Goal: Transaction & Acquisition: Purchase product/service

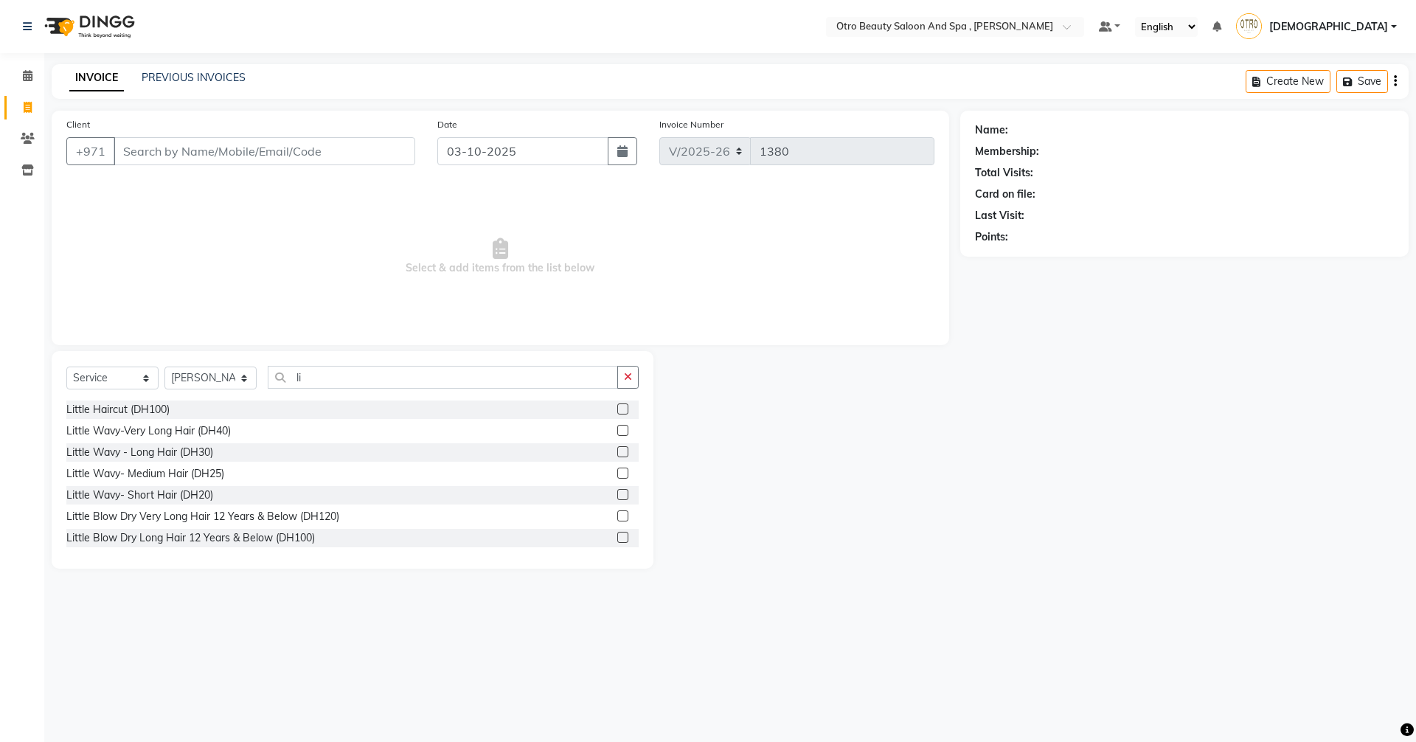
select select "8622"
select select "service"
select select "87851"
type input "l"
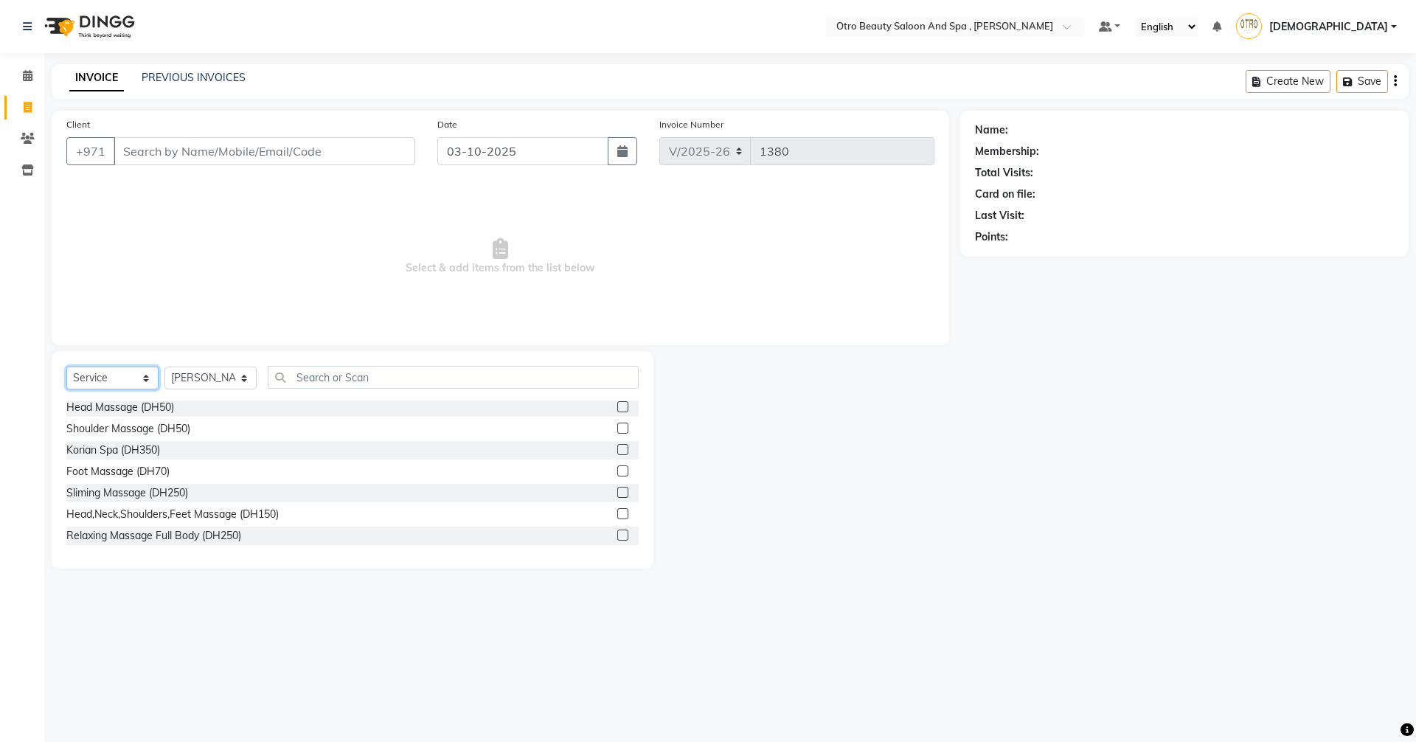
click at [145, 384] on select "Select Service Product Membership Package Voucher Prepaid Gift Card" at bounding box center [112, 378] width 92 height 23
select select "product"
click at [66, 367] on select "Select Service Product Membership Package Voucher Prepaid Gift Card" at bounding box center [112, 378] width 92 height 23
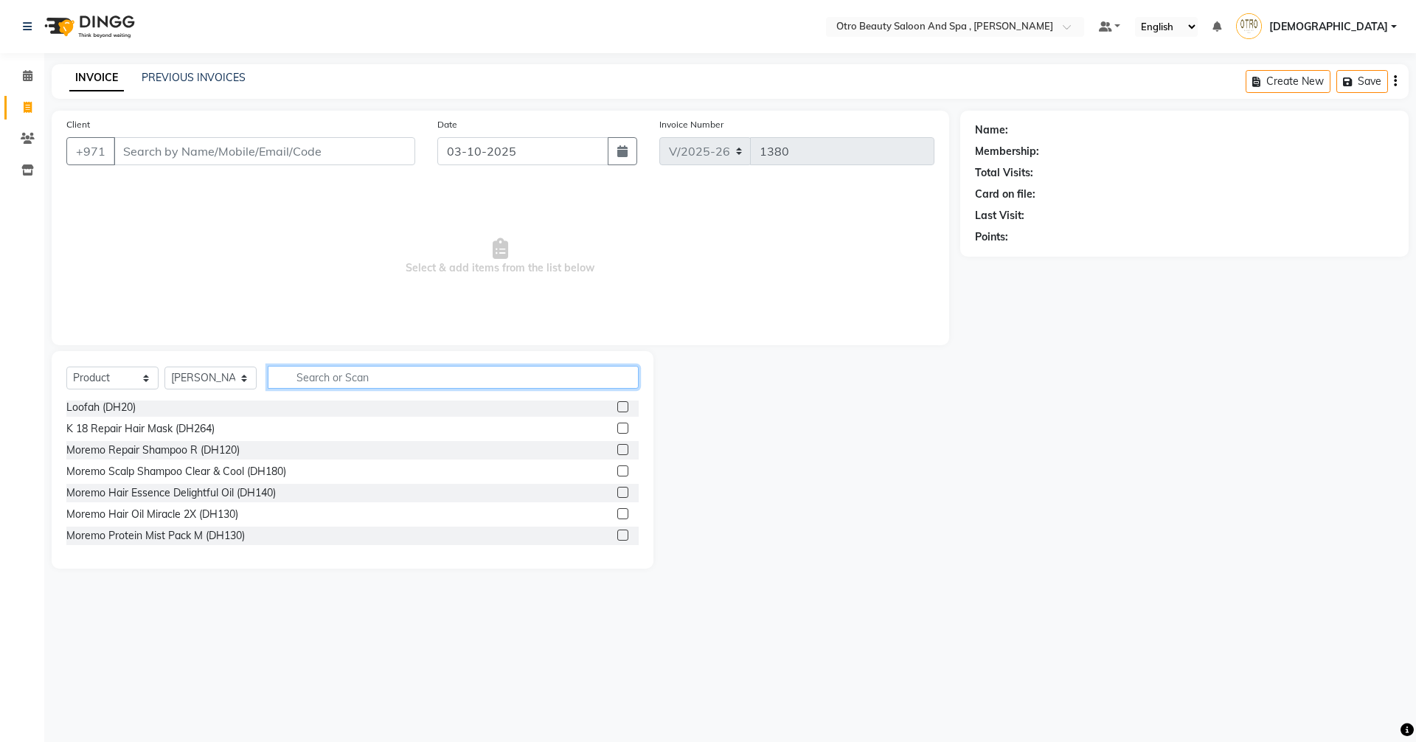
click at [331, 377] on input "text" at bounding box center [453, 377] width 371 height 23
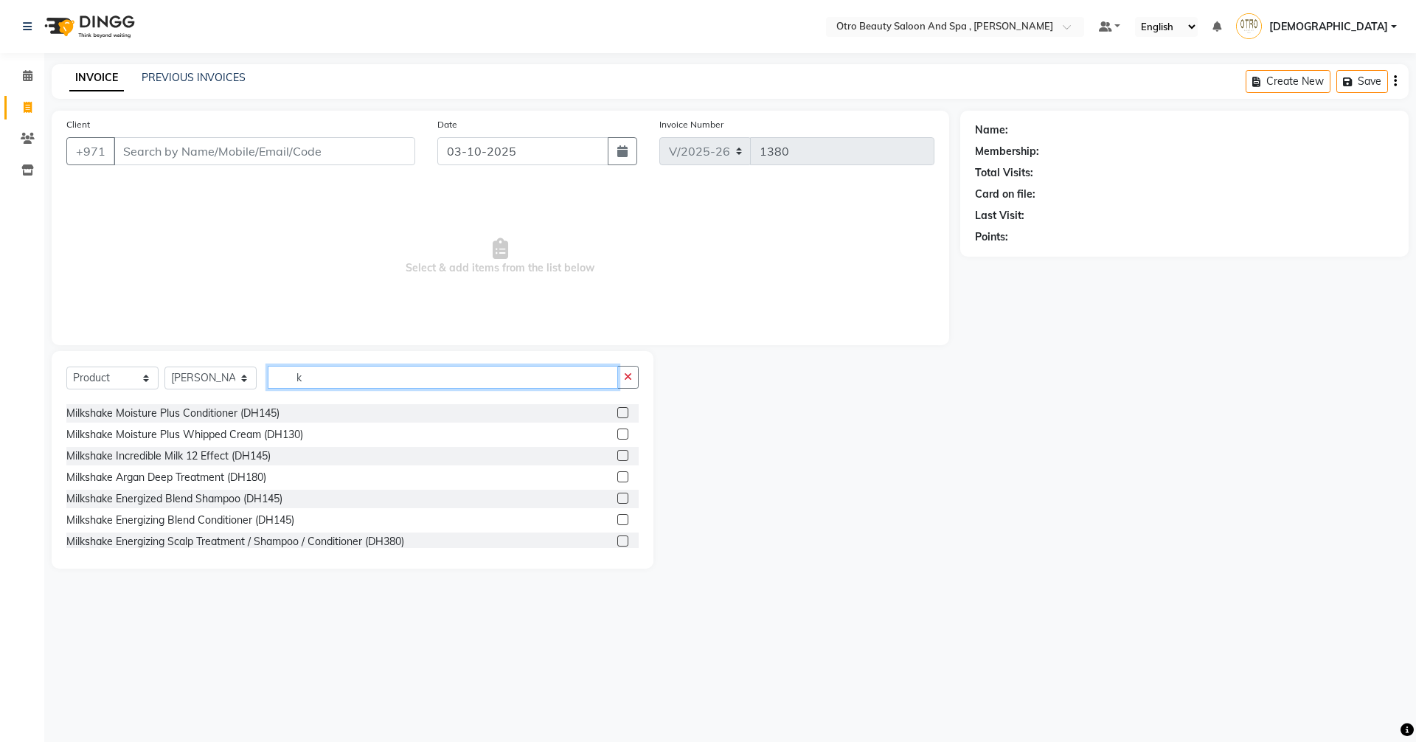
scroll to position [0, 0]
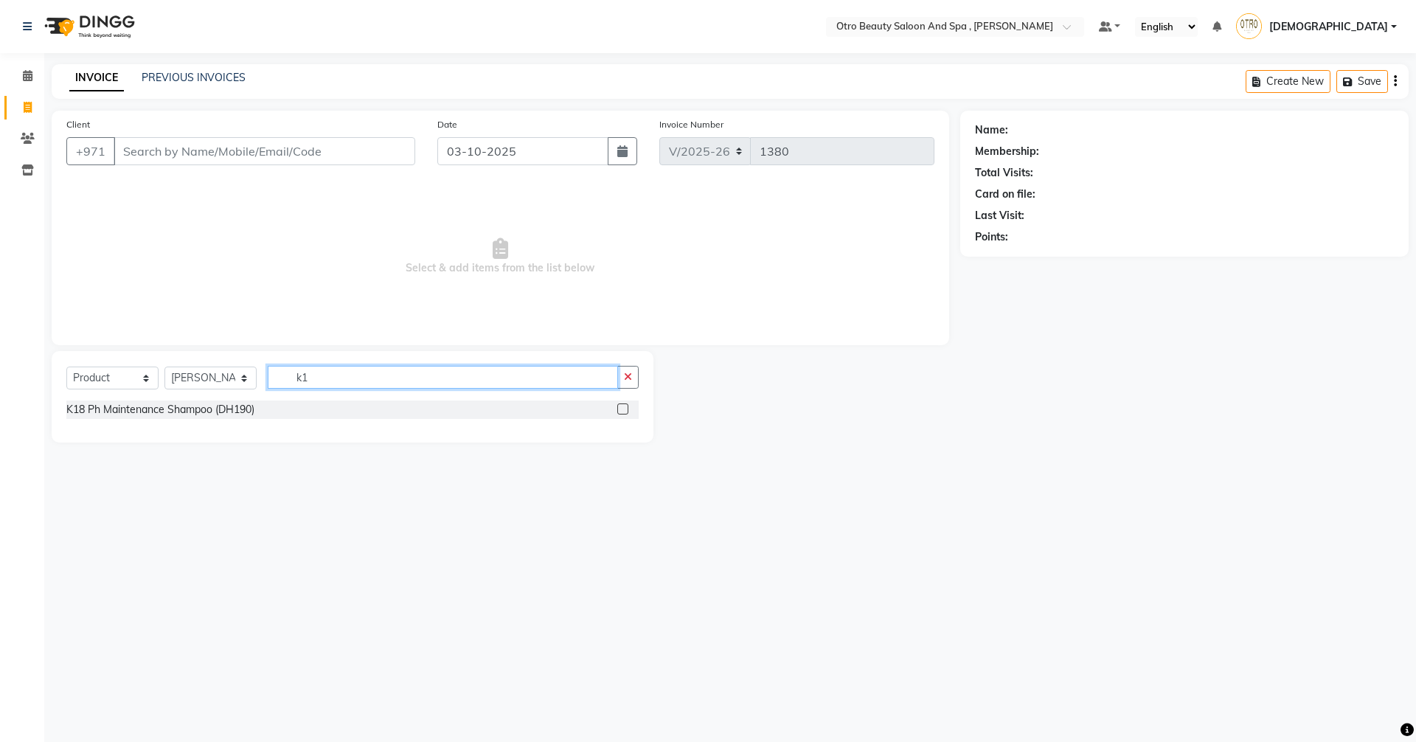
type input "k"
click at [423, 378] on input "k18" at bounding box center [443, 377] width 350 height 23
type input "k"
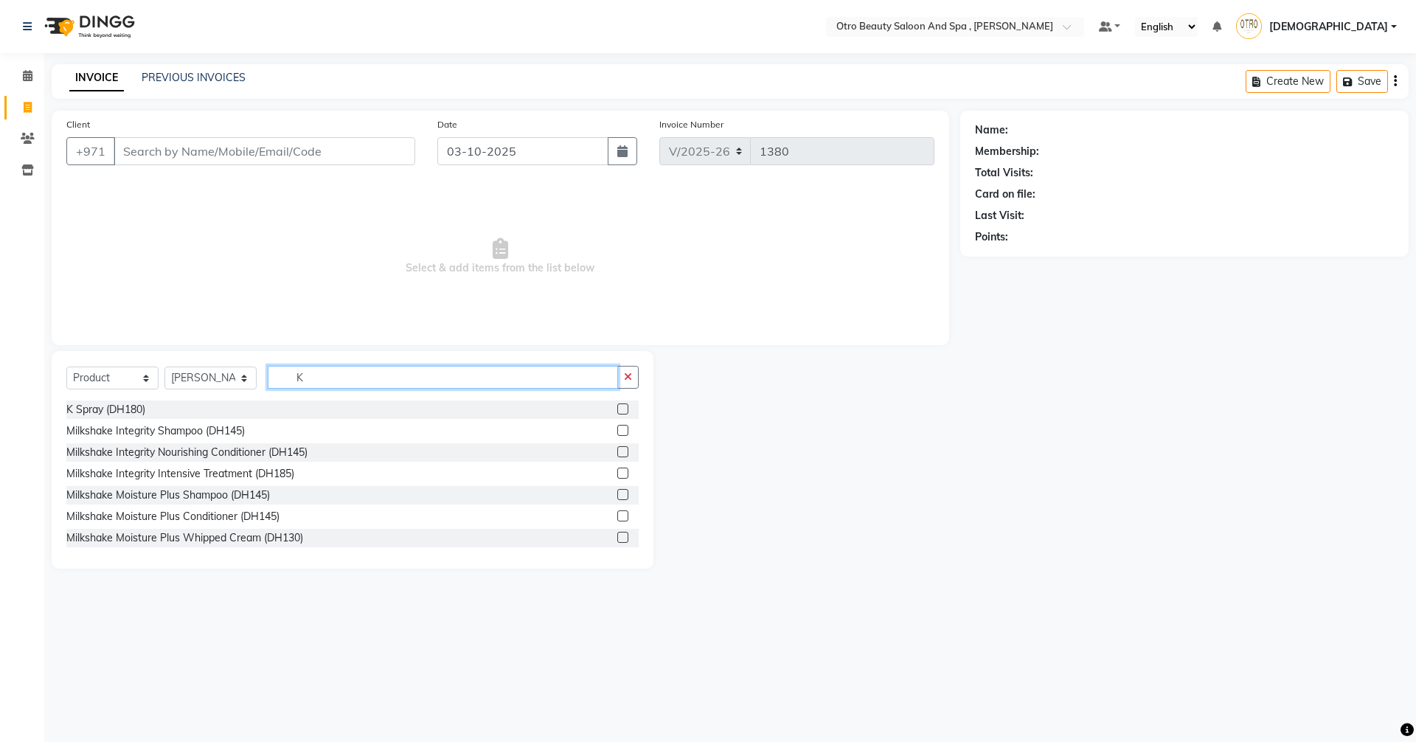
type input "K"
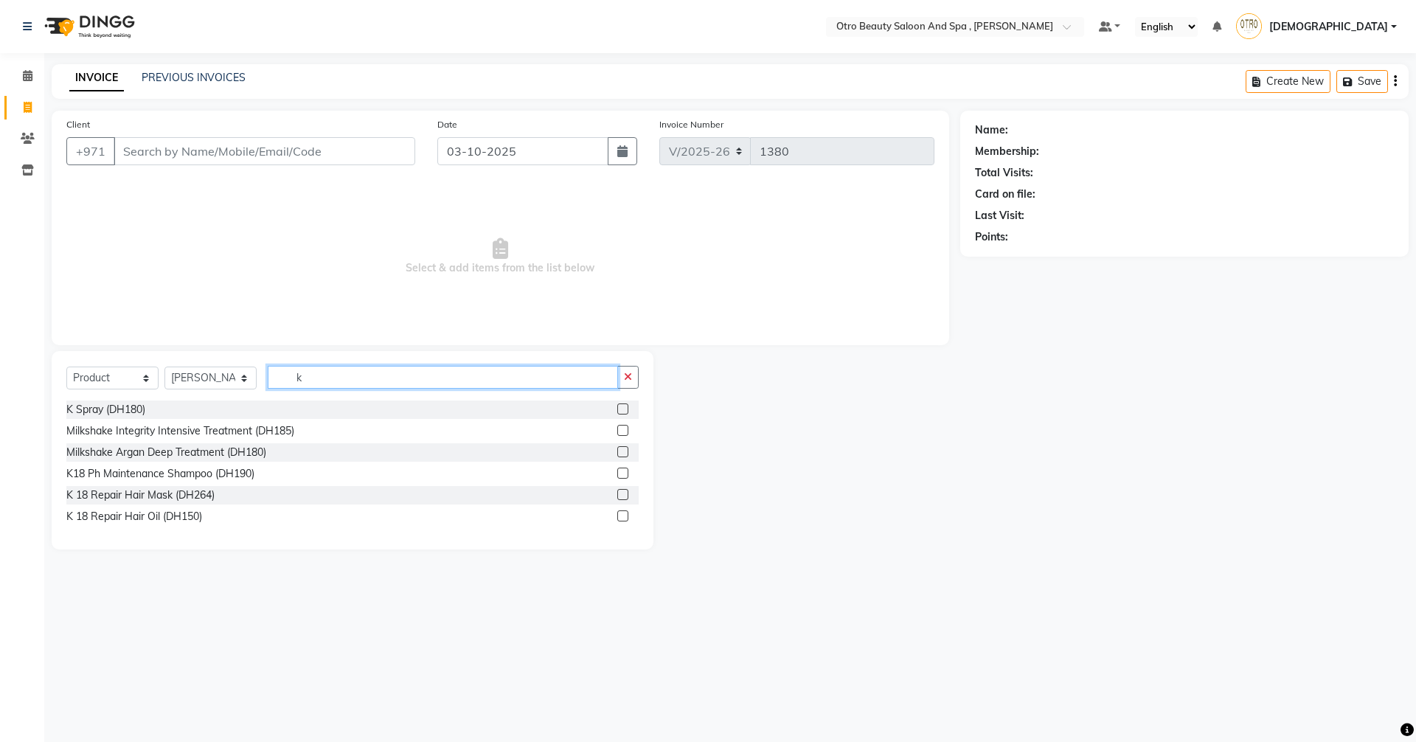
type input "k"
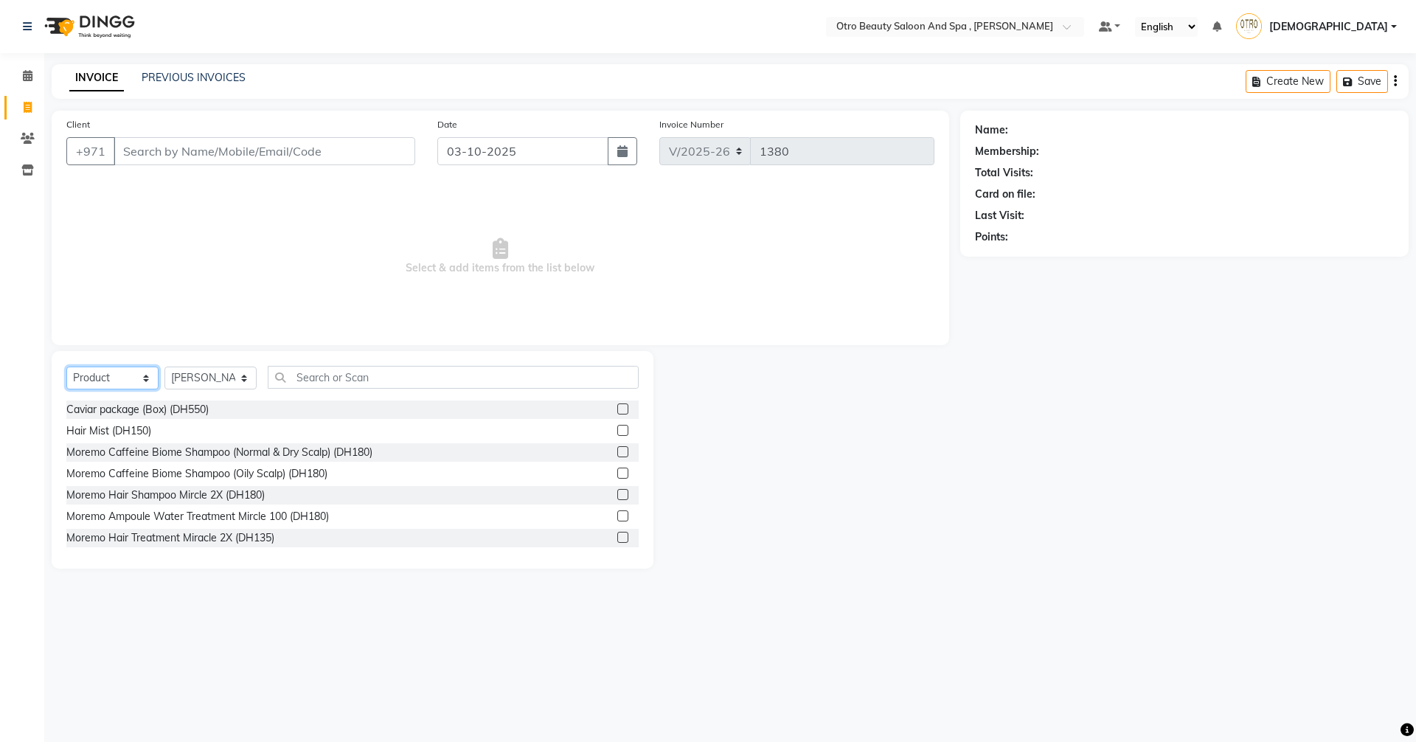
click at [146, 378] on select "Select Service Product Membership Package Voucher Prepaid Gift Card" at bounding box center [112, 378] width 92 height 23
select select "service"
click at [66, 367] on select "Select Service Product Membership Package Voucher Prepaid Gift Card" at bounding box center [112, 378] width 92 height 23
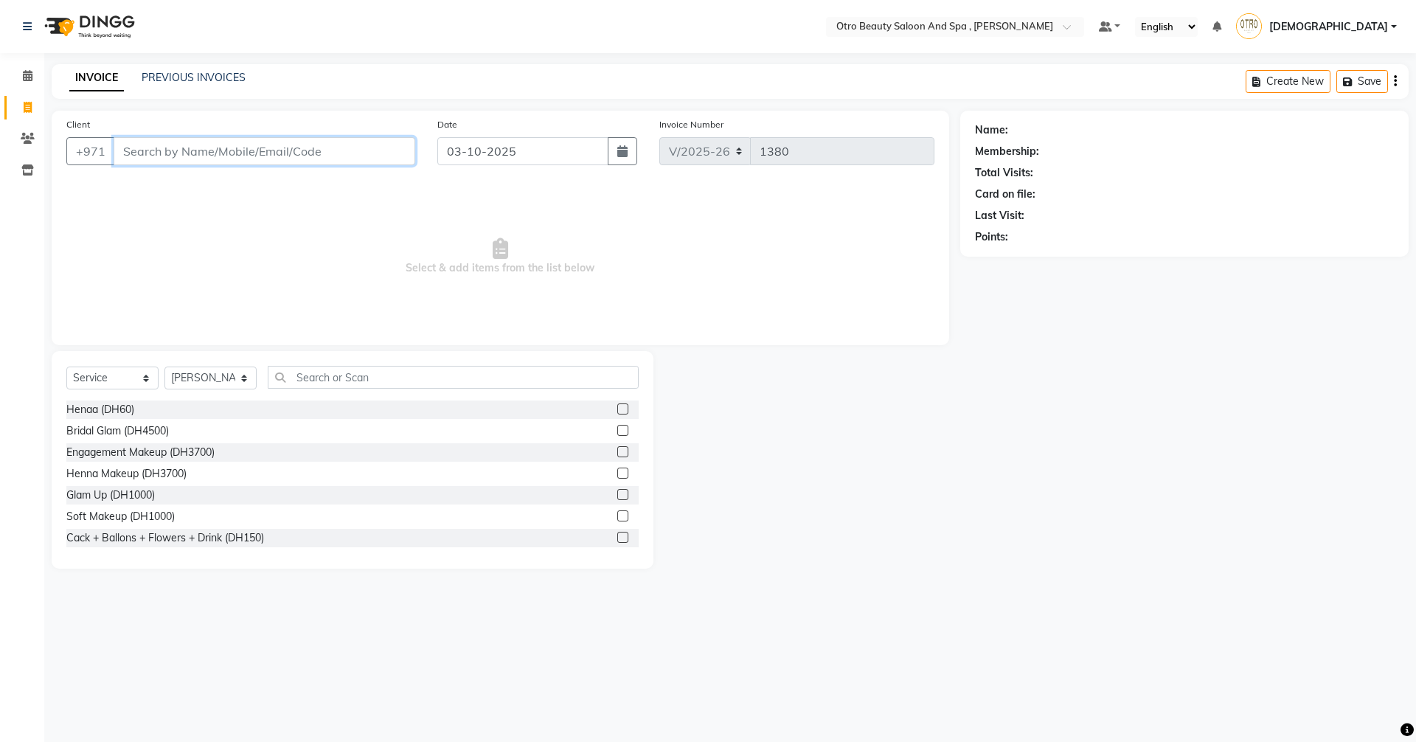
click at [147, 146] on input "Client" at bounding box center [265, 151] width 302 height 28
type input "shjoon"
click at [387, 146] on span "Add Client" at bounding box center [377, 151] width 58 height 15
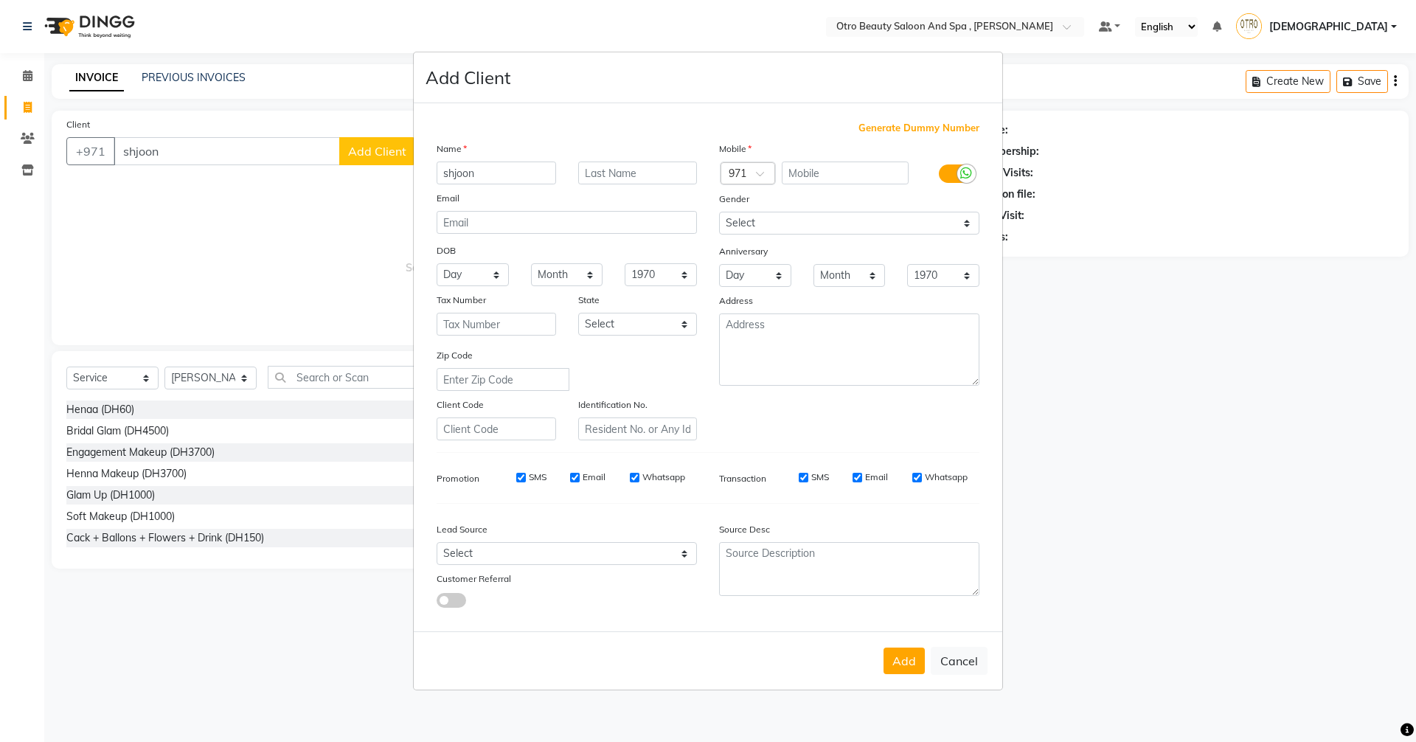
click at [200, 156] on ngb-modal-window "Add Client Generate Dummy Number Name shjoon Email DOB Day 01 02 03 04 05 06 07…" at bounding box center [708, 371] width 1416 height 742
click at [898, 670] on button "Add" at bounding box center [904, 661] width 41 height 27
drag, startPoint x: 956, startPoint y: 673, endPoint x: 881, endPoint y: 631, distance: 86.6
click at [950, 671] on button "Cancel" at bounding box center [959, 661] width 57 height 28
select select
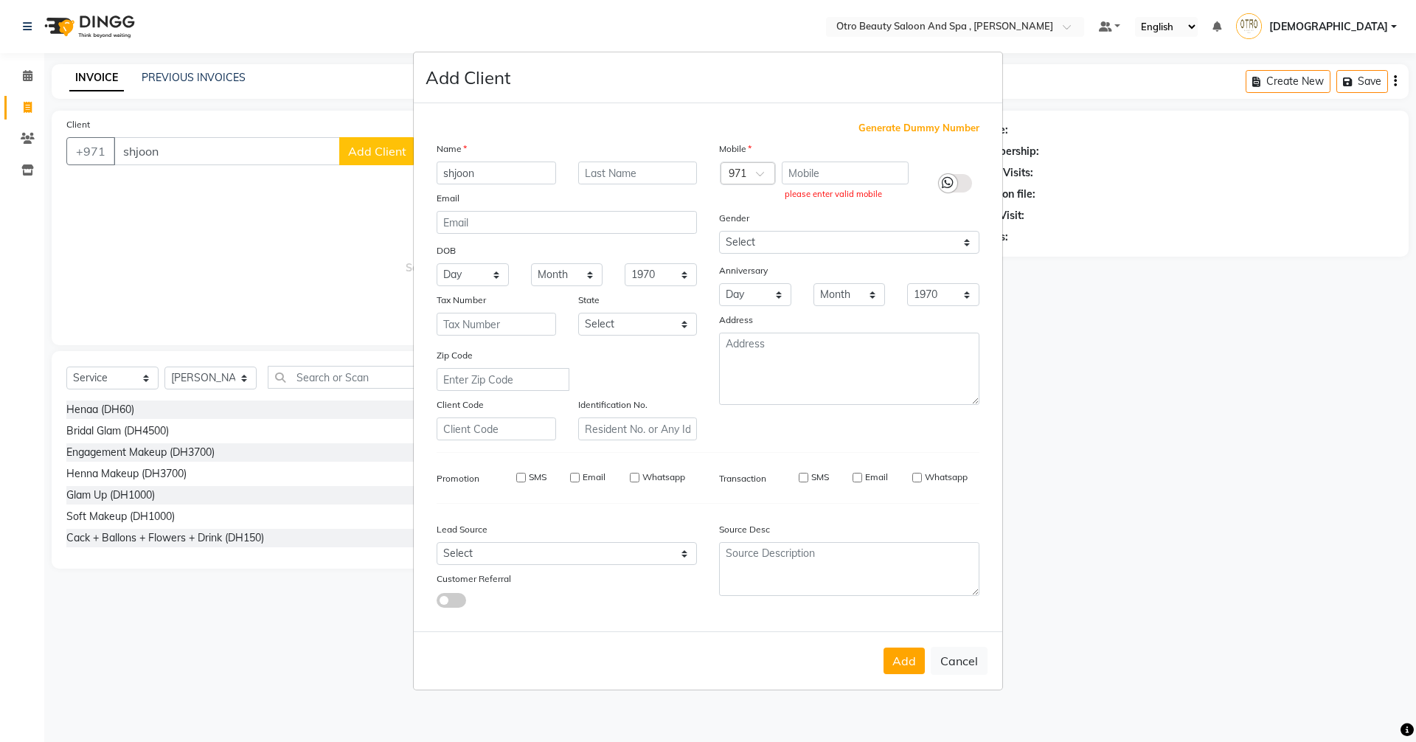
select select
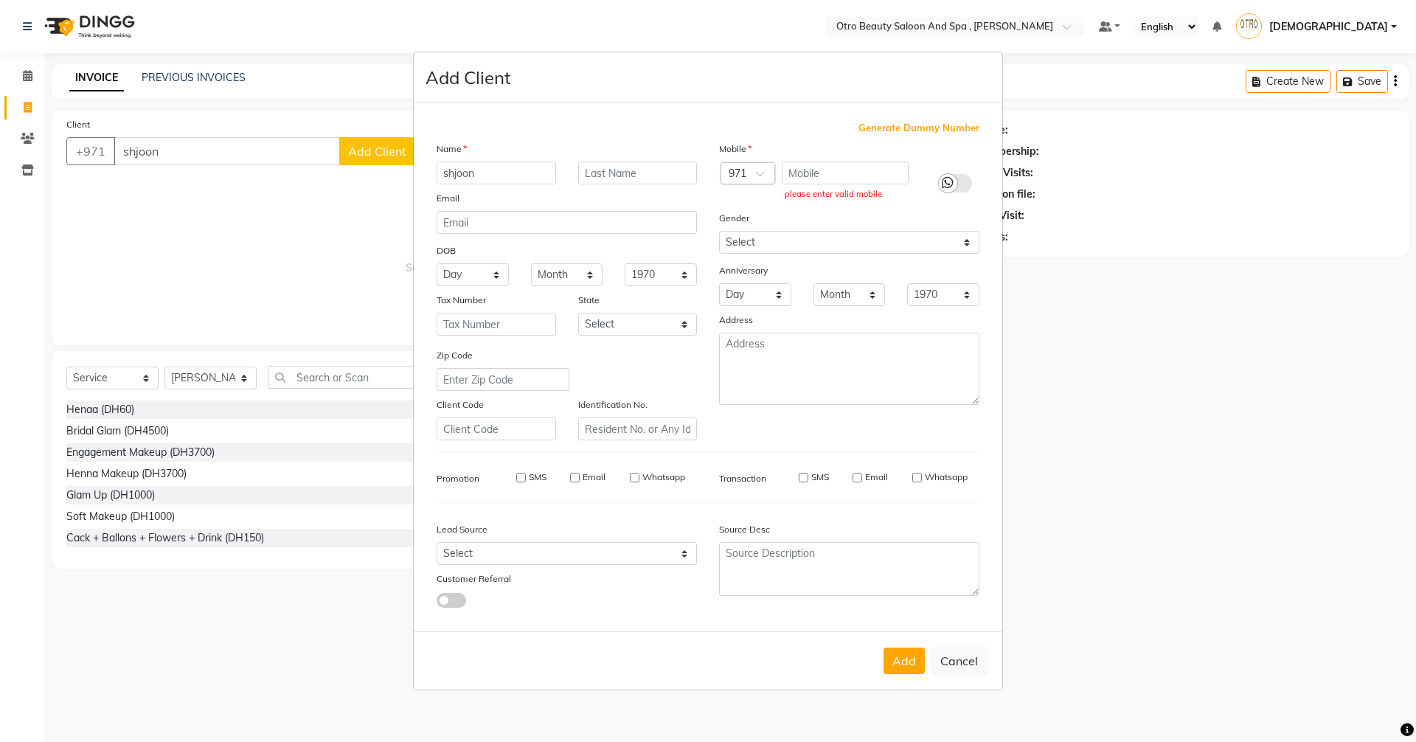
select select
checkbox input "false"
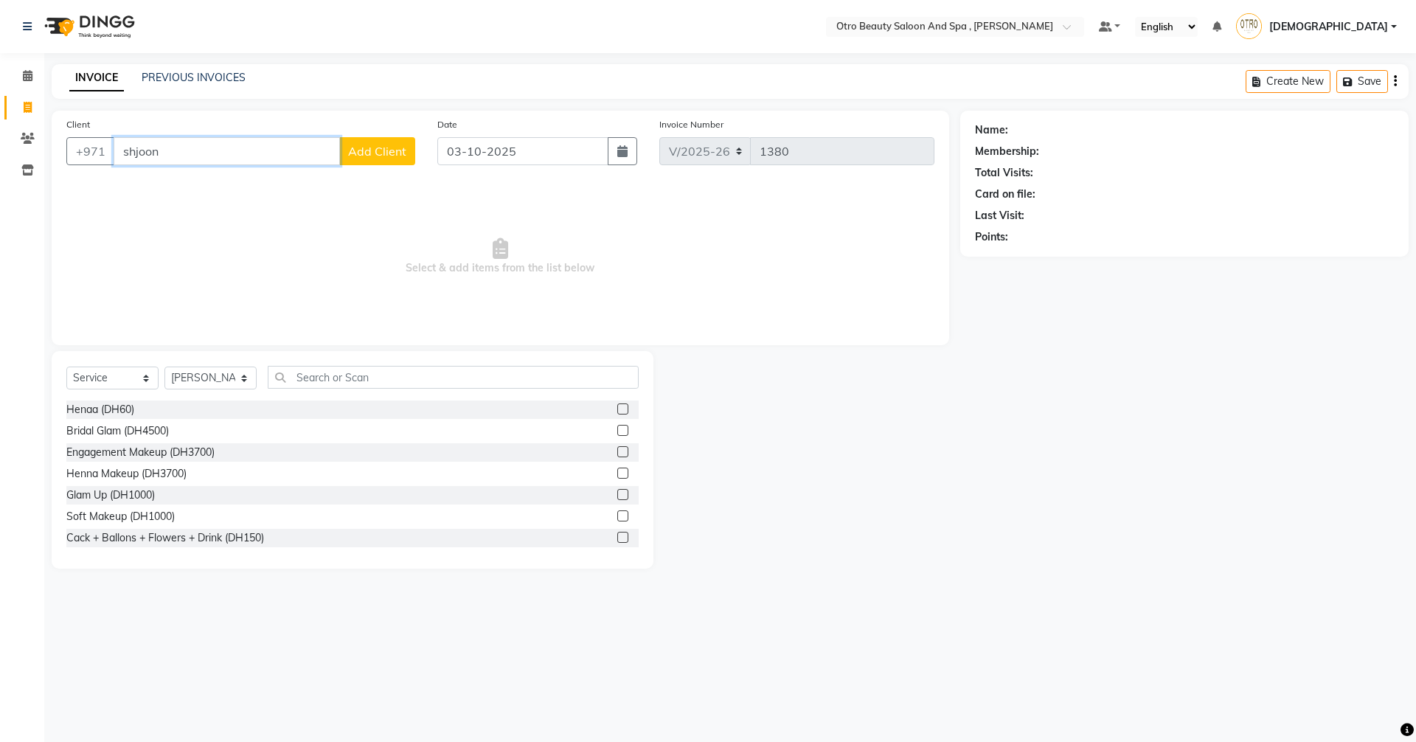
click at [190, 146] on input "shjoon" at bounding box center [227, 151] width 226 height 28
type input "s"
click at [188, 190] on ngb-highlight "52*****67" at bounding box center [200, 185] width 55 height 15
type input "52*****67"
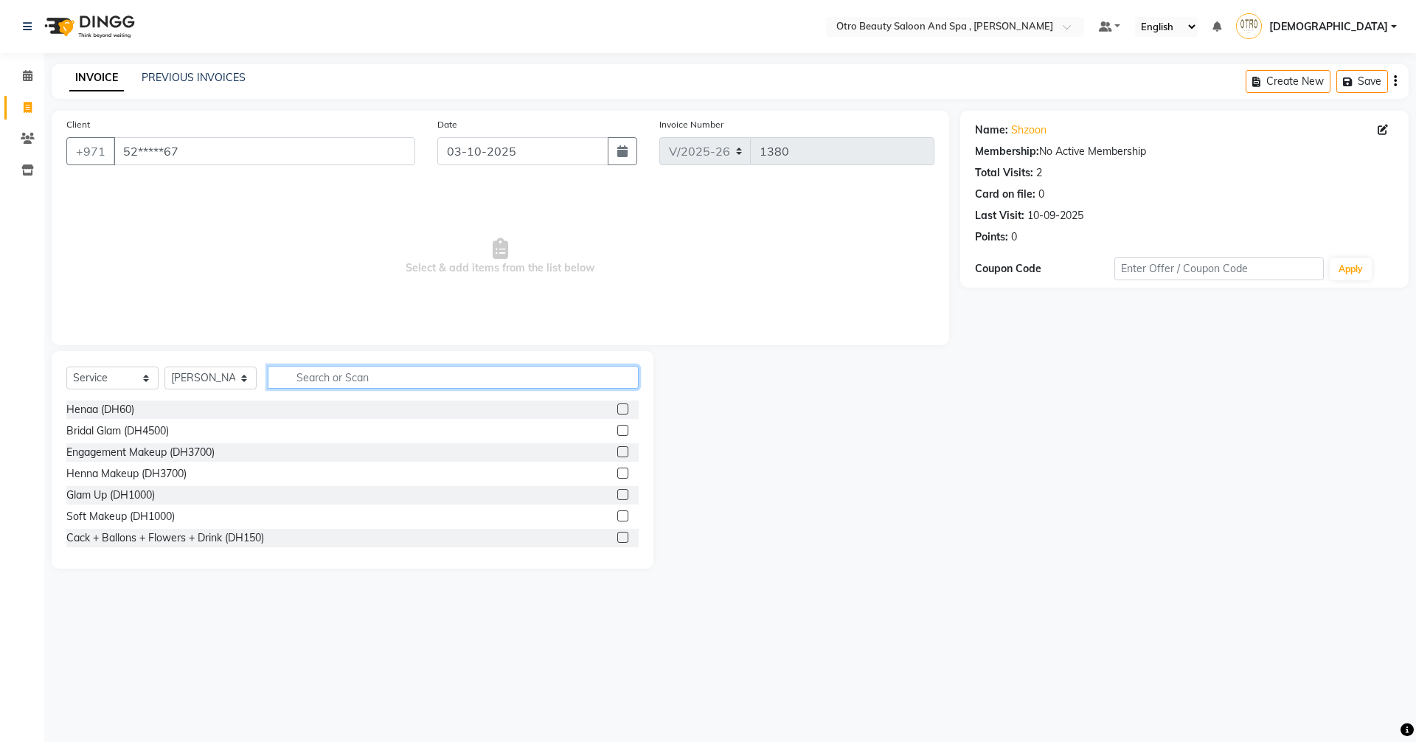
click at [316, 371] on input "text" at bounding box center [453, 377] width 371 height 23
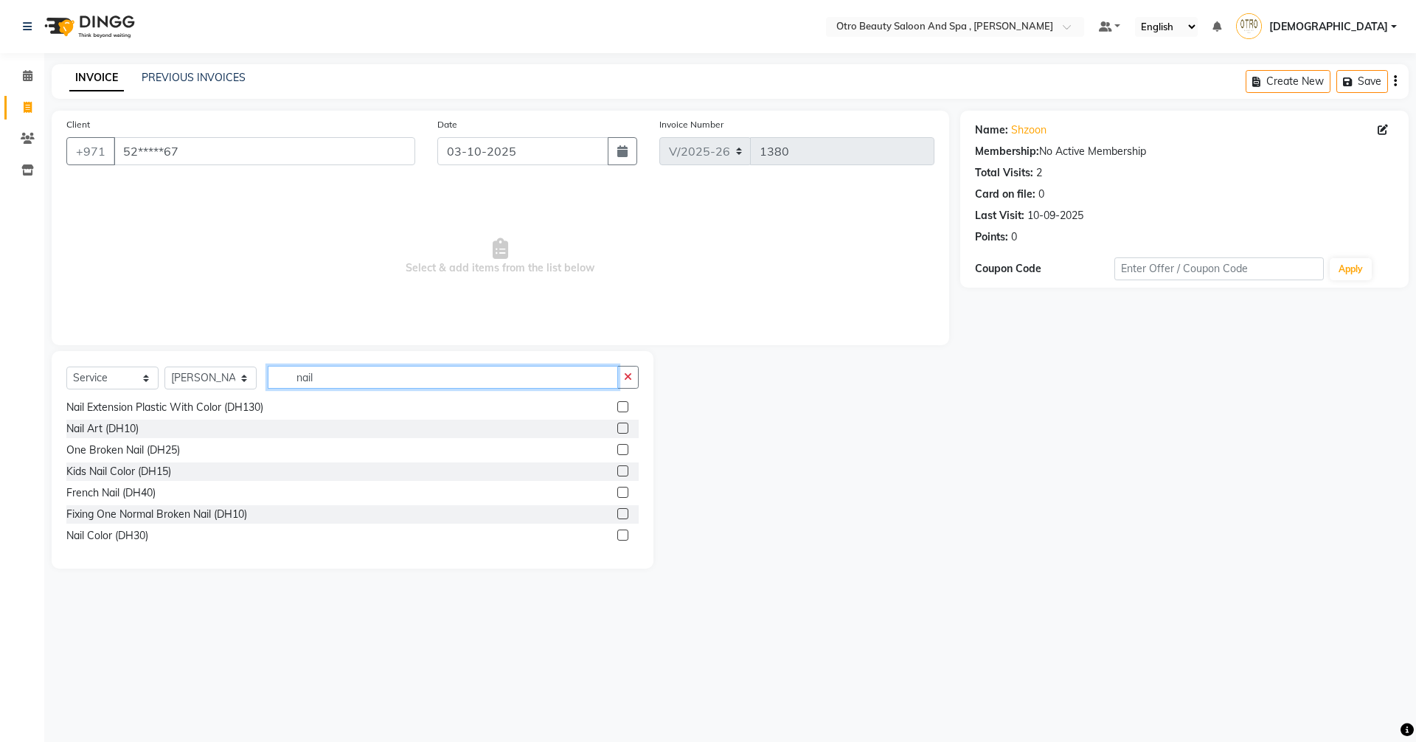
type input "nail"
click at [617, 536] on label at bounding box center [622, 535] width 11 height 11
click at [617, 536] on input "checkbox" at bounding box center [622, 536] width 10 height 10
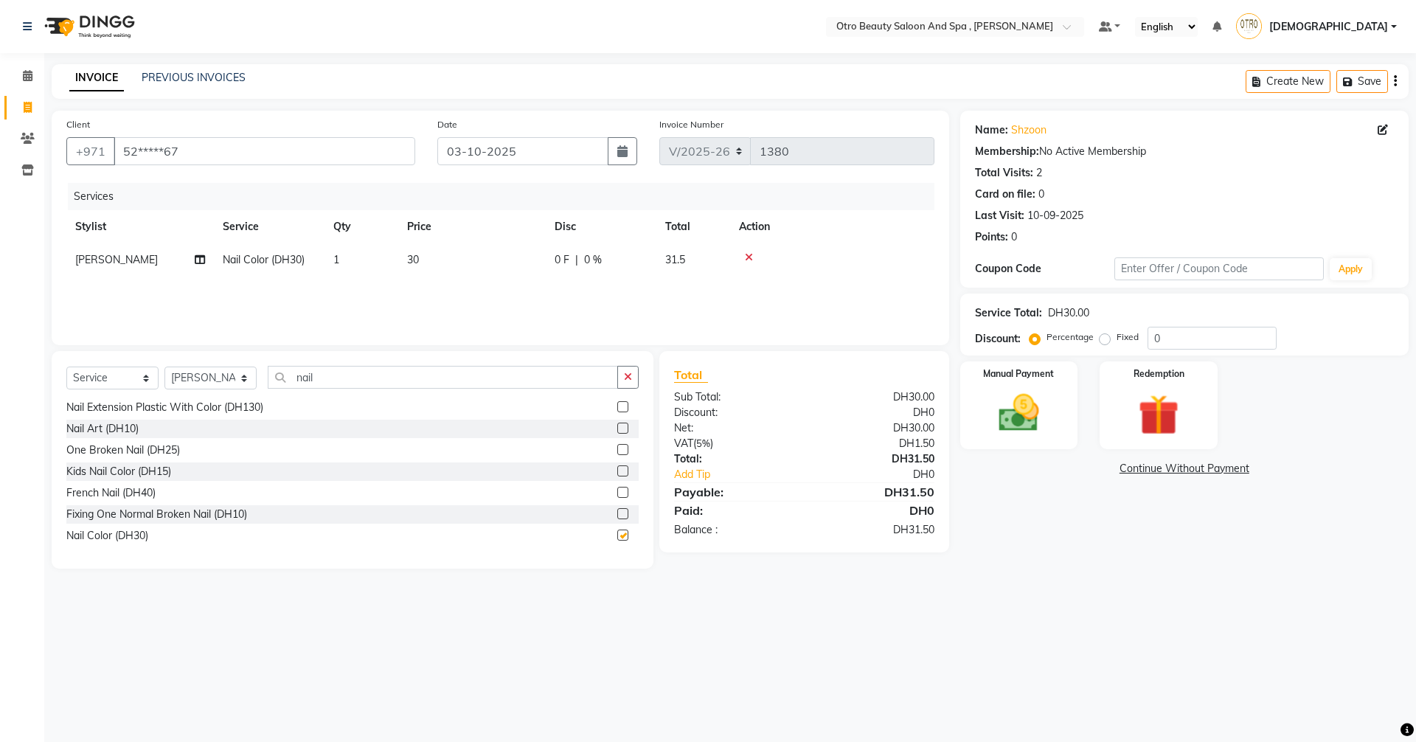
checkbox input "false"
click at [247, 380] on select "Select Stylist [PERSON_NAME] [PERSON_NAME] Hera Karuna [PERSON_NAME] Mamita [PE…" at bounding box center [210, 378] width 92 height 23
click at [164, 367] on select "Select Stylist [PERSON_NAME] [PERSON_NAME] Hera Karuna [PERSON_NAME] Mamita [PE…" at bounding box center [210, 378] width 92 height 23
click at [343, 377] on input "nail" at bounding box center [443, 377] width 350 height 23
drag, startPoint x: 247, startPoint y: 381, endPoint x: 242, endPoint y: 367, distance: 15.6
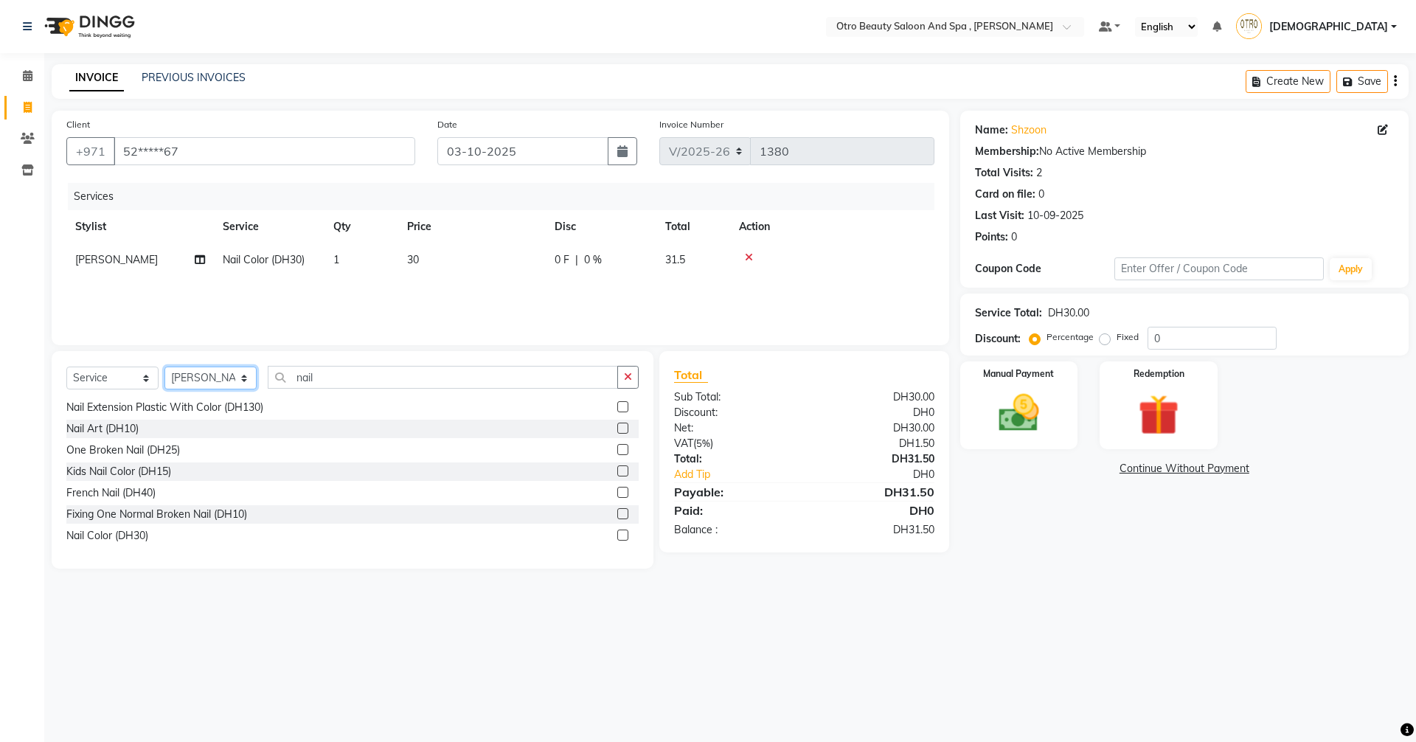
click at [247, 381] on select "Select Stylist [PERSON_NAME] [PERSON_NAME] Hera Karuna [PERSON_NAME] Mamita [PE…" at bounding box center [210, 378] width 92 height 23
select select "86535"
click at [164, 367] on select "Select Stylist [PERSON_NAME] [PERSON_NAME] Hera Karuna [PERSON_NAME] Mamita [PE…" at bounding box center [210, 378] width 92 height 23
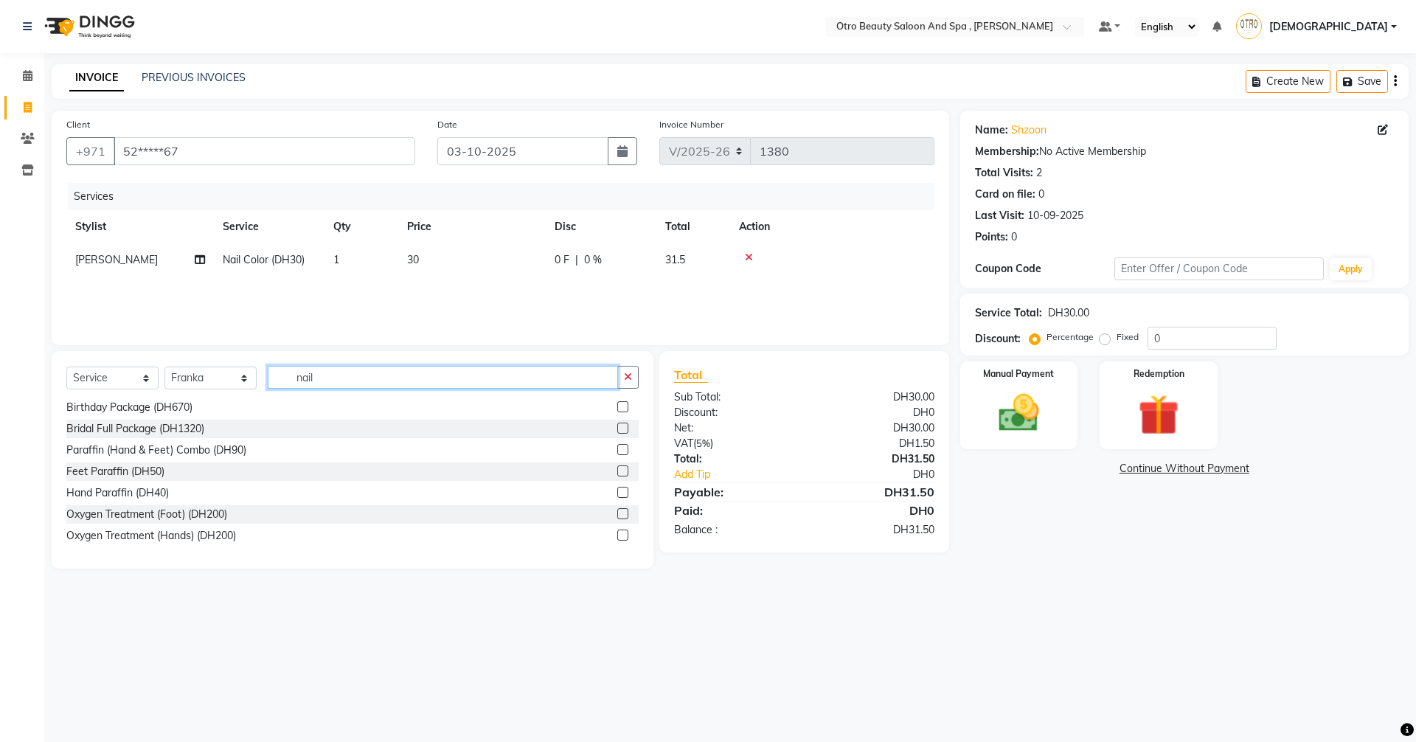
click at [342, 381] on input "nail" at bounding box center [443, 377] width 350 height 23
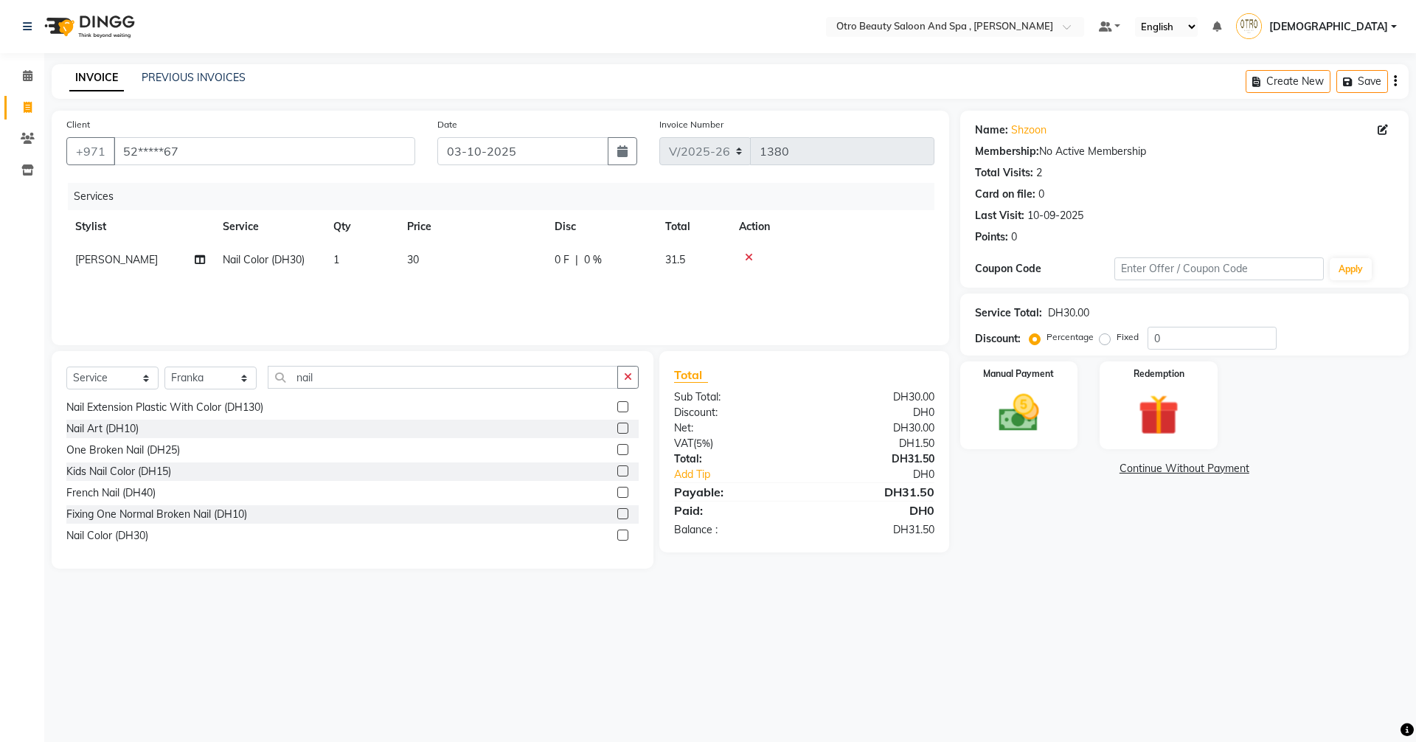
click at [617, 533] on label at bounding box center [622, 535] width 11 height 11
click at [617, 533] on input "checkbox" at bounding box center [622, 536] width 10 height 10
checkbox input "false"
click at [1022, 412] on img at bounding box center [1019, 413] width 69 height 49
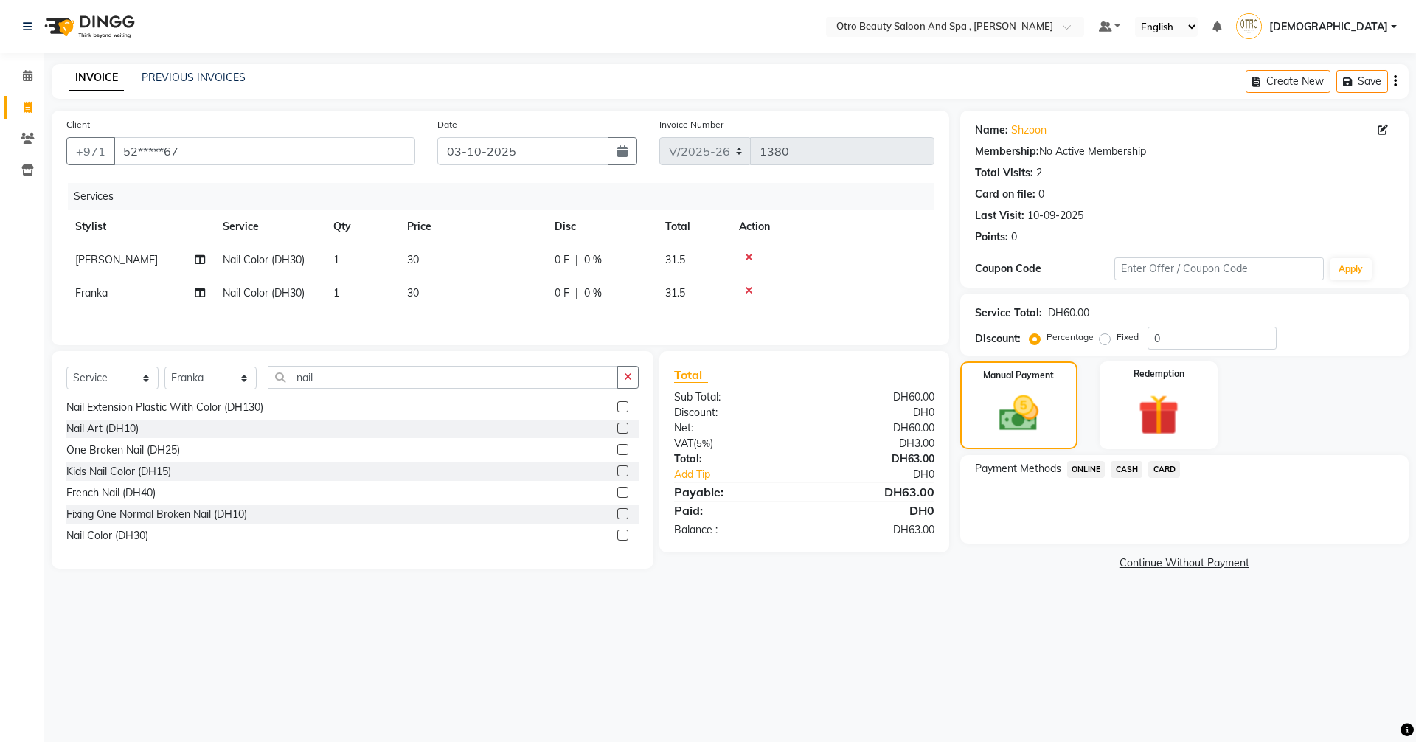
click at [1164, 467] on span "CARD" at bounding box center [1164, 469] width 32 height 17
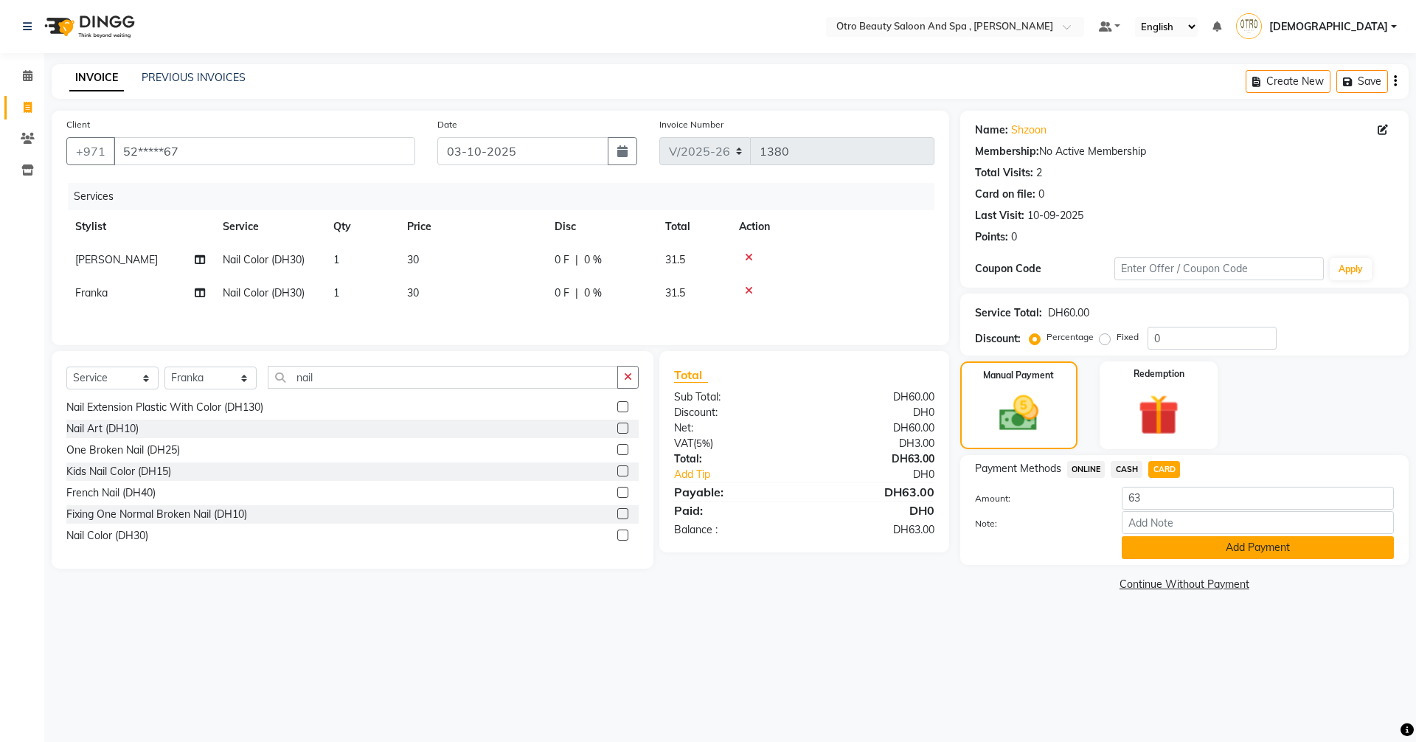
click at [1178, 544] on button "Add Payment" at bounding box center [1258, 547] width 272 height 23
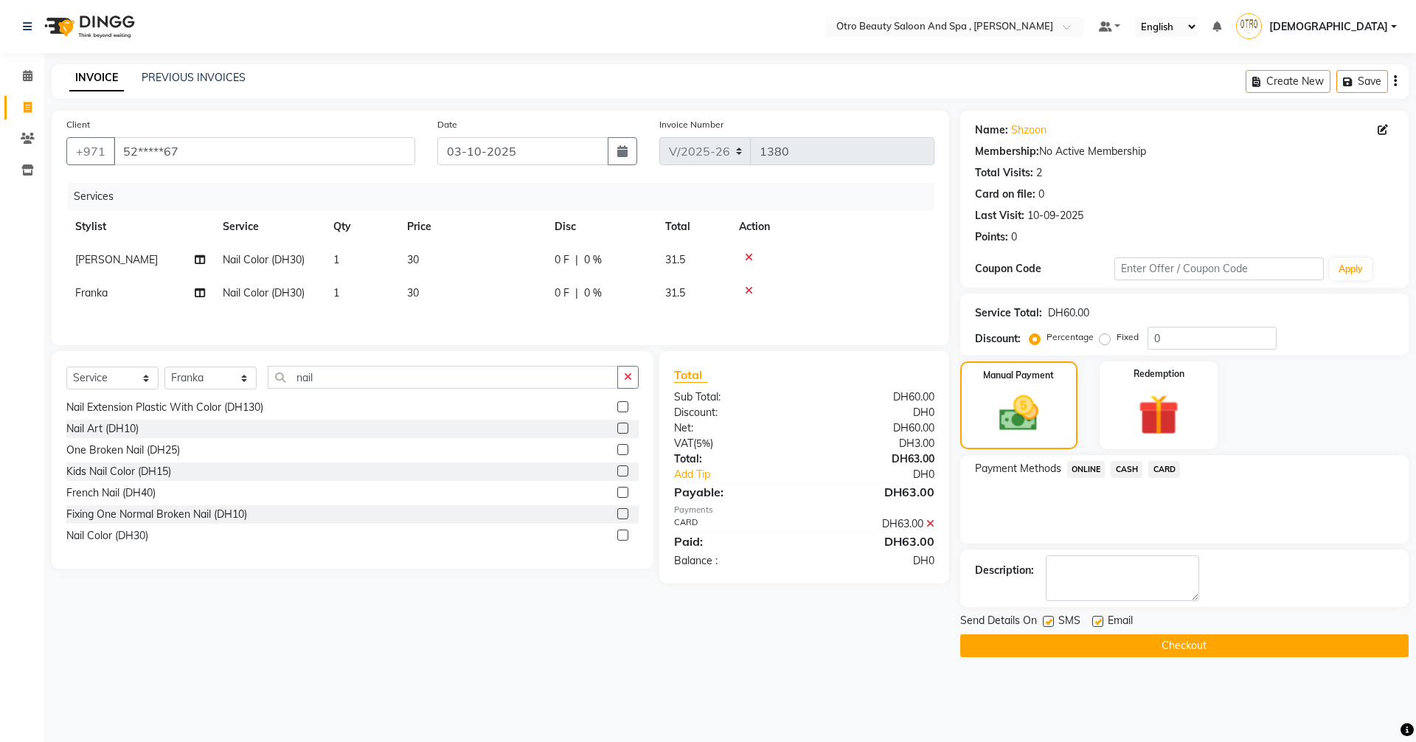
click at [1146, 642] on button "Checkout" at bounding box center [1184, 645] width 448 height 23
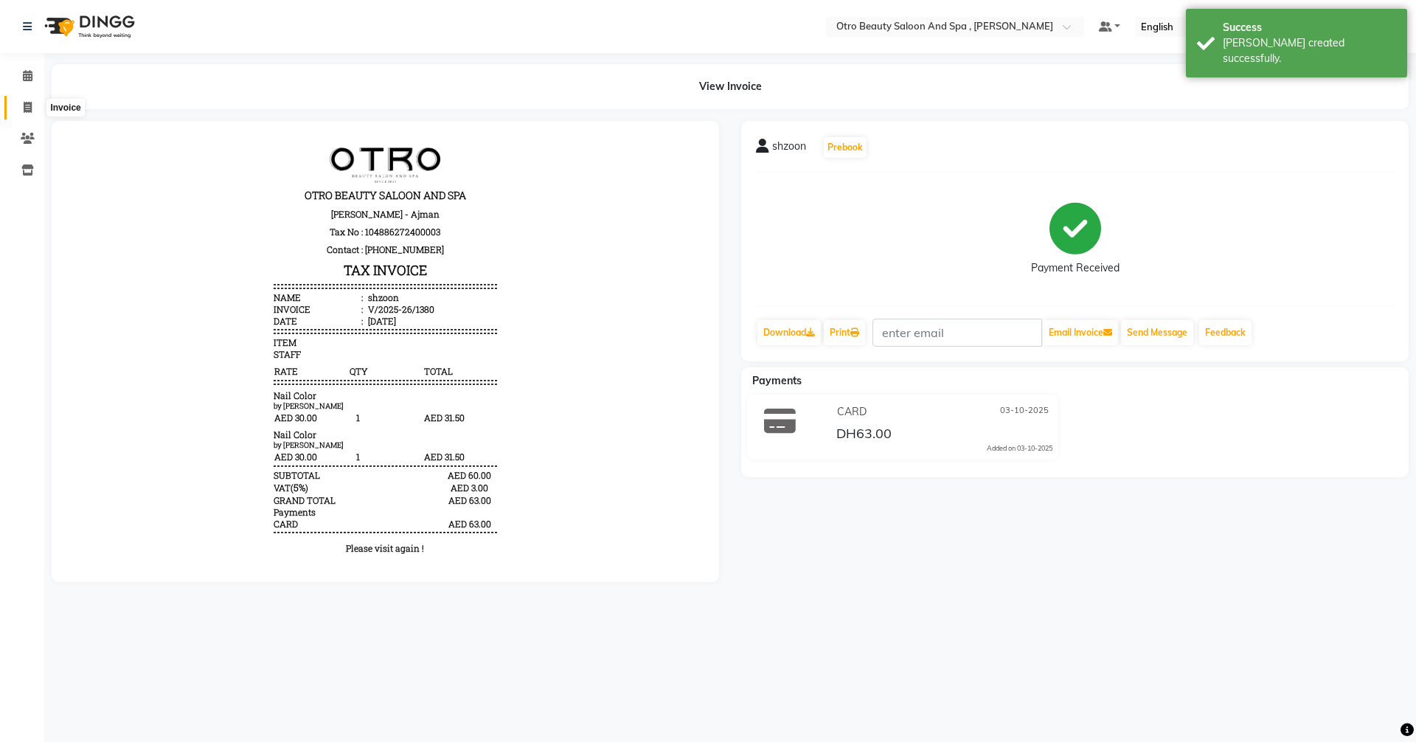
drag, startPoint x: 27, startPoint y: 106, endPoint x: 45, endPoint y: 108, distance: 18.6
click at [29, 108] on icon at bounding box center [28, 107] width 8 height 11
select select "service"
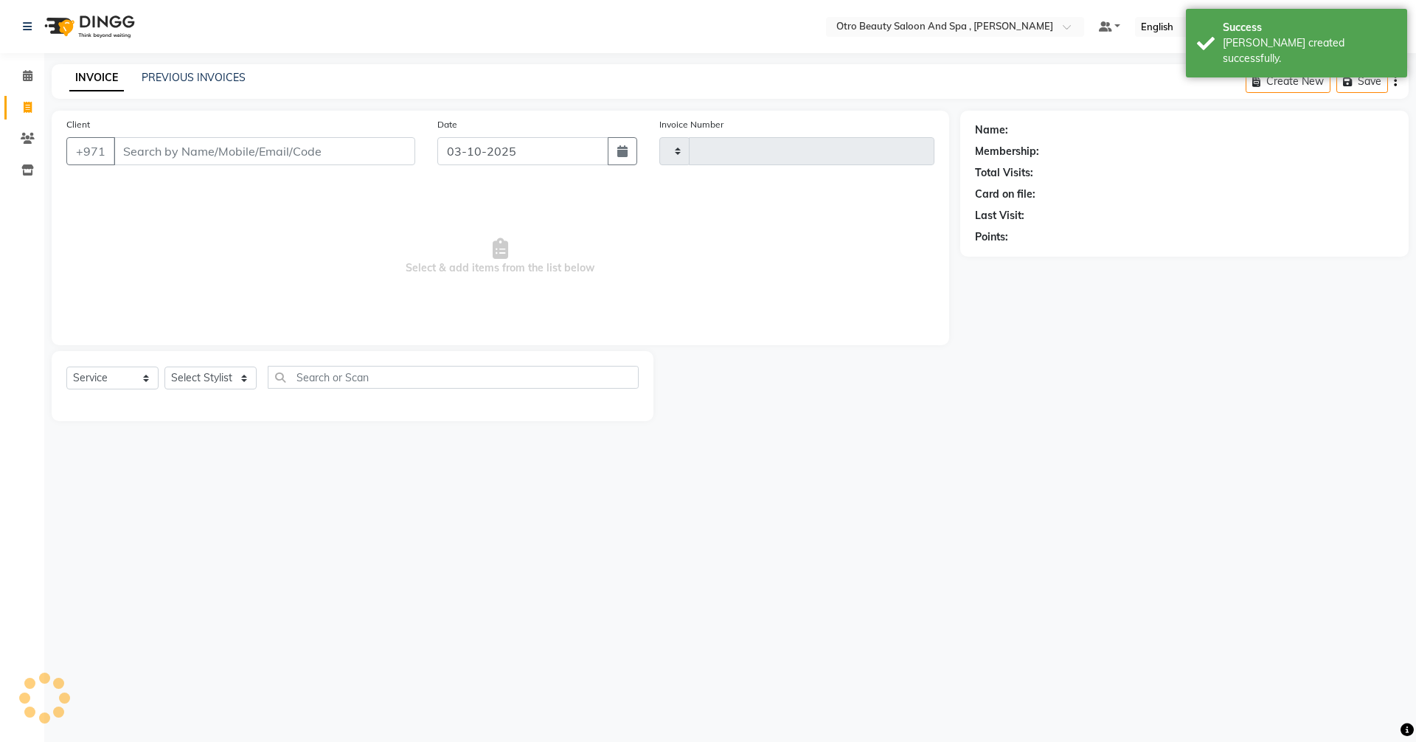
type input "1381"
select select "8622"
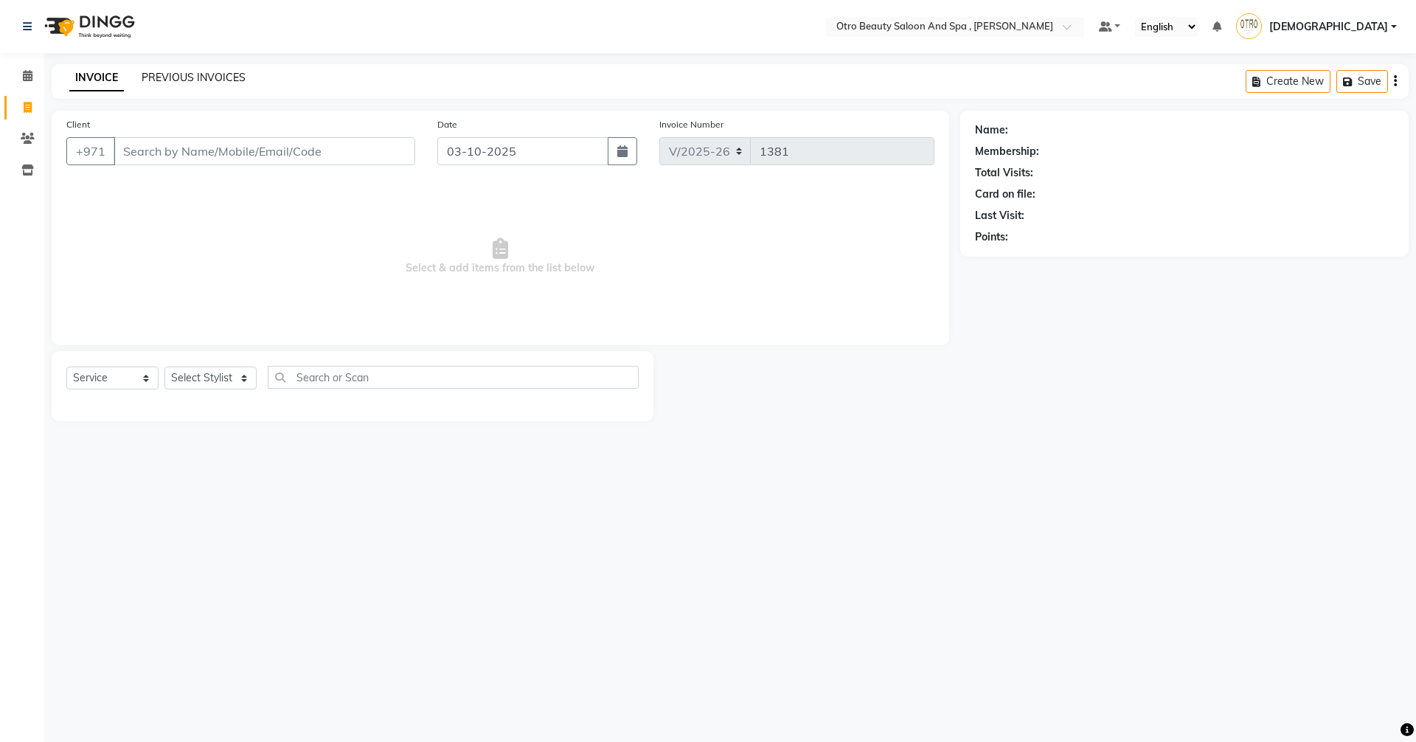
click at [196, 79] on link "PREVIOUS INVOICES" at bounding box center [194, 77] width 104 height 13
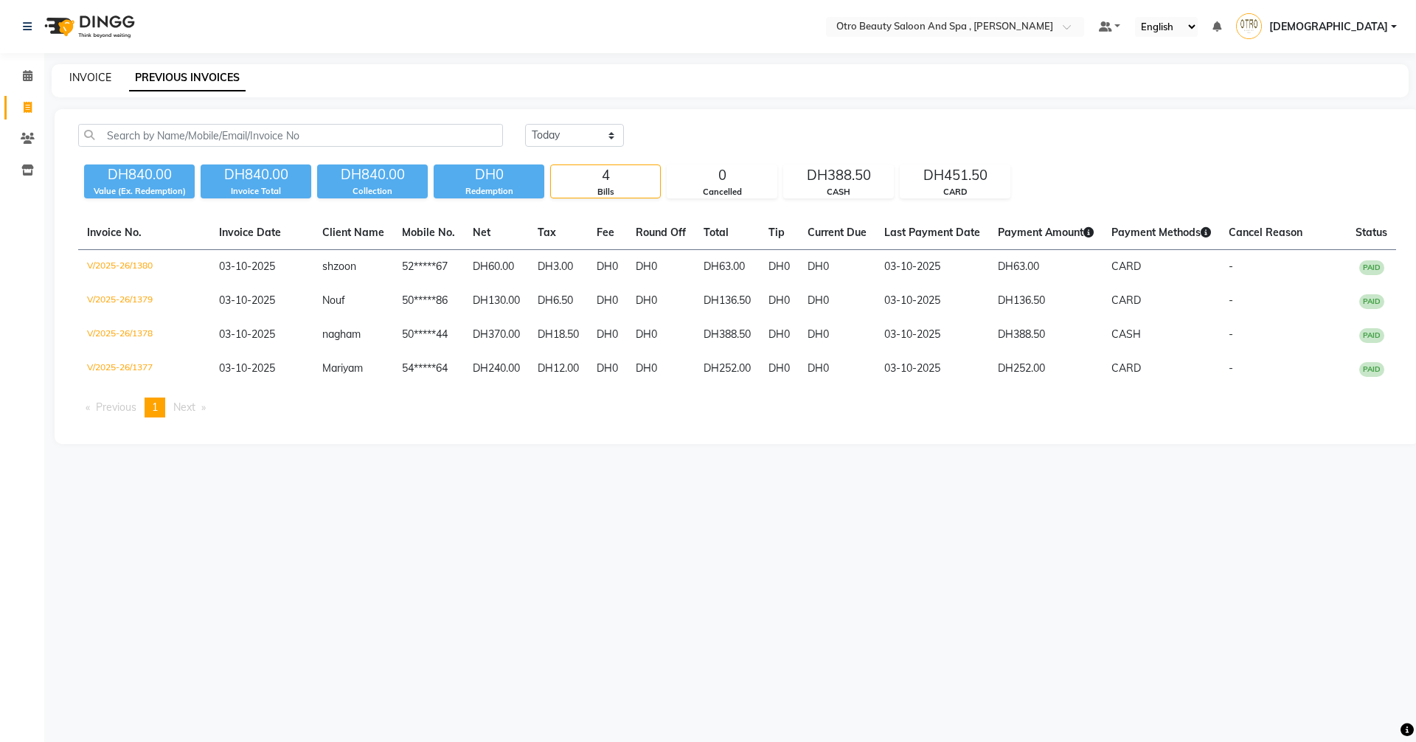
click at [81, 77] on link "INVOICE" at bounding box center [90, 77] width 42 height 13
select select "8622"
select select "service"
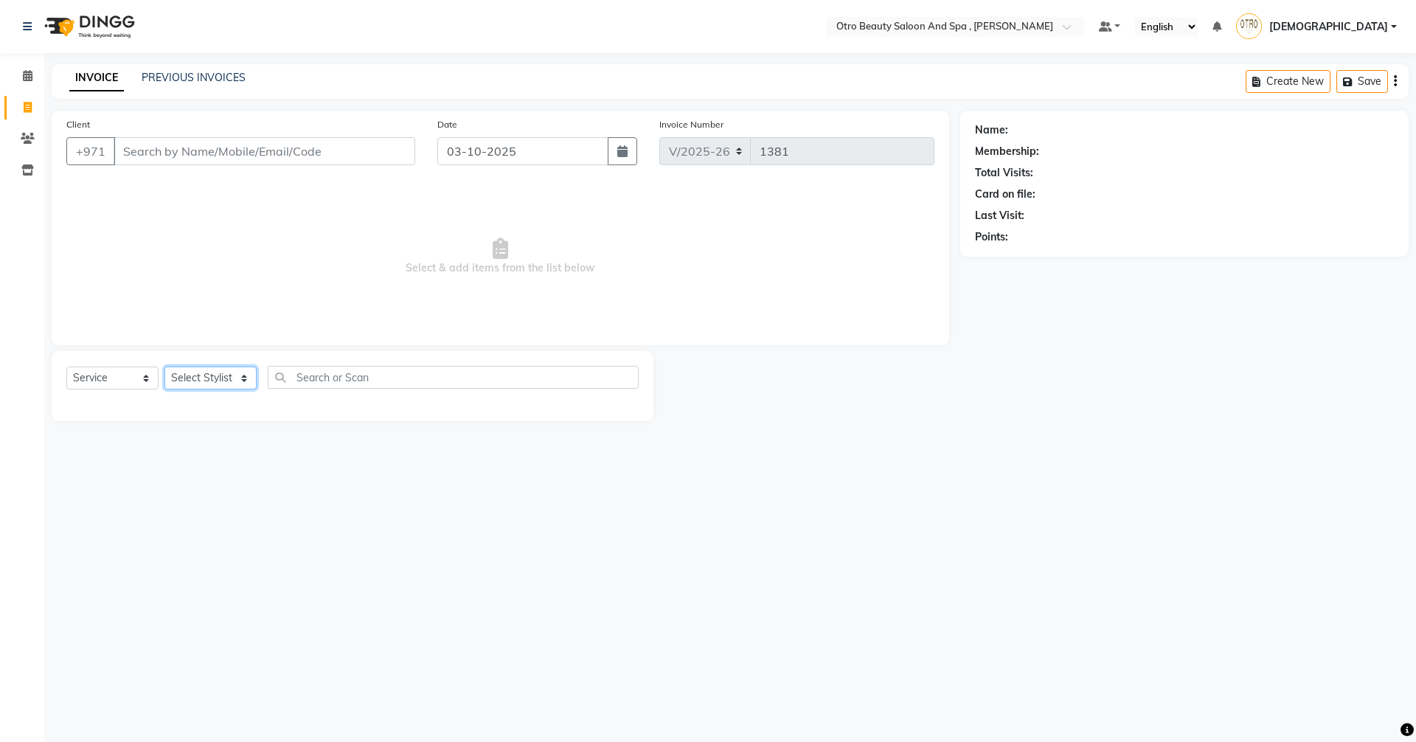
click at [245, 378] on select "Select Stylist [PERSON_NAME] [PERSON_NAME] Hera Karuna [PERSON_NAME] Mamita [PE…" at bounding box center [210, 378] width 92 height 23
select select "86568"
click at [164, 367] on select "Select Stylist [PERSON_NAME] [PERSON_NAME] Hera Karuna [PERSON_NAME] Mamita [PE…" at bounding box center [210, 378] width 92 height 23
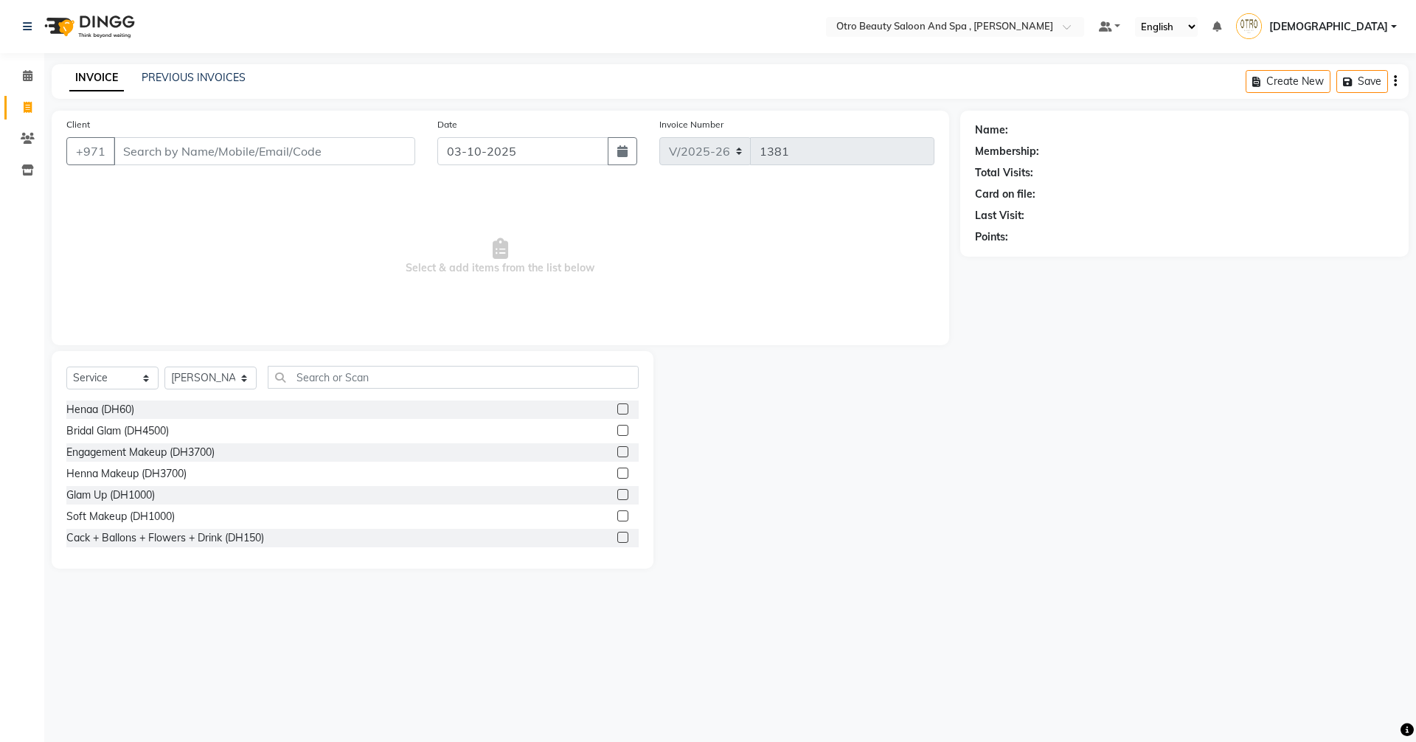
click at [365, 363] on div "Select Service Product Membership Package Voucher Prepaid Gift Card Select Styl…" at bounding box center [353, 460] width 602 height 218
click at [370, 372] on input "text" at bounding box center [453, 377] width 371 height 23
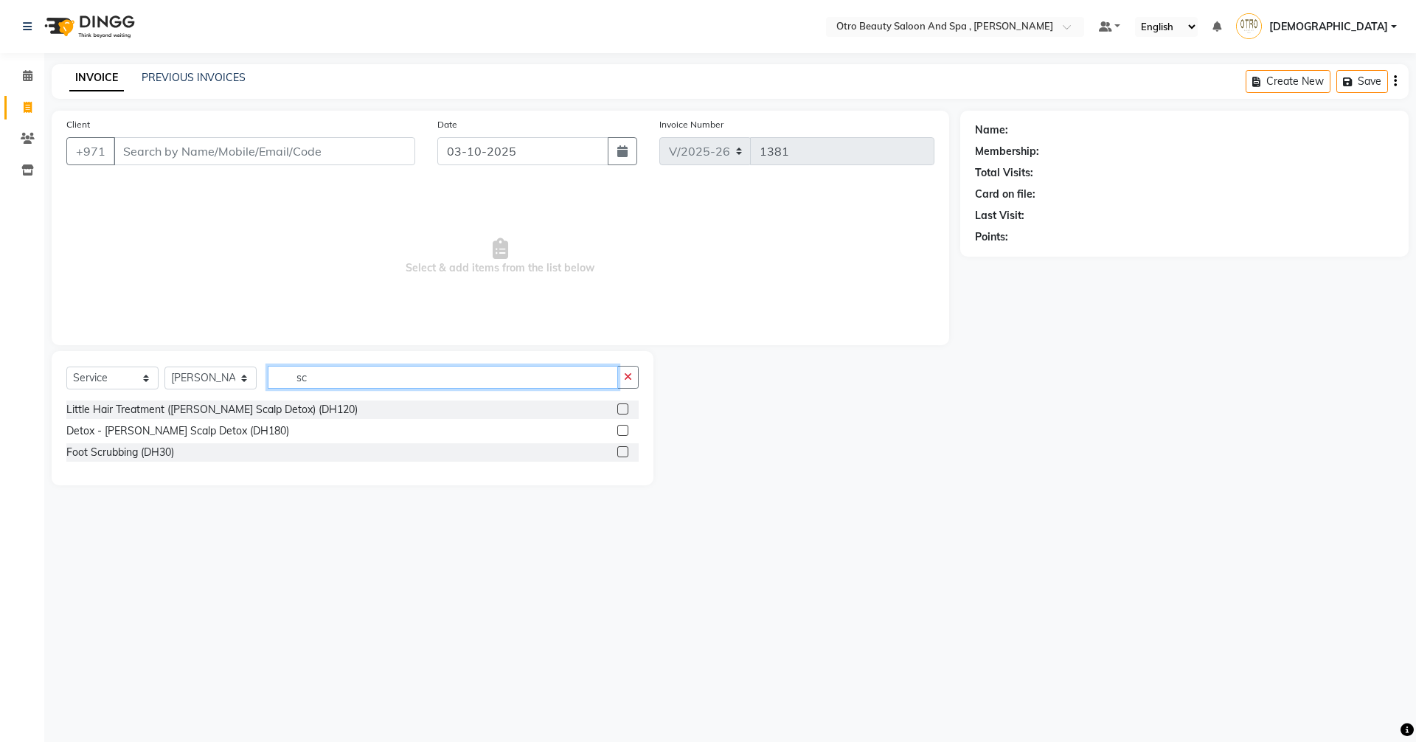
type input "s"
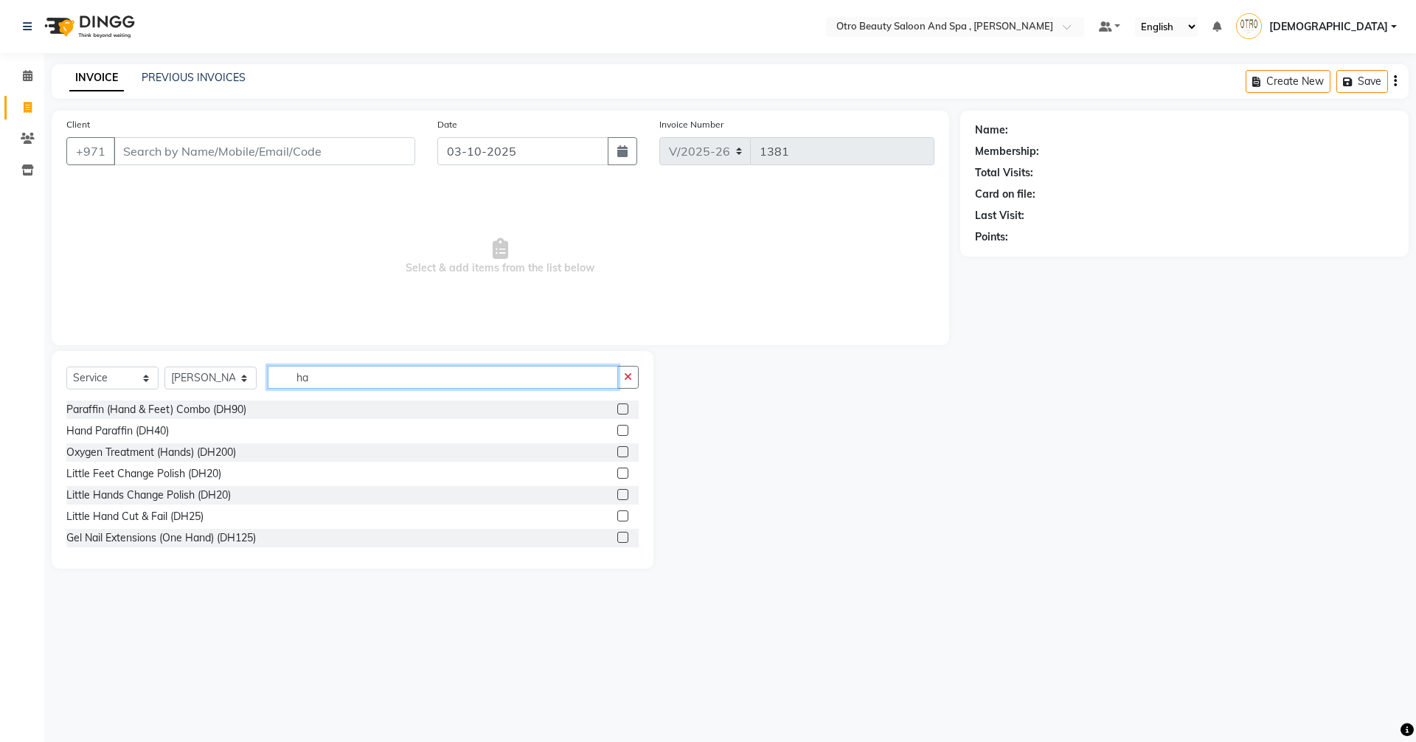
type input "h"
click at [154, 146] on input "Client" at bounding box center [265, 151] width 302 height 28
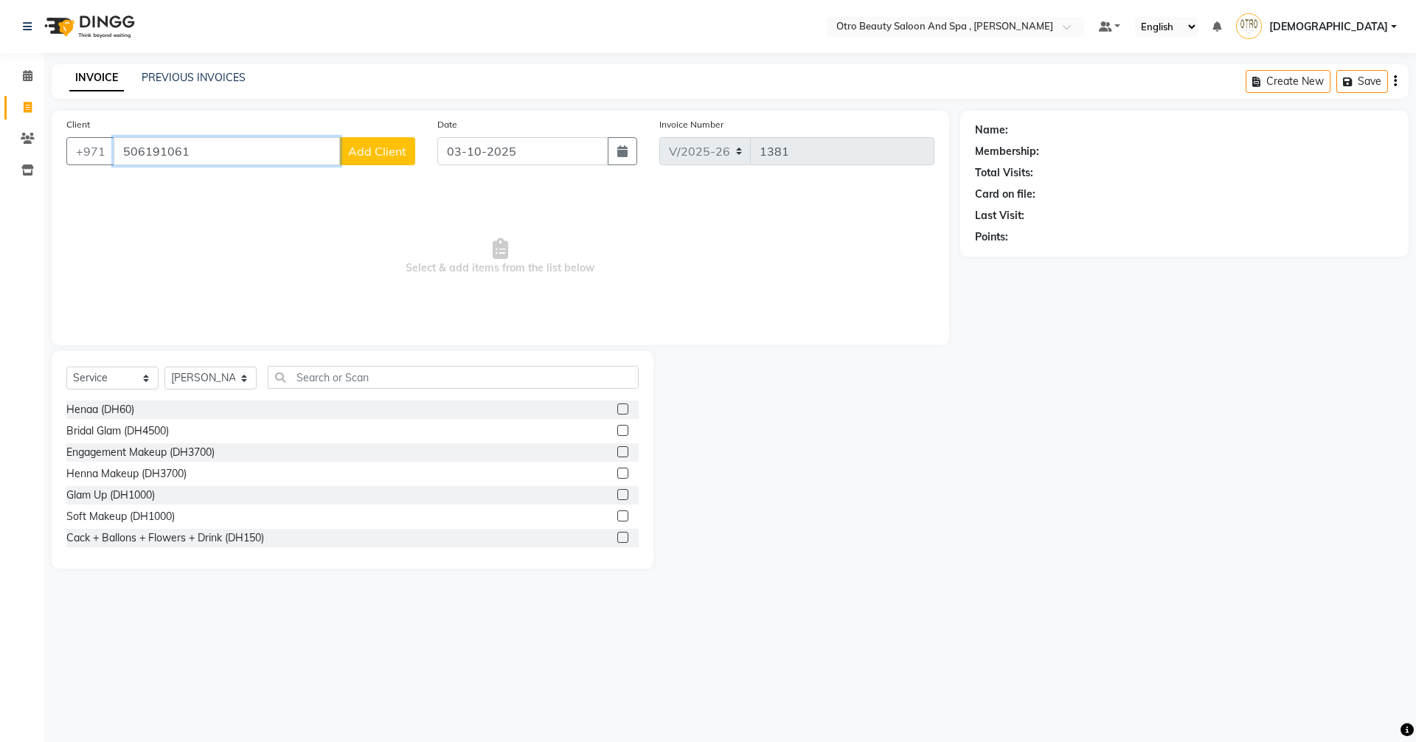
type input "506191061"
click at [372, 156] on span "Add Client" at bounding box center [377, 151] width 58 height 15
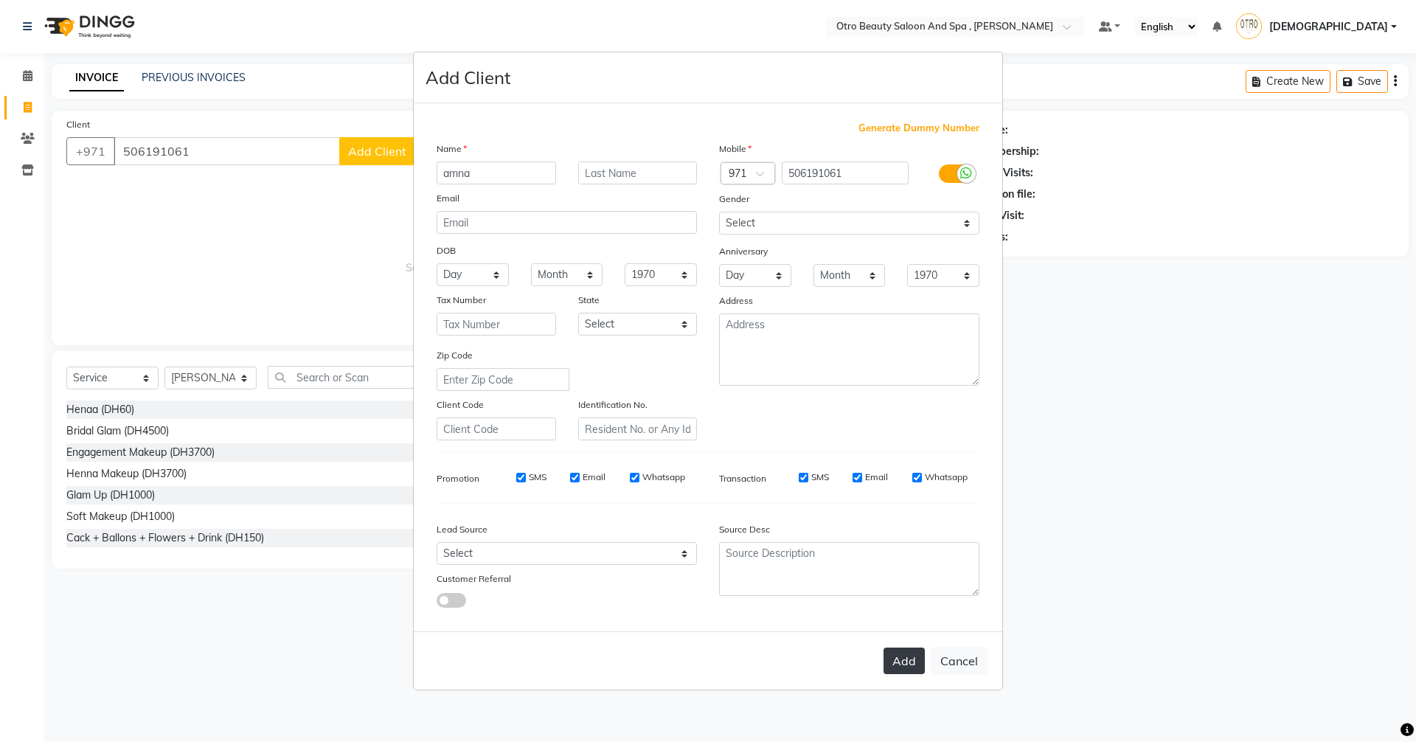
type input "amna"
click at [907, 668] on button "Add" at bounding box center [904, 661] width 41 height 27
type input "50*****61"
select select
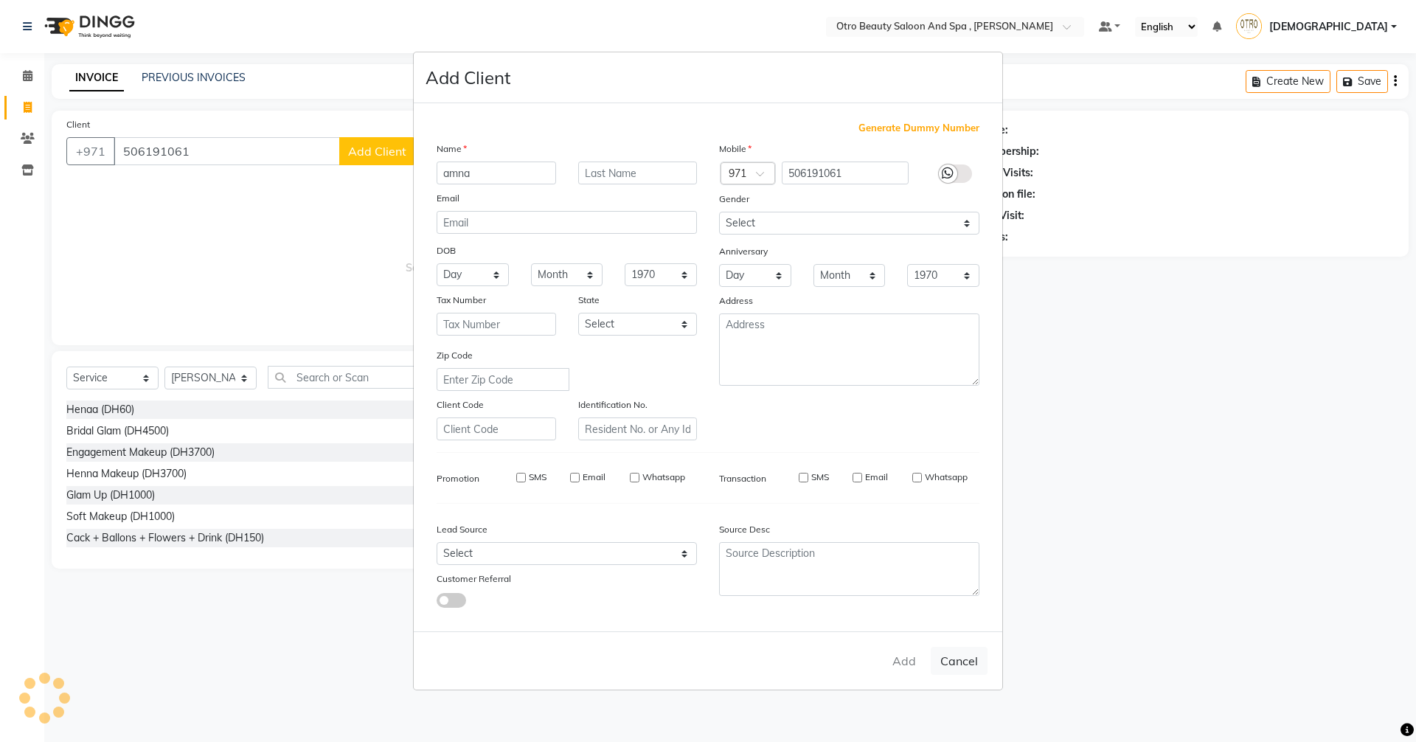
select select
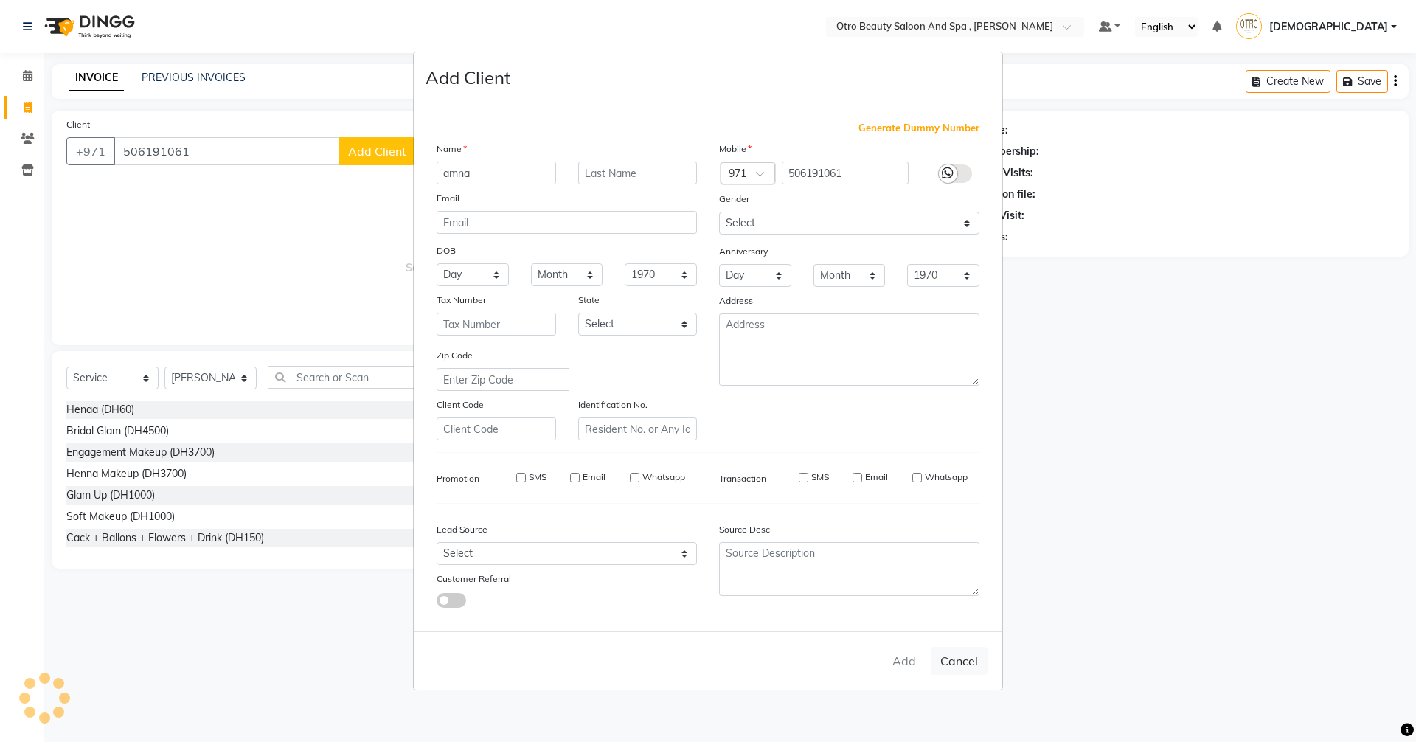
checkbox input "false"
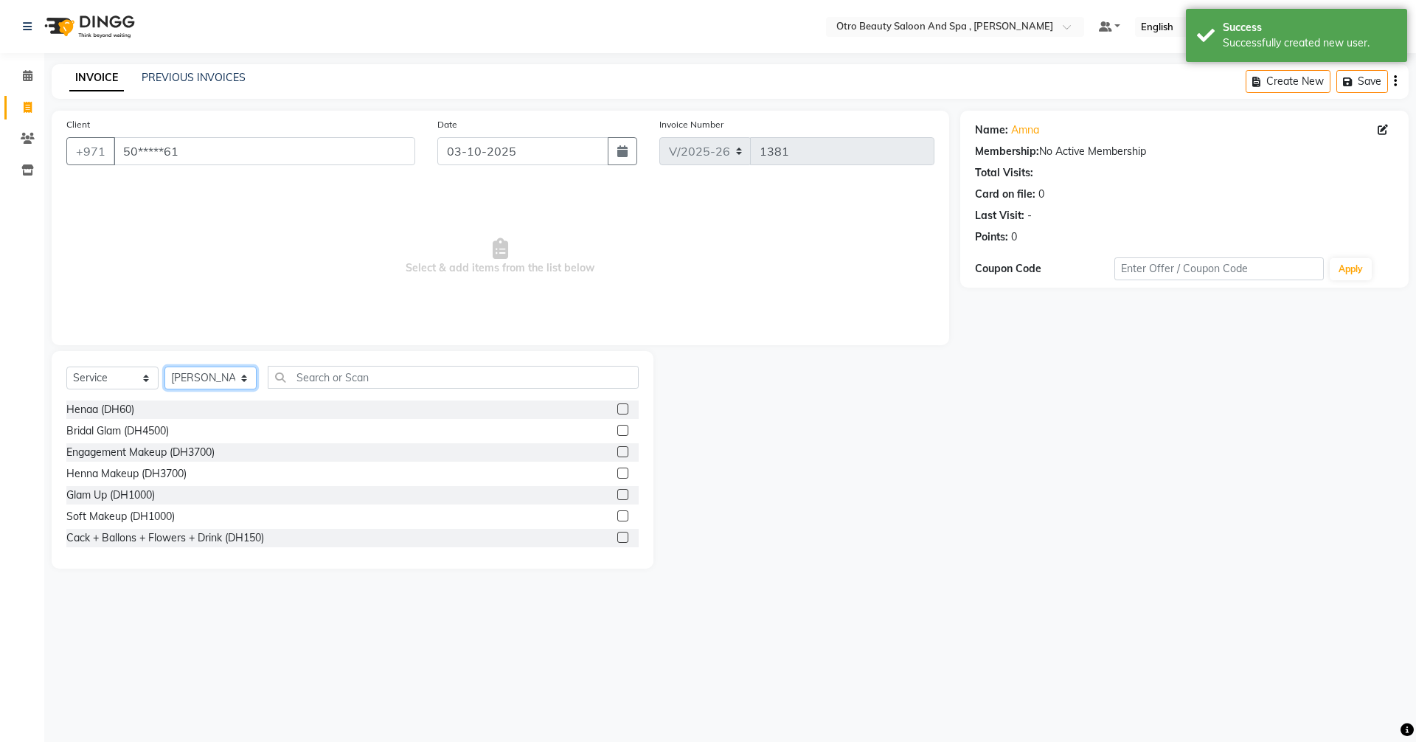
click at [243, 379] on select "Select Stylist [PERSON_NAME] [PERSON_NAME] Hera Karuna [PERSON_NAME] Mamita [PE…" at bounding box center [210, 378] width 92 height 23
select select "86535"
click at [164, 367] on select "Select Stylist [PERSON_NAME] [PERSON_NAME] Hera Karuna [PERSON_NAME] Mamita [PE…" at bounding box center [210, 378] width 92 height 23
click at [369, 381] on input "text" at bounding box center [453, 377] width 371 height 23
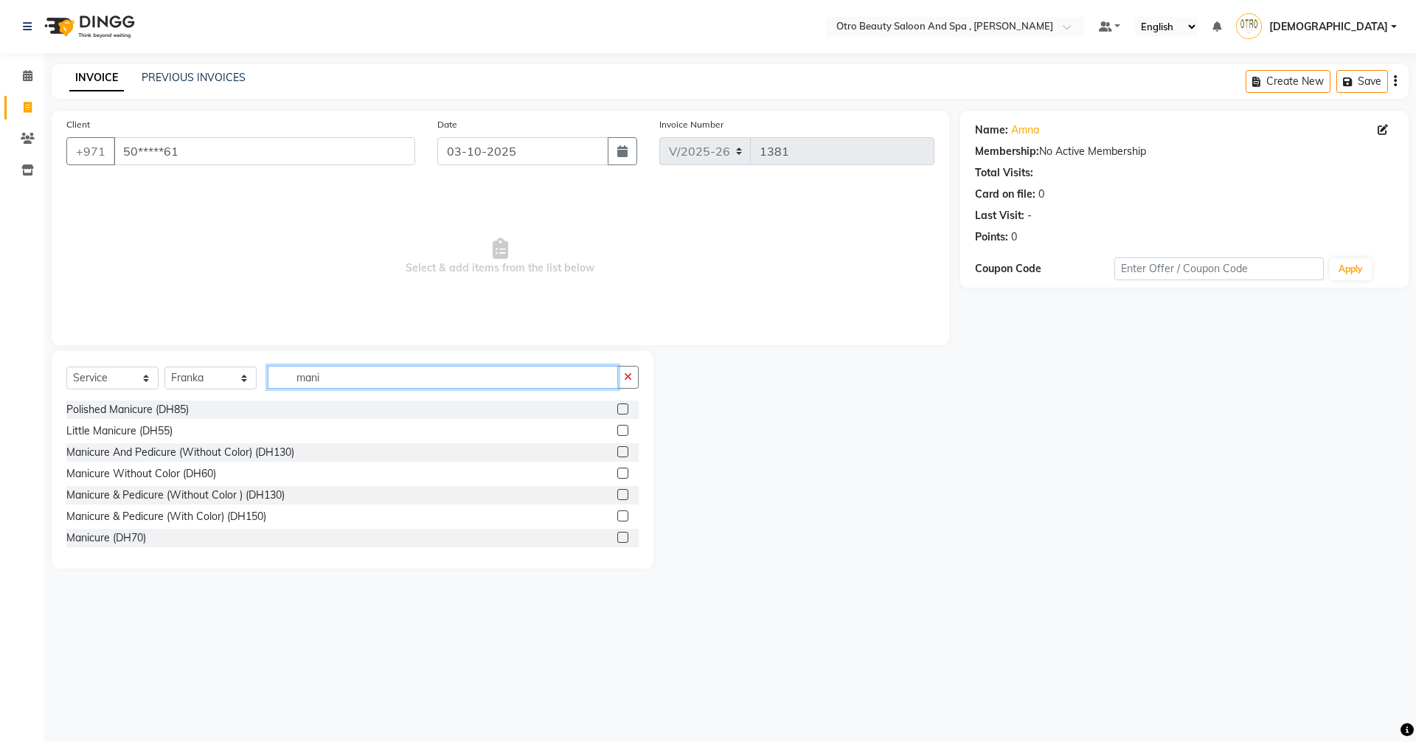
type input "mani"
click at [617, 517] on label at bounding box center [622, 515] width 11 height 11
click at [617, 517] on input "checkbox" at bounding box center [622, 517] width 10 height 10
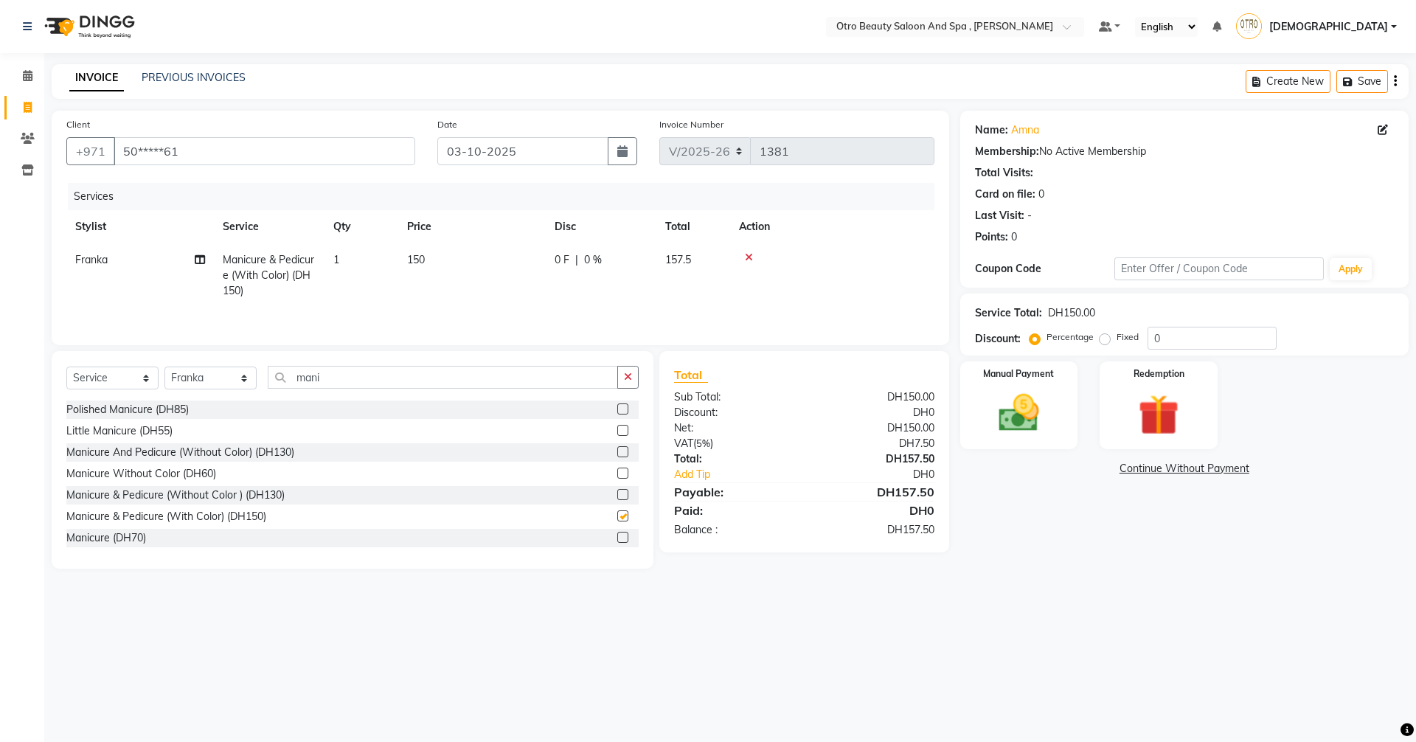
checkbox input "false"
click at [199, 258] on icon at bounding box center [200, 259] width 10 height 10
select select "86535"
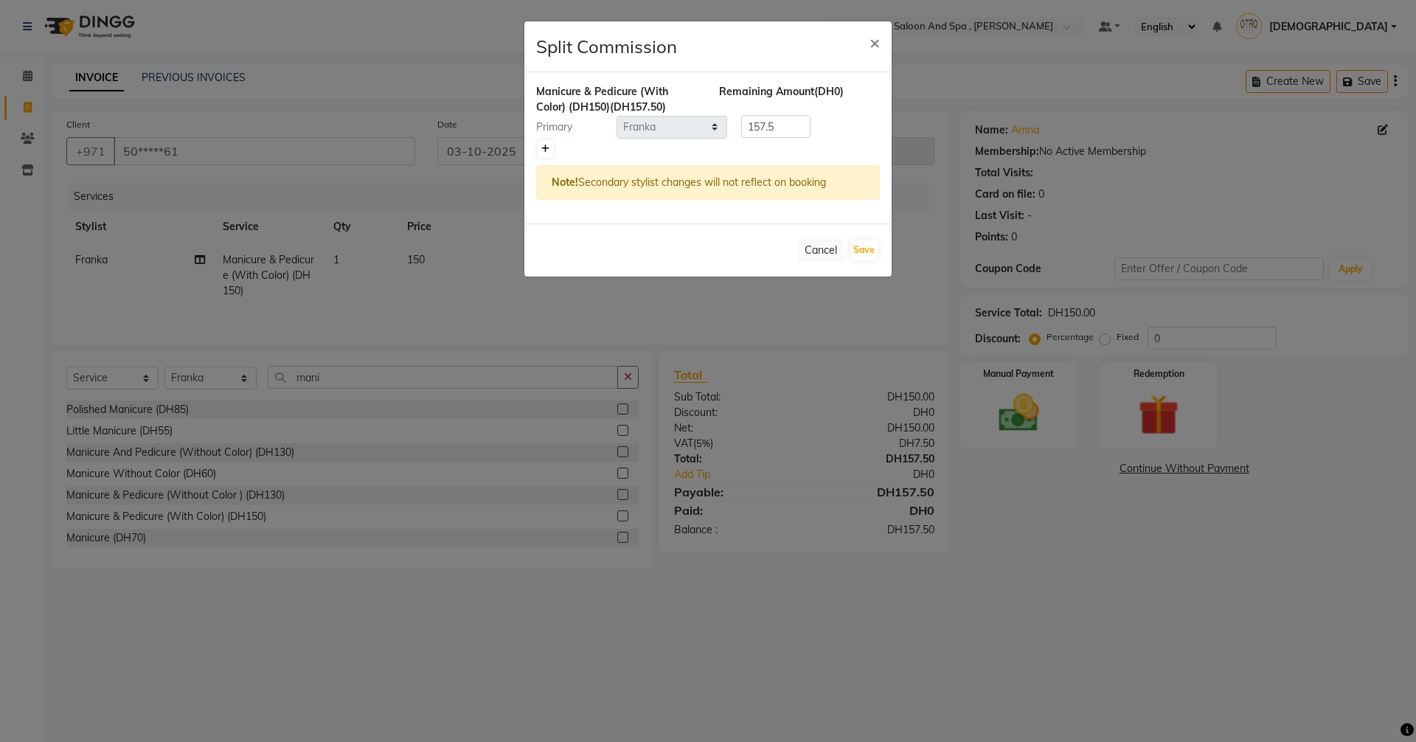
click at [548, 153] on link at bounding box center [545, 149] width 15 height 18
type input "78.75"
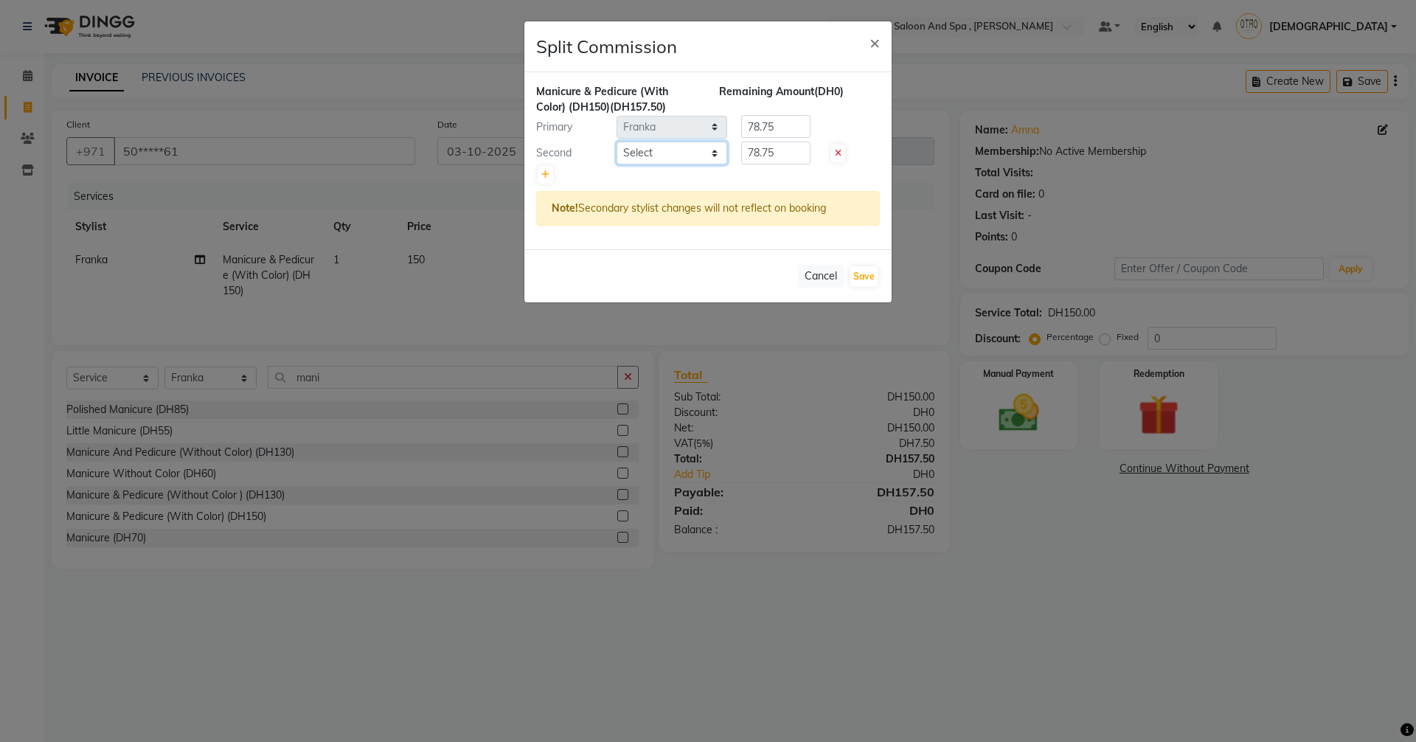
click at [710, 151] on select "Select [PERSON_NAME] [PERSON_NAME] Hera Karuna [PERSON_NAME] Mamita [PERSON_NAM…" at bounding box center [672, 153] width 111 height 23
select select "86538"
click at [617, 142] on select "Select [PERSON_NAME] [PERSON_NAME] Hera Karuna [PERSON_NAME] Mamita [PERSON_NAM…" at bounding box center [672, 153] width 111 height 23
click at [861, 277] on button "Save" at bounding box center [864, 276] width 29 height 21
select select "Select"
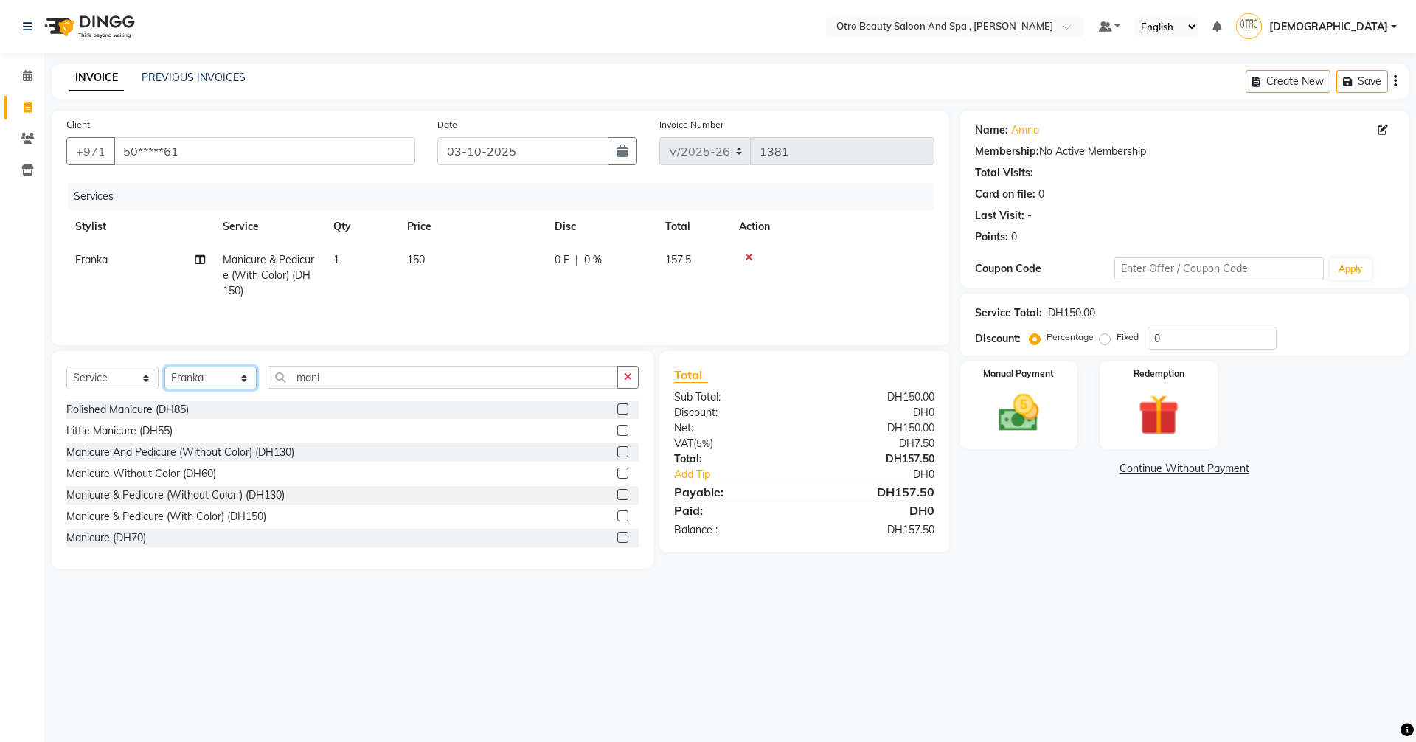
click at [242, 378] on select "Select Stylist [PERSON_NAME] [PERSON_NAME] Hera Karuna [PERSON_NAME] Mamita [PE…" at bounding box center [210, 378] width 92 height 23
select select "86539"
click at [164, 367] on select "Select Stylist [PERSON_NAME] [PERSON_NAME] Hera Karuna [PERSON_NAME] Mamita [PE…" at bounding box center [210, 378] width 92 height 23
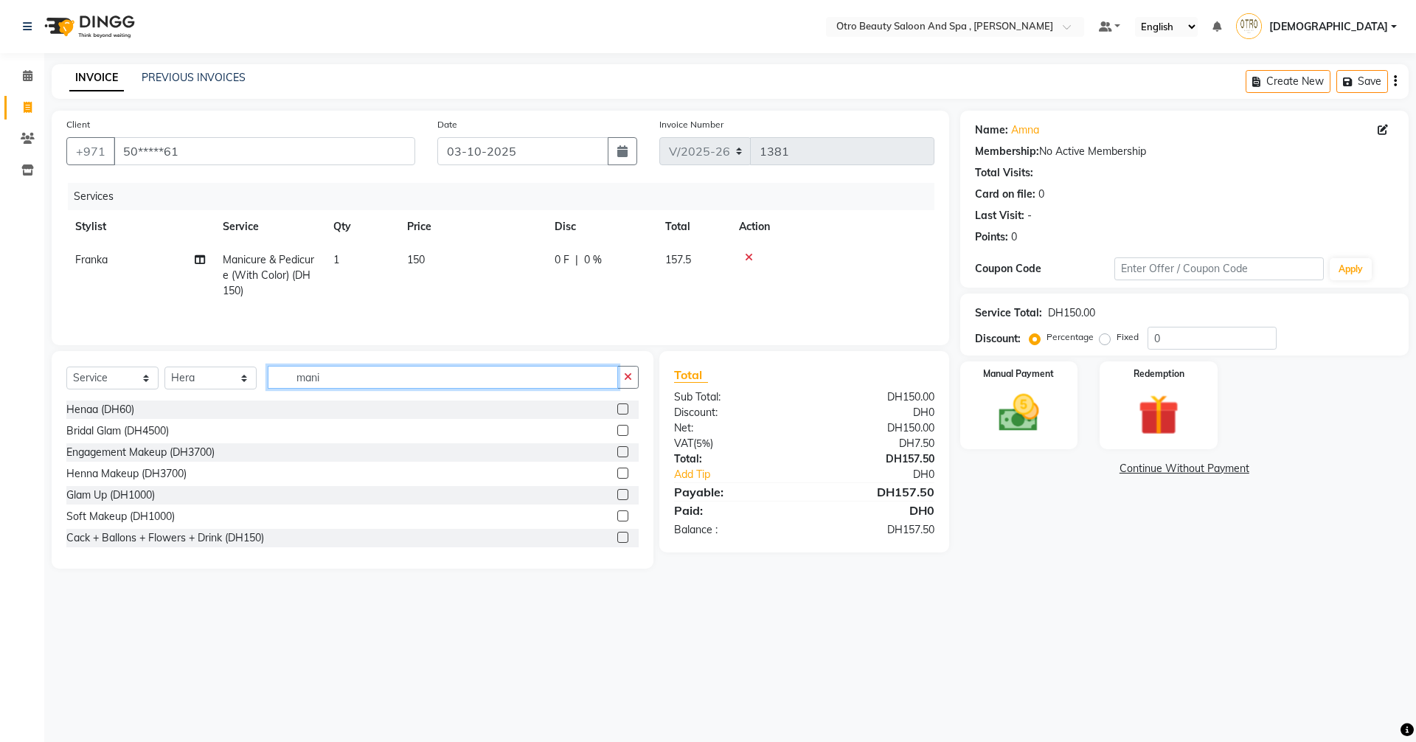
click at [389, 366] on input "mani" at bounding box center [443, 377] width 350 height 23
type input "m"
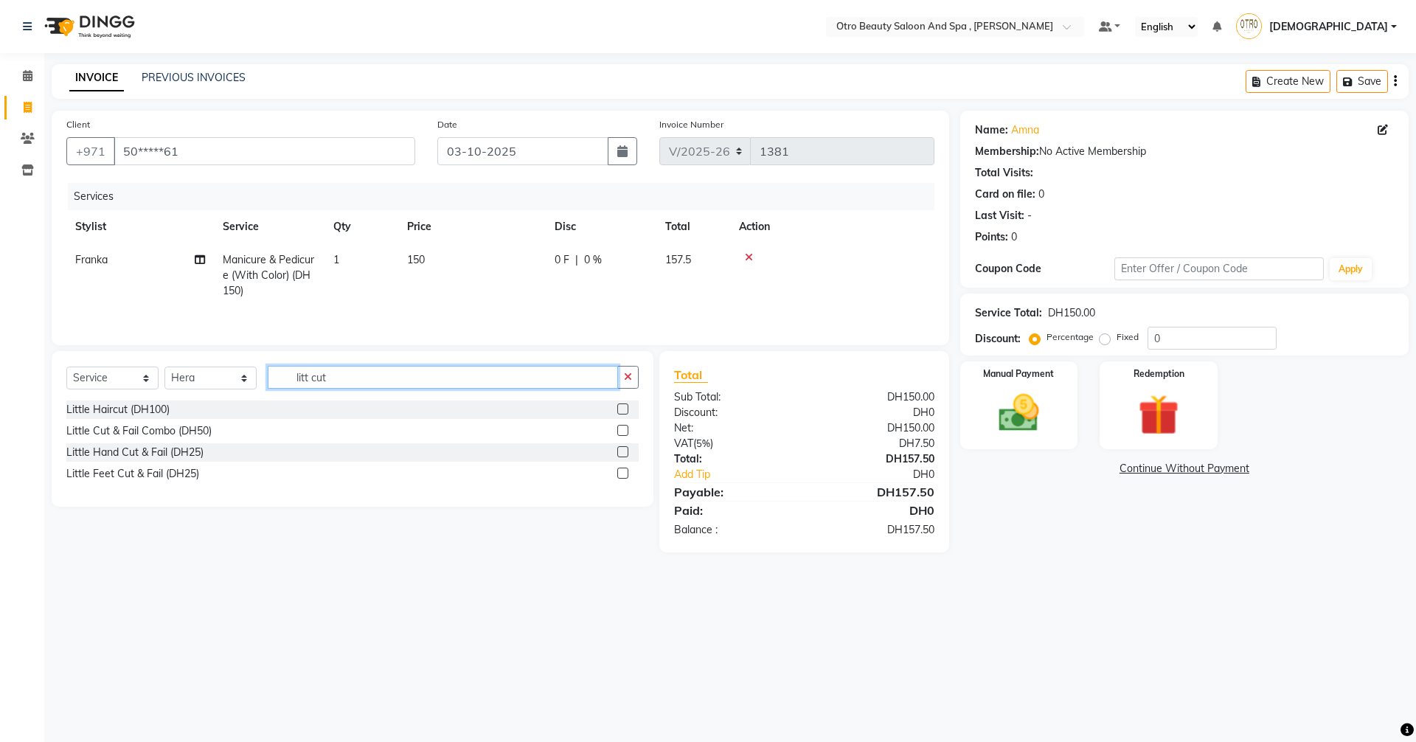
type input "litt cut"
click at [625, 451] on label at bounding box center [622, 451] width 11 height 11
click at [625, 451] on input "checkbox" at bounding box center [622, 453] width 10 height 10
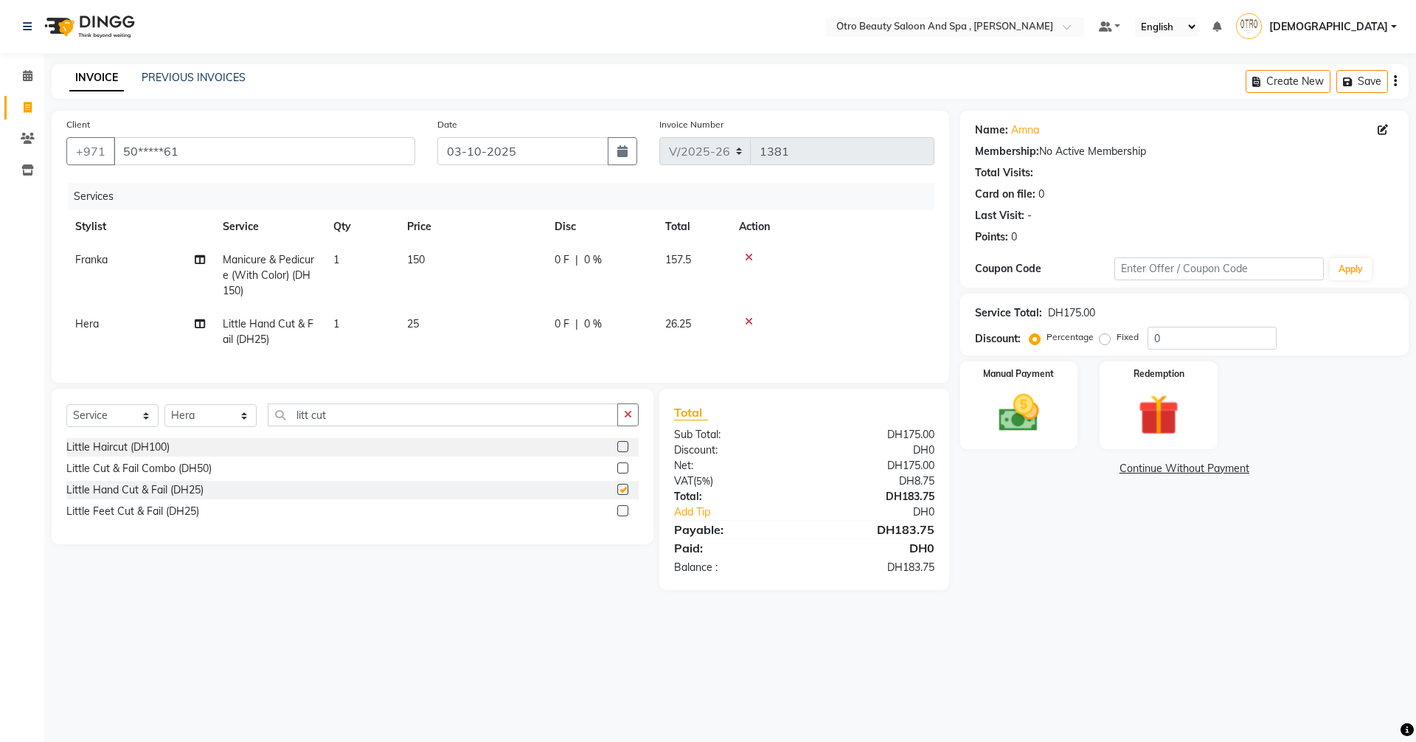
checkbox input "false"
click at [383, 426] on input "litt cut" at bounding box center [443, 414] width 350 height 23
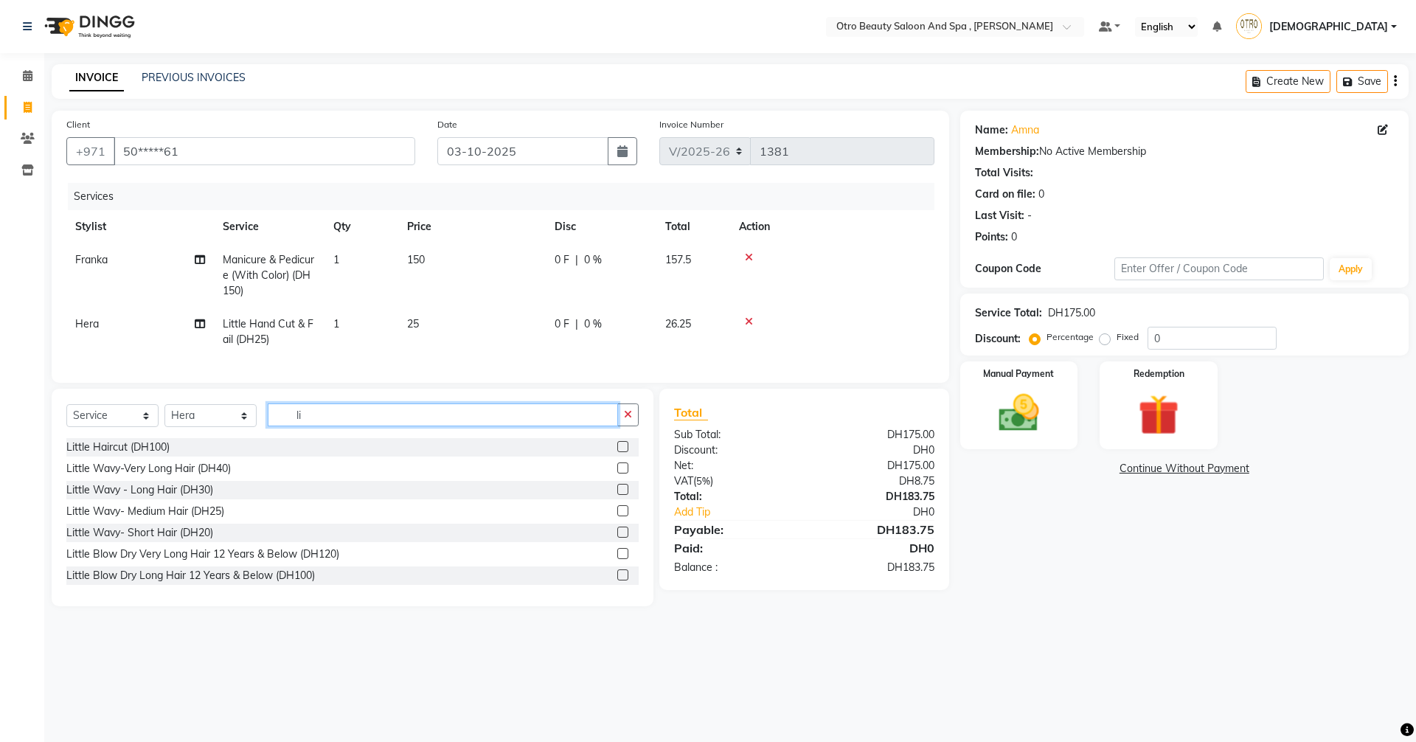
type input "l"
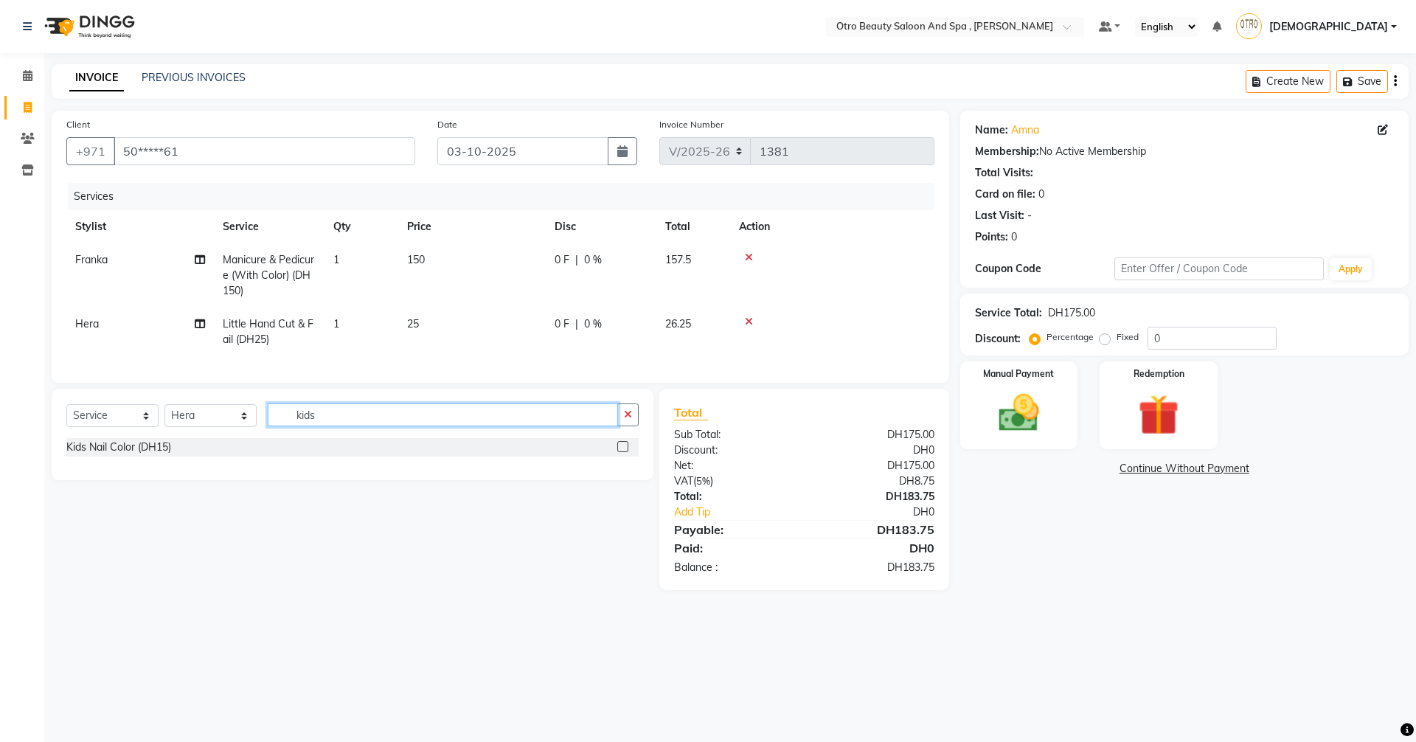
type input "kids"
click at [621, 452] on label at bounding box center [622, 446] width 11 height 11
click at [621, 452] on input "checkbox" at bounding box center [622, 448] width 10 height 10
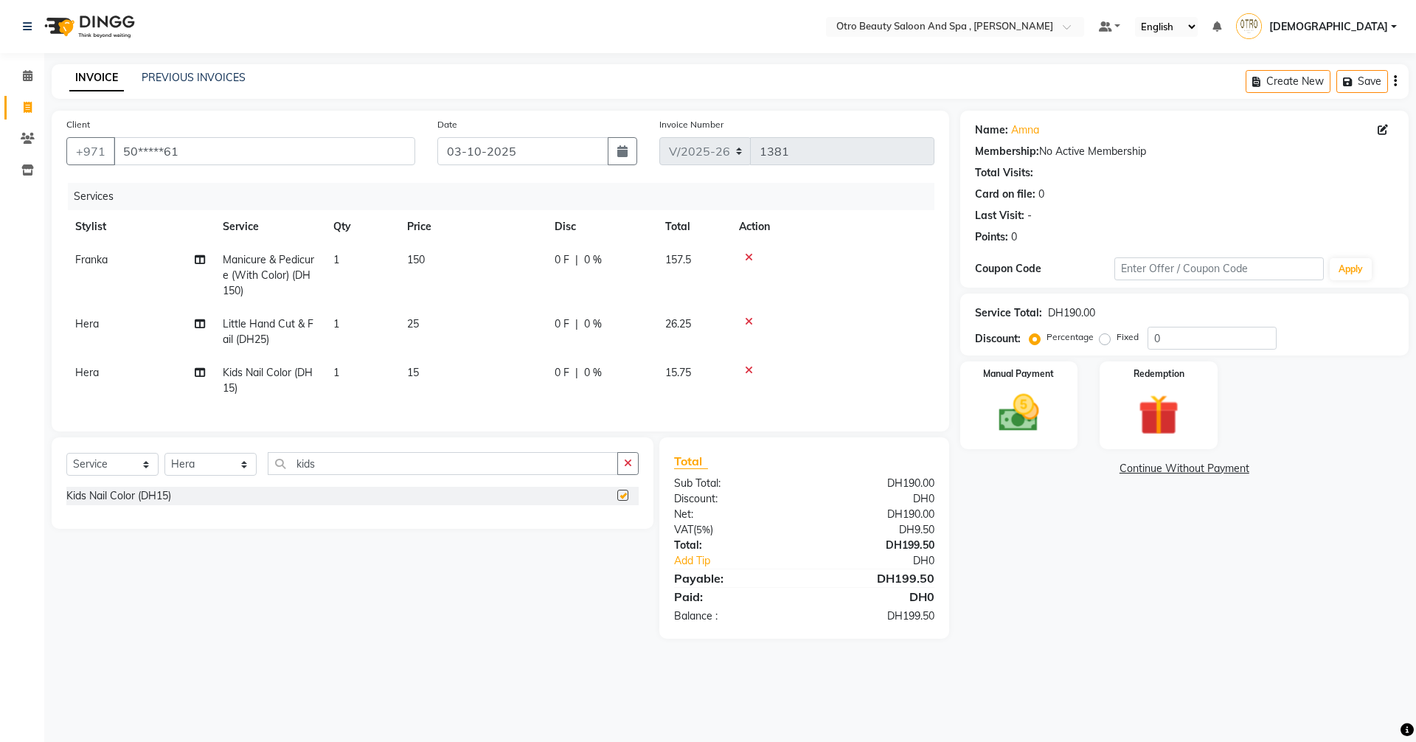
checkbox input "false"
click at [1021, 426] on img at bounding box center [1019, 413] width 69 height 49
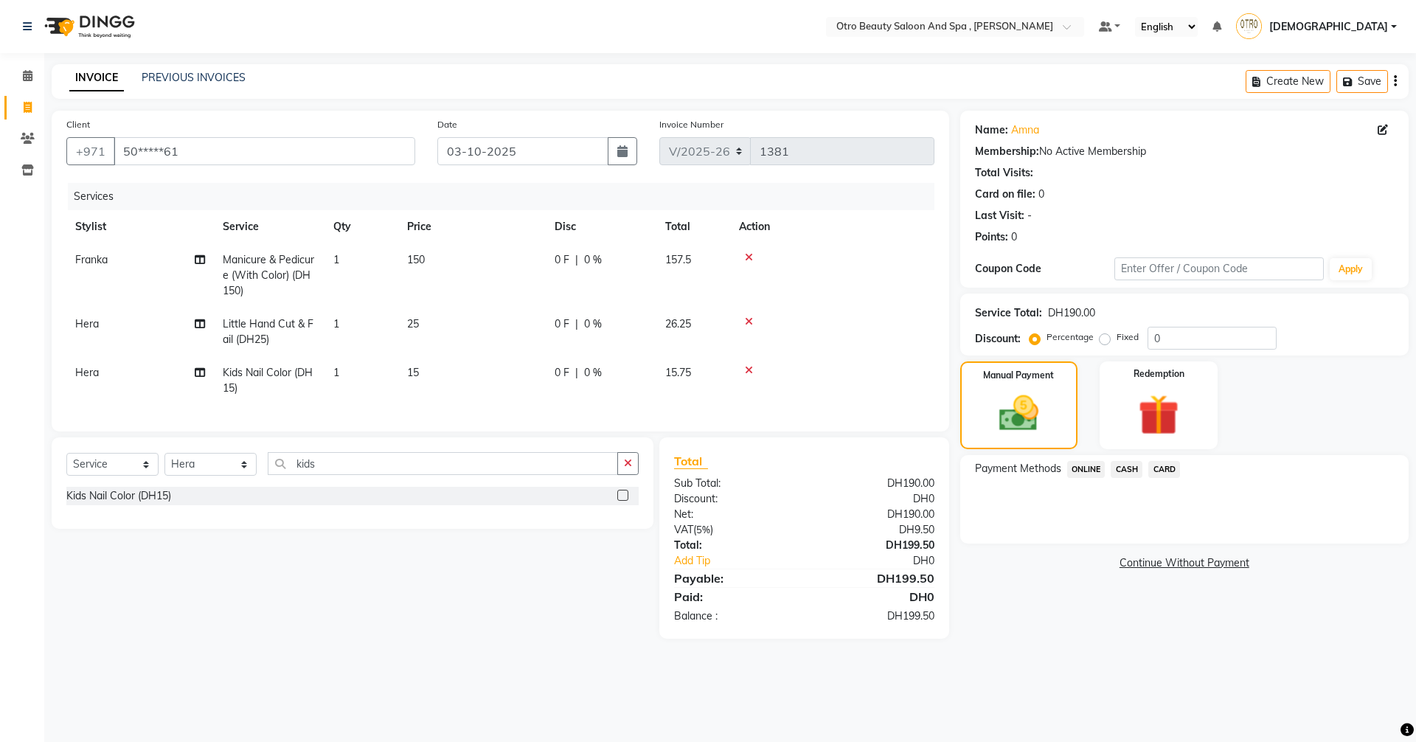
click at [1168, 468] on span "CARD" at bounding box center [1164, 469] width 32 height 17
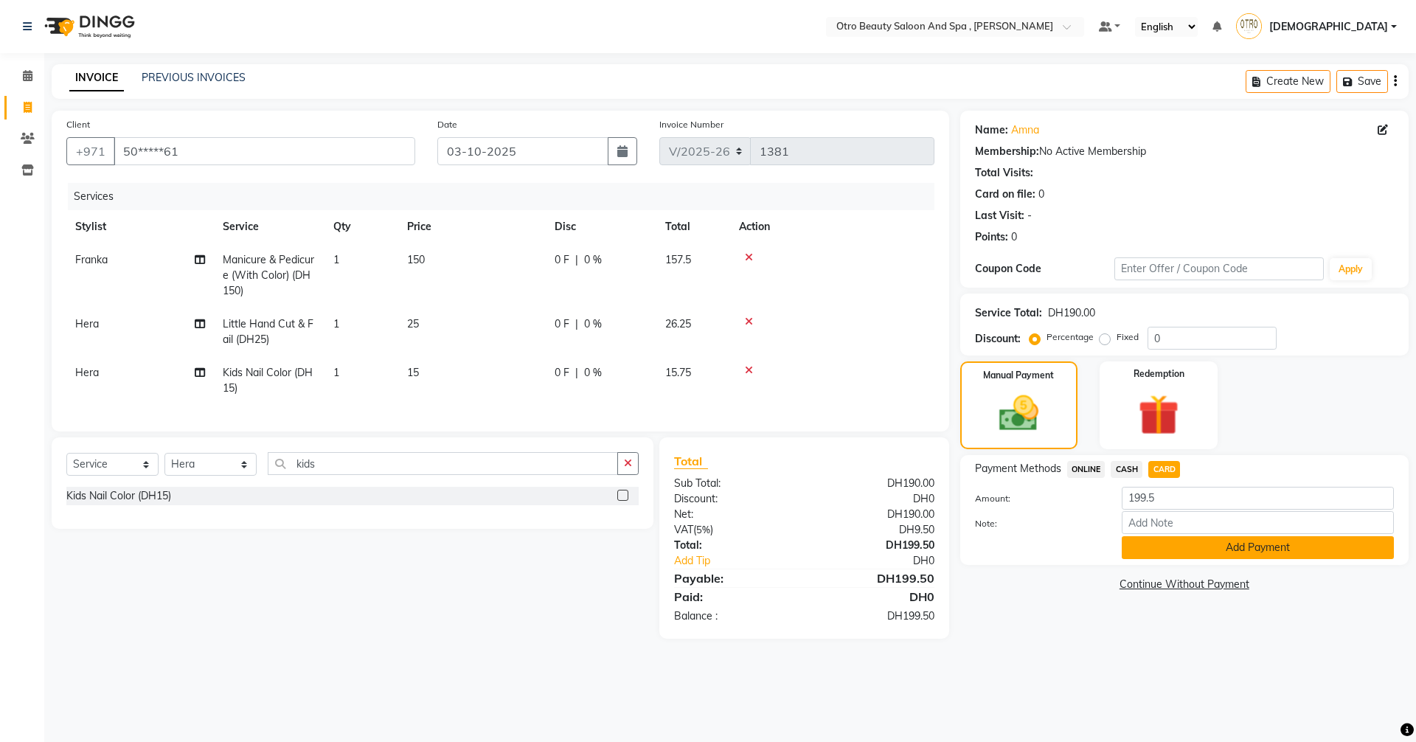
click at [1226, 548] on button "Add Payment" at bounding box center [1258, 547] width 272 height 23
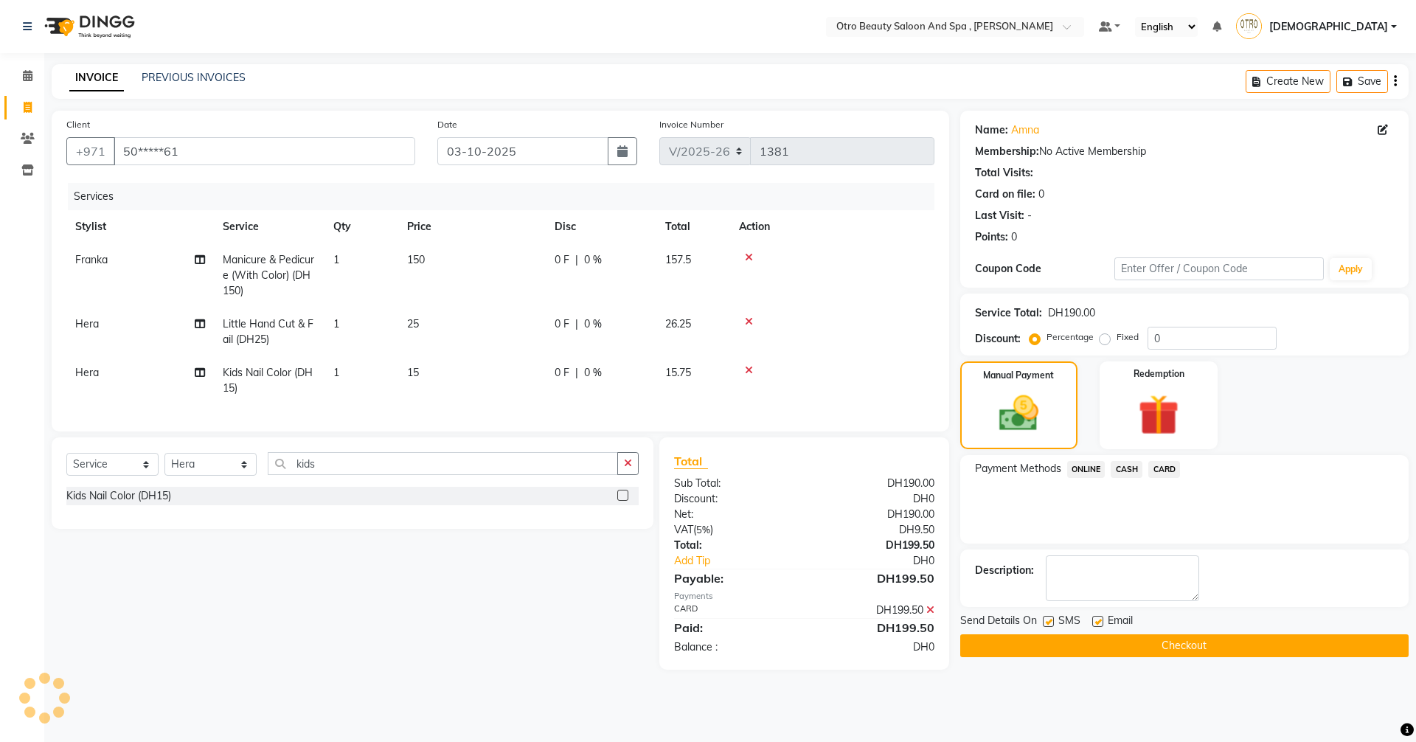
click at [1213, 645] on button "Checkout" at bounding box center [1184, 645] width 448 height 23
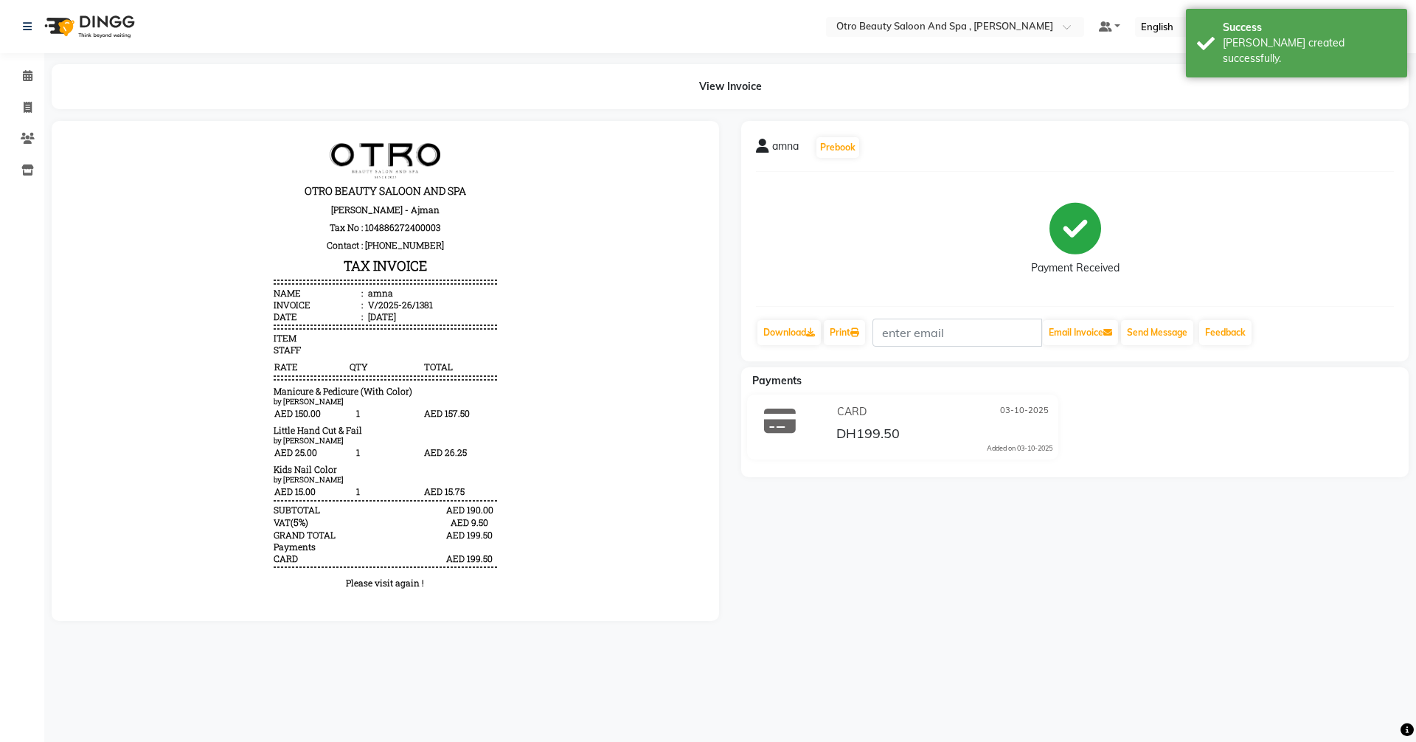
scroll to position [12, 0]
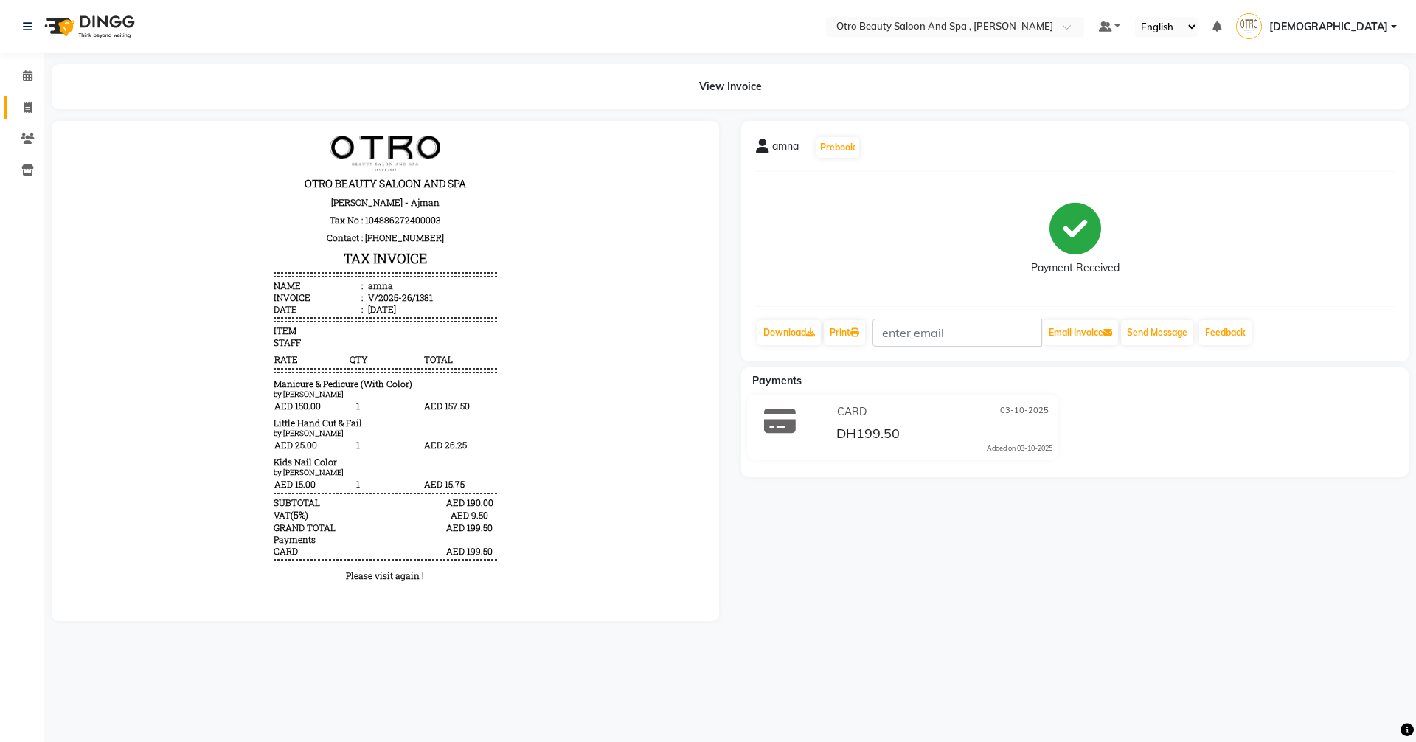
click at [27, 104] on icon at bounding box center [28, 107] width 8 height 11
select select "8622"
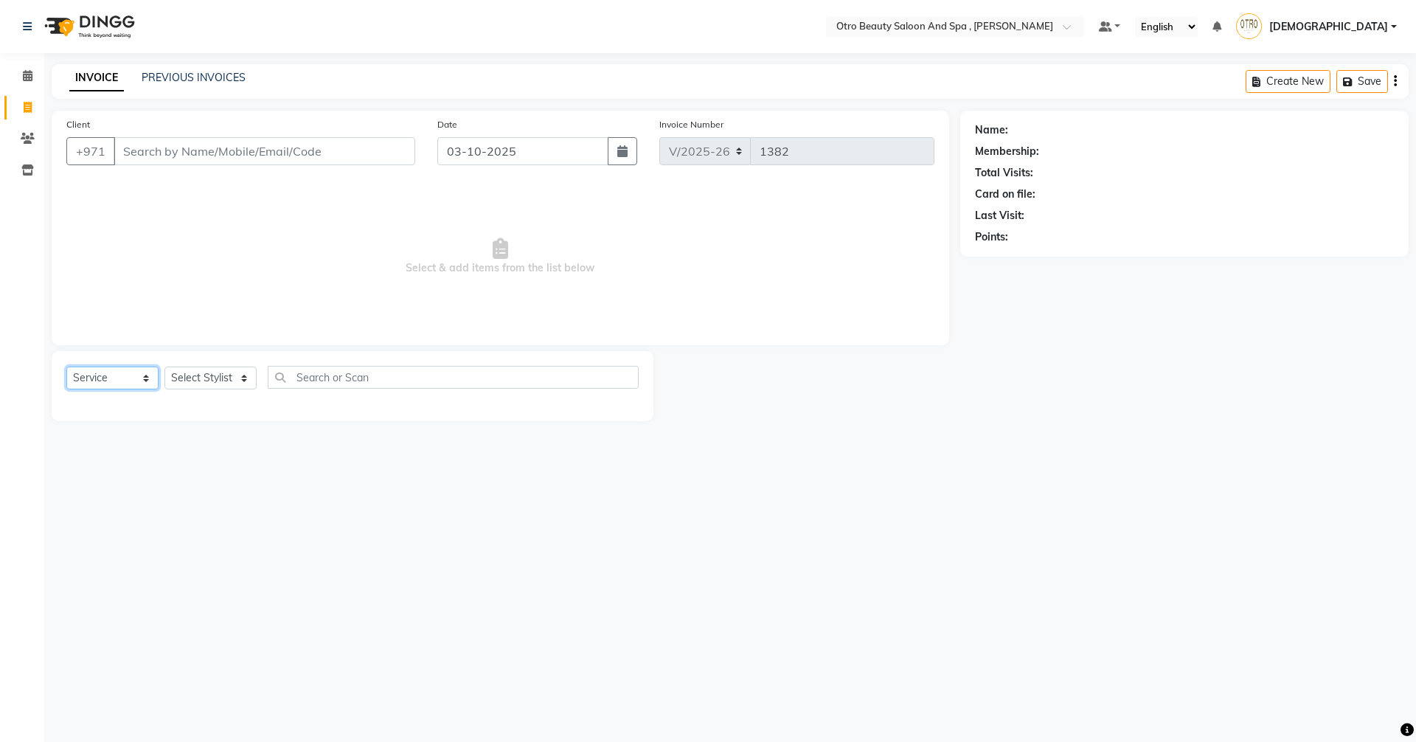
click at [145, 379] on select "Select Service Product Membership Package Voucher Prepaid Gift Card" at bounding box center [112, 378] width 92 height 23
select select "product"
click at [66, 367] on select "Select Service Product Membership Package Voucher Prepaid Gift Card" at bounding box center [112, 378] width 92 height 23
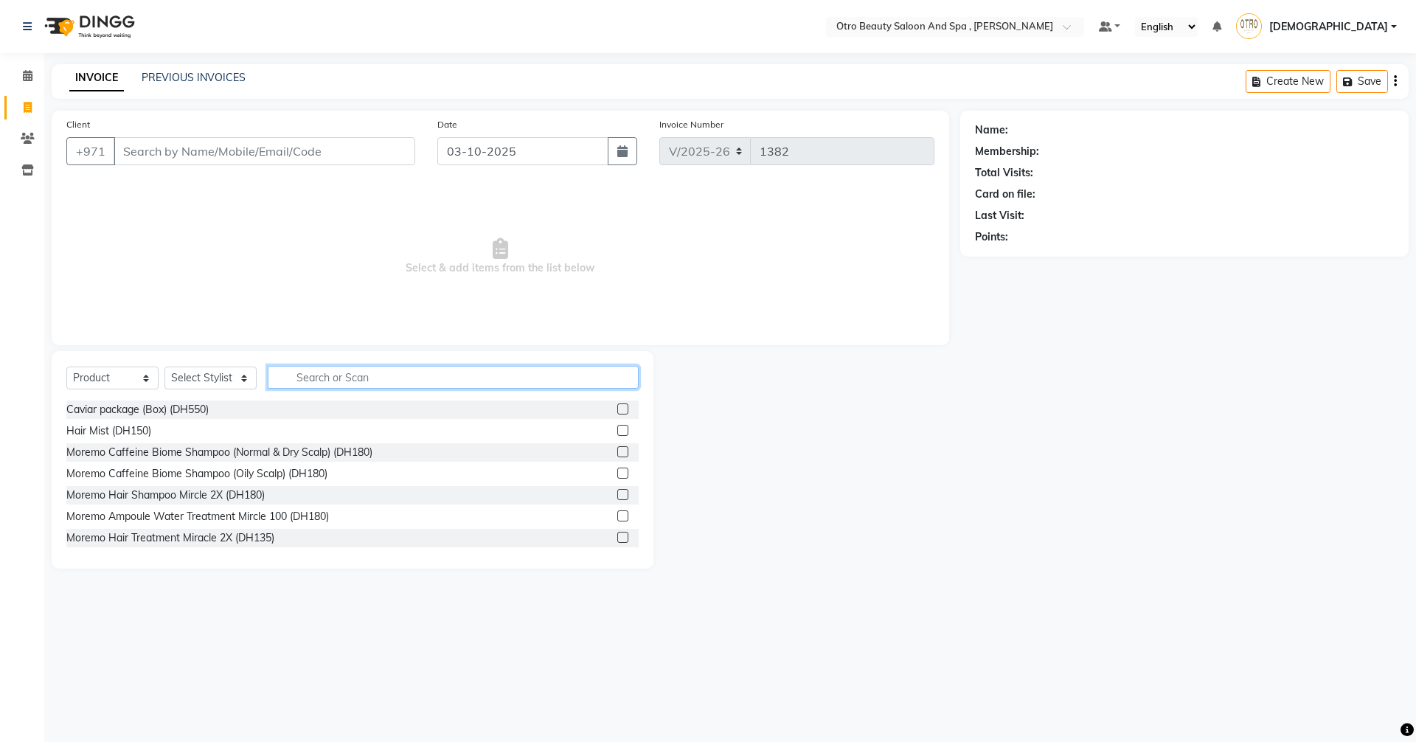
click at [315, 383] on input "text" at bounding box center [453, 377] width 371 height 23
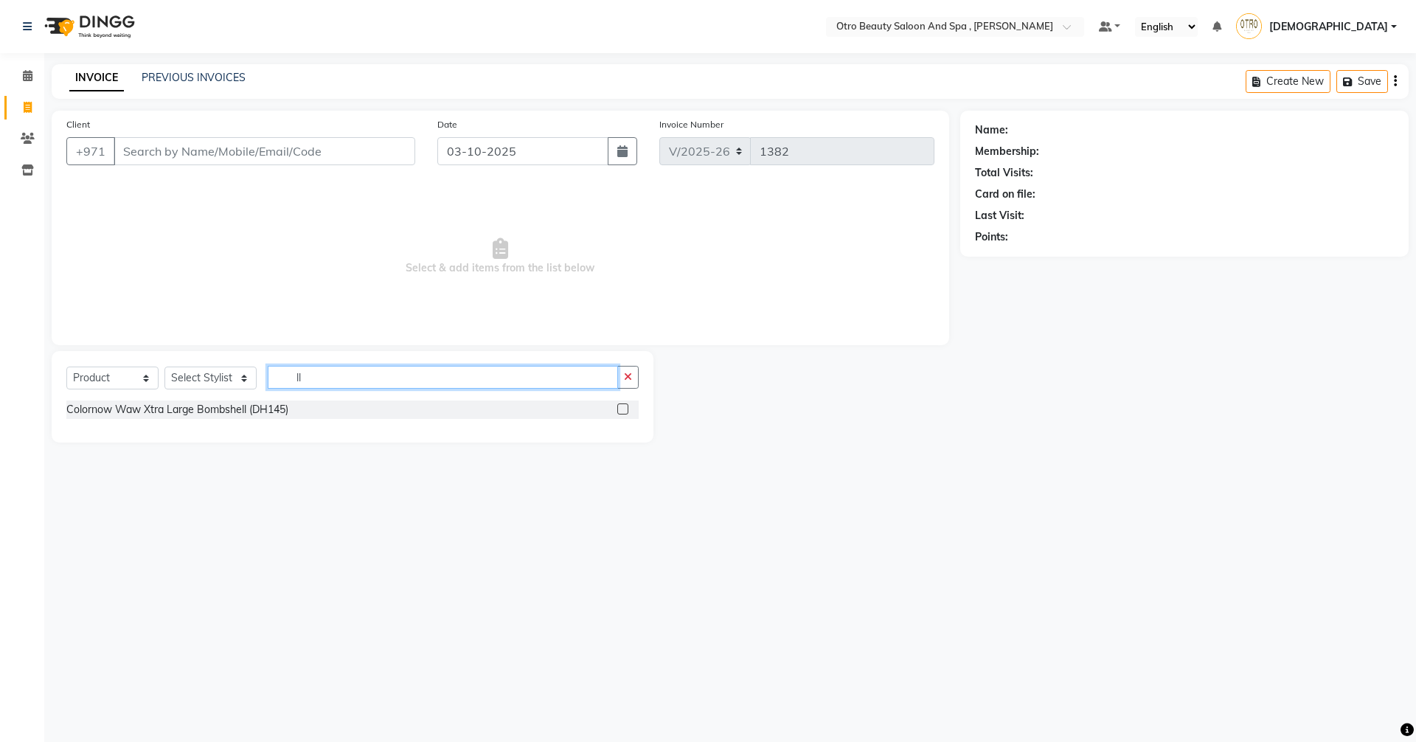
type input "l"
type input "L"
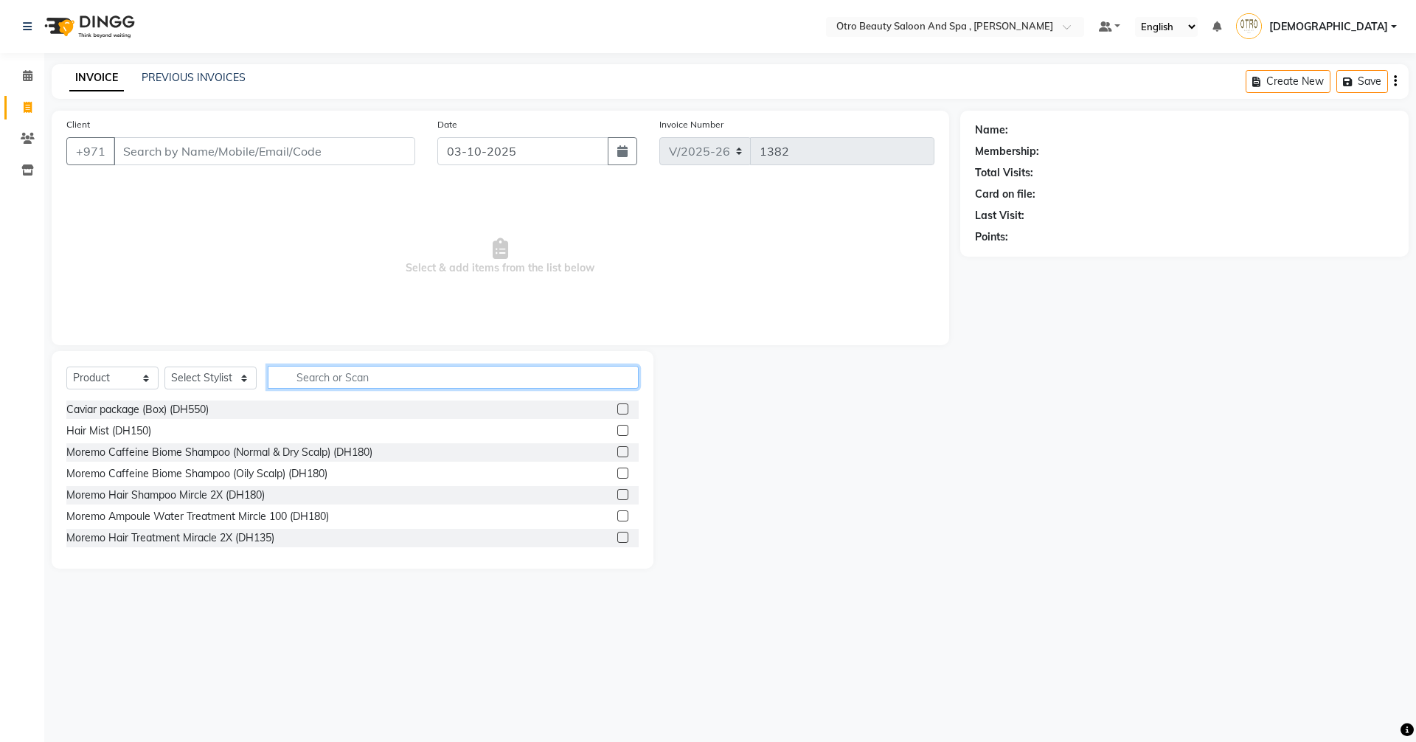
type input "l"
type input "me"
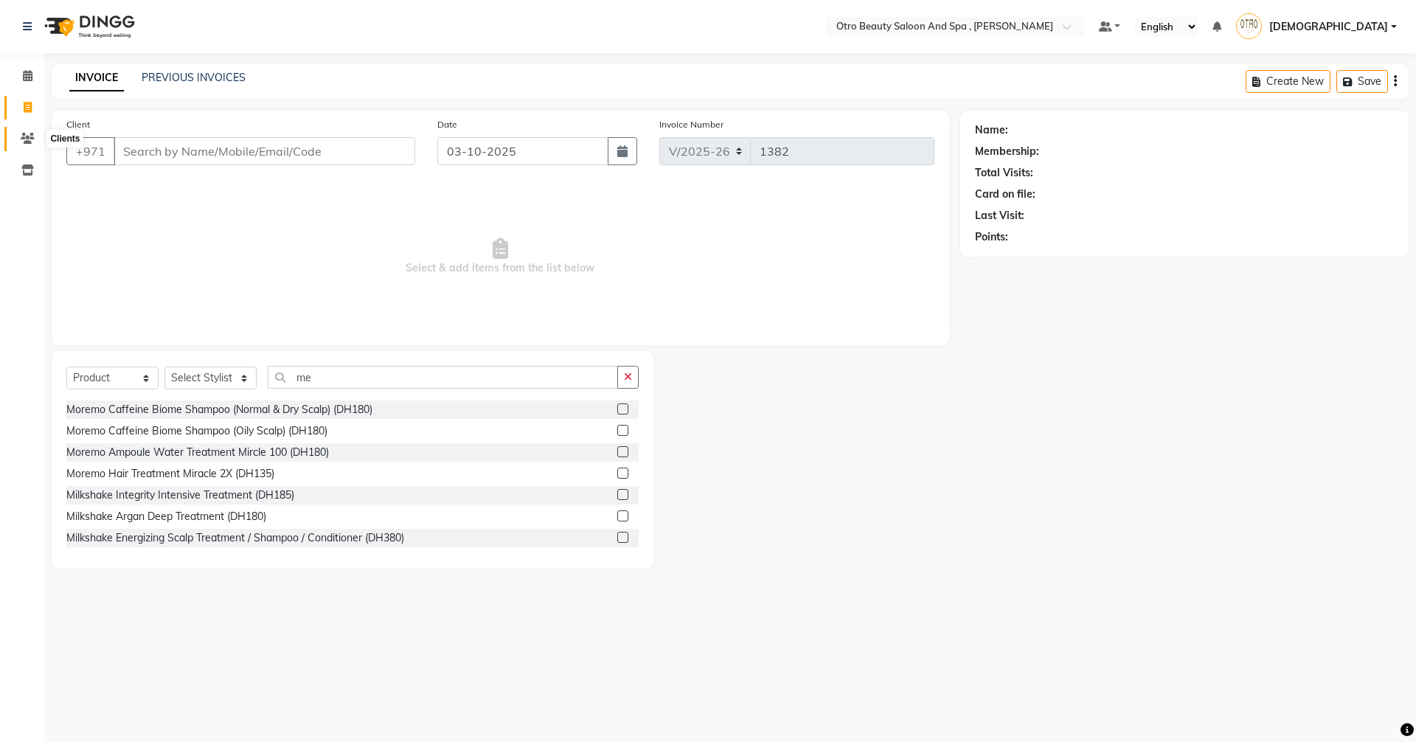
click at [26, 141] on icon at bounding box center [28, 138] width 14 height 11
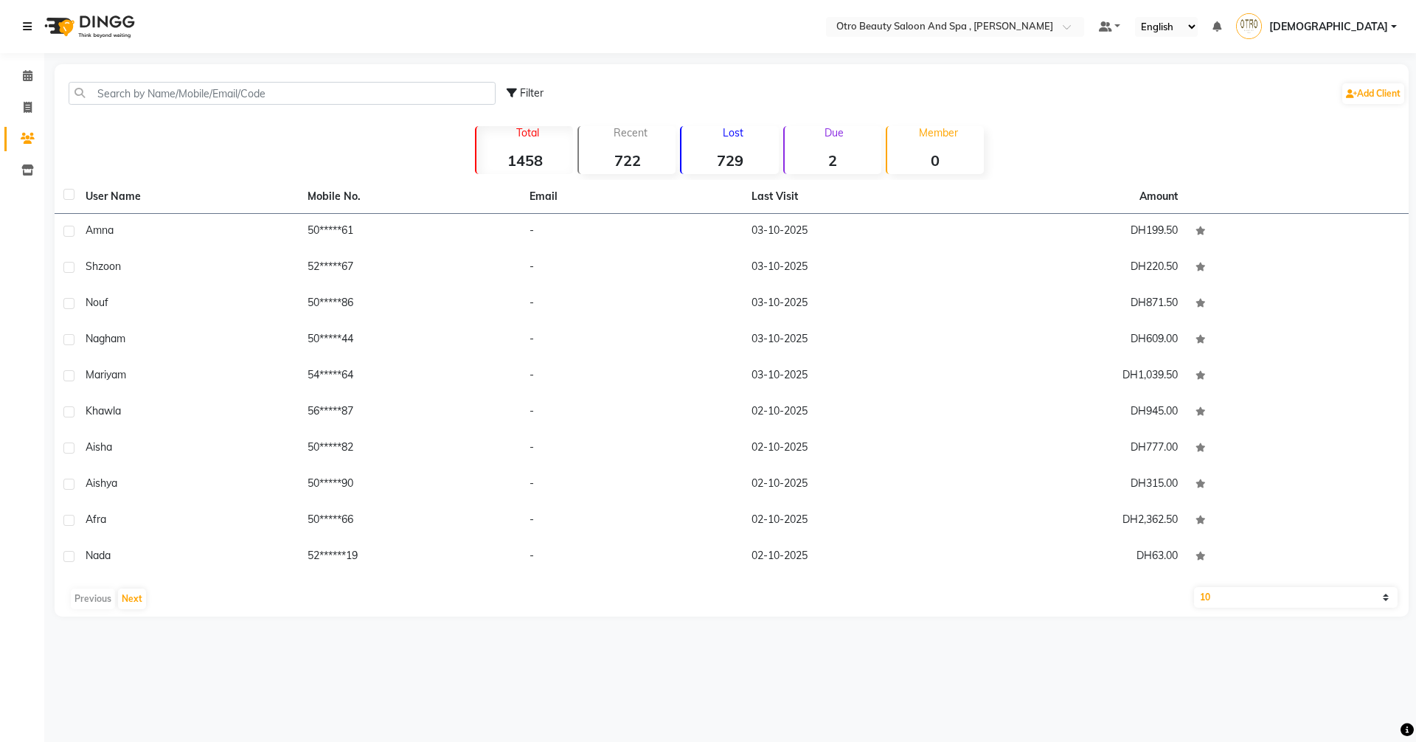
click at [28, 24] on icon at bounding box center [27, 26] width 9 height 10
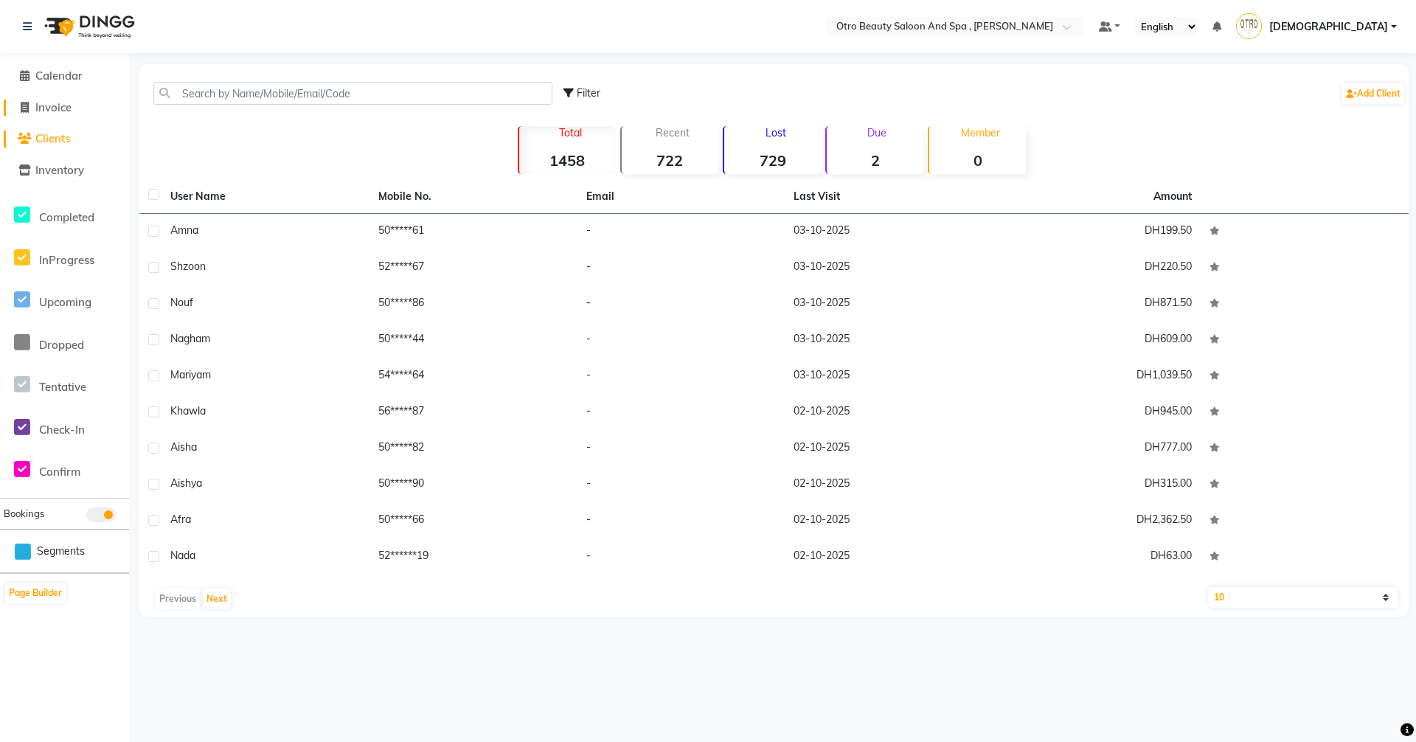
click at [28, 114] on span at bounding box center [24, 108] width 22 height 17
select select "8622"
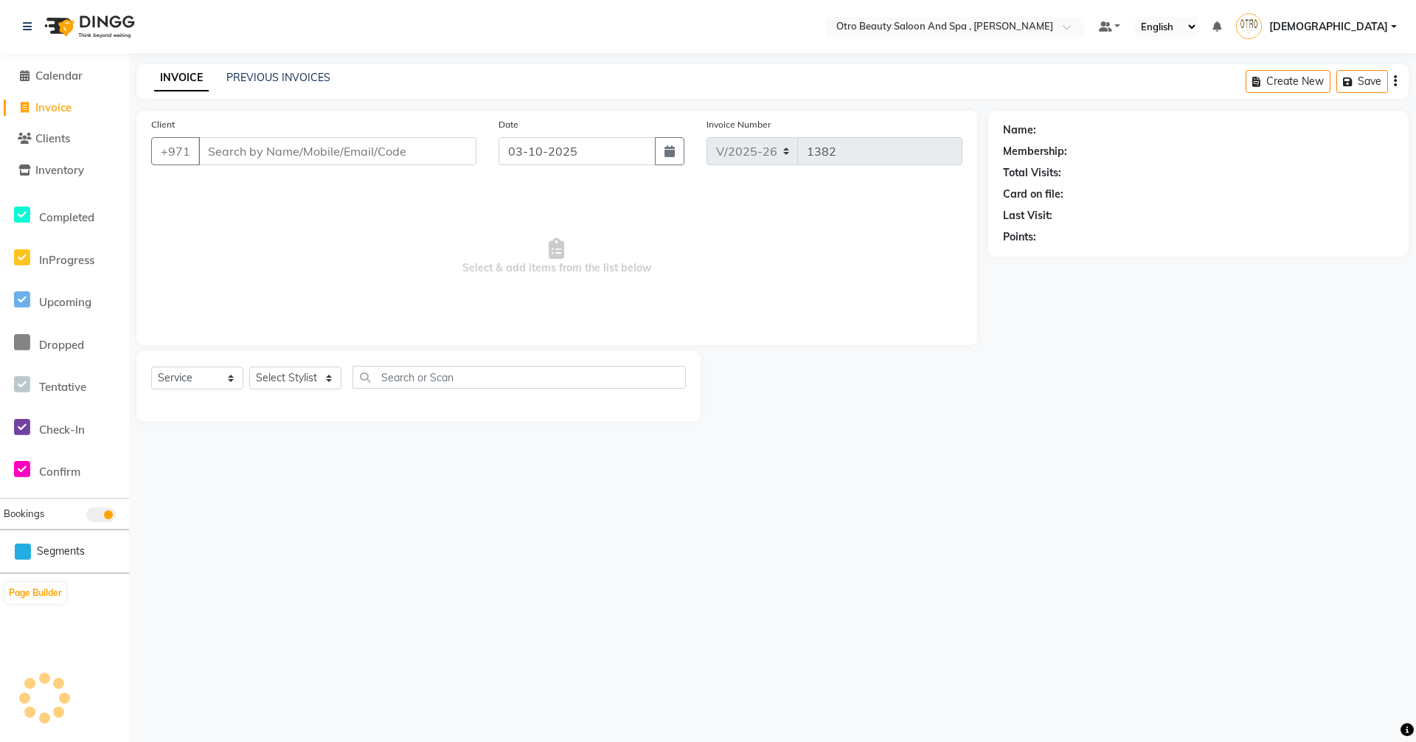
click at [287, 260] on span "Select & add items from the list below" at bounding box center [556, 257] width 811 height 148
click at [152, 570] on div "Select Location × Otro Beauty Saloon And Spa , Al Yasmeen Default Panel My Pane…" at bounding box center [708, 371] width 1416 height 742
click at [231, 384] on select "Select Service Product Membership Package Voucher Prepaid Gift Card" at bounding box center [197, 378] width 92 height 23
select select "product"
click at [151, 367] on select "Select Service Product Membership Package Voucher Prepaid Gift Card" at bounding box center [197, 378] width 92 height 23
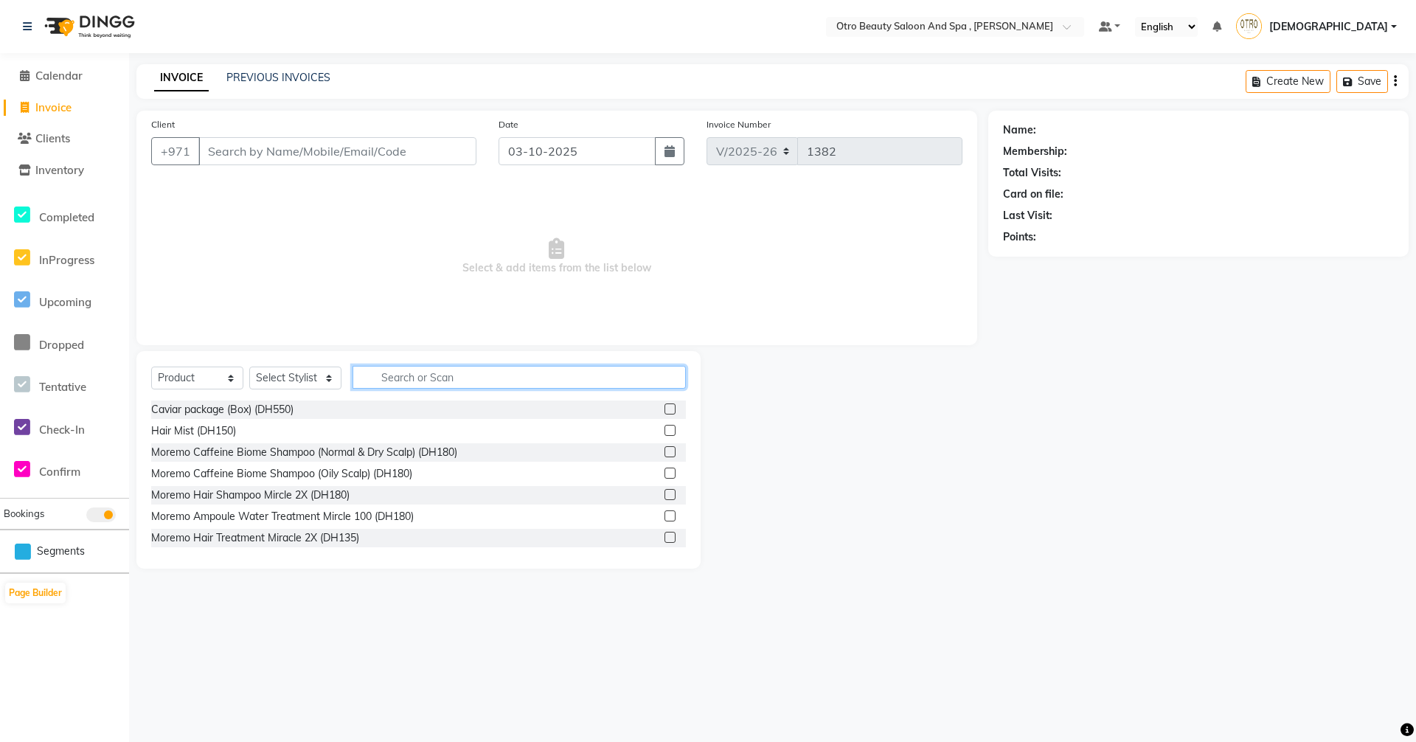
drag, startPoint x: 391, startPoint y: 381, endPoint x: 398, endPoint y: 381, distance: 7.4
click at [392, 381] on input "text" at bounding box center [519, 377] width 333 height 23
click at [330, 380] on select "Select Stylist [PERSON_NAME] [PERSON_NAME] Hera Karuna [PERSON_NAME] Mamita [PE…" at bounding box center [295, 378] width 92 height 23
select select "86183"
click at [249, 367] on select "Select Stylist [PERSON_NAME] [PERSON_NAME] Hera Karuna [PERSON_NAME] Mamita [PE…" at bounding box center [295, 378] width 92 height 23
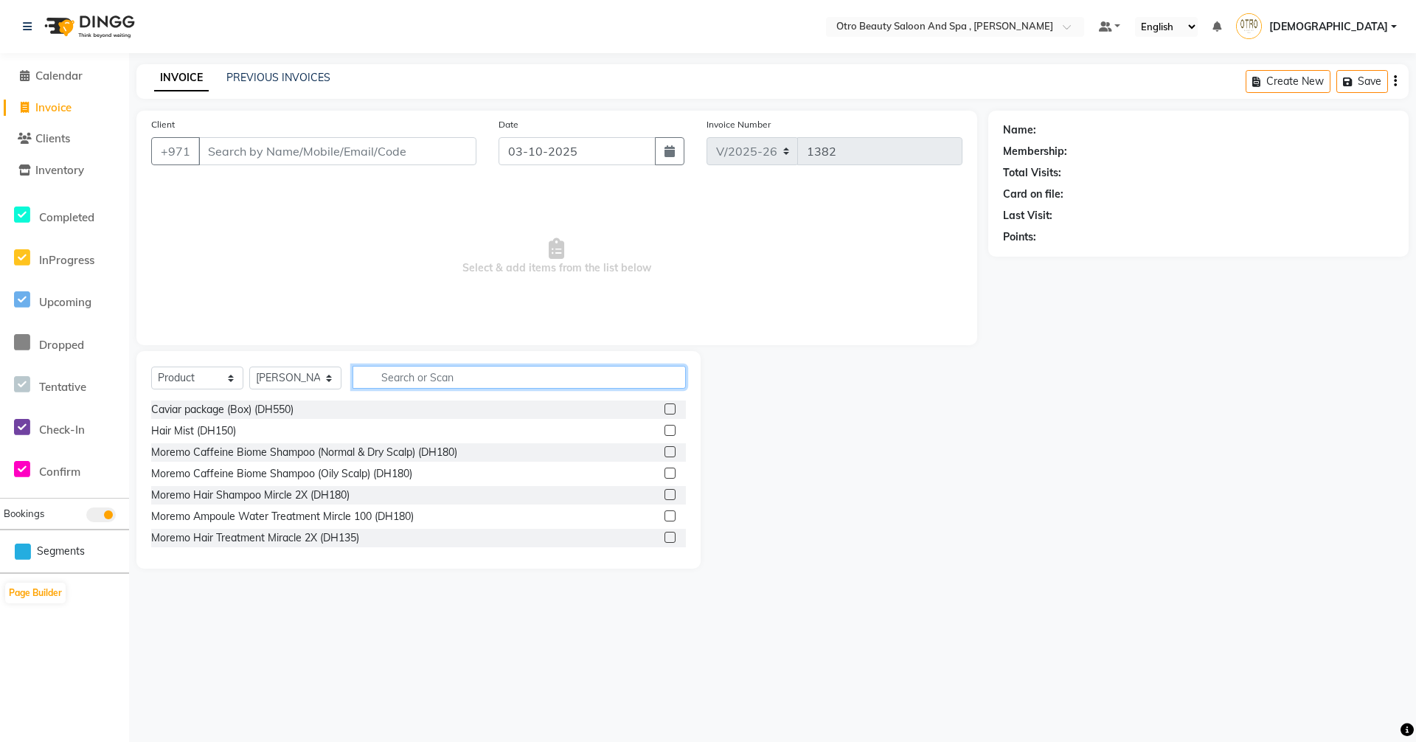
click at [437, 373] on input "text" at bounding box center [519, 377] width 333 height 23
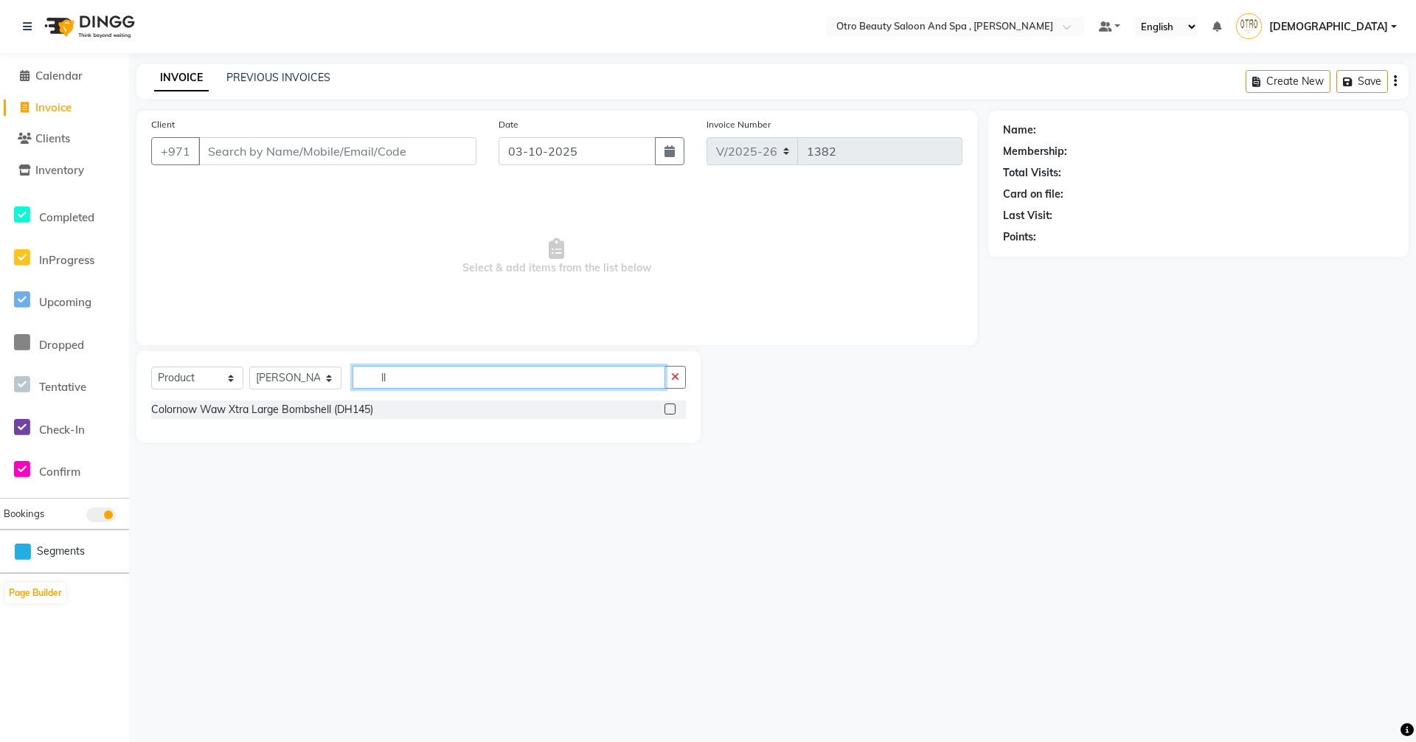
type input "l"
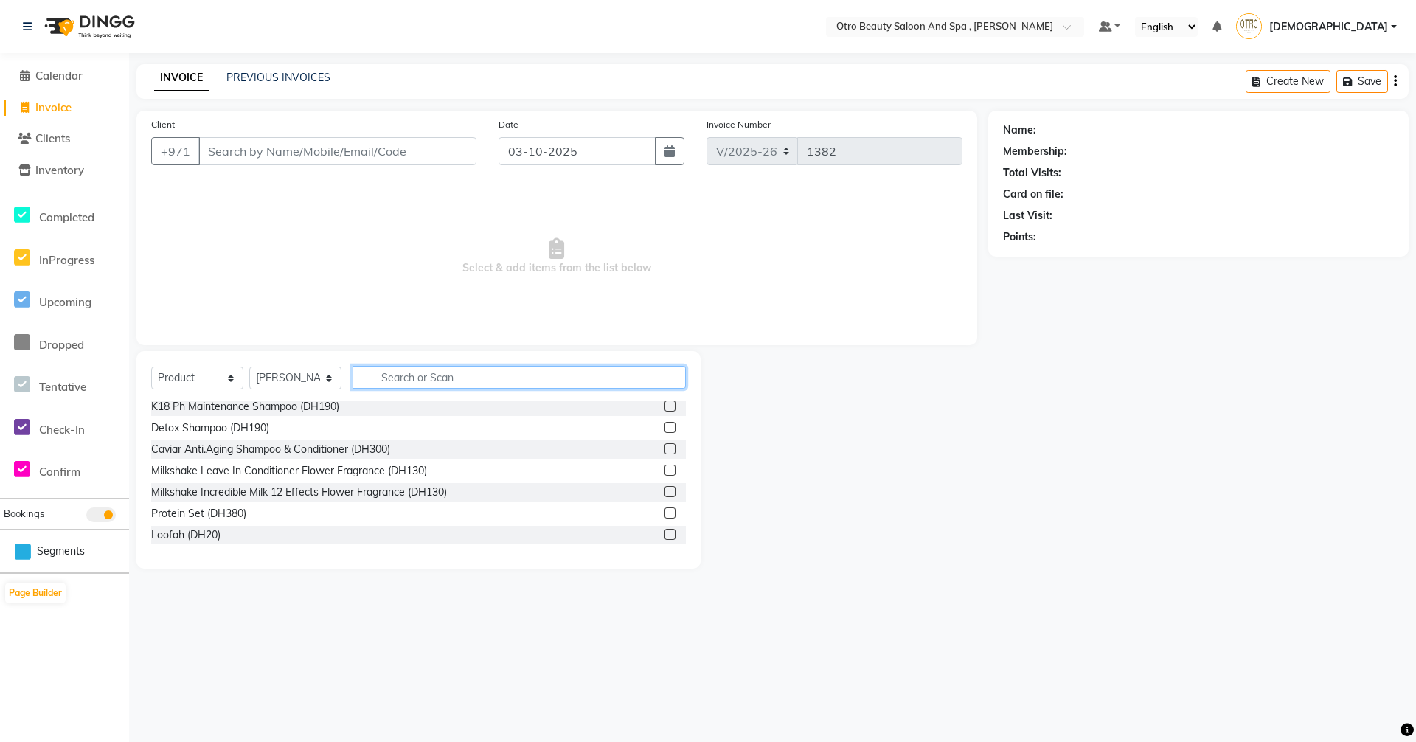
scroll to position [730, 0]
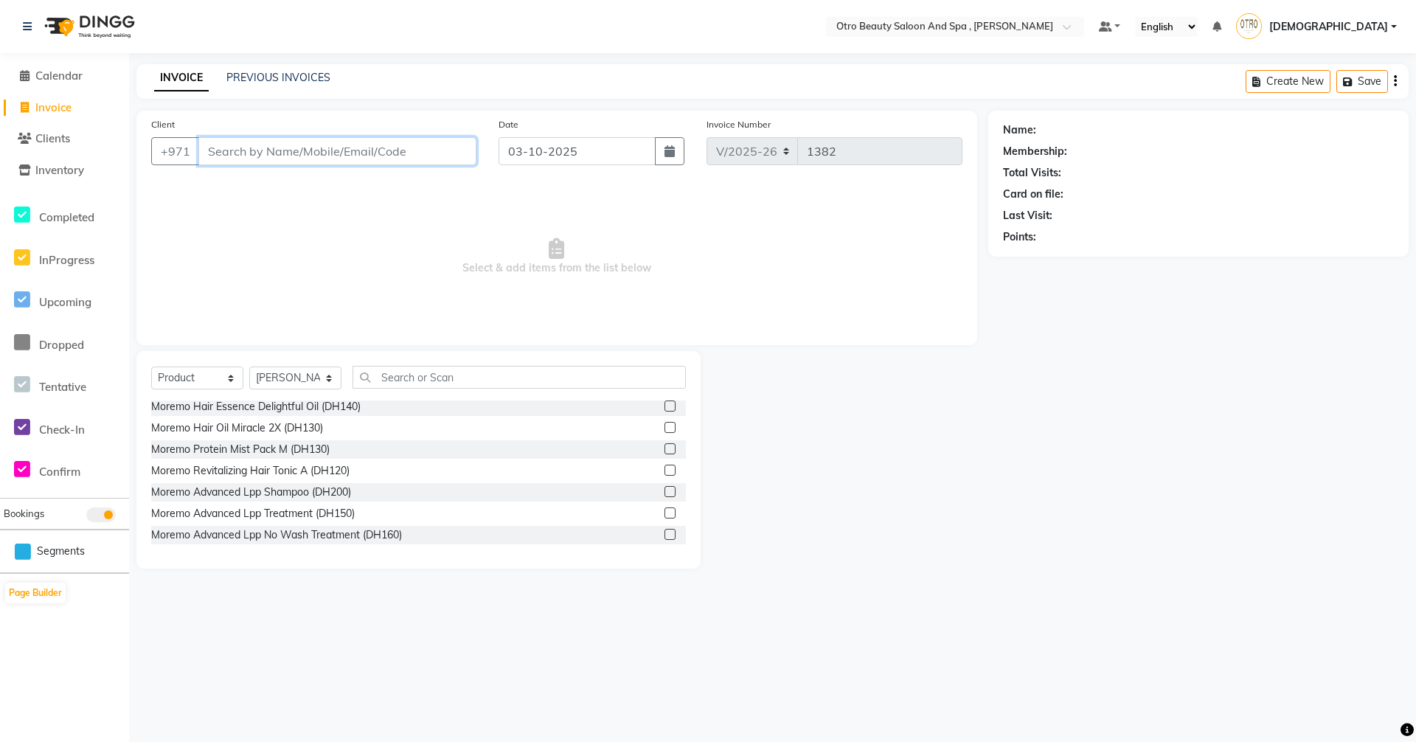
click at [243, 155] on input "Client" at bounding box center [337, 151] width 278 height 28
type input "503933362"
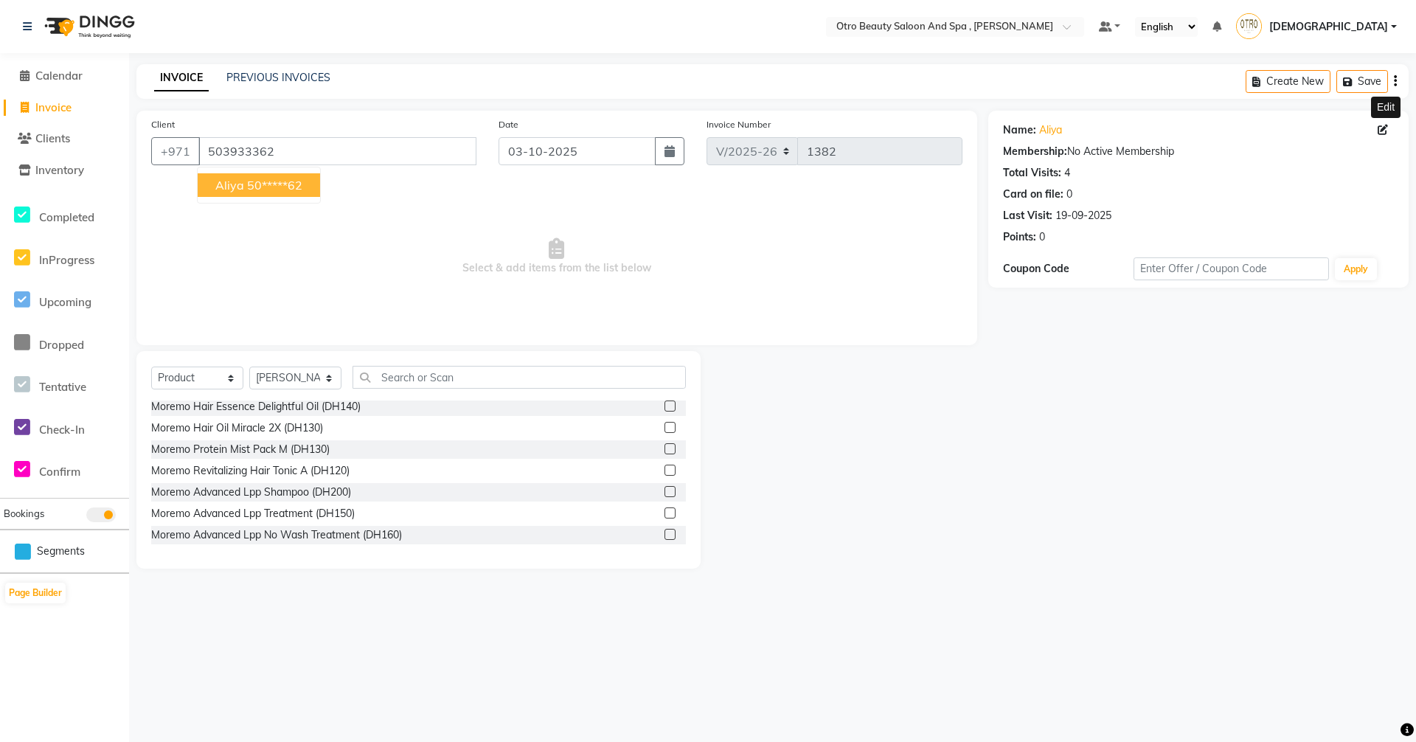
click at [1385, 126] on icon at bounding box center [1383, 130] width 10 height 10
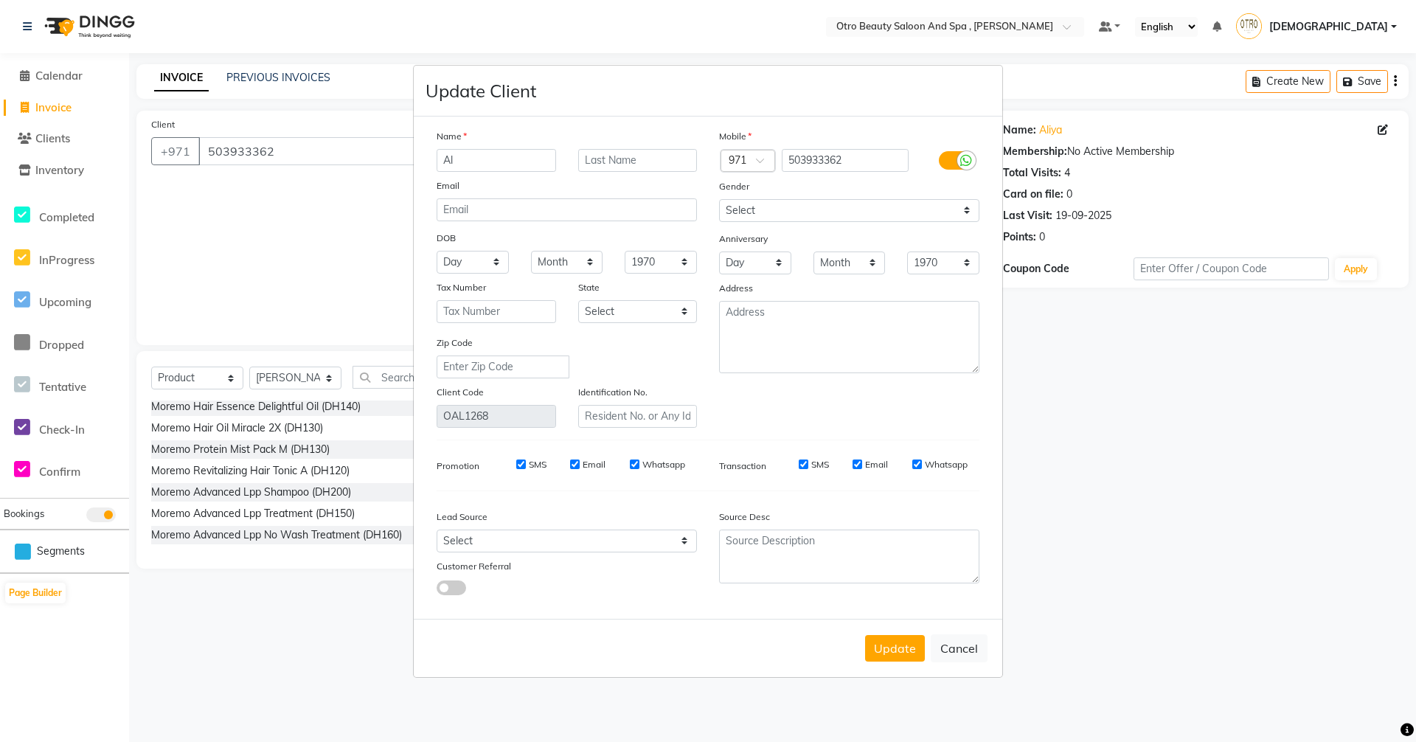
type input "A"
type input "fatima"
click at [889, 652] on button "Update" at bounding box center [895, 648] width 60 height 27
type input "50*****62"
select select
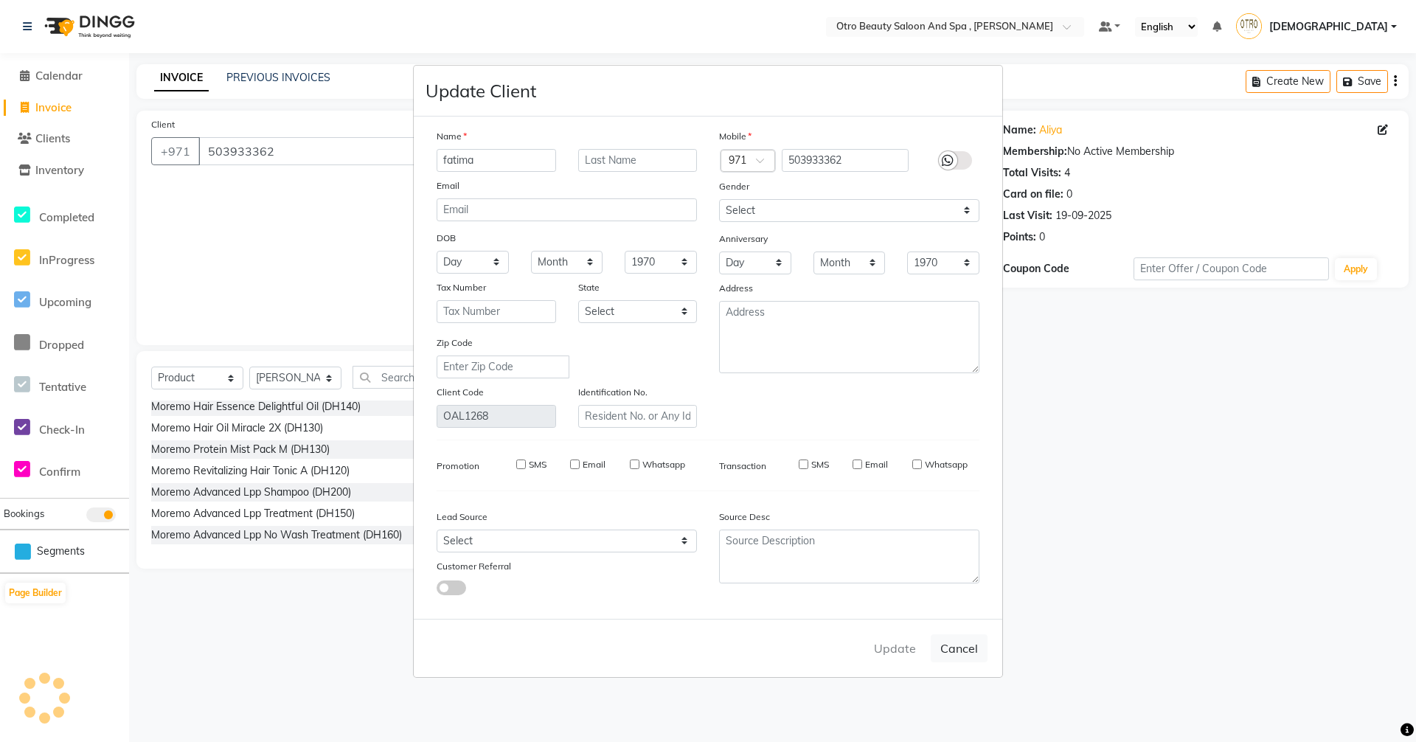
select select
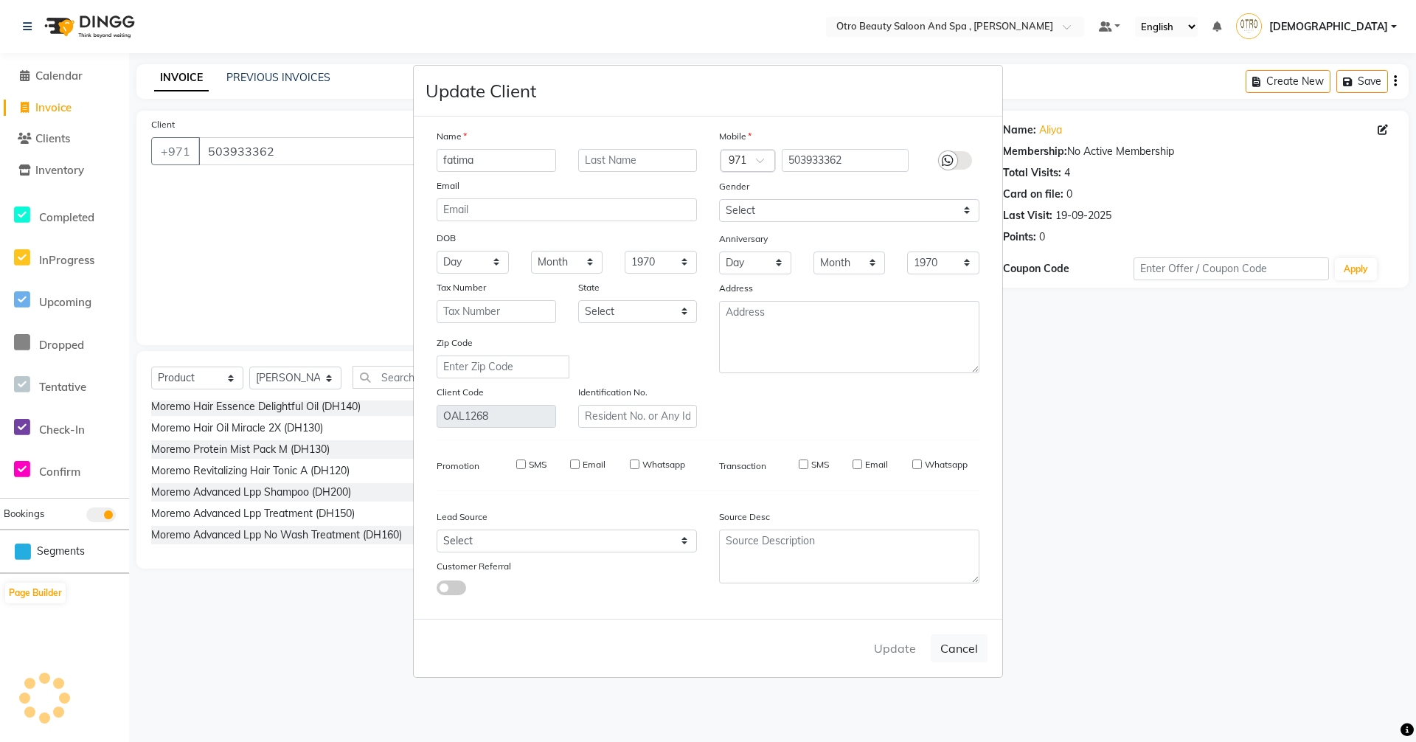
select select
checkbox input "false"
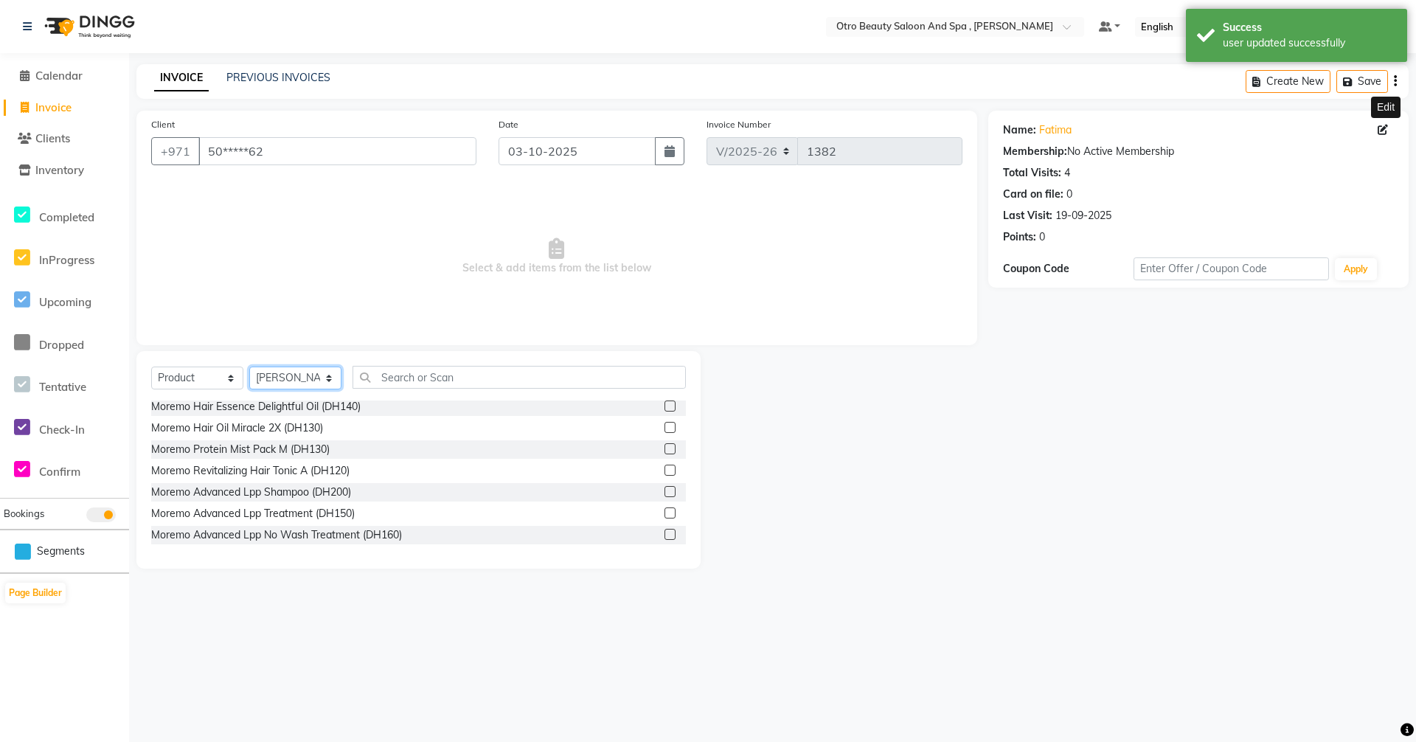
click at [328, 377] on select "Select Stylist [PERSON_NAME] [PERSON_NAME] Hera Karuna [PERSON_NAME] Mamita [PE…" at bounding box center [295, 378] width 92 height 23
select select "86568"
click at [249, 367] on select "Select Stylist [PERSON_NAME] [PERSON_NAME] Hera Karuna [PERSON_NAME] Mamita [PE…" at bounding box center [295, 378] width 92 height 23
click at [462, 368] on input "text" at bounding box center [519, 377] width 333 height 23
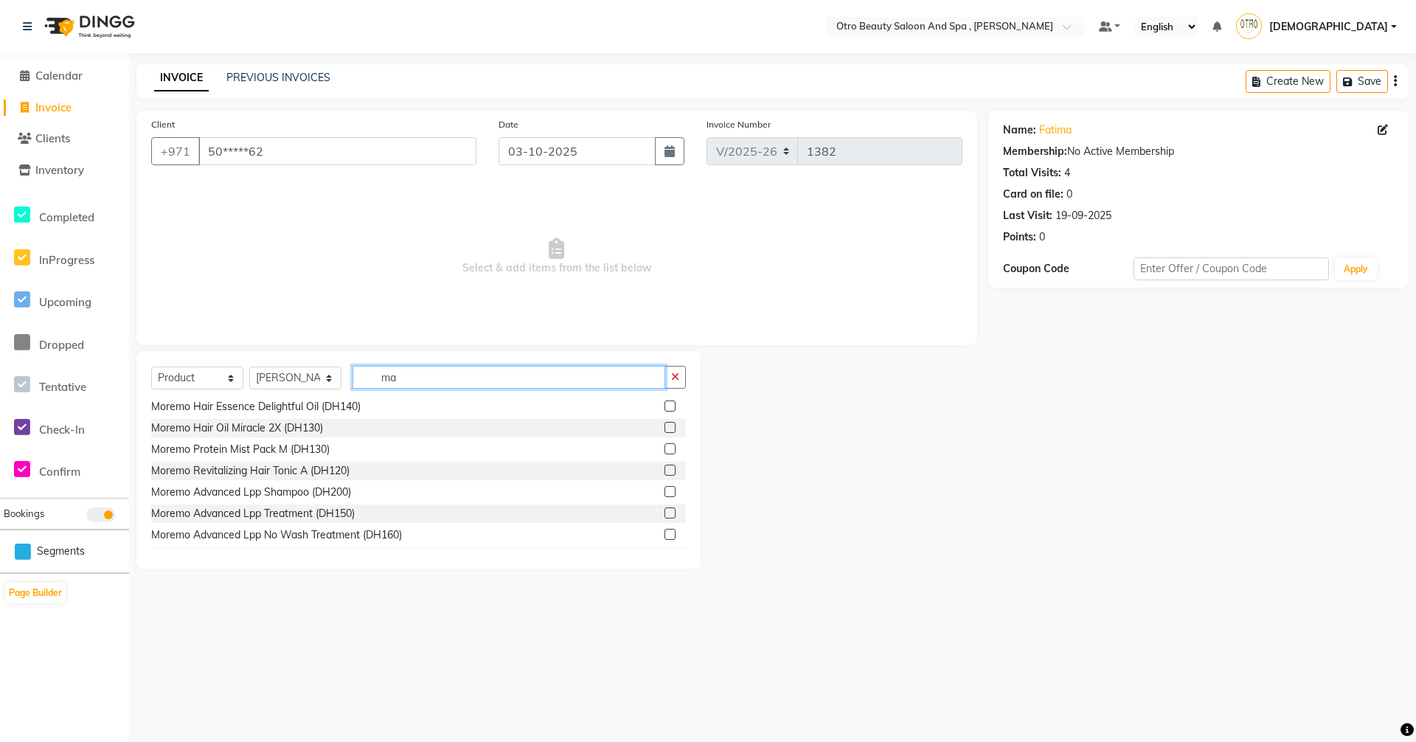
scroll to position [0, 0]
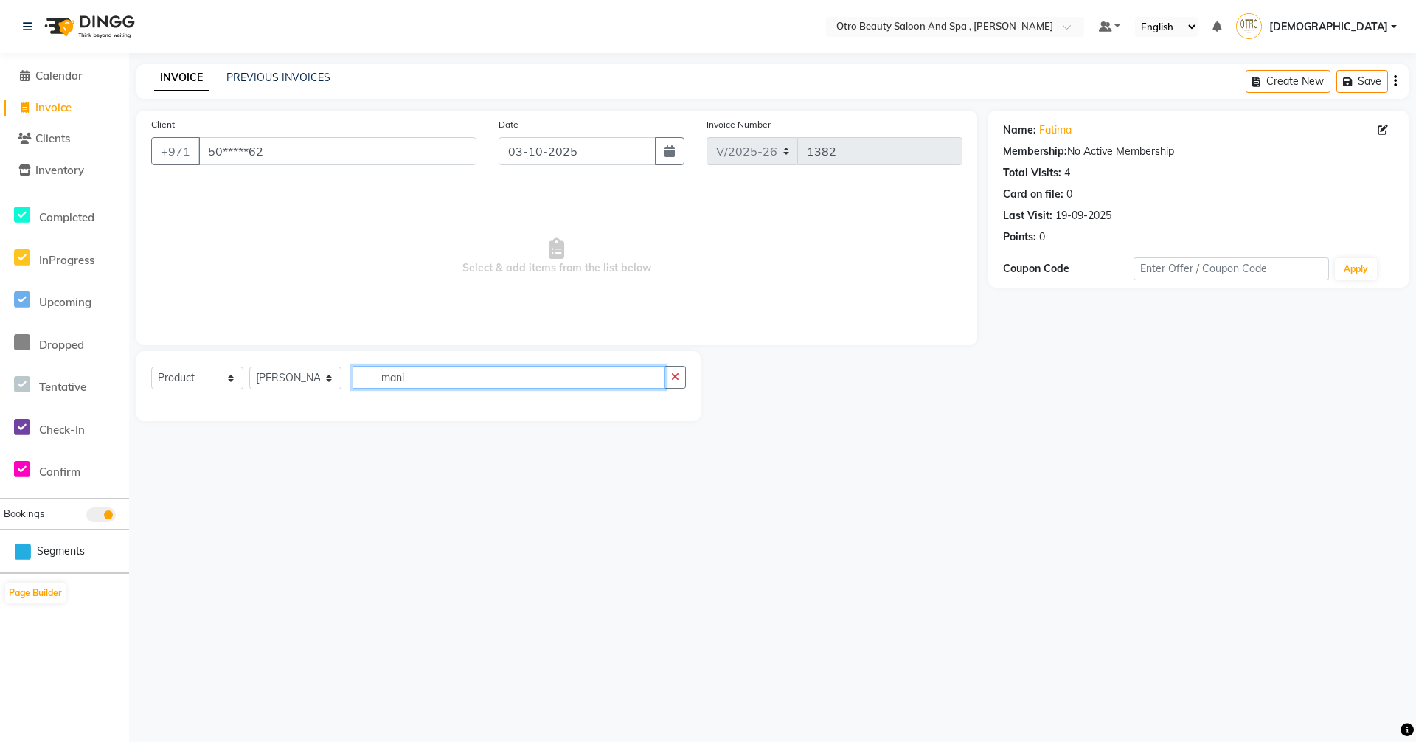
type input "mani"
drag, startPoint x: 229, startPoint y: 377, endPoint x: 229, endPoint y: 364, distance: 12.5
click at [229, 375] on select "Select Service Product Membership Package Voucher Prepaid Gift Card" at bounding box center [197, 378] width 92 height 23
select select "service"
click at [151, 367] on select "Select Service Product Membership Package Voucher Prepaid Gift Card" at bounding box center [197, 378] width 92 height 23
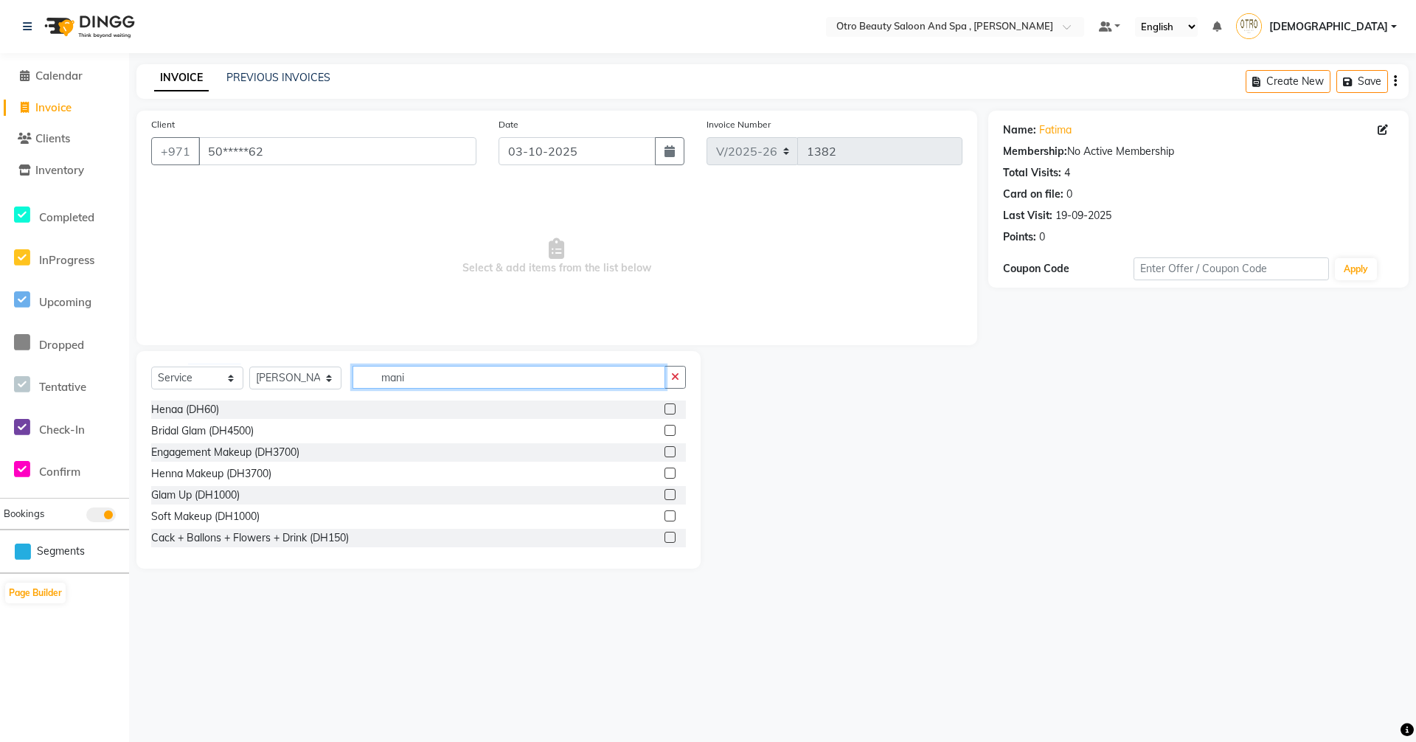
click at [434, 384] on input "mani" at bounding box center [509, 377] width 313 height 23
click at [665, 496] on label at bounding box center [670, 494] width 11 height 11
click at [665, 496] on input "checkbox" at bounding box center [670, 496] width 10 height 10
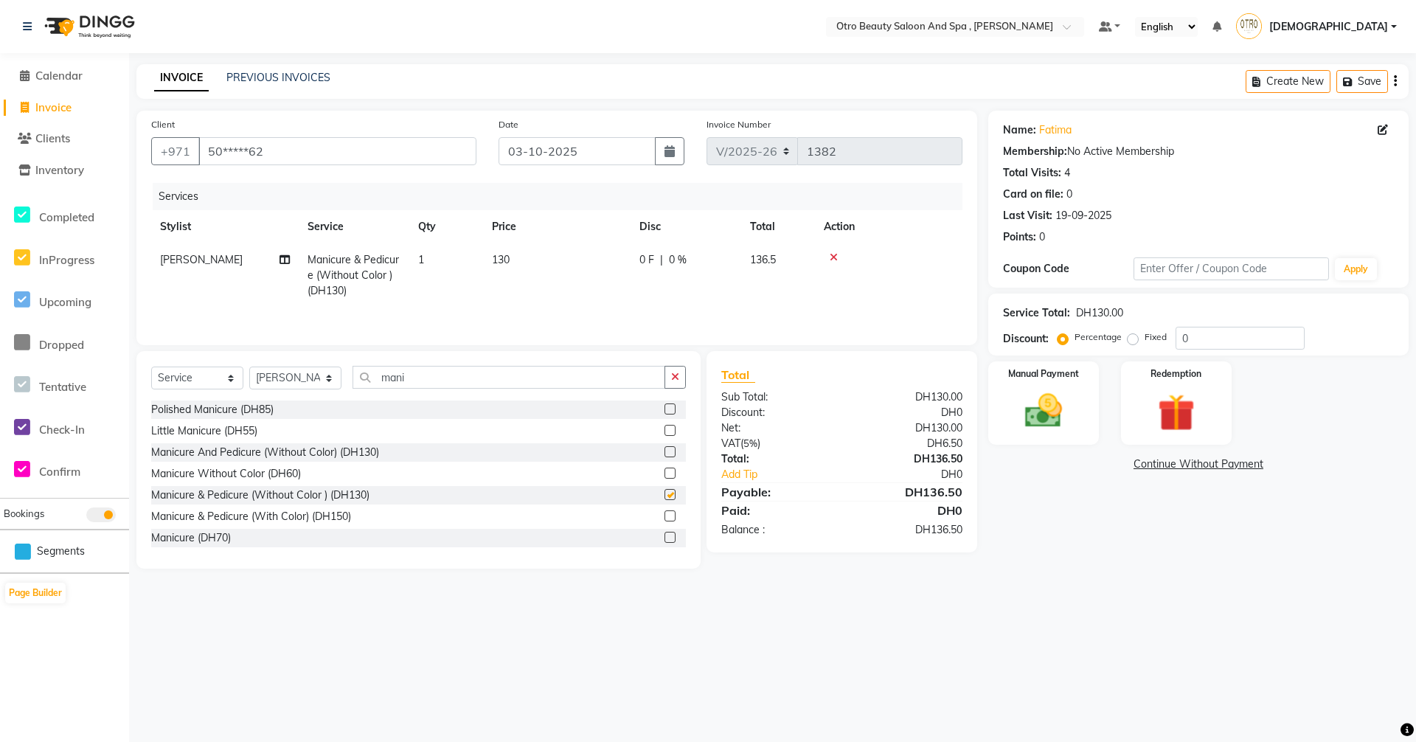
checkbox input "false"
click at [288, 261] on icon at bounding box center [285, 259] width 10 height 10
select select "86568"
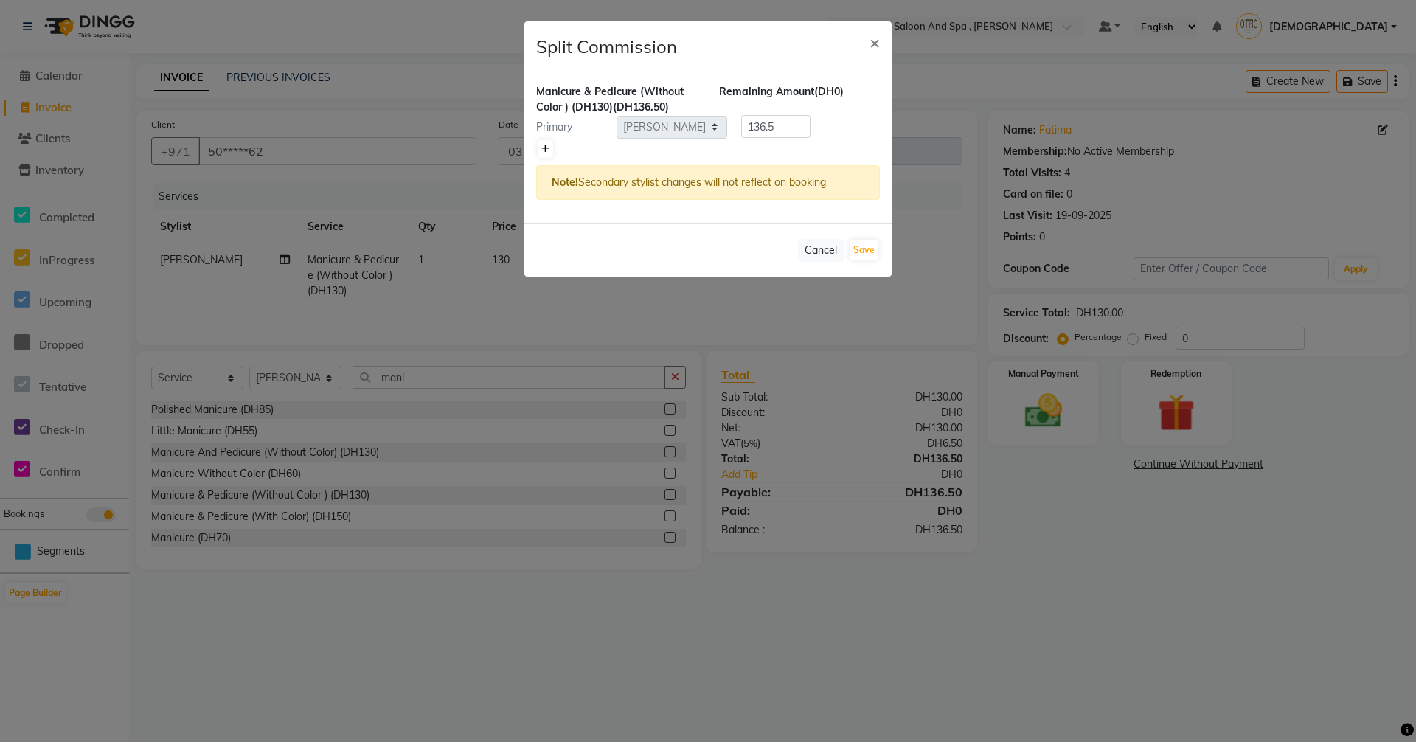
click at [542, 148] on icon at bounding box center [545, 149] width 8 height 9
type input "68.25"
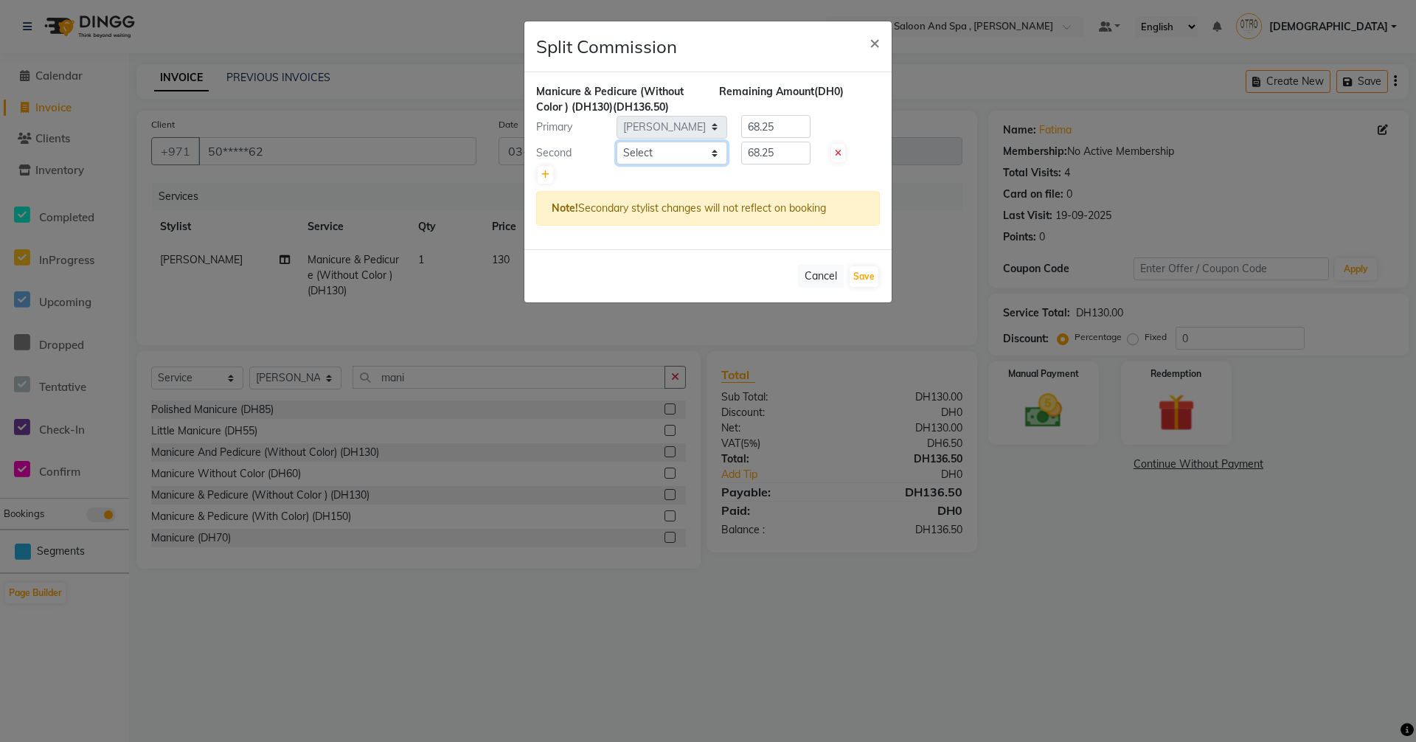
click at [718, 151] on select "Select [PERSON_NAME] [PERSON_NAME] Hera Karuna [PERSON_NAME] Mamita [PERSON_NAM…" at bounding box center [672, 153] width 111 height 23
select select "86539"
click at [617, 142] on select "Select [PERSON_NAME] [PERSON_NAME] Hera Karuna [PERSON_NAME] Mamita [PERSON_NAM…" at bounding box center [672, 153] width 111 height 23
click at [866, 277] on button "Save" at bounding box center [864, 276] width 29 height 21
select select "Select"
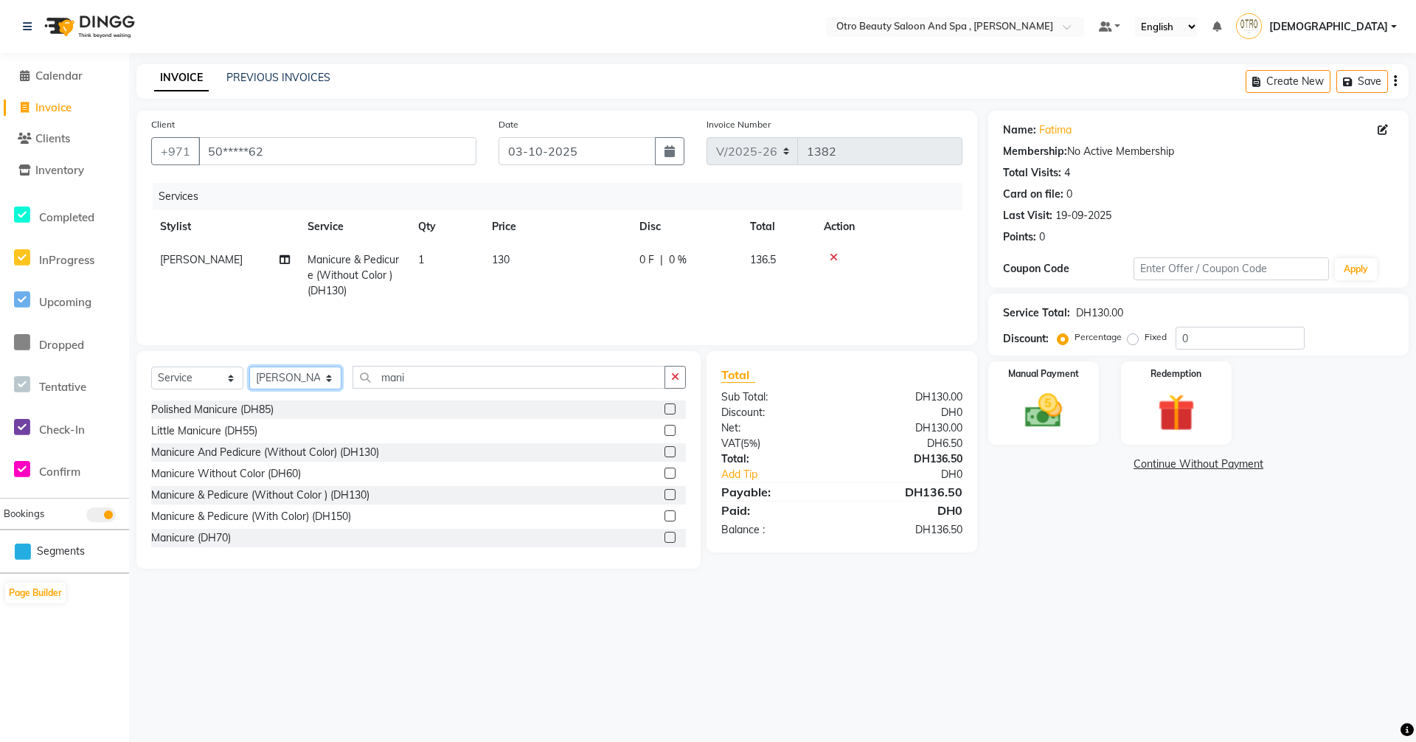
click at [328, 380] on select "Select Stylist [PERSON_NAME] [PERSON_NAME] Hera Karuna [PERSON_NAME] Mamita [PE…" at bounding box center [295, 378] width 92 height 23
select select "87851"
click at [249, 367] on select "Select Stylist [PERSON_NAME] [PERSON_NAME] Hera Karuna [PERSON_NAME] Mamita [PE…" at bounding box center [295, 378] width 92 height 23
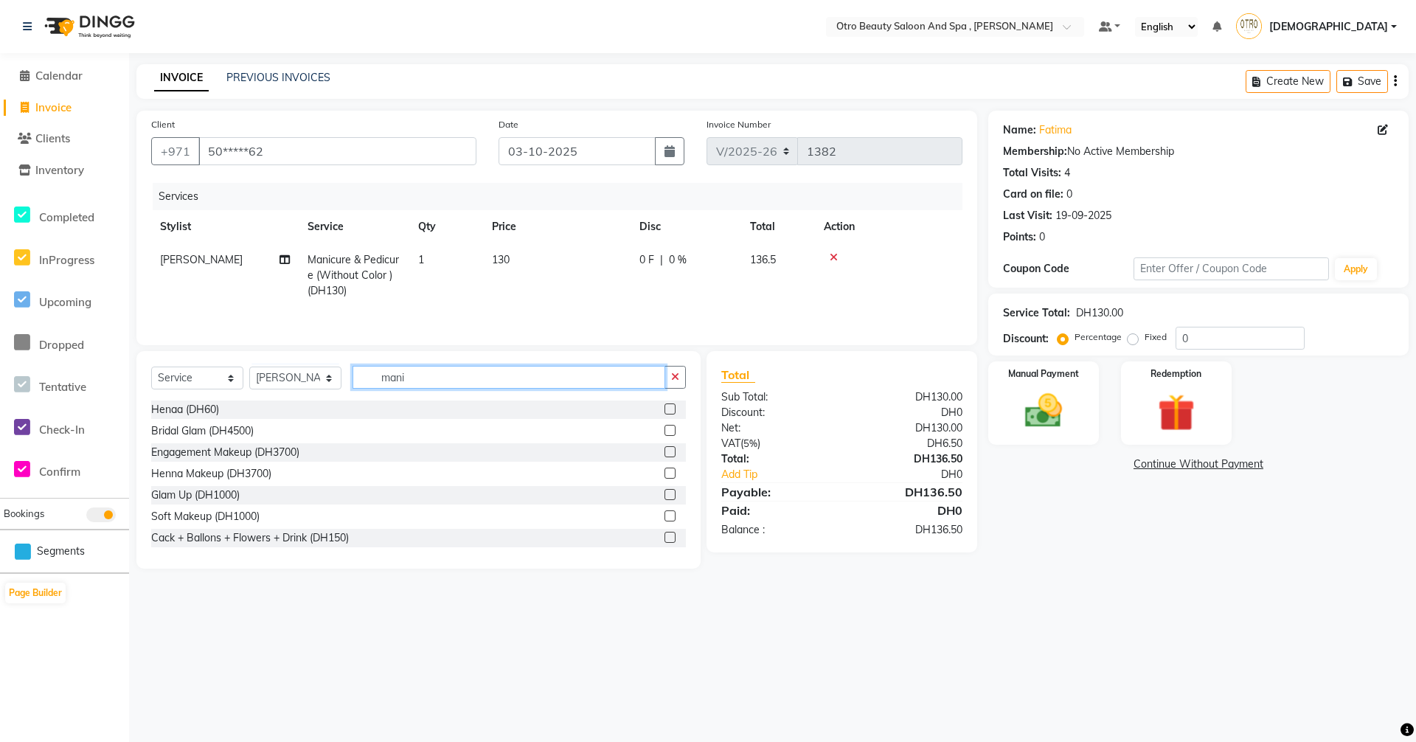
click at [434, 376] on input "mani" at bounding box center [509, 377] width 313 height 23
type input "m"
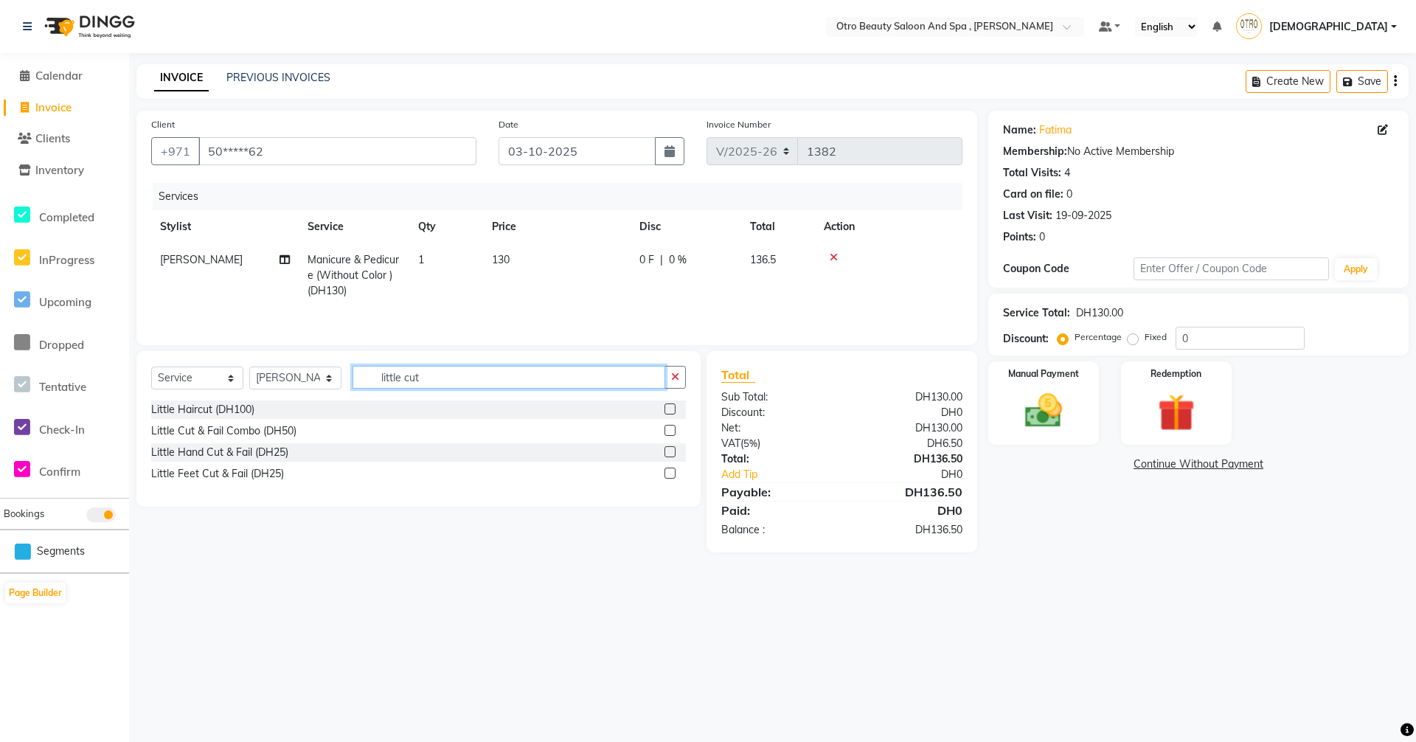
type input "little cut"
click at [668, 476] on label at bounding box center [670, 473] width 11 height 11
click at [668, 476] on input "checkbox" at bounding box center [670, 474] width 10 height 10
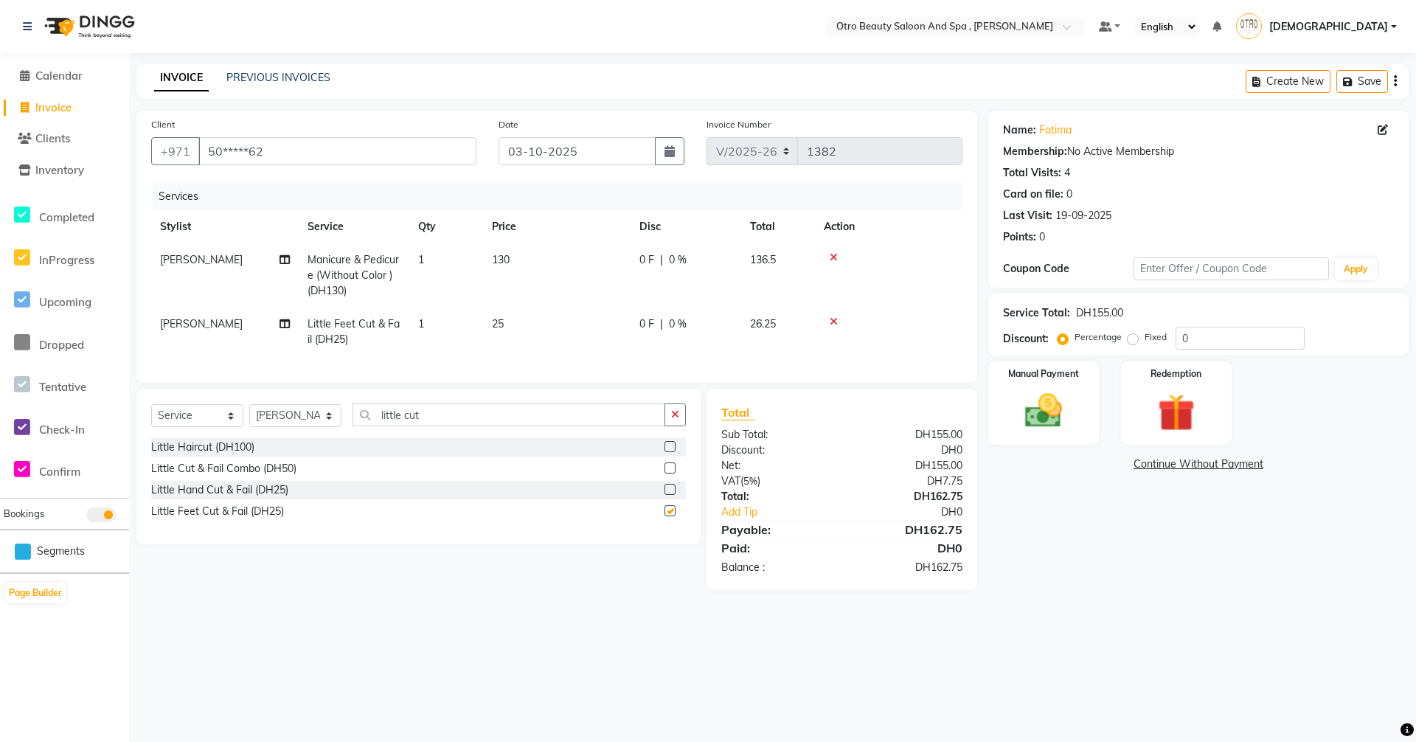
checkbox input "false"
click at [328, 426] on select "Select Stylist [PERSON_NAME] [PERSON_NAME] Hera Karuna [PERSON_NAME] Mamita [PE…" at bounding box center [295, 415] width 92 height 23
select select "86568"
click at [249, 415] on select "Select Stylist [PERSON_NAME] [PERSON_NAME] Hera Karuna [PERSON_NAME] Mamita [PE…" at bounding box center [295, 415] width 92 height 23
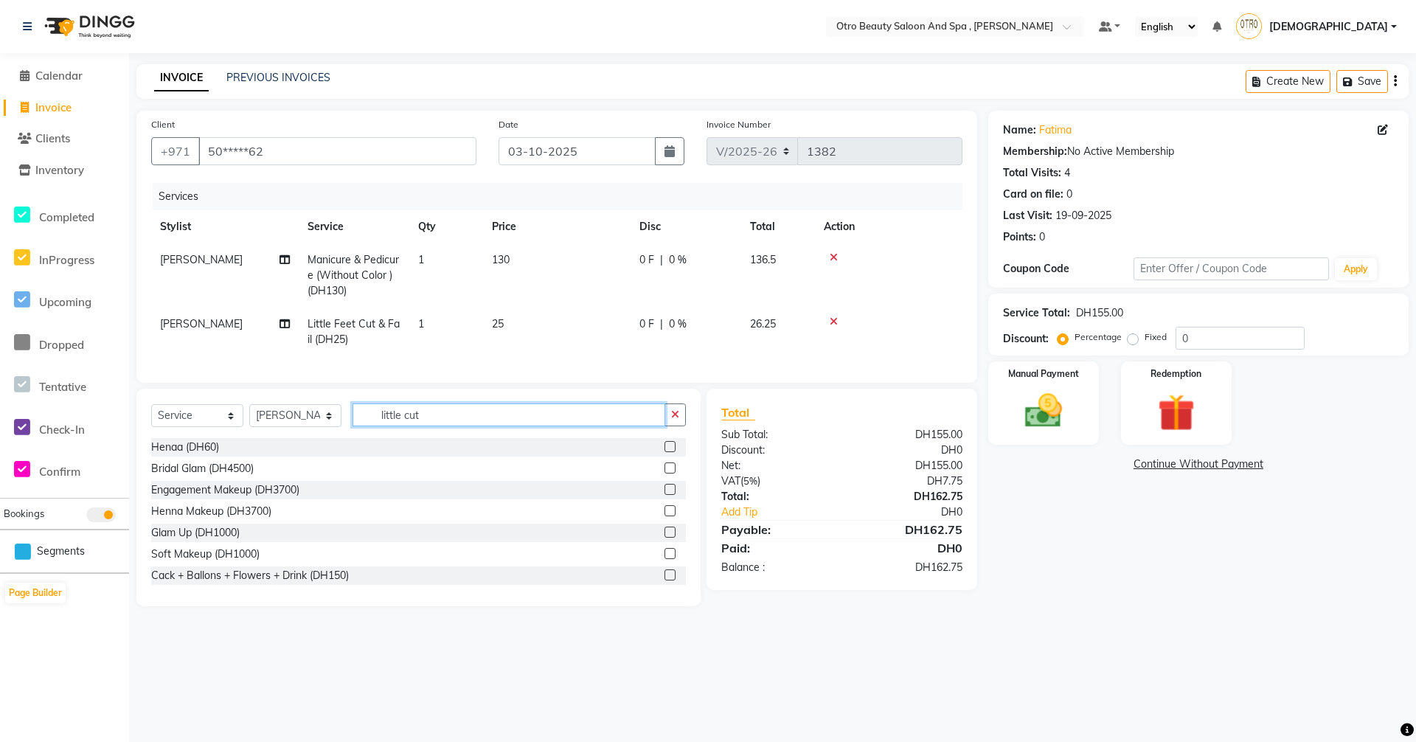
click at [434, 426] on input "little cut" at bounding box center [509, 414] width 313 height 23
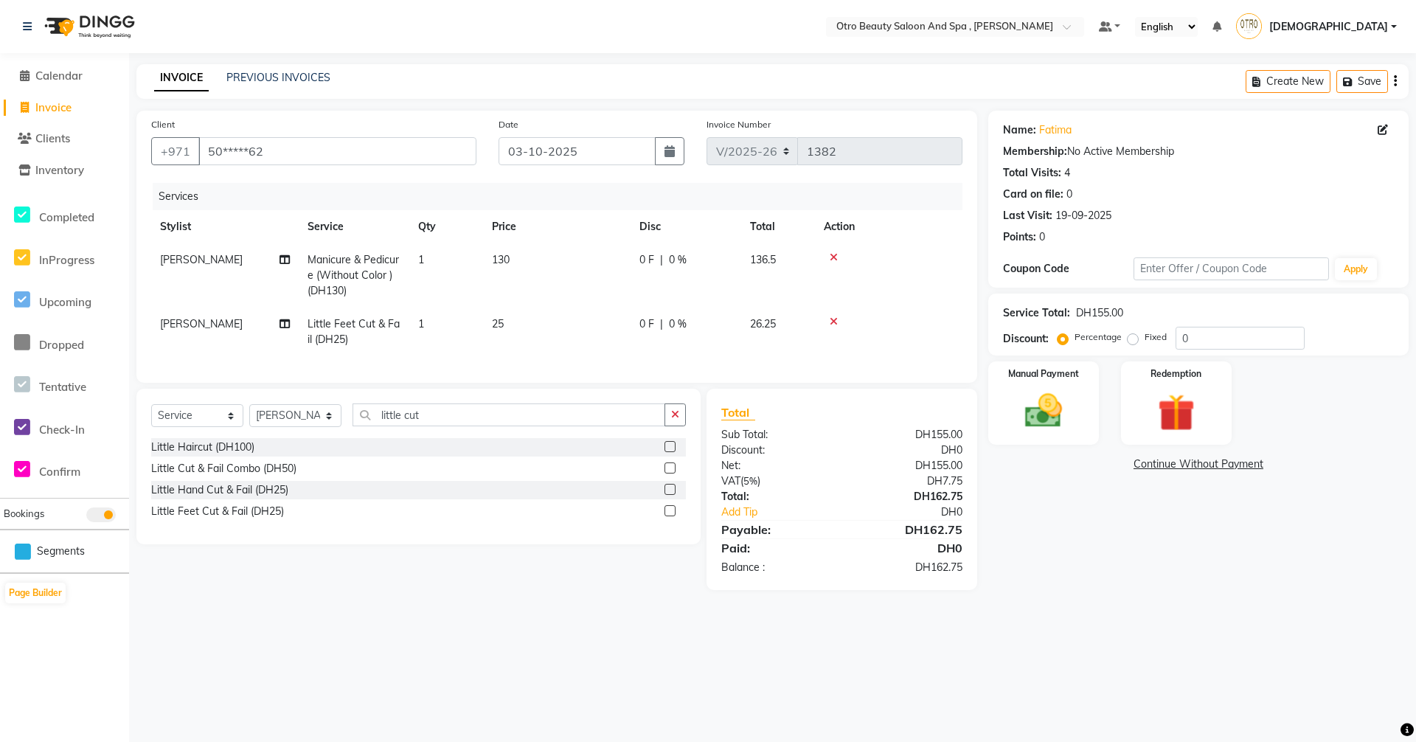
click at [666, 495] on label at bounding box center [670, 489] width 11 height 11
click at [666, 495] on input "checkbox" at bounding box center [670, 490] width 10 height 10
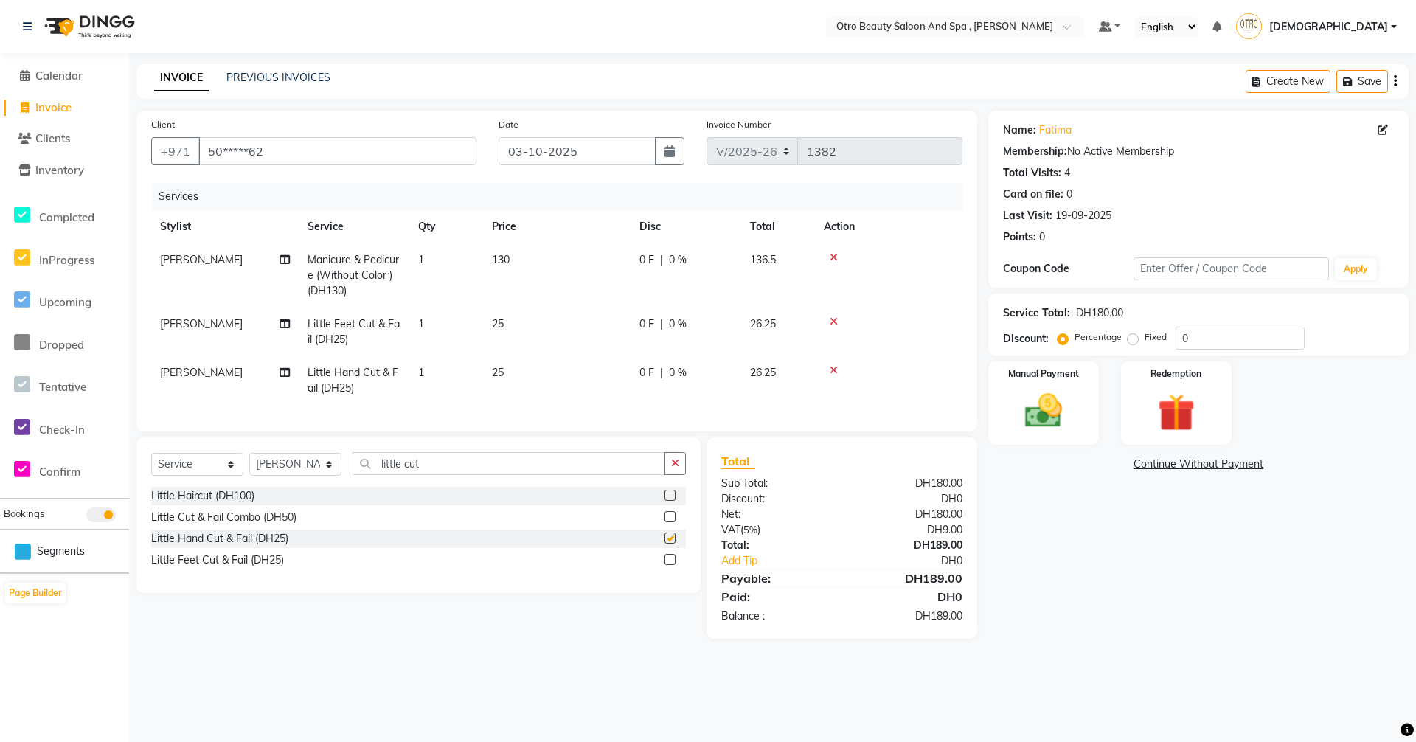
checkbox input "false"
click at [330, 476] on select "Select Stylist [PERSON_NAME] [PERSON_NAME] Hera Karuna [PERSON_NAME] Mamita [PE…" at bounding box center [295, 464] width 92 height 23
select select "86538"
click at [249, 464] on select "Select Stylist [PERSON_NAME] [PERSON_NAME] Hera Karuna [PERSON_NAME] Mamita [PE…" at bounding box center [295, 464] width 92 height 23
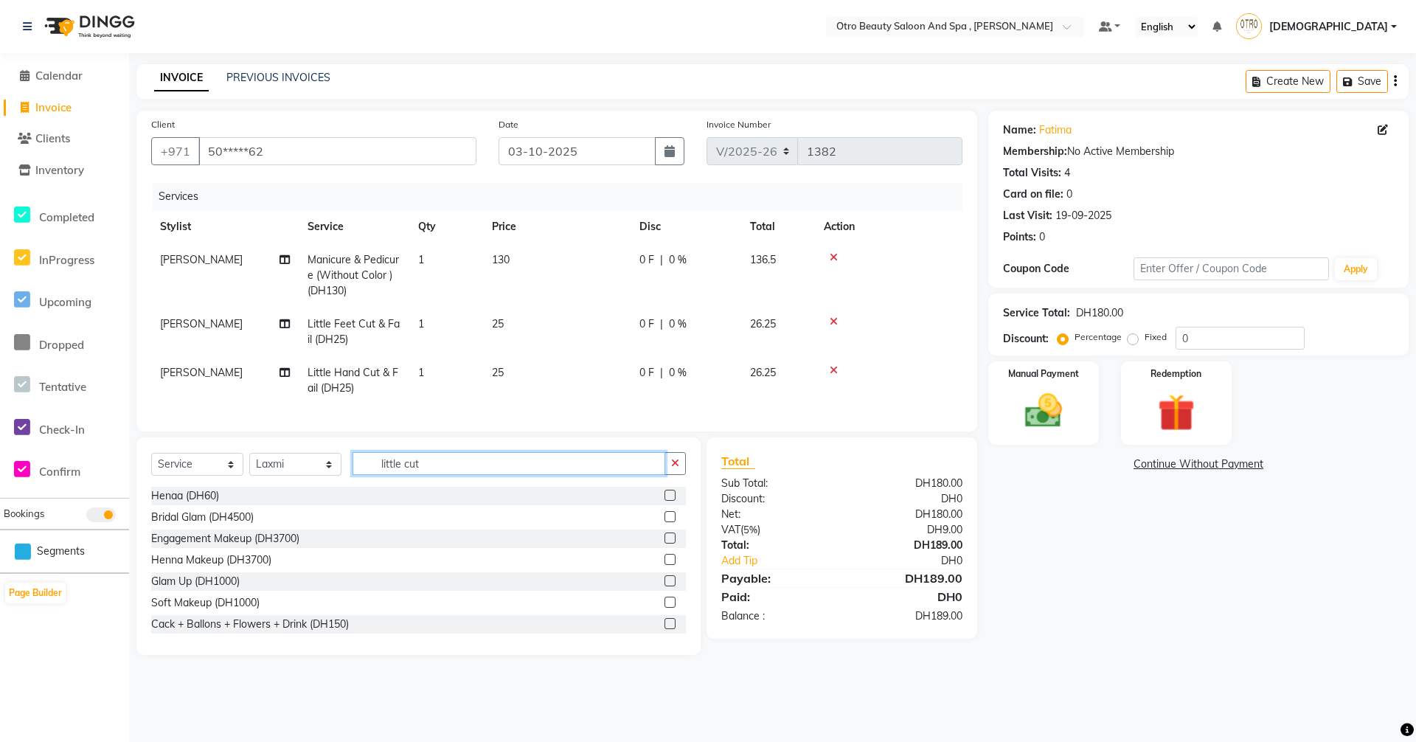
click at [431, 474] on input "little cut" at bounding box center [509, 463] width 313 height 23
type input "little cut"
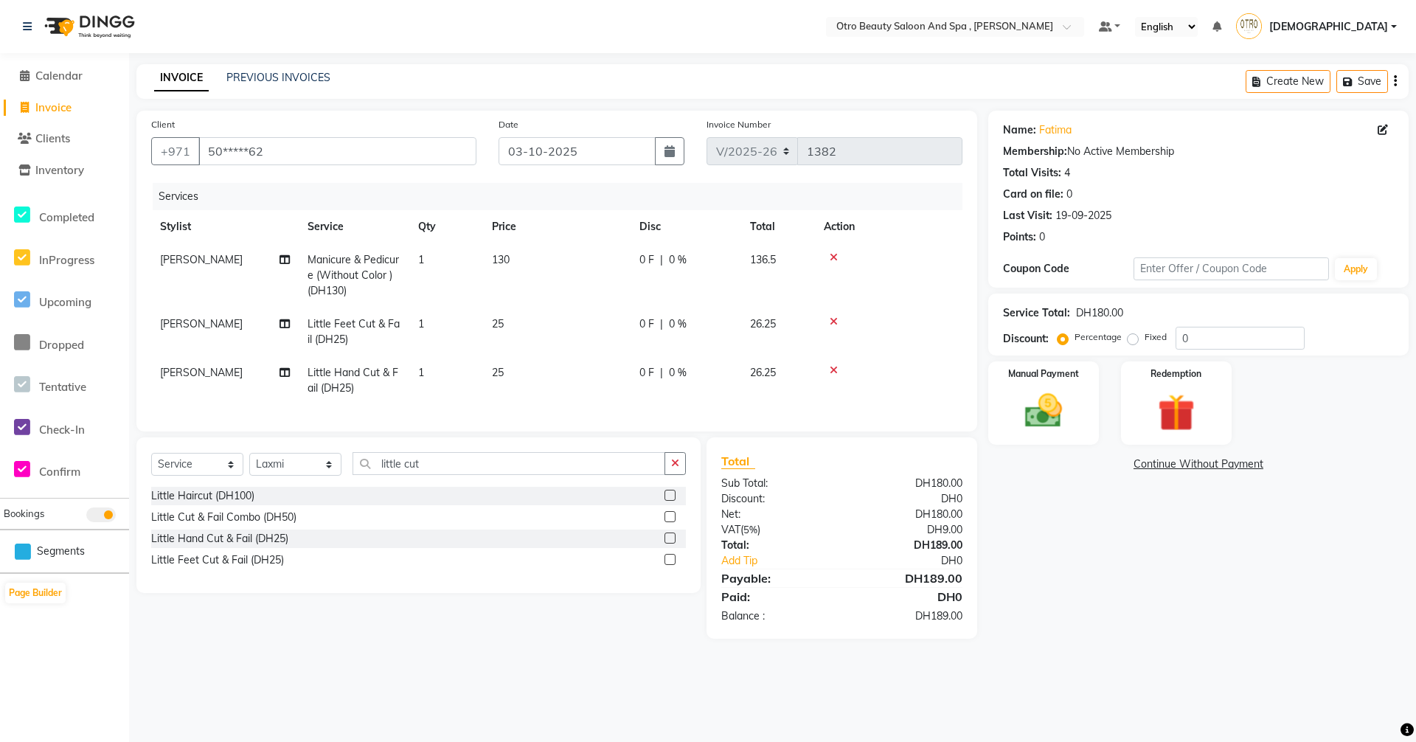
click at [668, 544] on label at bounding box center [670, 538] width 11 height 11
click at [668, 544] on input "checkbox" at bounding box center [670, 539] width 10 height 10
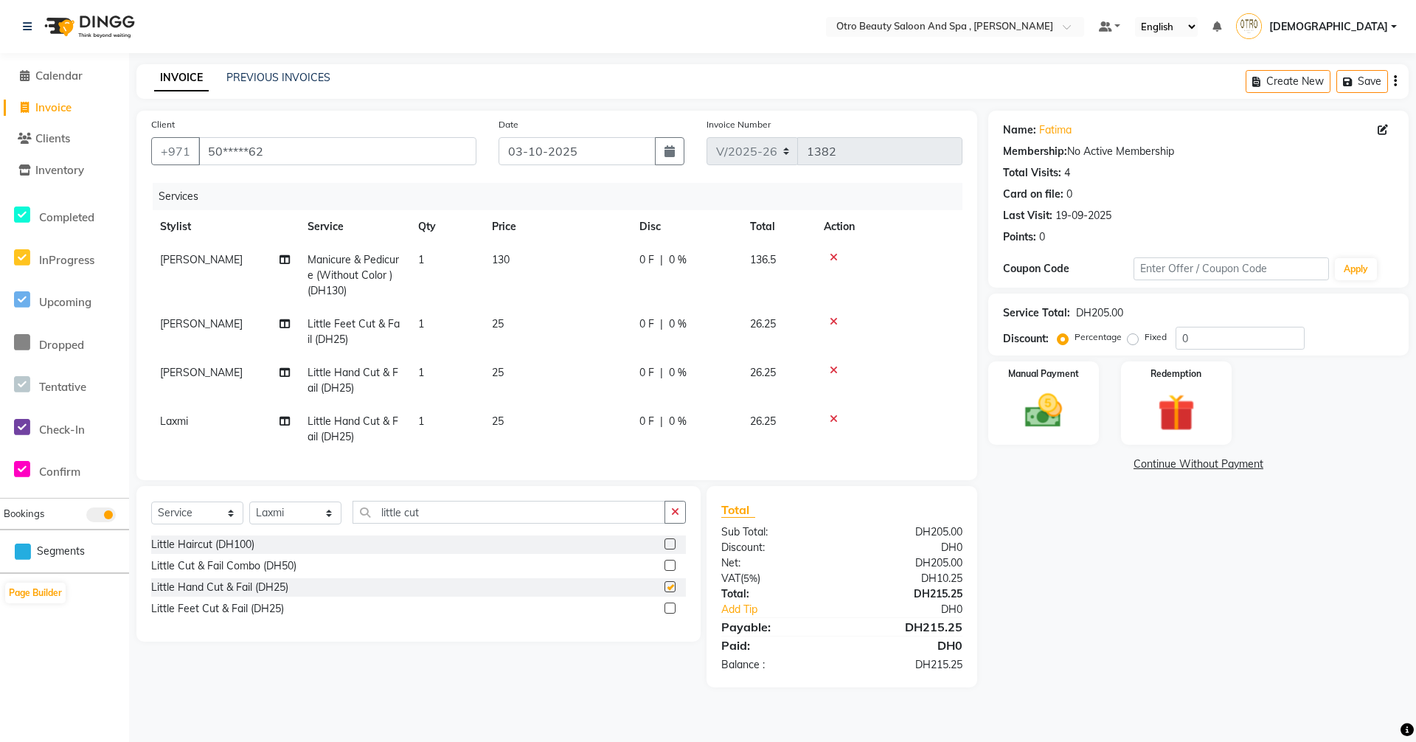
checkbox input "false"
click at [669, 614] on label at bounding box center [670, 608] width 11 height 11
click at [669, 614] on input "checkbox" at bounding box center [670, 609] width 10 height 10
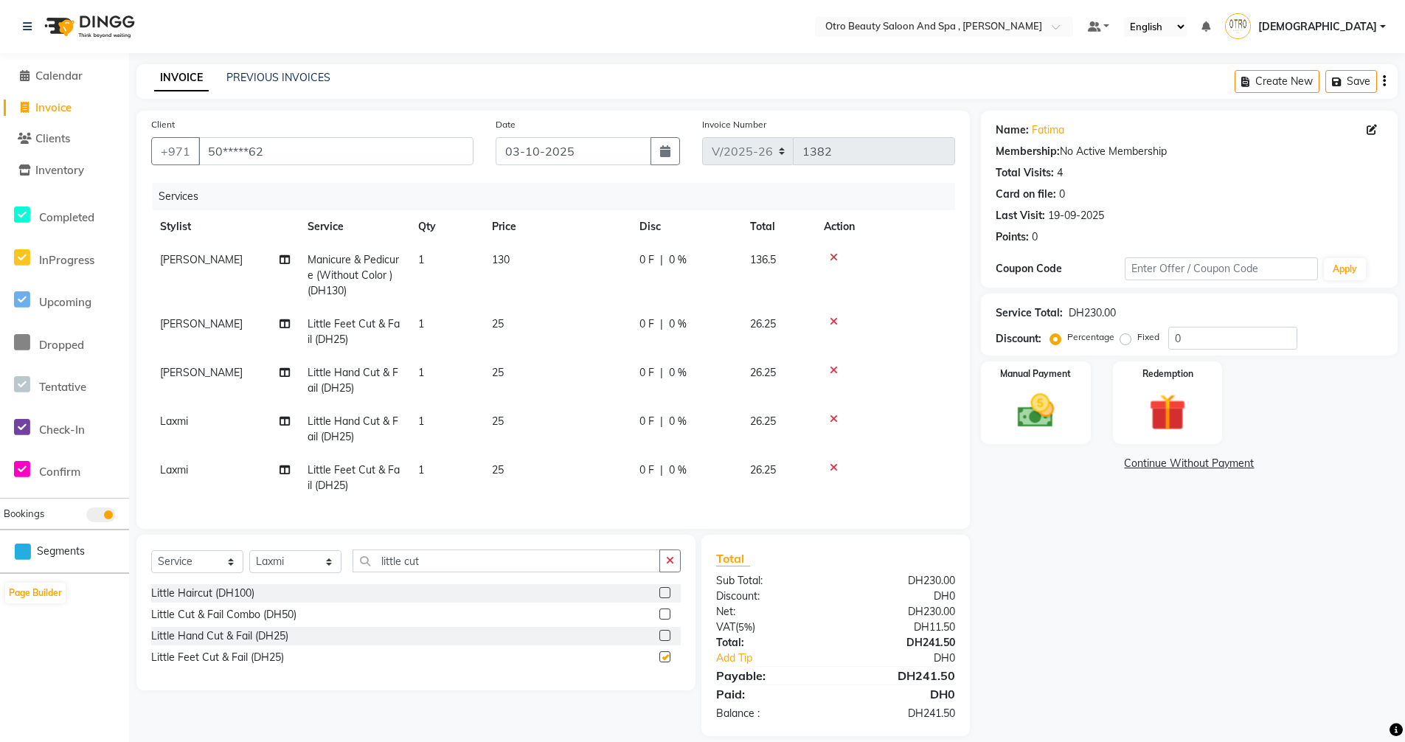
checkbox input "false"
click at [437, 570] on input "little cut" at bounding box center [507, 561] width 308 height 23
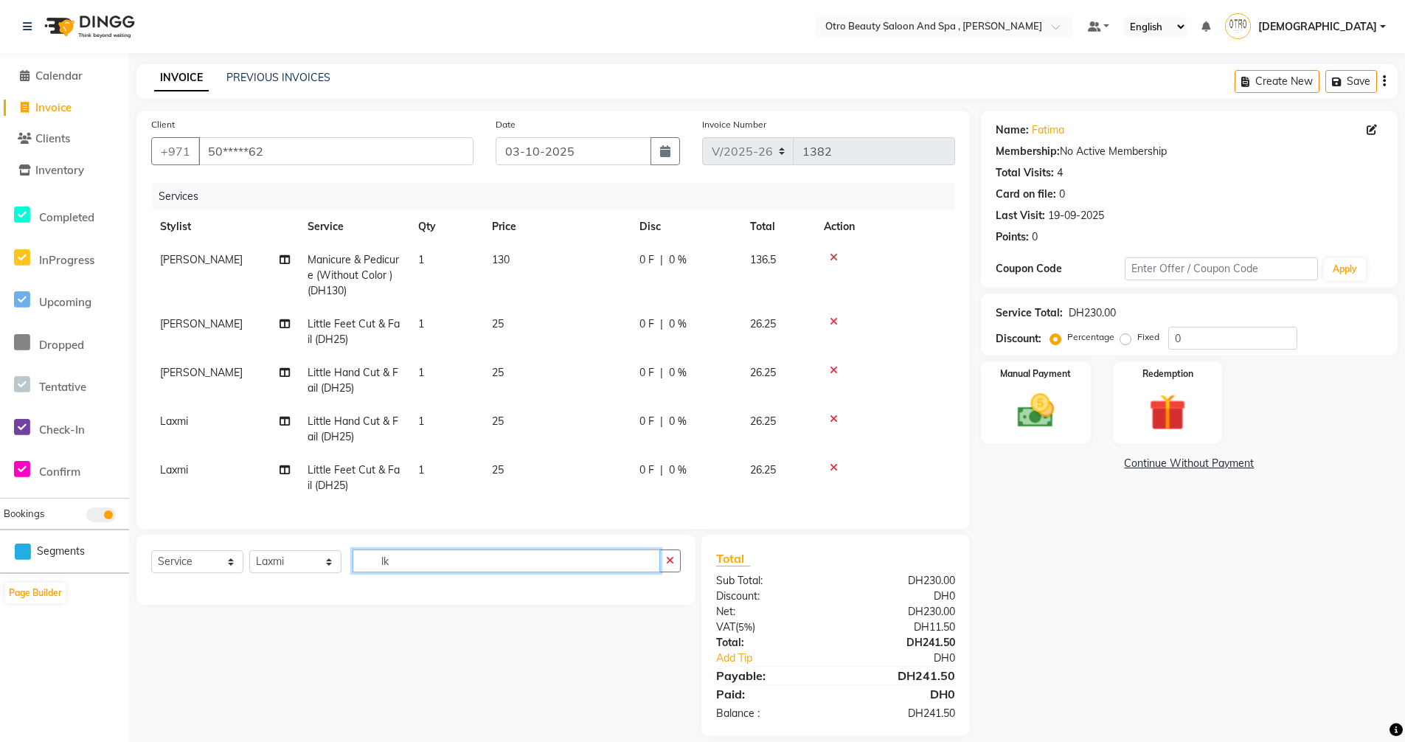
type input "l"
type input "kids"
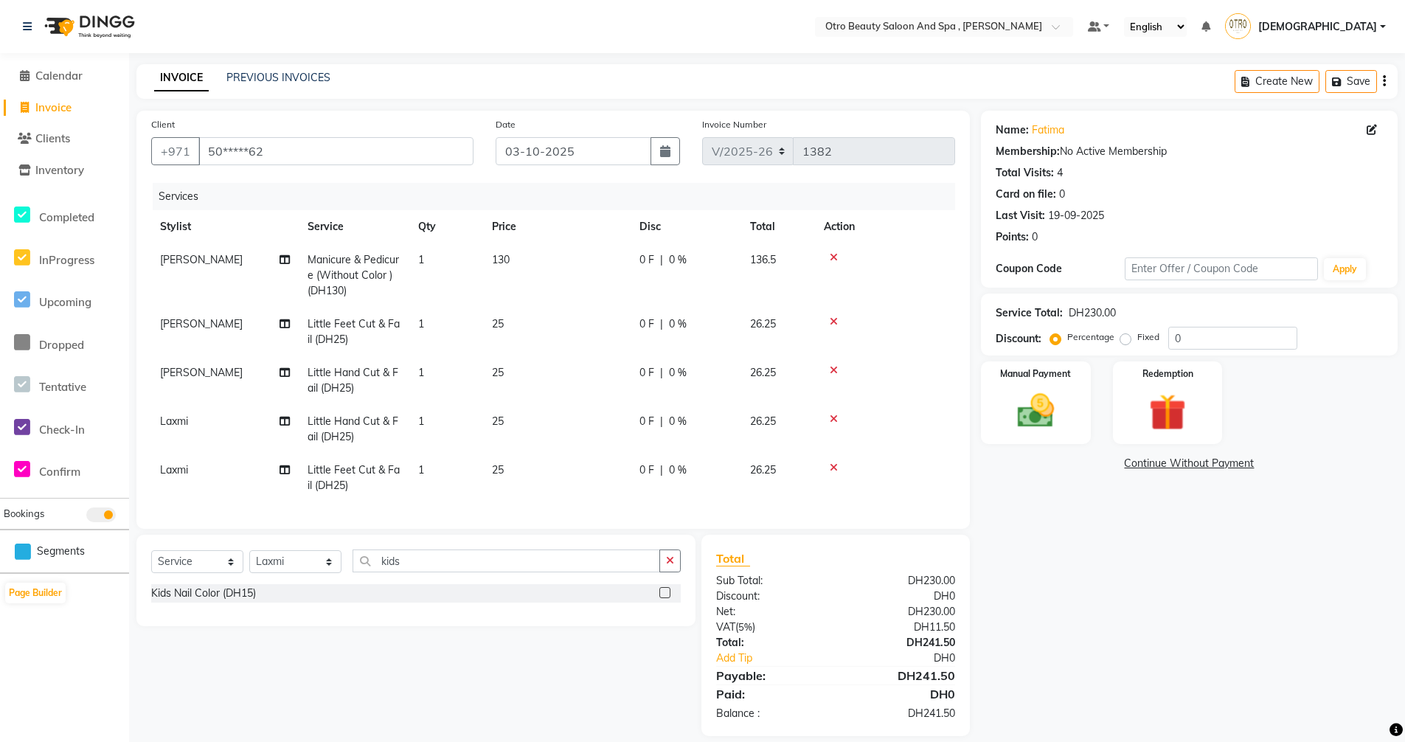
click at [664, 598] on label at bounding box center [664, 592] width 11 height 11
click at [664, 598] on input "checkbox" at bounding box center [664, 594] width 10 height 10
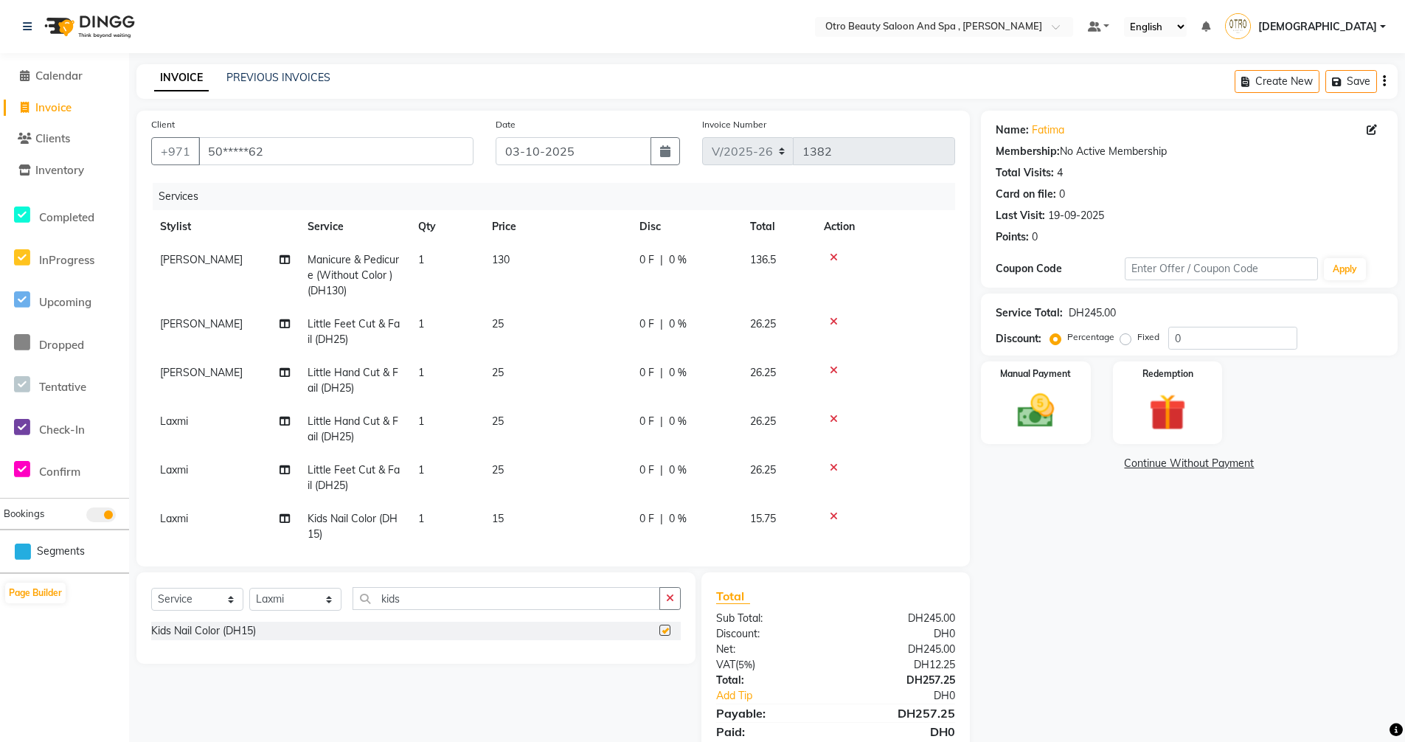
checkbox input "false"
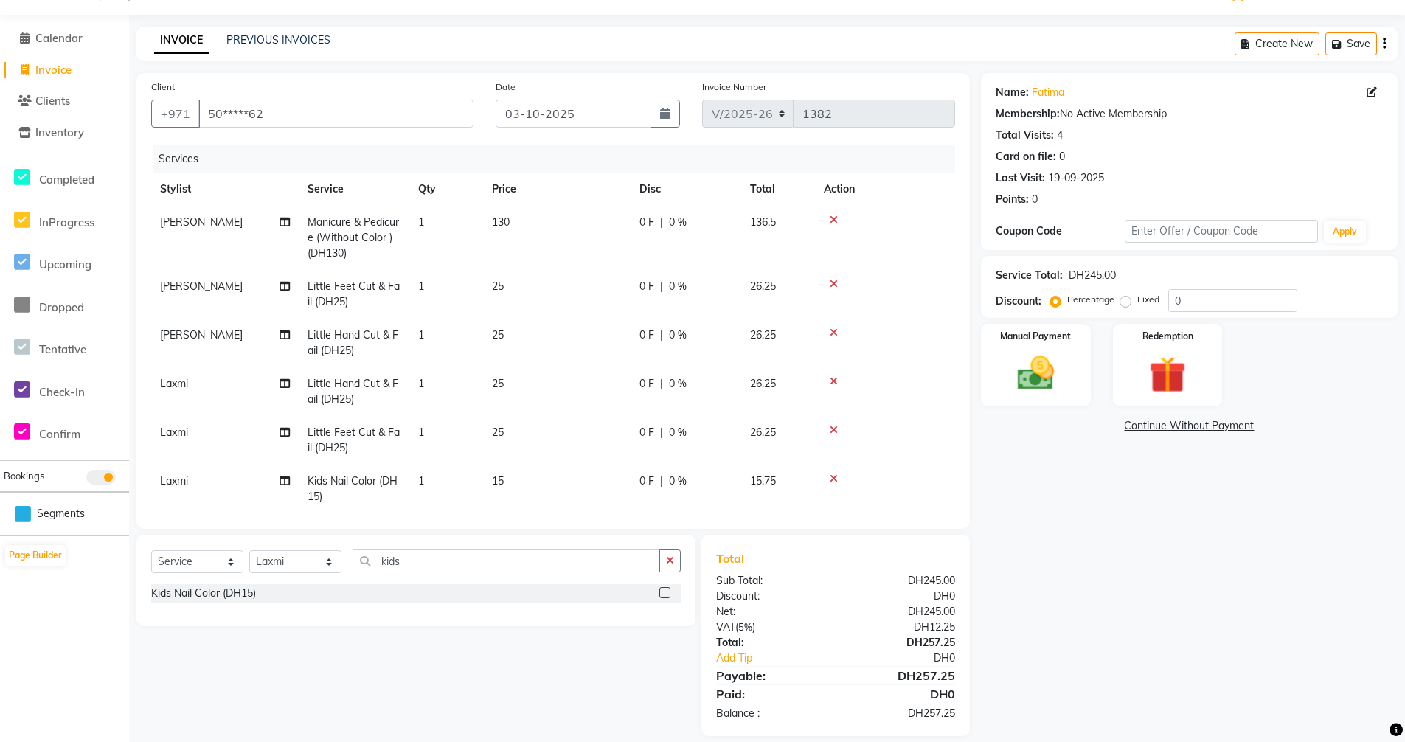
scroll to position [54, 0]
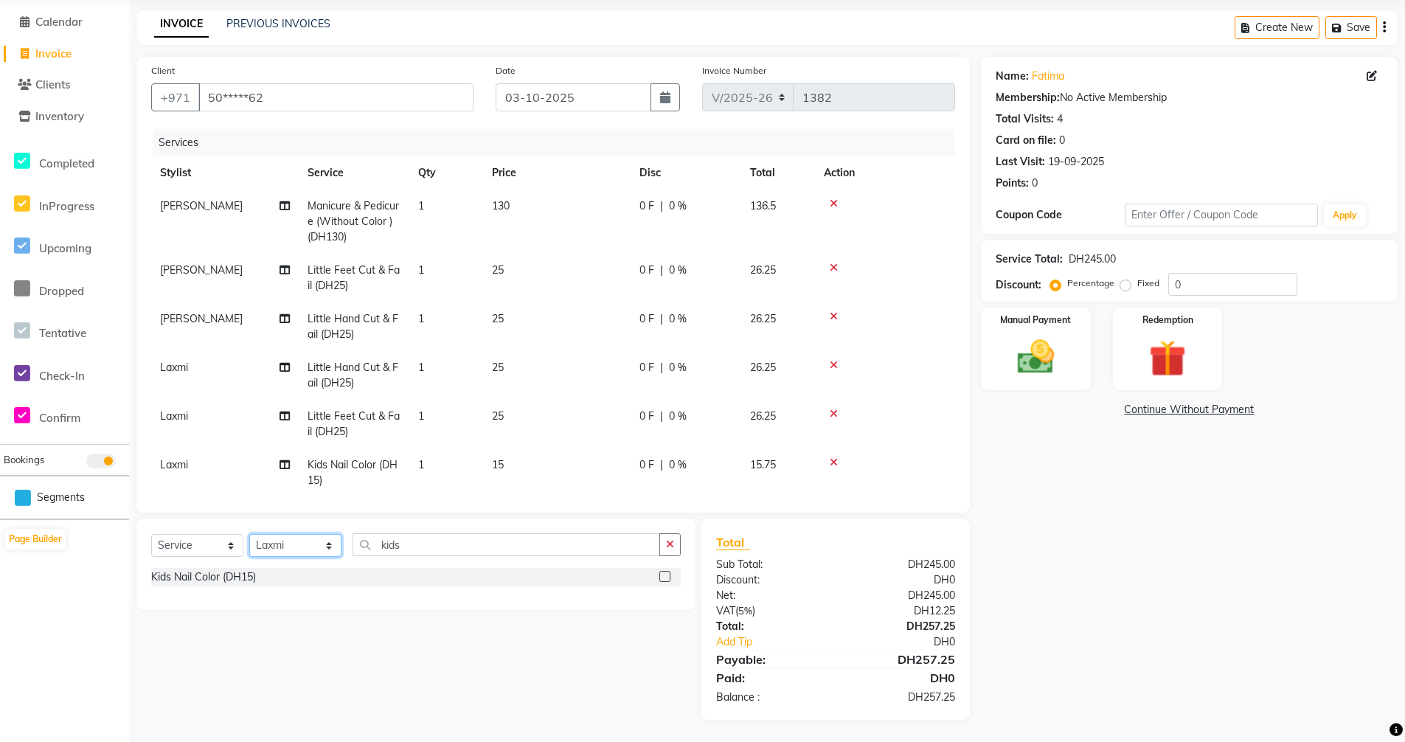
click at [330, 546] on select "Select Stylist [PERSON_NAME] [PERSON_NAME] Hera Karuna [PERSON_NAME] Mamita [PE…" at bounding box center [295, 545] width 92 height 23
select select "86183"
click at [249, 534] on select "Select Stylist [PERSON_NAME] [PERSON_NAME] Hera Karuna [PERSON_NAME] Mamita [PE…" at bounding box center [295, 545] width 92 height 23
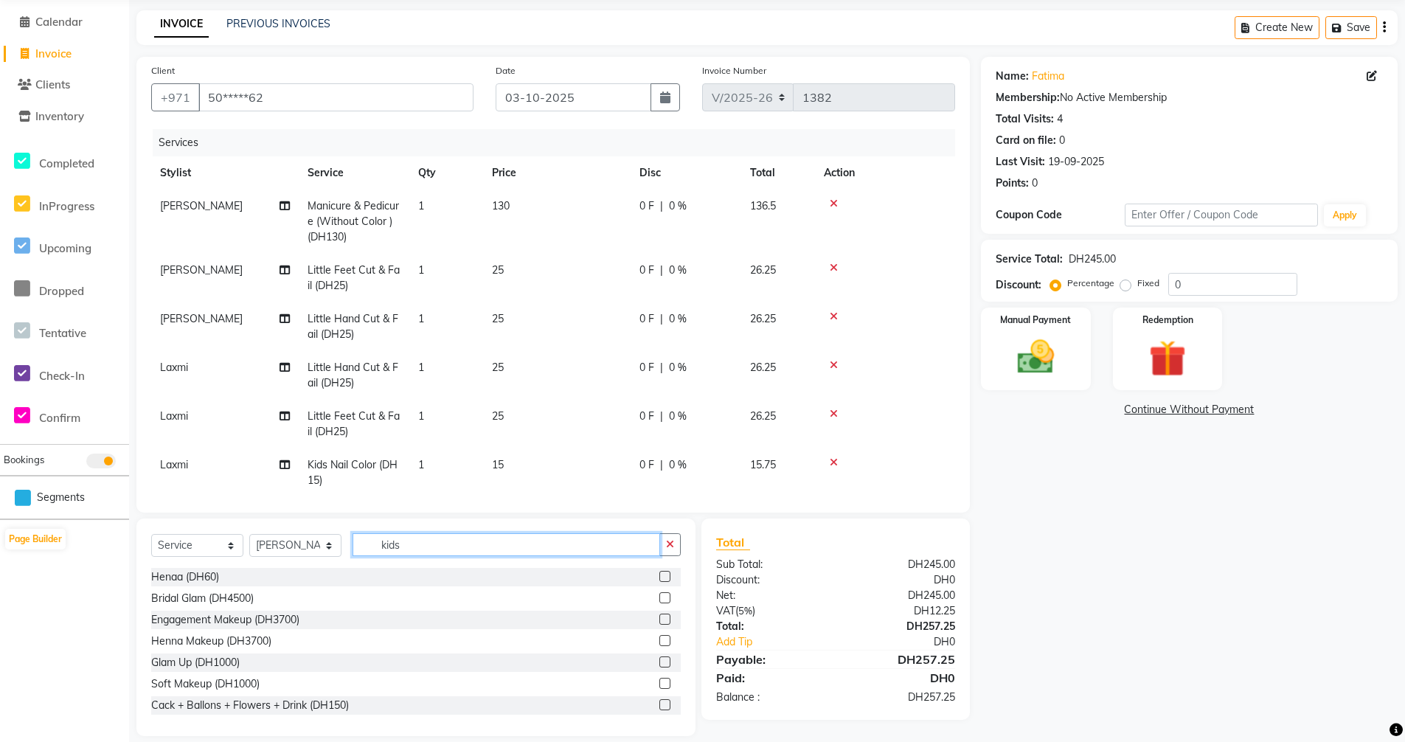
click at [427, 545] on input "kids" at bounding box center [507, 544] width 308 height 23
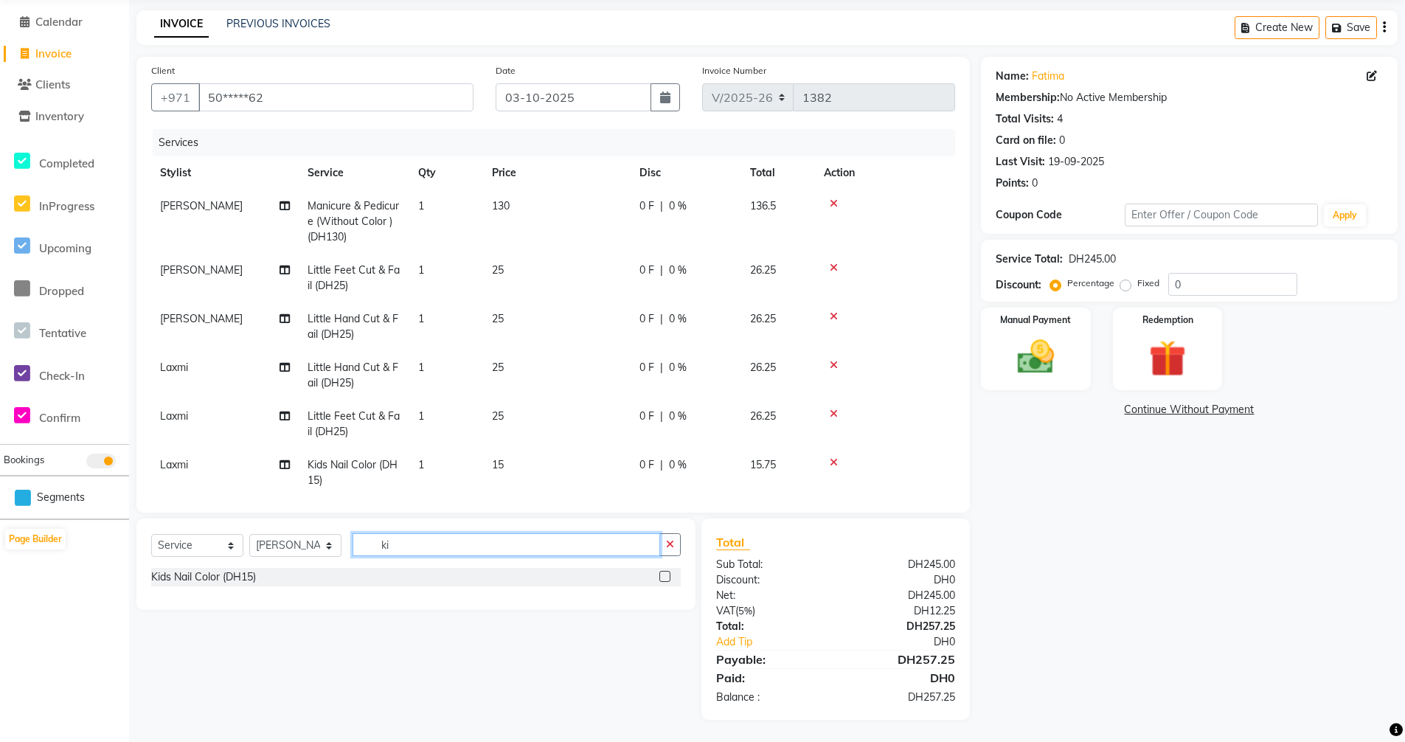
type input "k"
type input "roots"
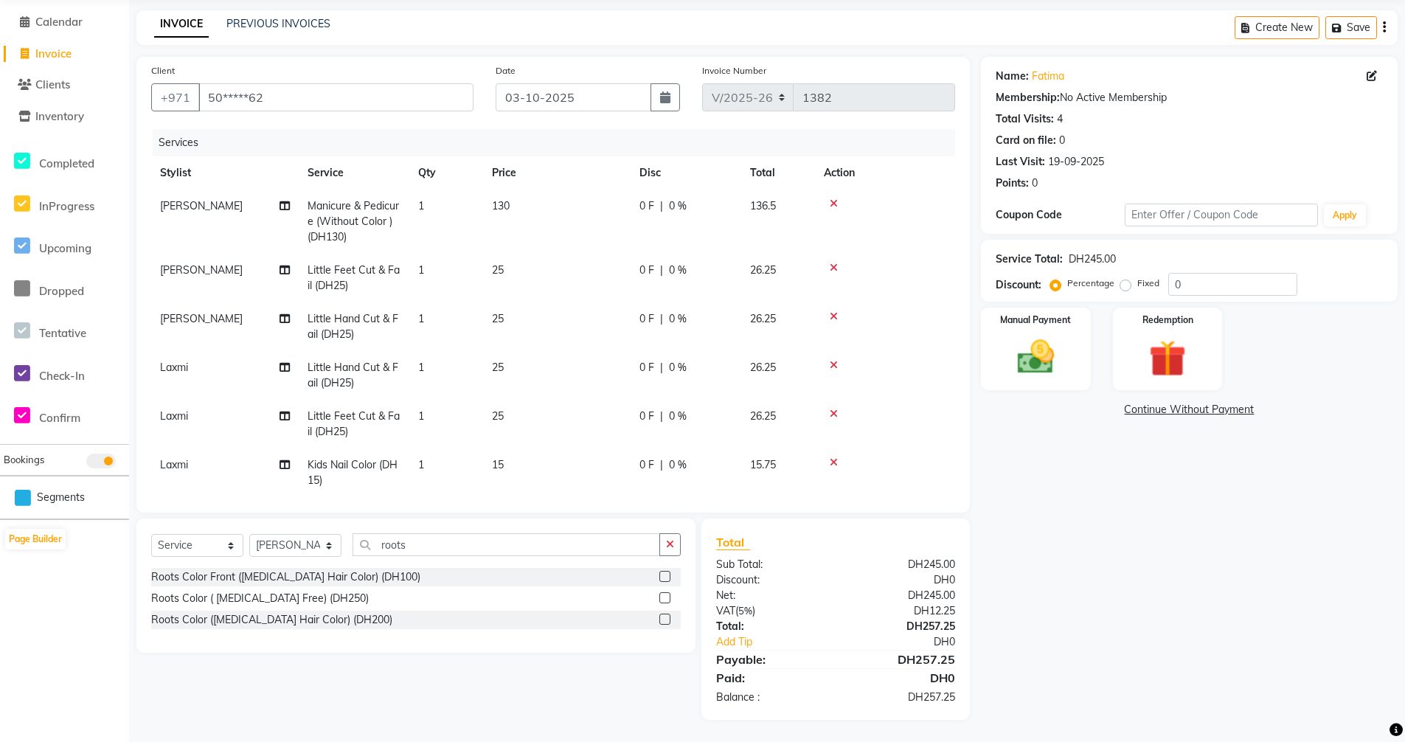
click at [664, 600] on label at bounding box center [664, 597] width 11 height 11
click at [664, 600] on input "checkbox" at bounding box center [664, 599] width 10 height 10
checkbox input "false"
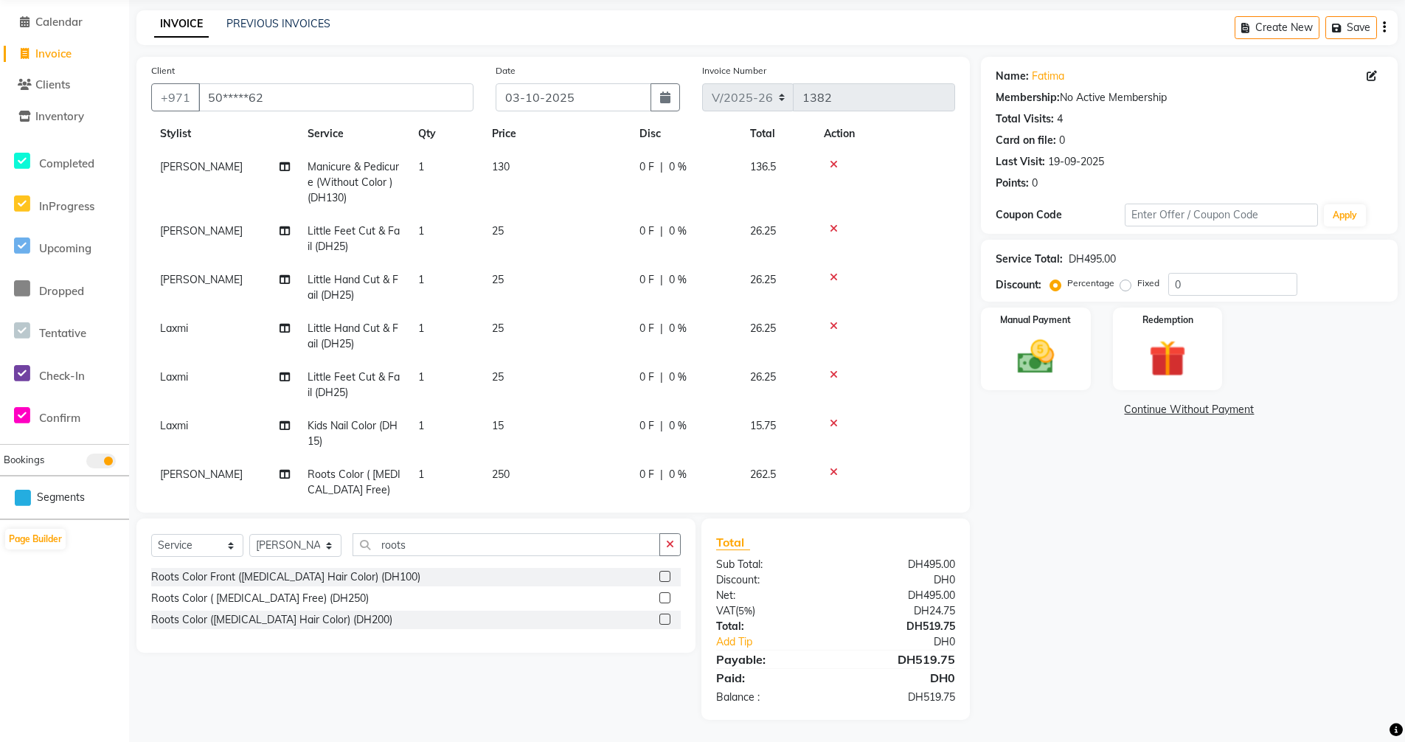
scroll to position [71, 0]
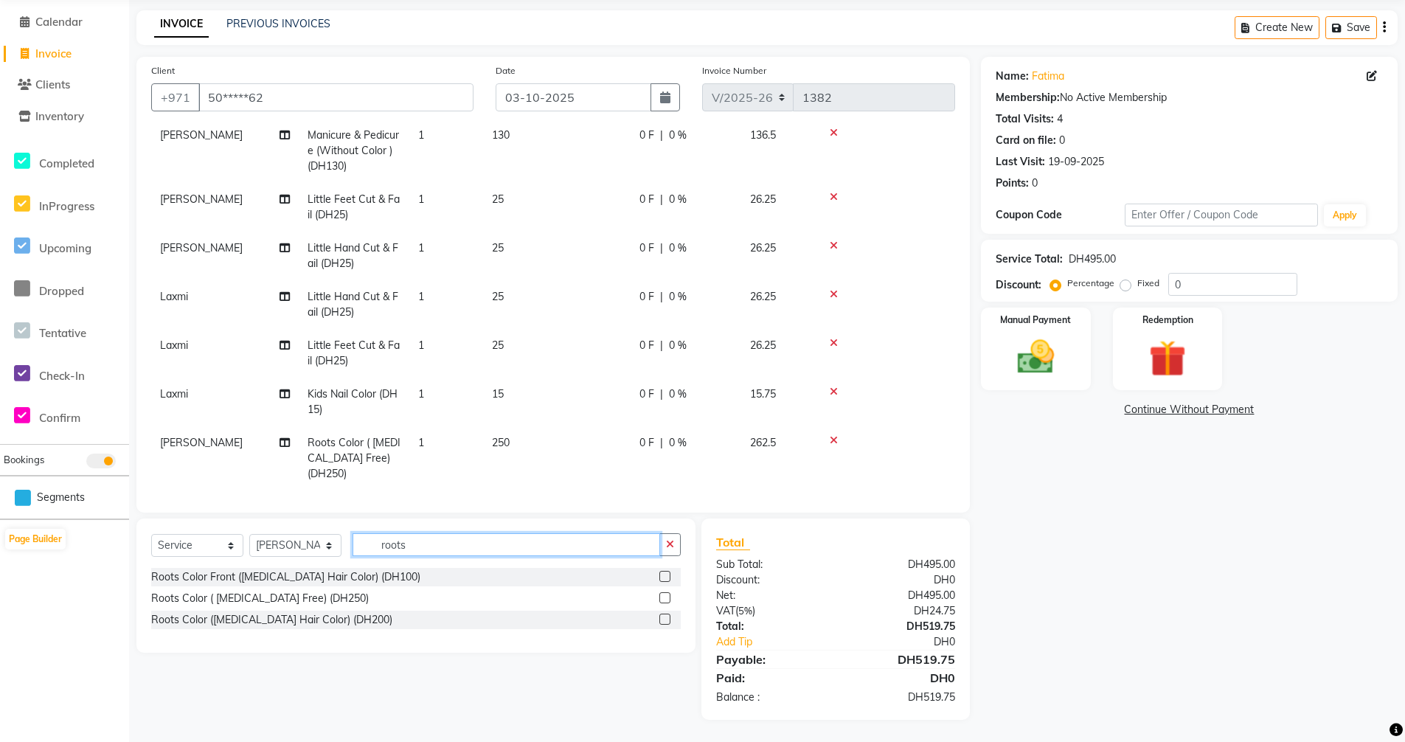
click at [429, 539] on input "roots" at bounding box center [507, 544] width 308 height 23
type input "r"
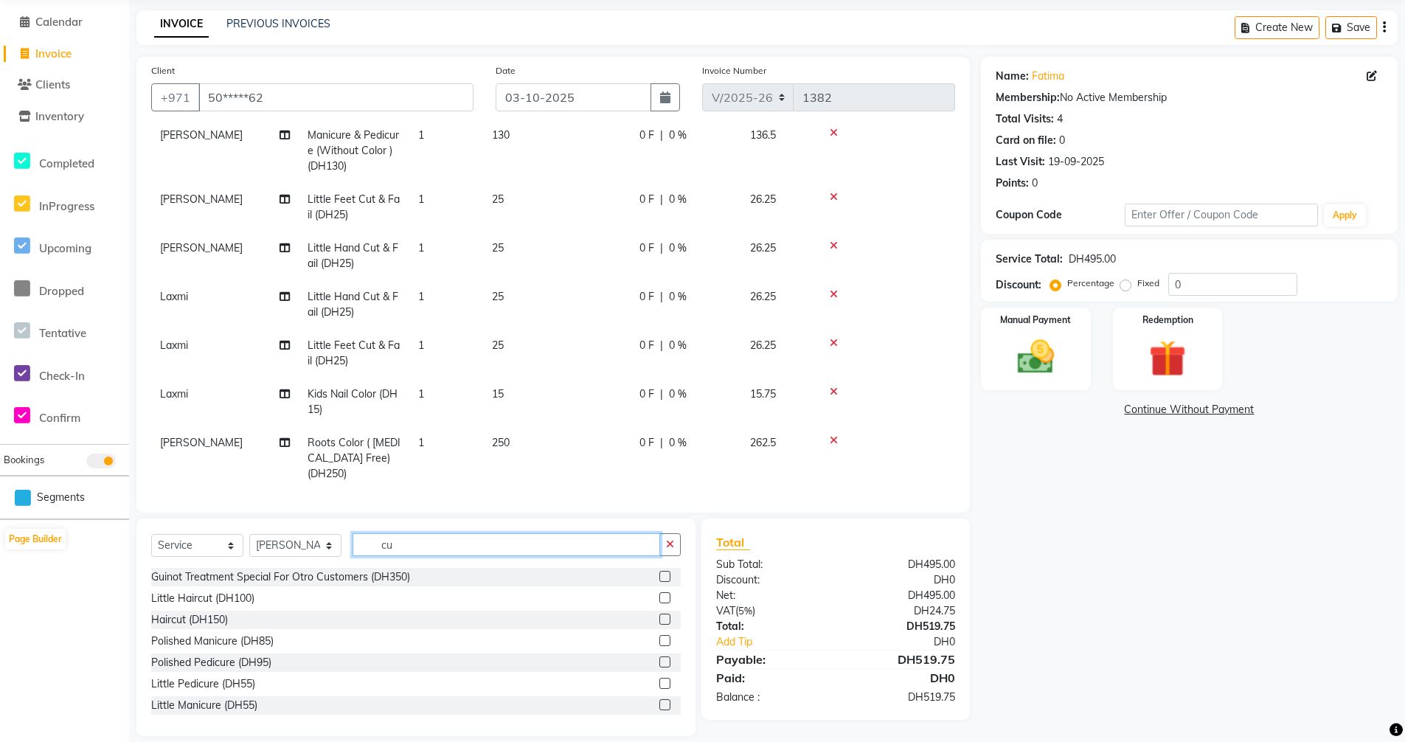
type input "c"
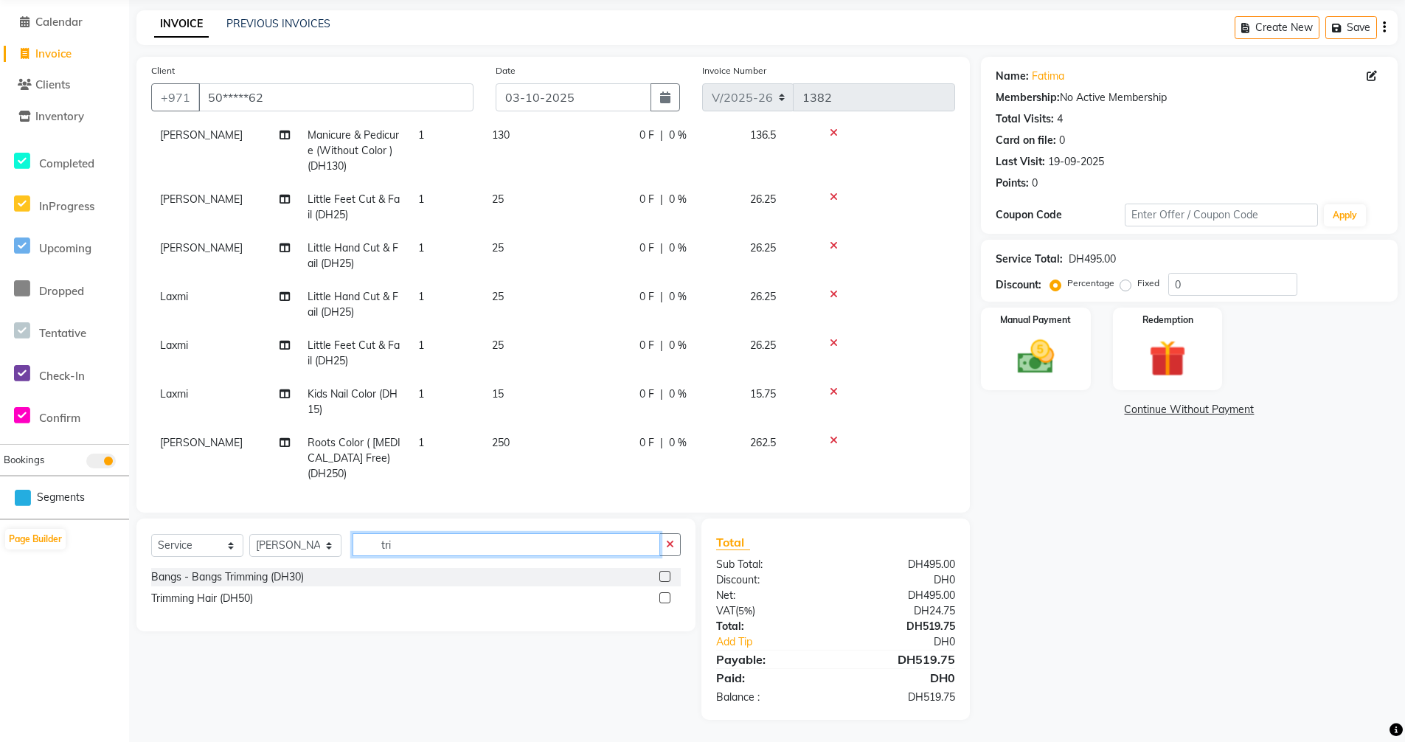
type input "tri"
click at [665, 577] on label at bounding box center [664, 576] width 11 height 11
click at [665, 577] on input "checkbox" at bounding box center [664, 577] width 10 height 10
checkbox input "false"
click at [403, 544] on input "tri" at bounding box center [507, 544] width 308 height 23
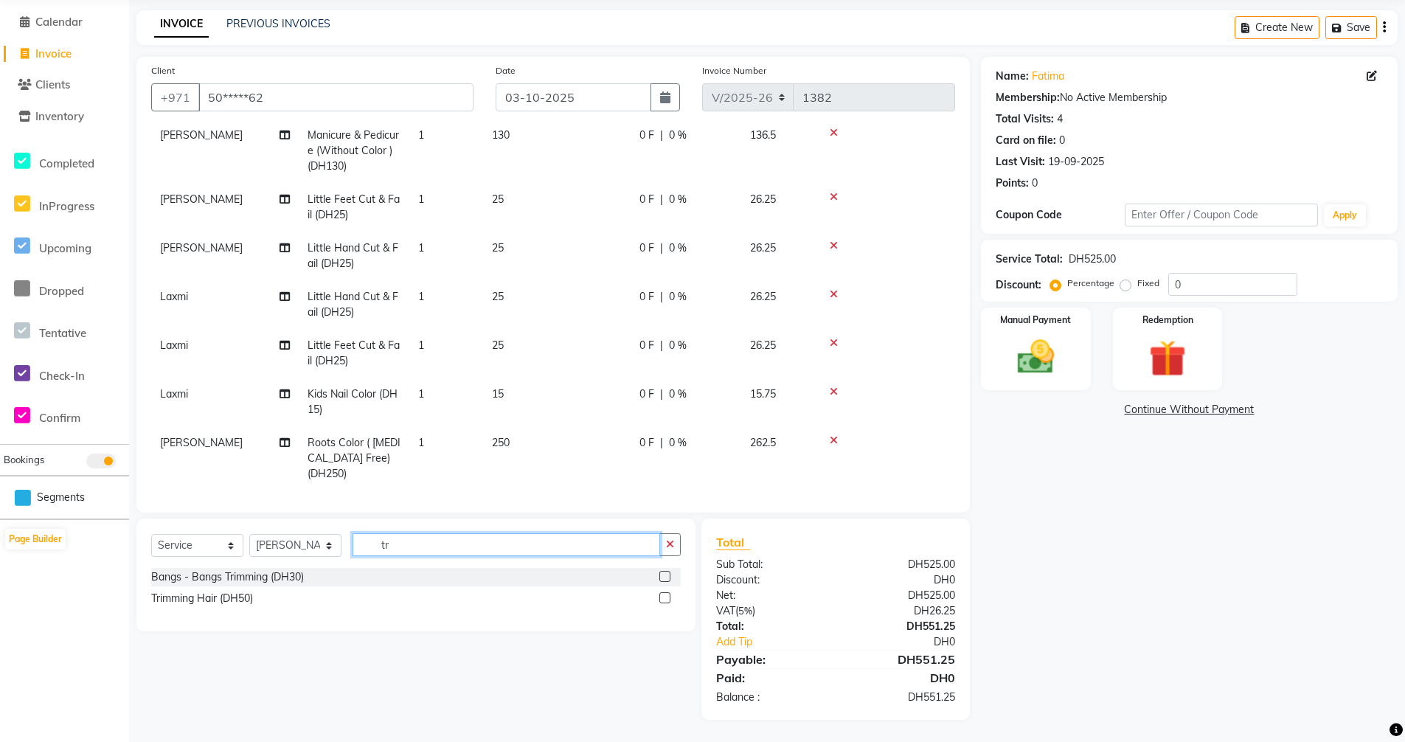
type input "t"
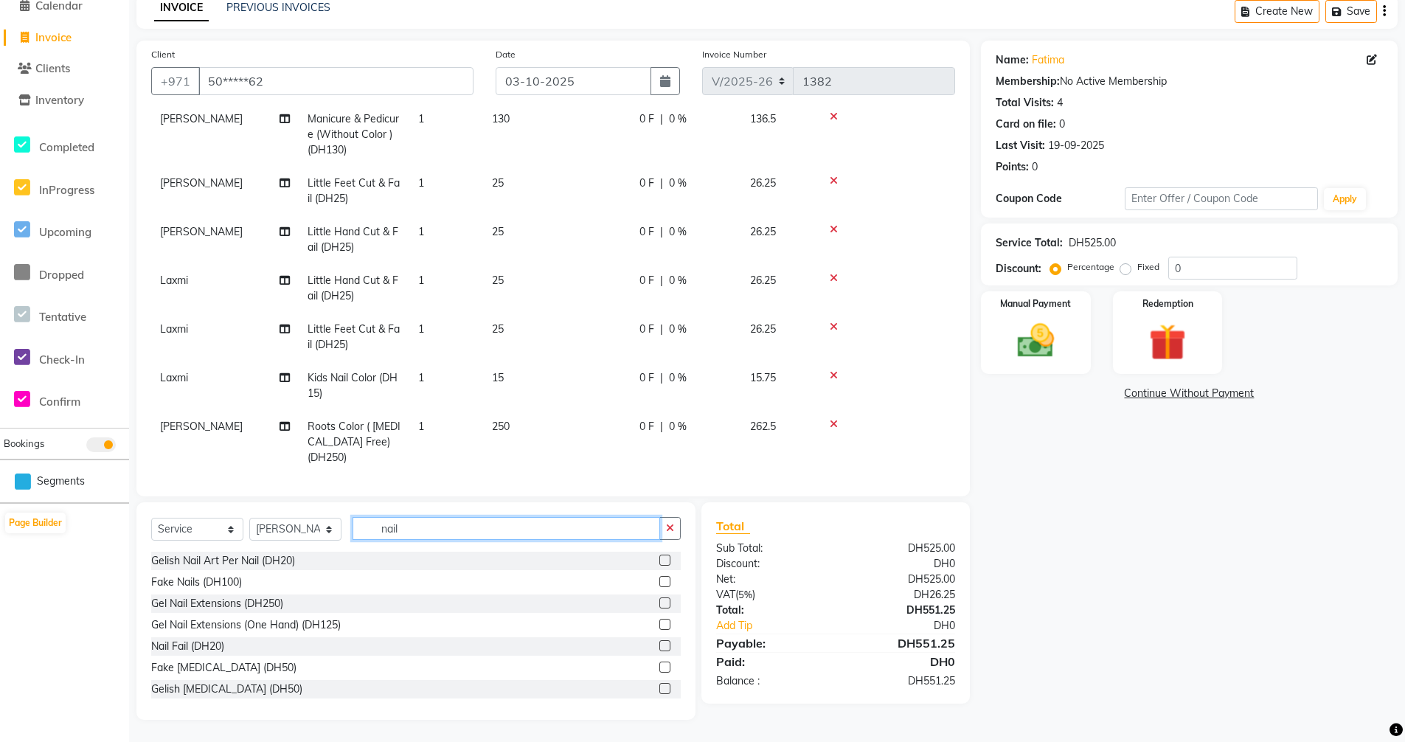
scroll to position [0, 0]
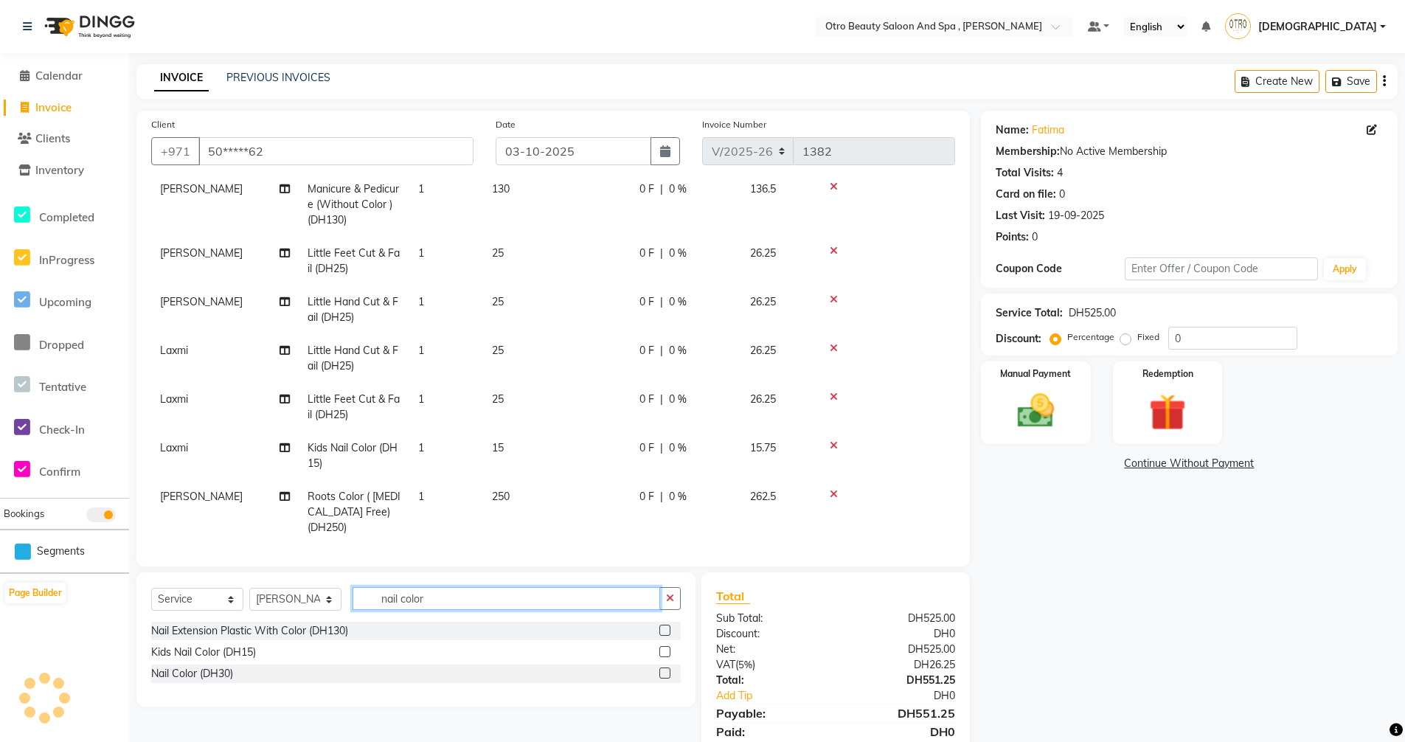
type input "nail color"
click at [665, 653] on label at bounding box center [664, 651] width 11 height 11
click at [665, 653] on input "checkbox" at bounding box center [664, 653] width 10 height 10
checkbox input "false"
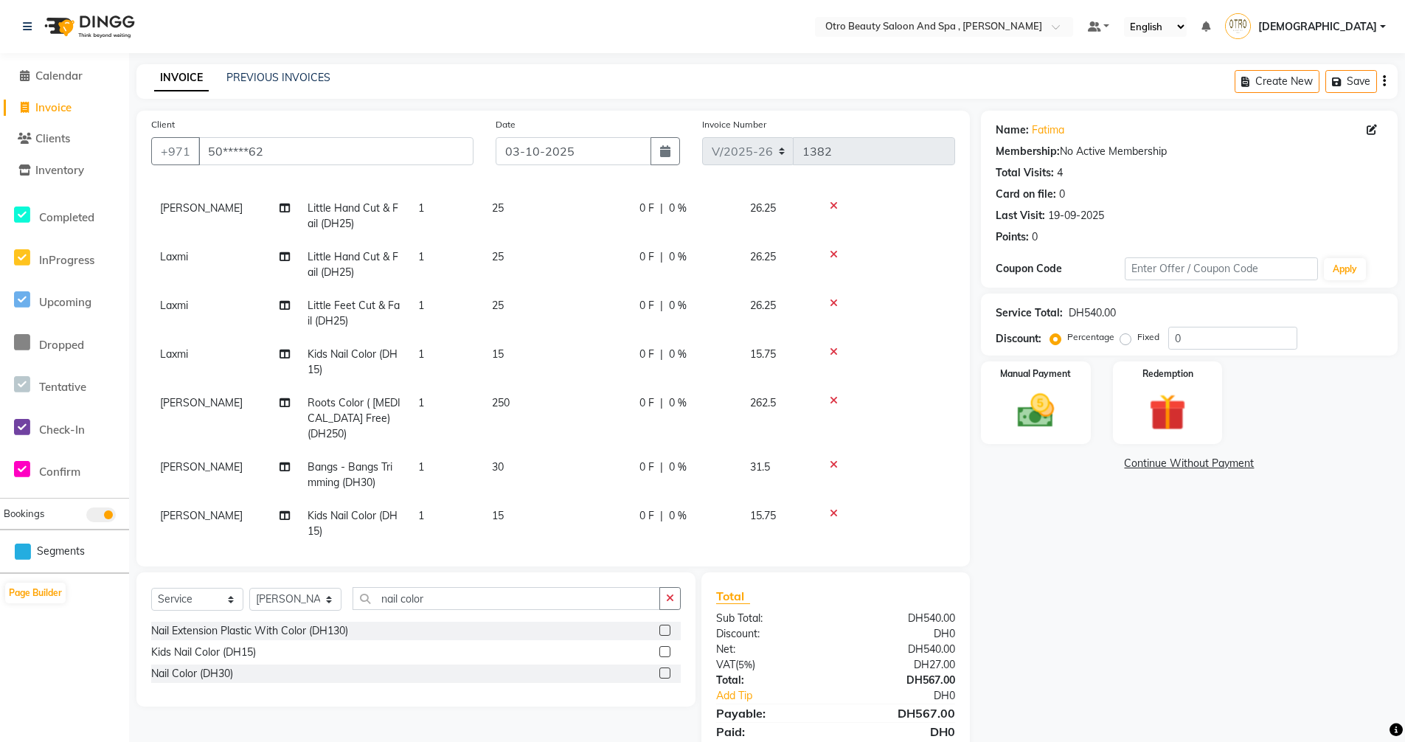
scroll to position [168, 0]
click at [327, 599] on select "Select Stylist [PERSON_NAME] [PERSON_NAME] Hera Karuna [PERSON_NAME] Mamita [PE…" at bounding box center [295, 599] width 92 height 23
select select "86597"
click at [249, 588] on select "Select Stylist [PERSON_NAME] [PERSON_NAME] Hera Karuna [PERSON_NAME] Mamita [PE…" at bounding box center [295, 599] width 92 height 23
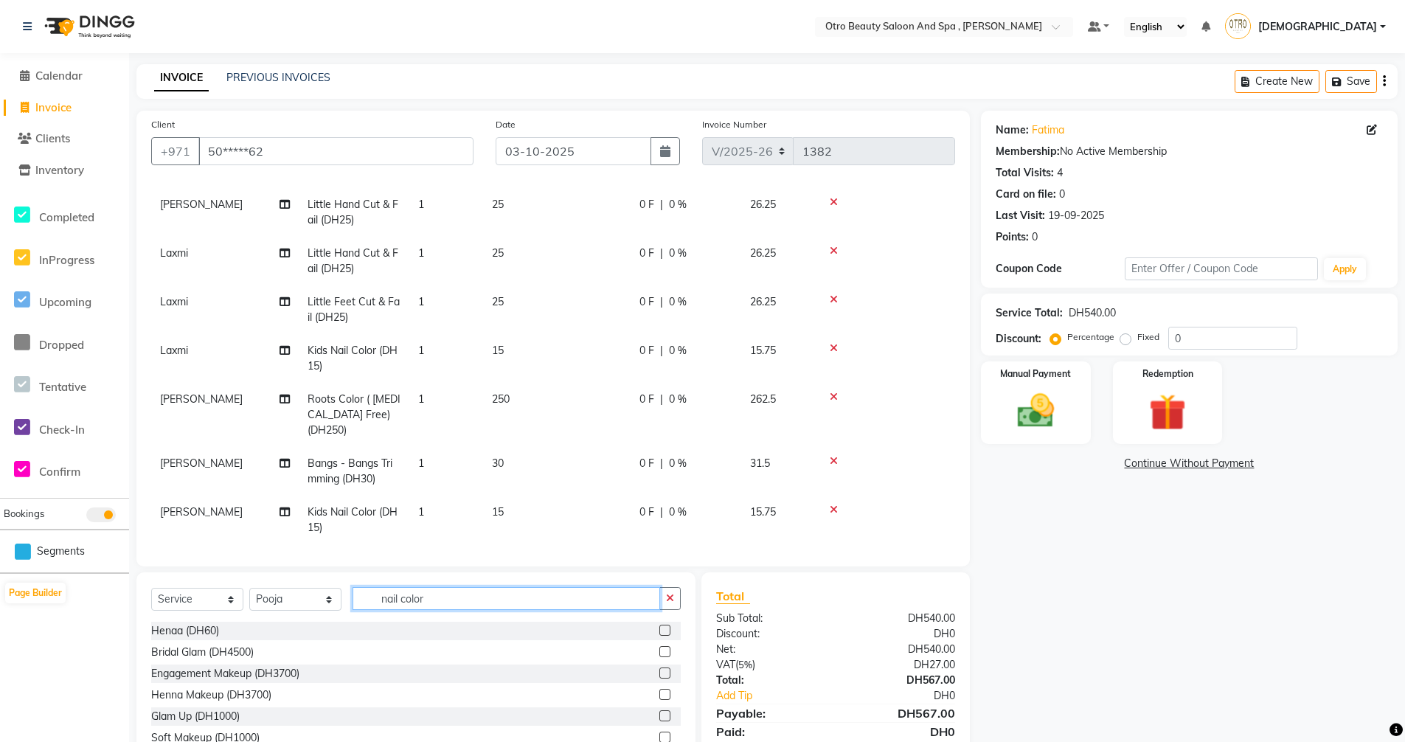
click at [437, 595] on input "nail color" at bounding box center [507, 598] width 308 height 23
type input "n"
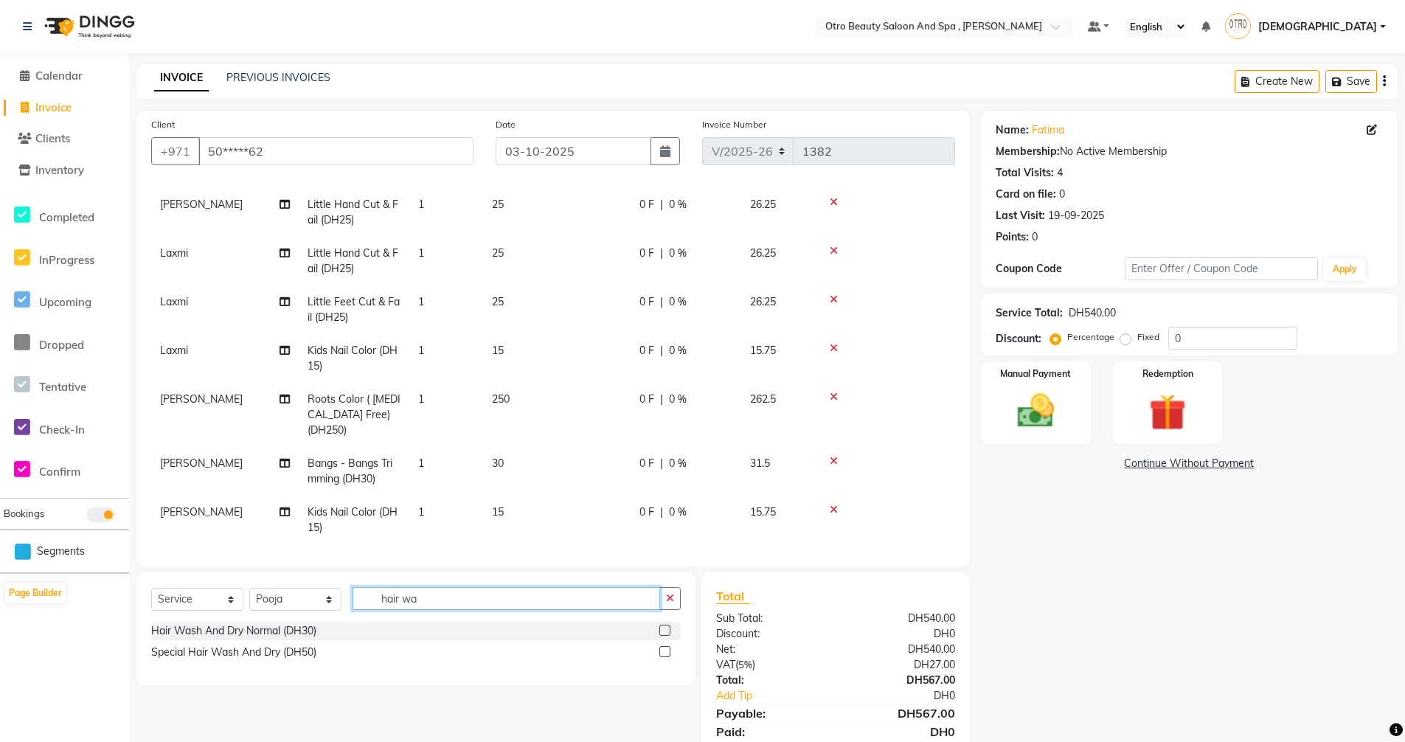
scroll to position [0, 0]
type input "hair wash"
click at [663, 631] on label at bounding box center [664, 630] width 11 height 11
click at [663, 631] on input "checkbox" at bounding box center [664, 631] width 10 height 10
click at [662, 631] on label at bounding box center [664, 630] width 11 height 11
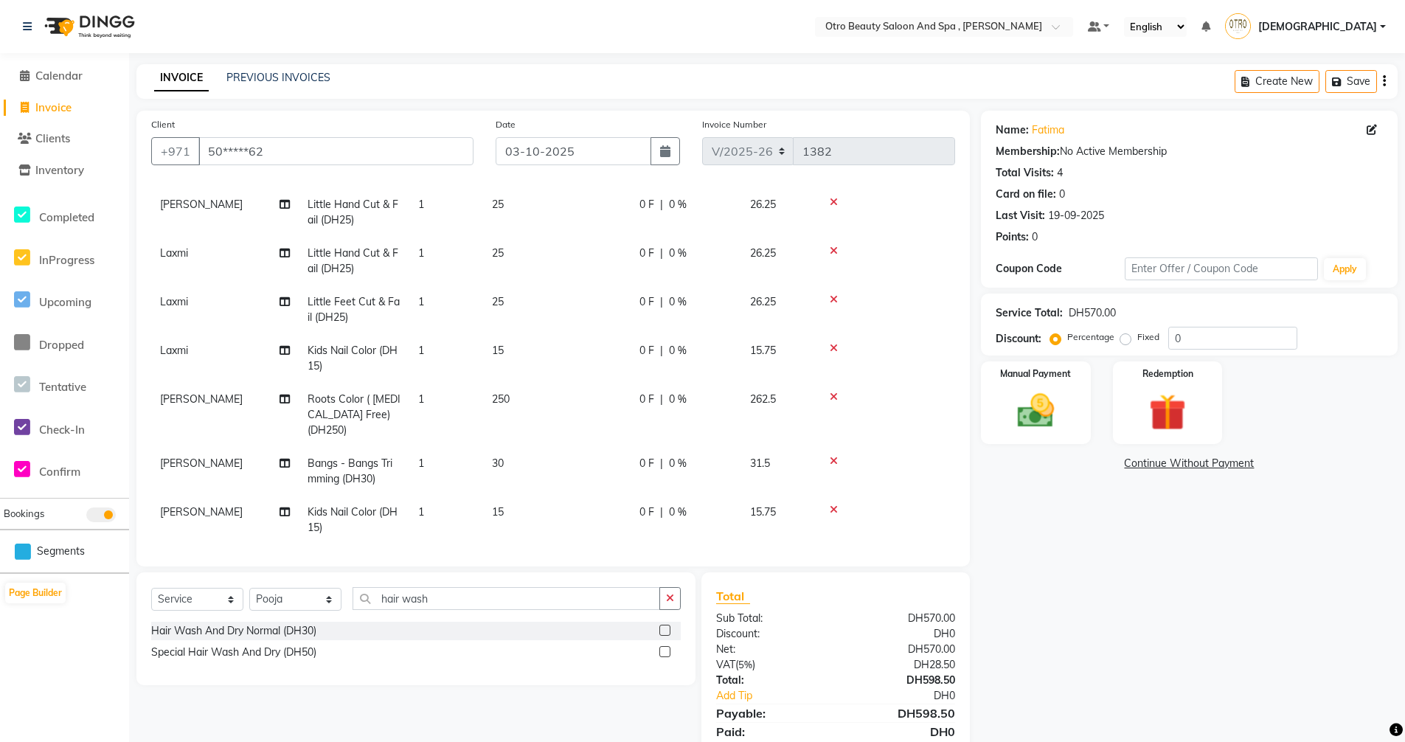
click at [662, 631] on input "checkbox" at bounding box center [664, 631] width 10 height 10
checkbox input "false"
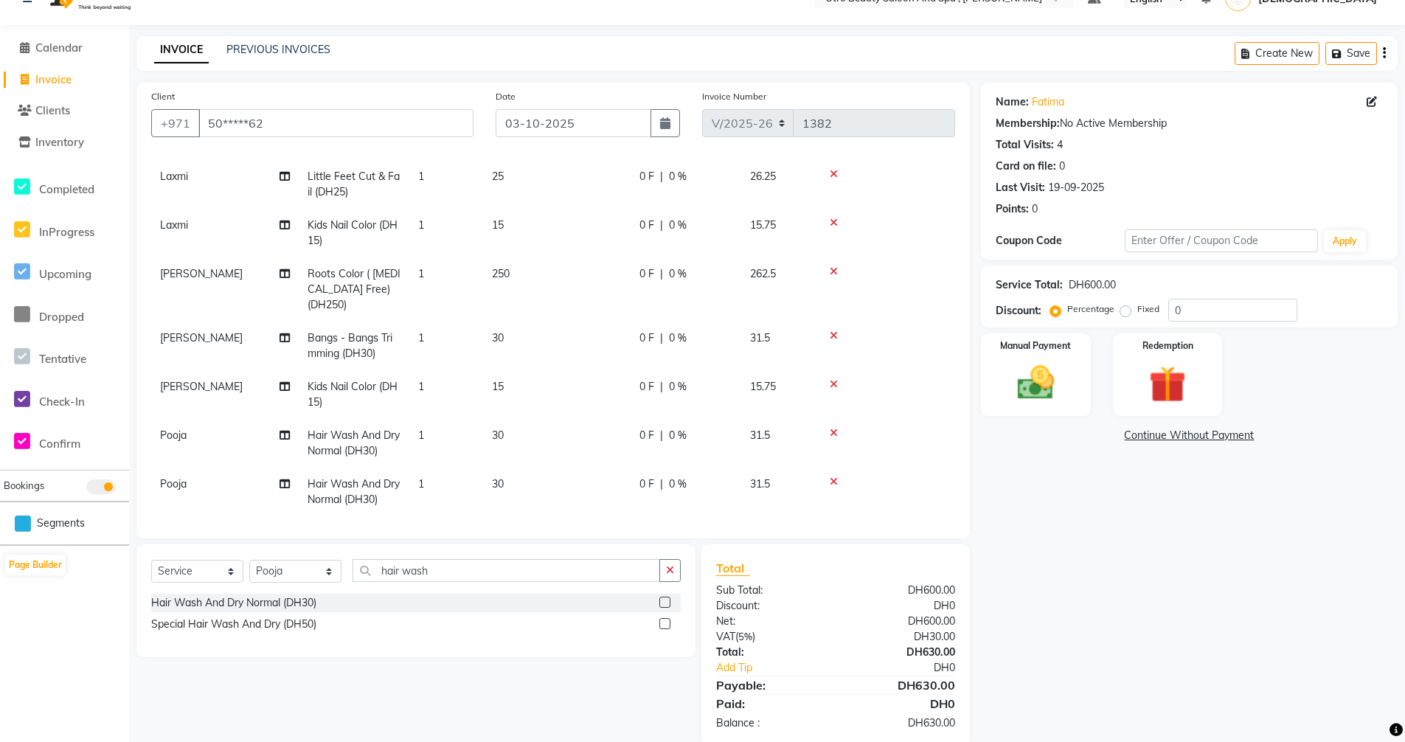
scroll to position [54, 0]
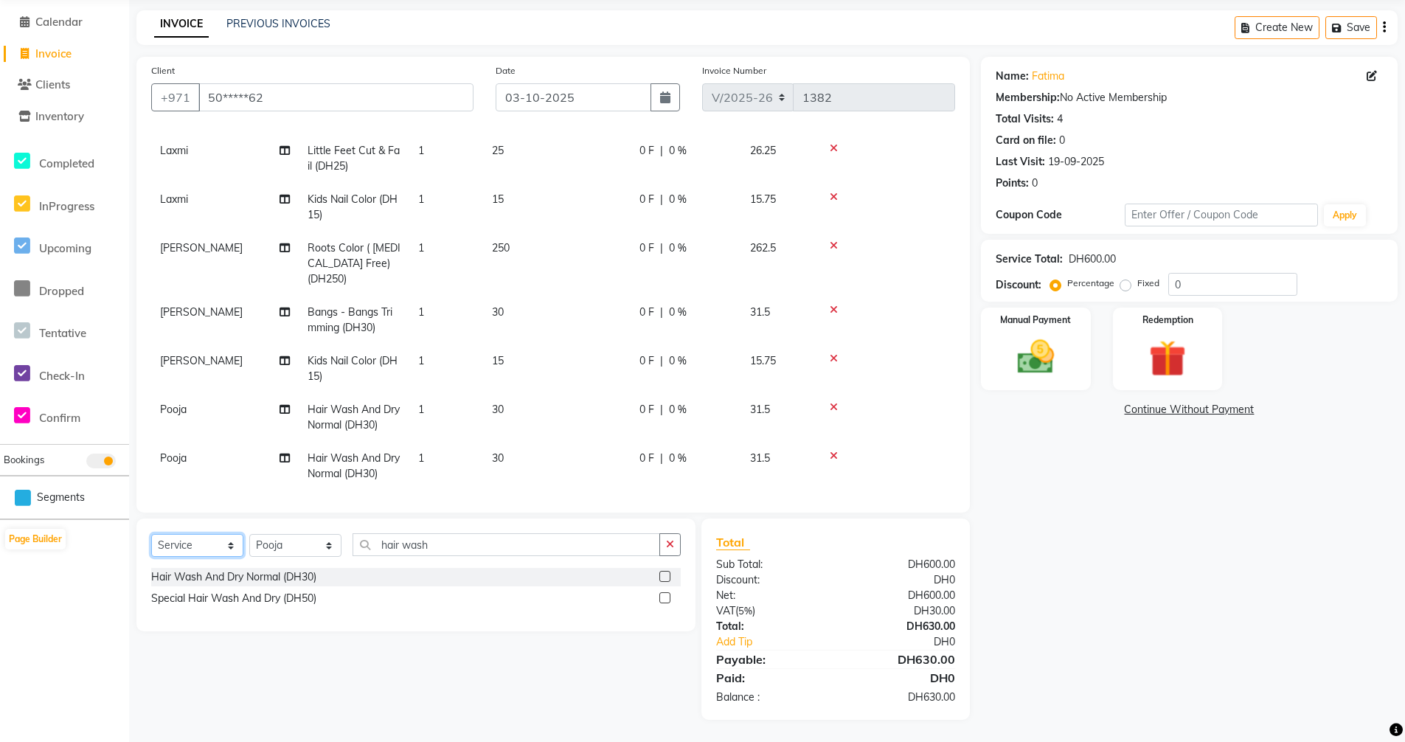
click at [229, 547] on select "Select Service Product Membership Package Voucher Prepaid Gift Card" at bounding box center [197, 545] width 92 height 23
select select "product"
click at [151, 534] on select "Select Service Product Membership Package Voucher Prepaid Gift Card" at bounding box center [197, 545] width 92 height 23
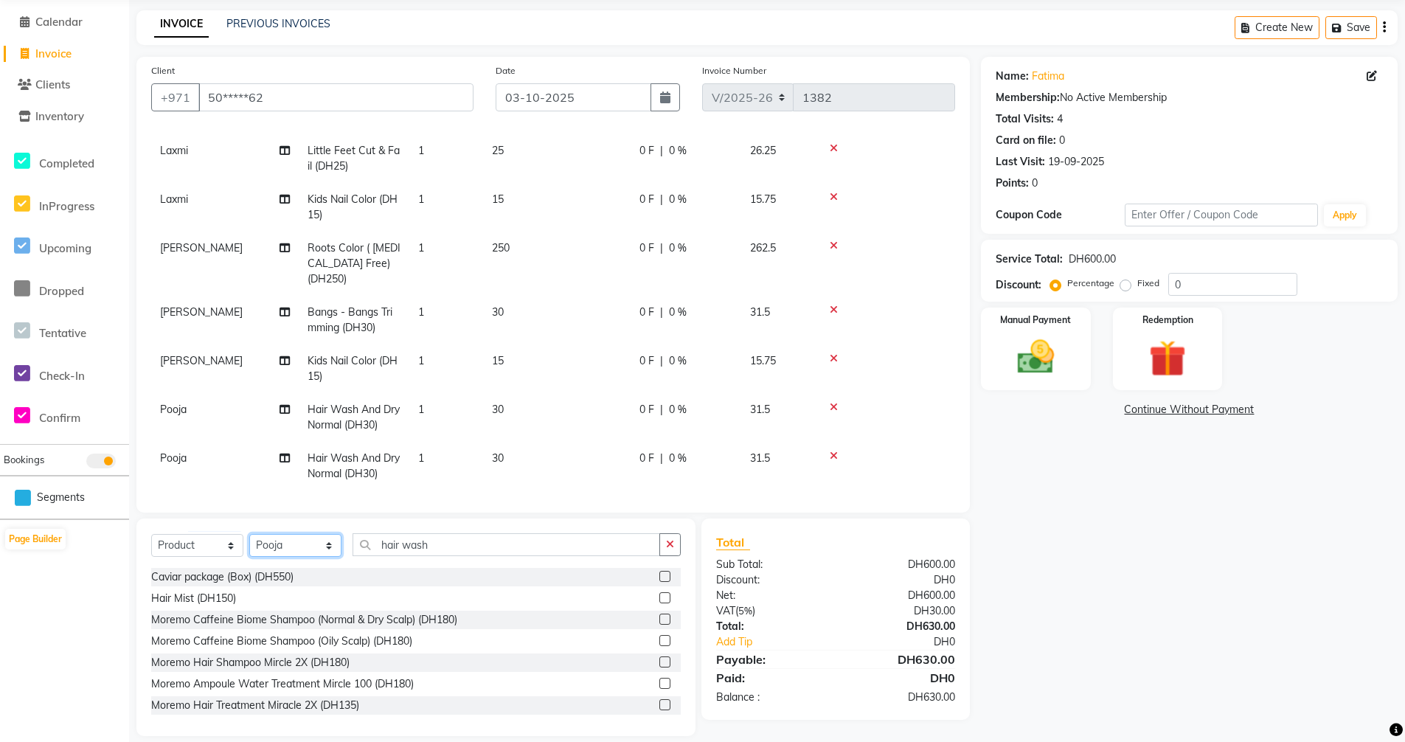
click at [329, 544] on select "Select Stylist [PERSON_NAME] [PERSON_NAME] Hera Karuna [PERSON_NAME] Mamita [PE…" at bounding box center [295, 545] width 92 height 23
select select "86183"
click at [249, 534] on select "Select Stylist [PERSON_NAME] [PERSON_NAME] Hera Karuna [PERSON_NAME] Mamita [PE…" at bounding box center [295, 545] width 92 height 23
click at [471, 541] on input "hair wash" at bounding box center [507, 544] width 308 height 23
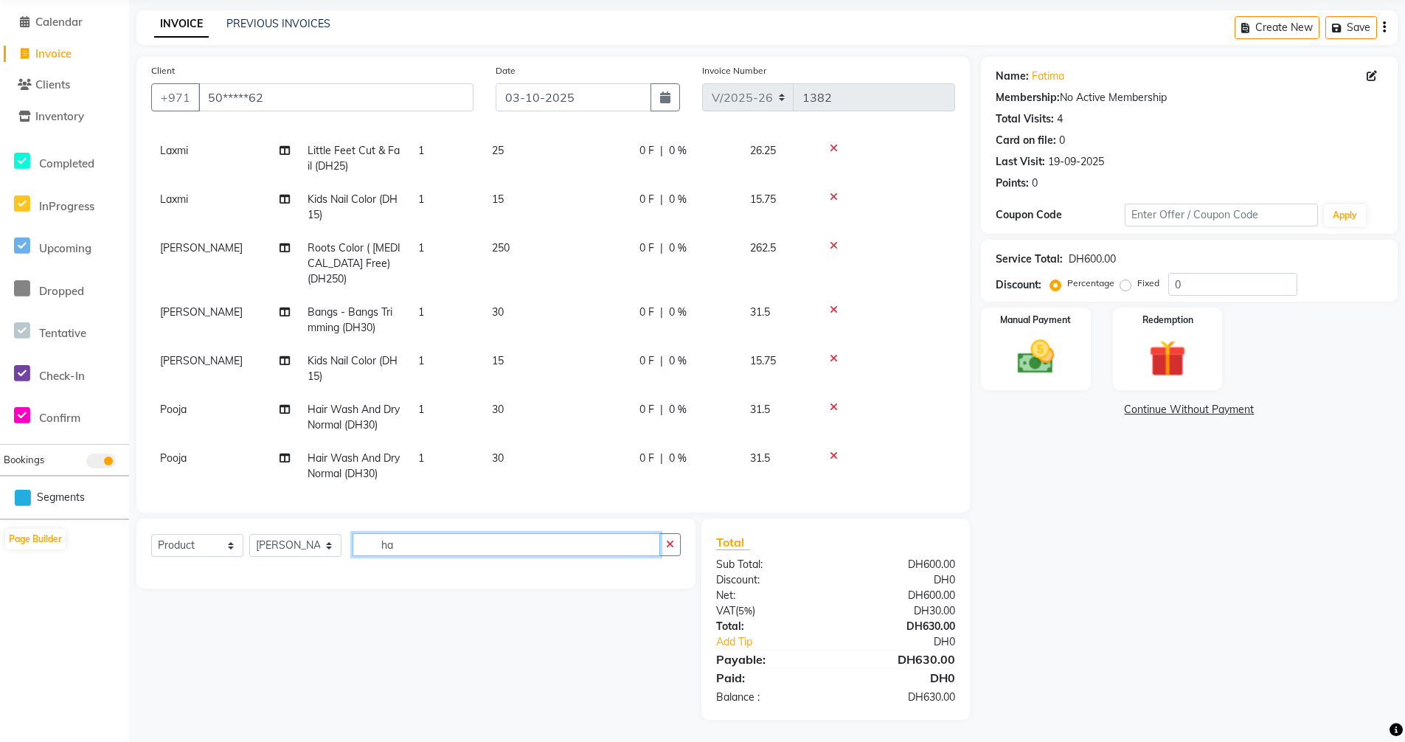
type input "h"
type input "l"
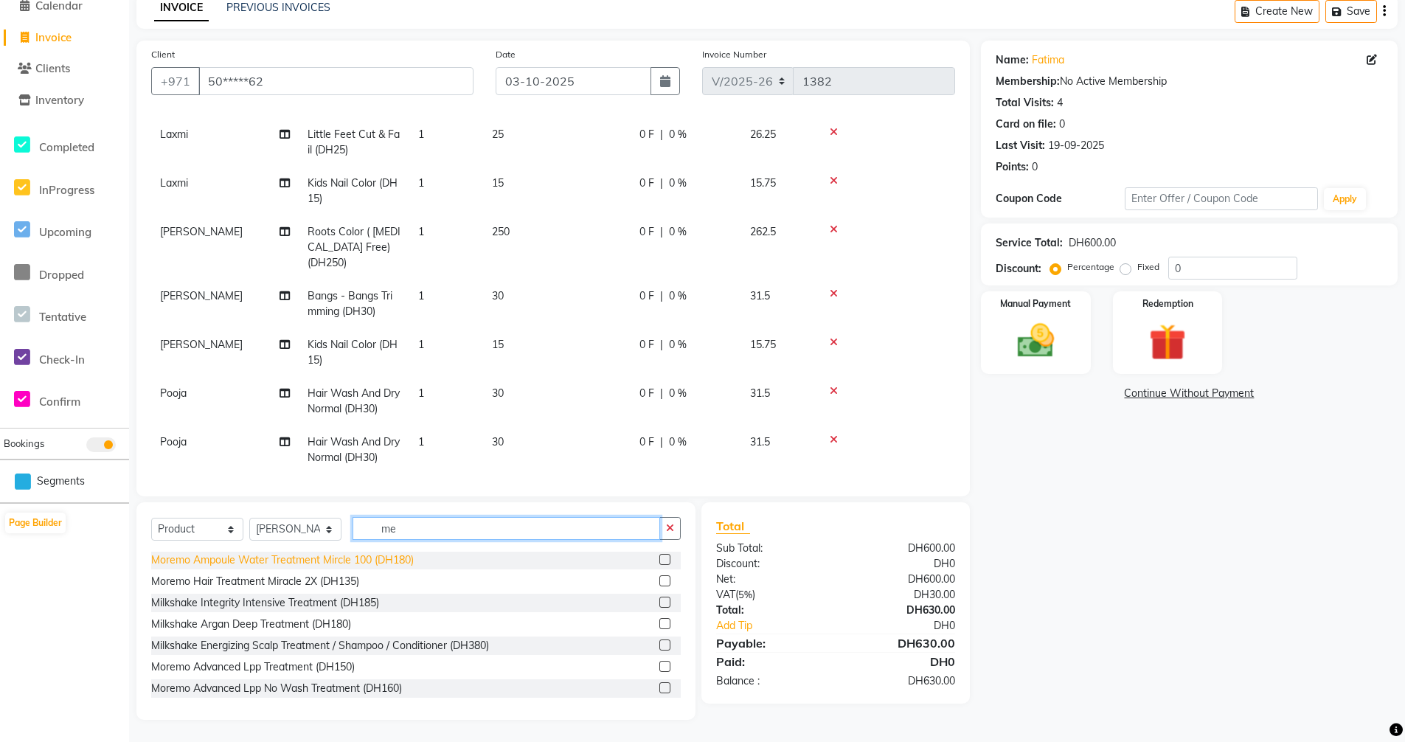
scroll to position [66, 0]
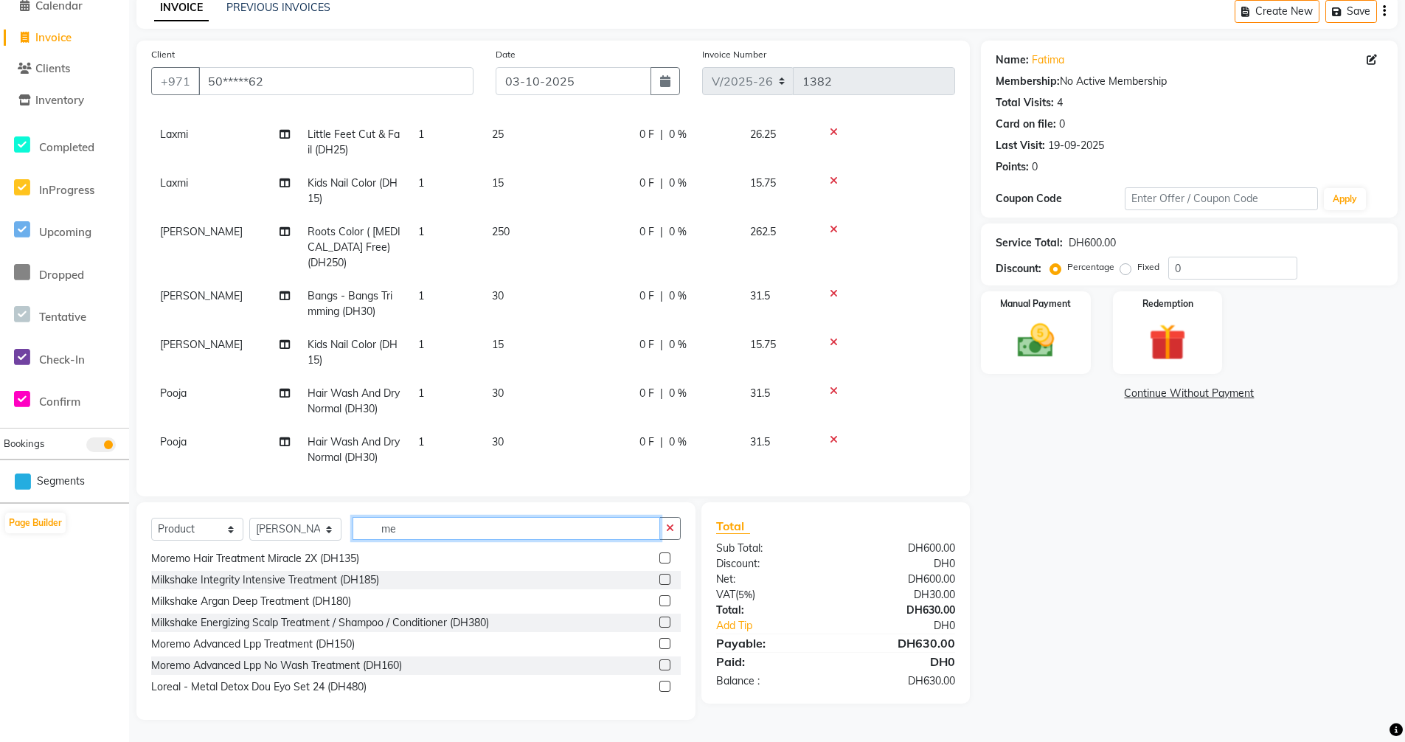
type input "m"
type input "sh"
click at [659, 646] on label at bounding box center [664, 643] width 11 height 11
click at [659, 646] on input "checkbox" at bounding box center [664, 645] width 10 height 10
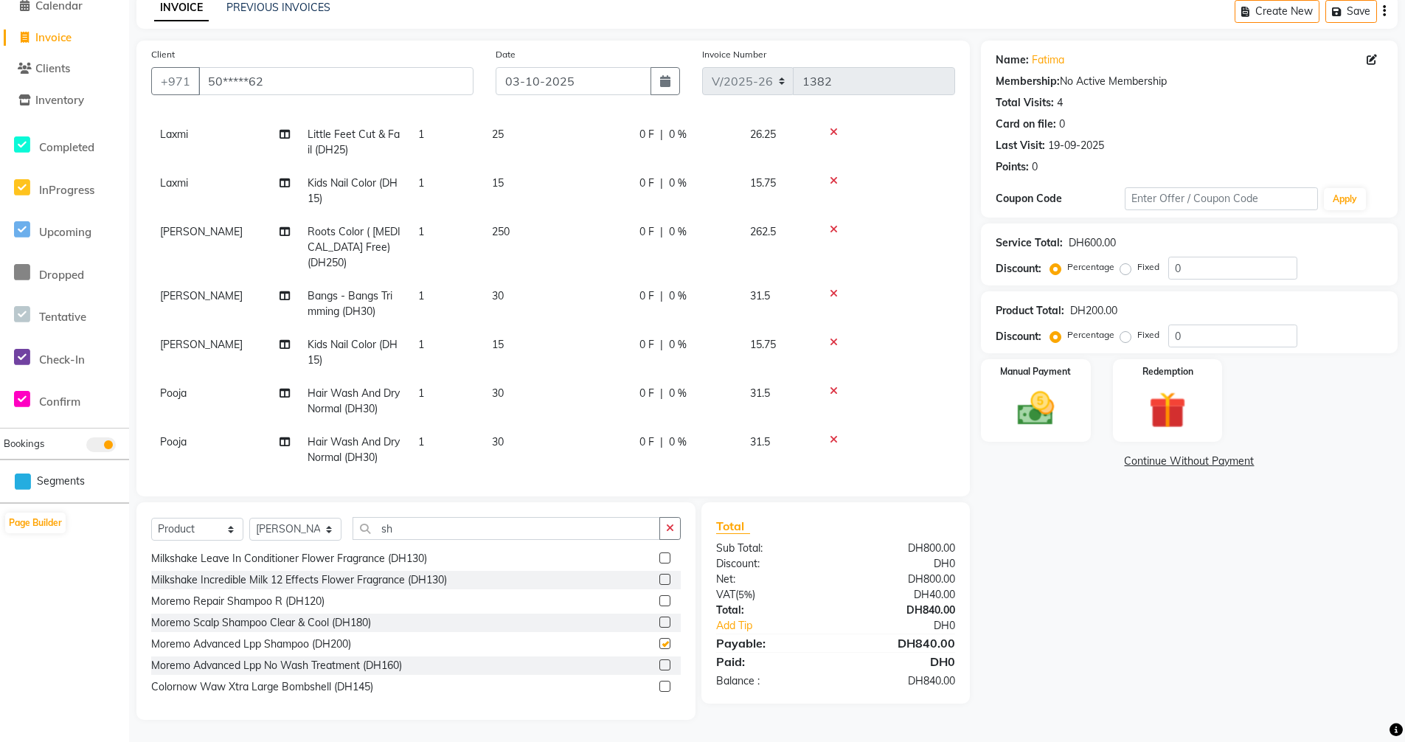
checkbox input "false"
click at [411, 529] on input "sh" at bounding box center [507, 528] width 308 height 23
type input "s"
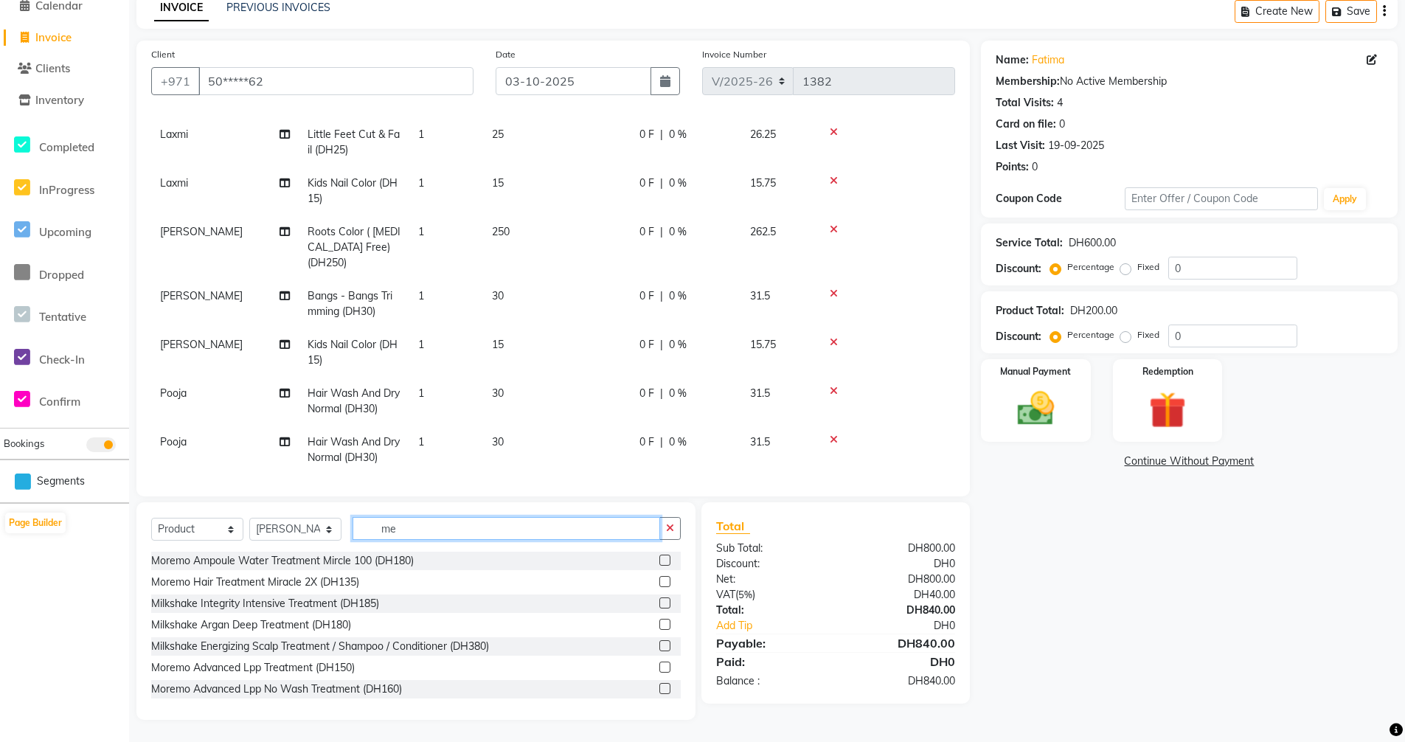
scroll to position [66, 0]
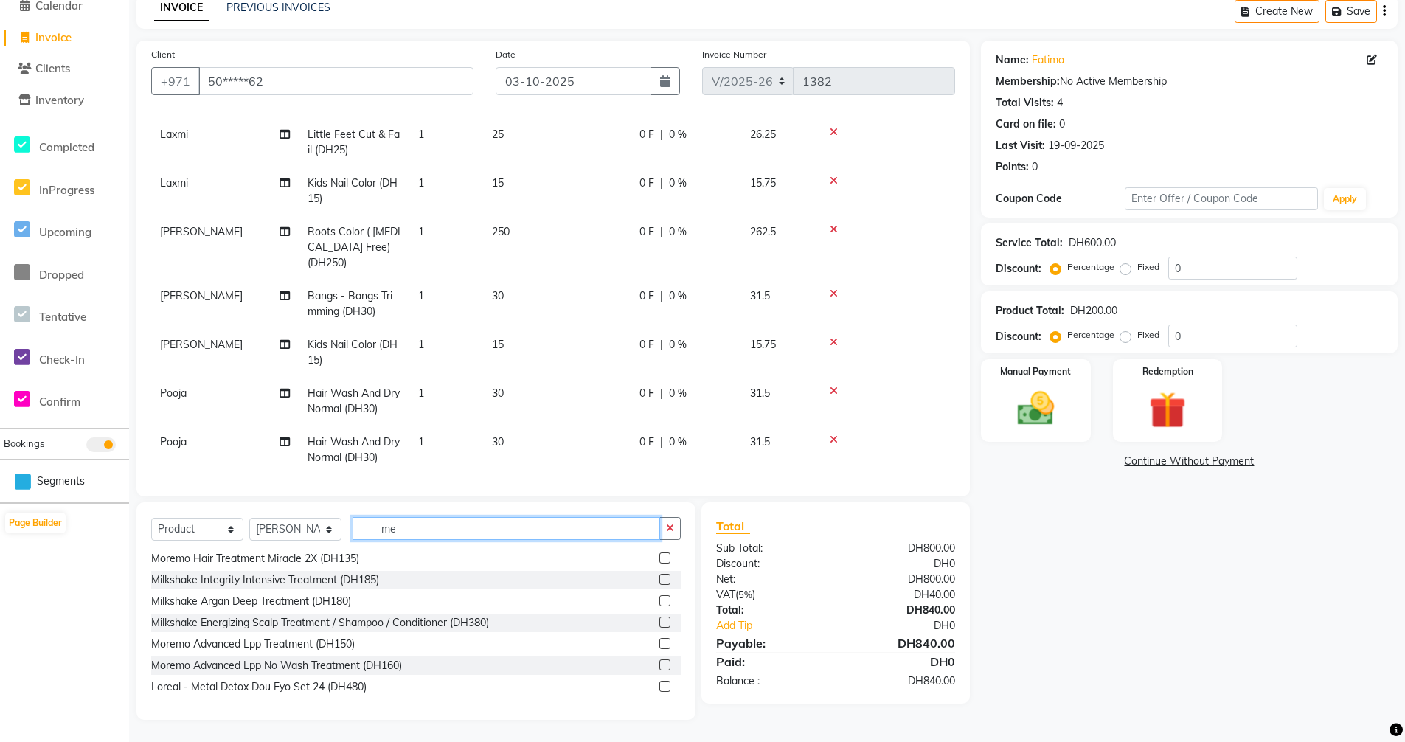
type input "me"
click at [659, 645] on label at bounding box center [664, 643] width 11 height 11
click at [659, 645] on input "checkbox" at bounding box center [664, 645] width 10 height 10
checkbox input "false"
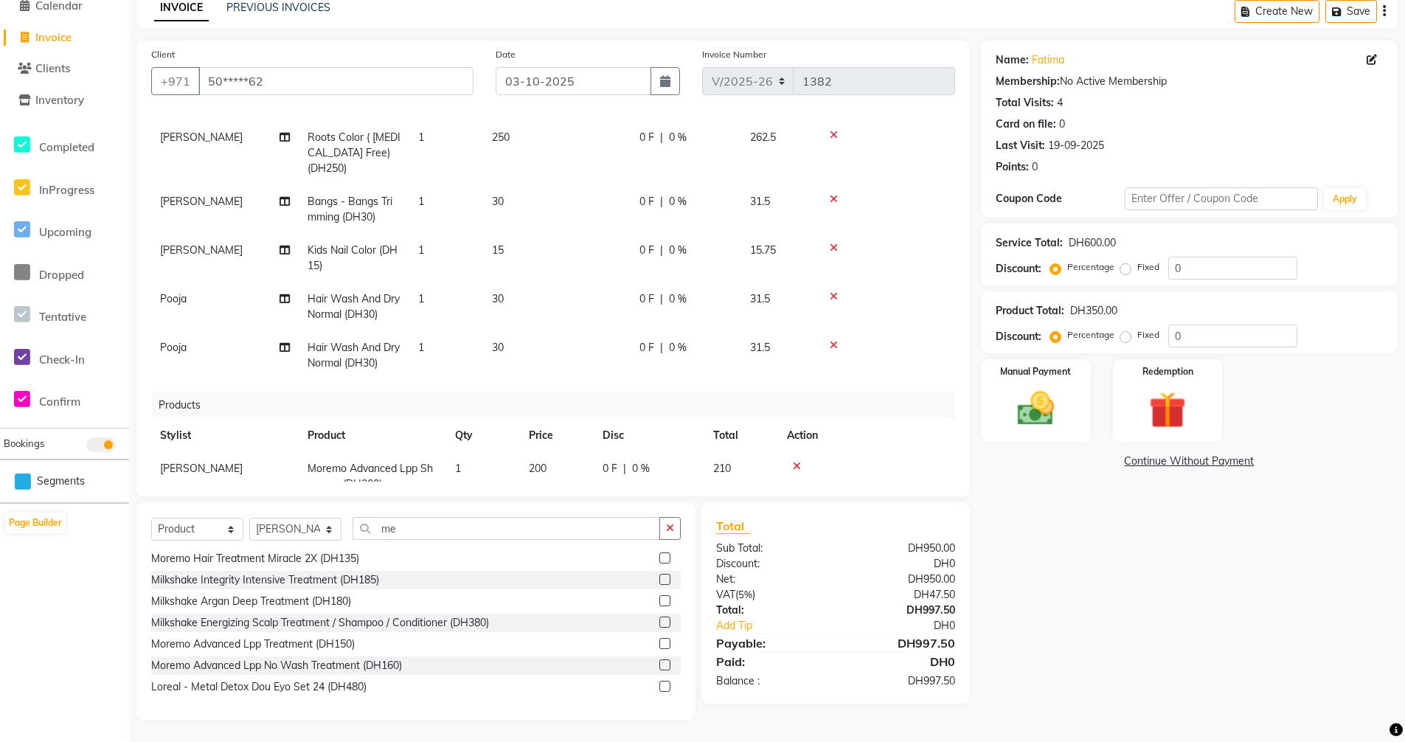
scroll to position [435, 0]
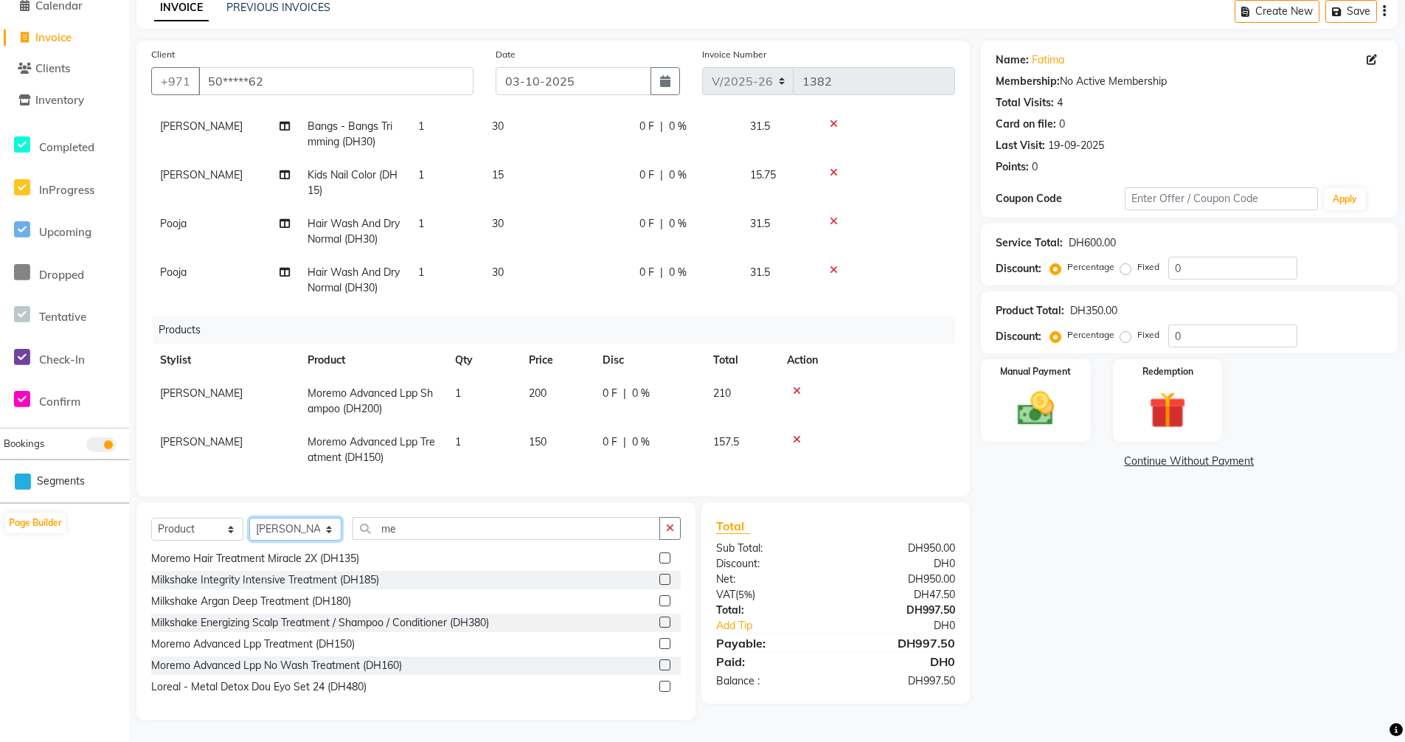
click at [336, 530] on select "Select Stylist [PERSON_NAME] [PERSON_NAME] Hera Karuna [PERSON_NAME] Mamita [PE…" at bounding box center [295, 529] width 92 height 23
select select "86535"
click at [249, 518] on select "Select Stylist [PERSON_NAME] [PERSON_NAME] Hera Karuna [PERSON_NAME] Mamita [PE…" at bounding box center [295, 529] width 92 height 23
click at [406, 530] on input "me" at bounding box center [507, 528] width 308 height 23
type input "m"
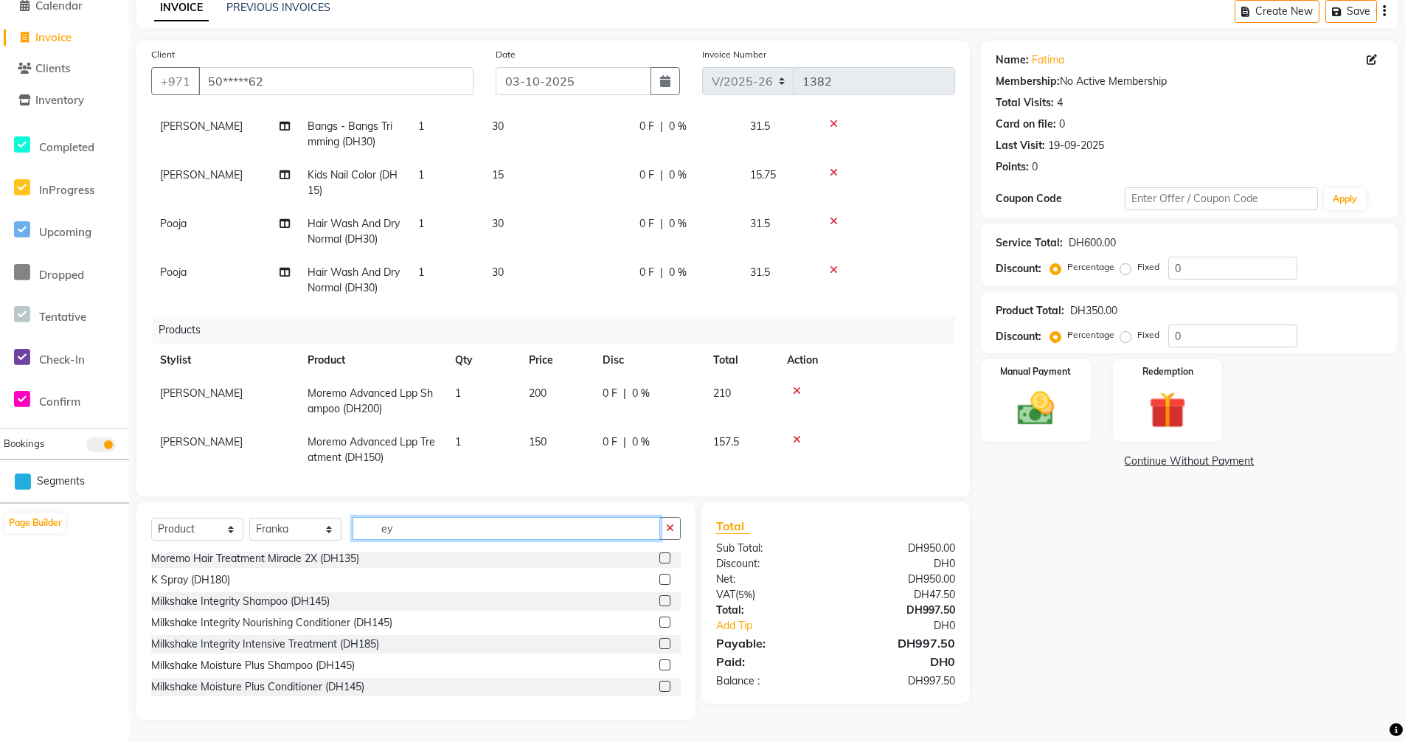
scroll to position [54, 0]
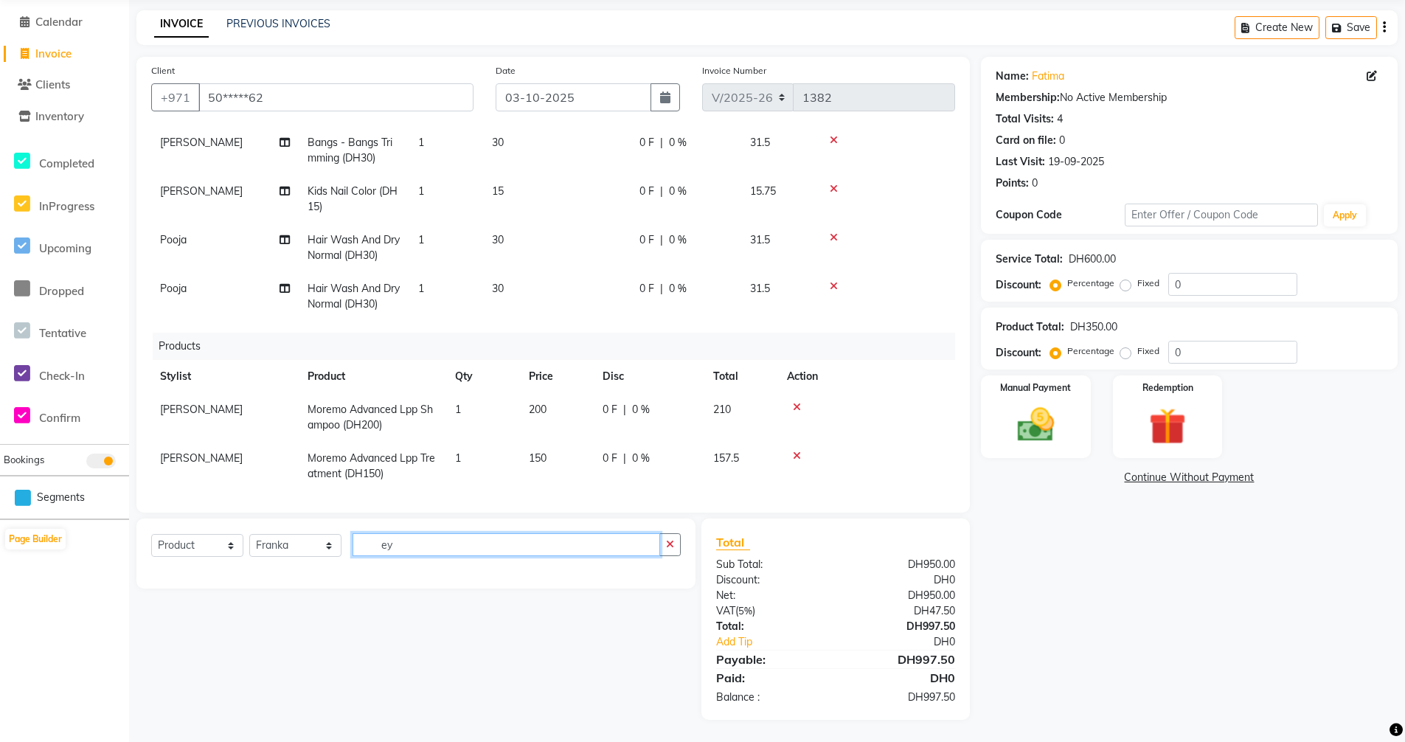
type input "e"
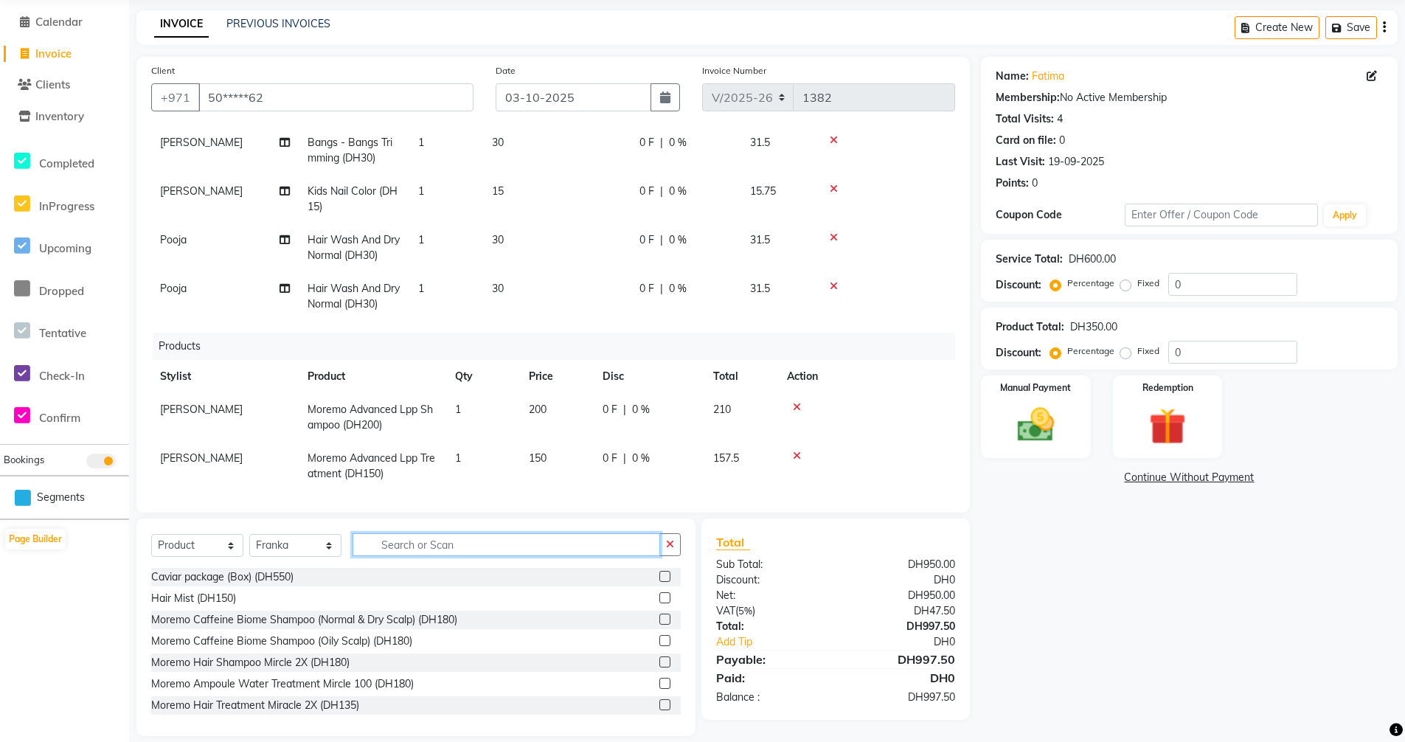
scroll to position [70, 0]
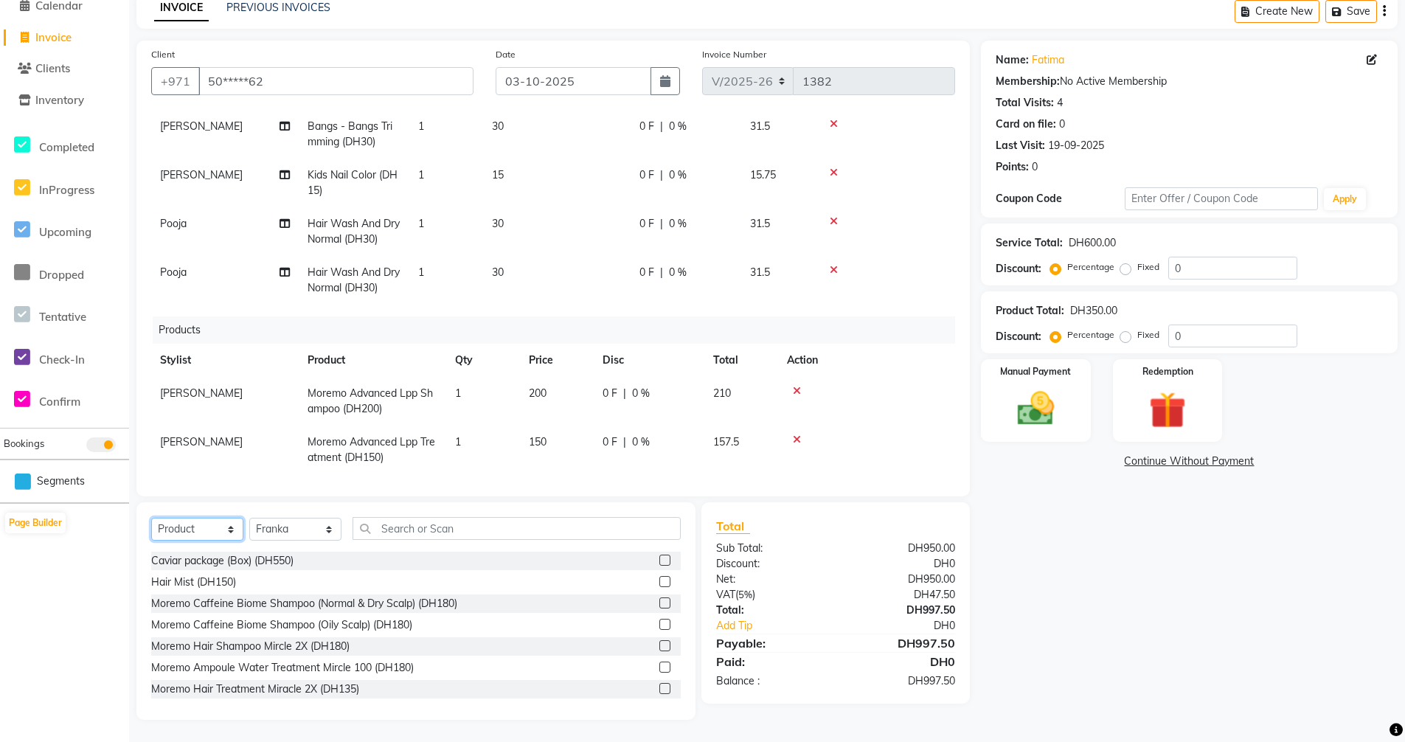
click at [229, 527] on select "Select Service Product Membership Package Voucher Prepaid Gift Card" at bounding box center [197, 529] width 92 height 23
select select "service"
click at [151, 518] on select "Select Service Product Membership Package Voucher Prepaid Gift Card" at bounding box center [197, 529] width 92 height 23
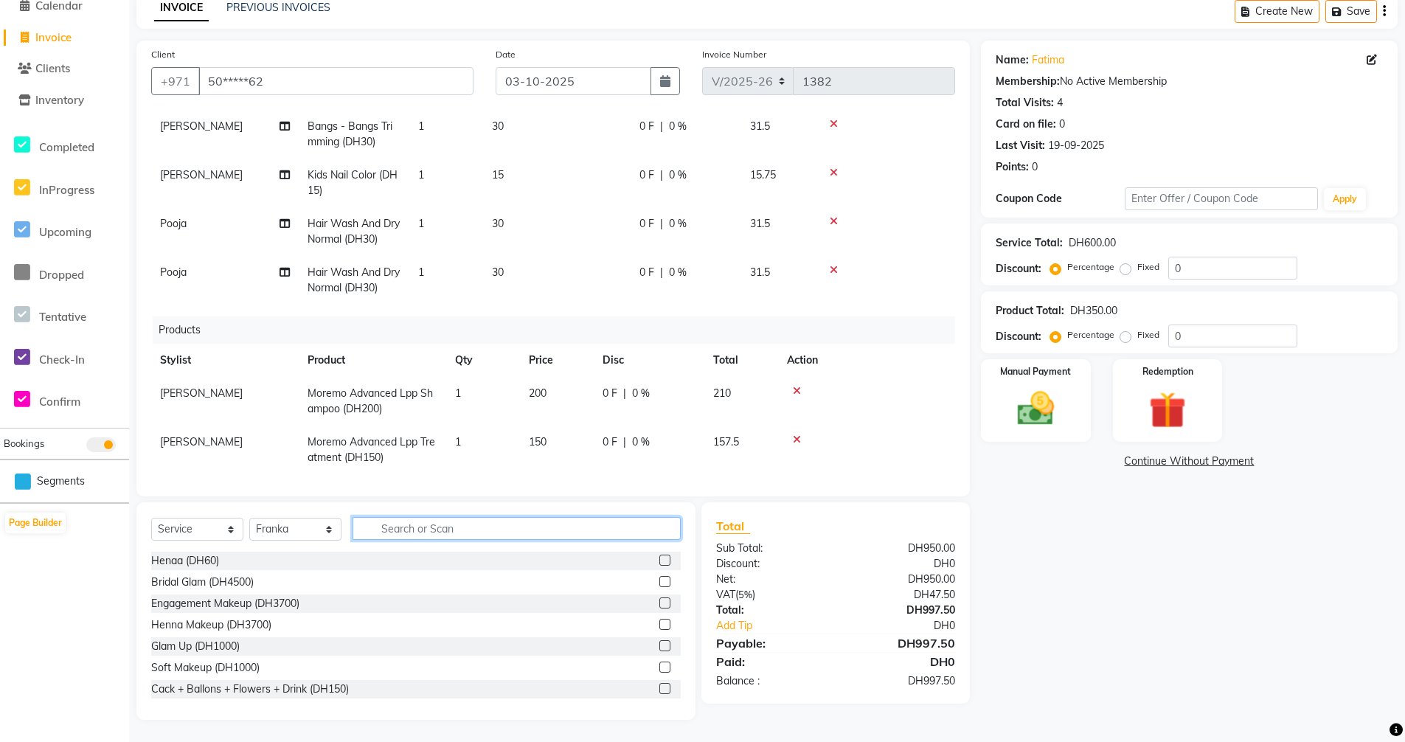
click at [452, 528] on input "text" at bounding box center [517, 528] width 328 height 23
type input "c"
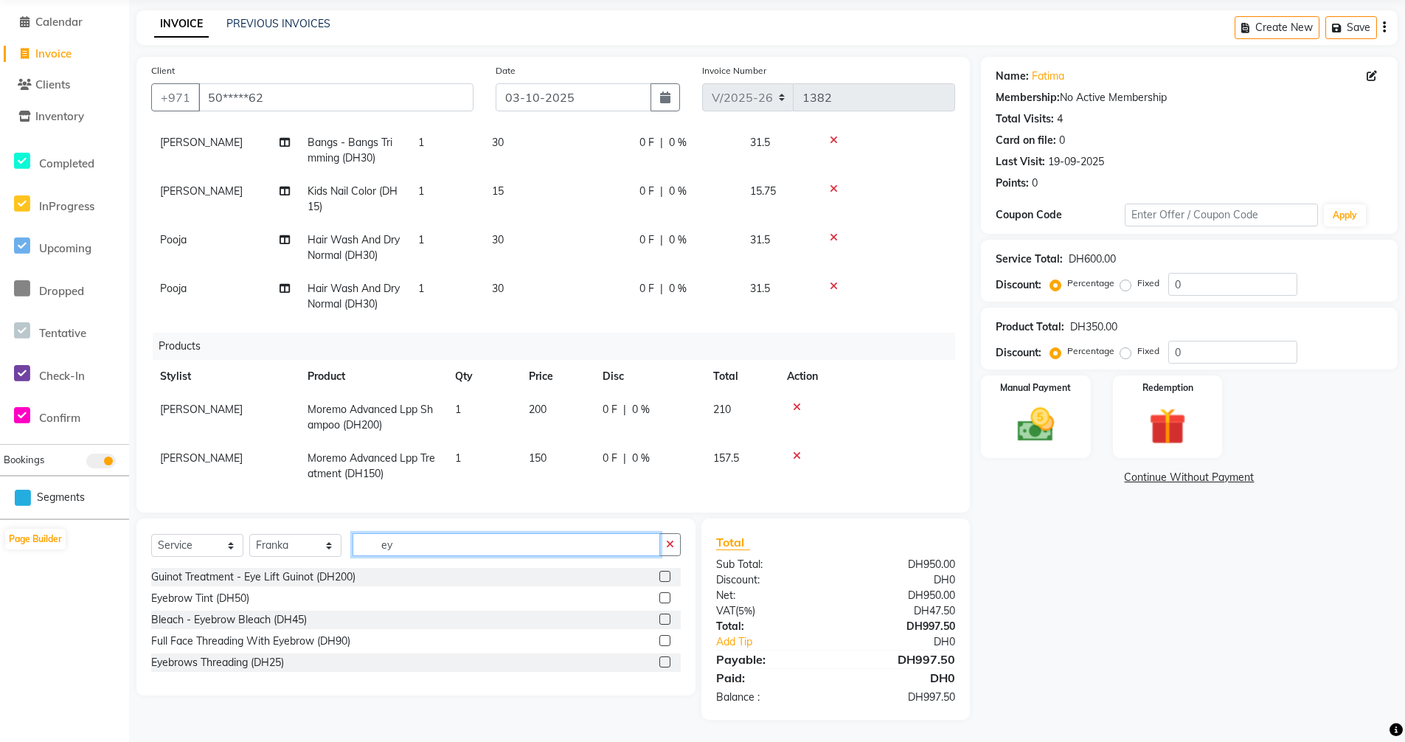
scroll to position [54, 0]
type input "eye"
click at [664, 662] on label at bounding box center [664, 661] width 11 height 11
click at [664, 662] on input "checkbox" at bounding box center [664, 663] width 10 height 10
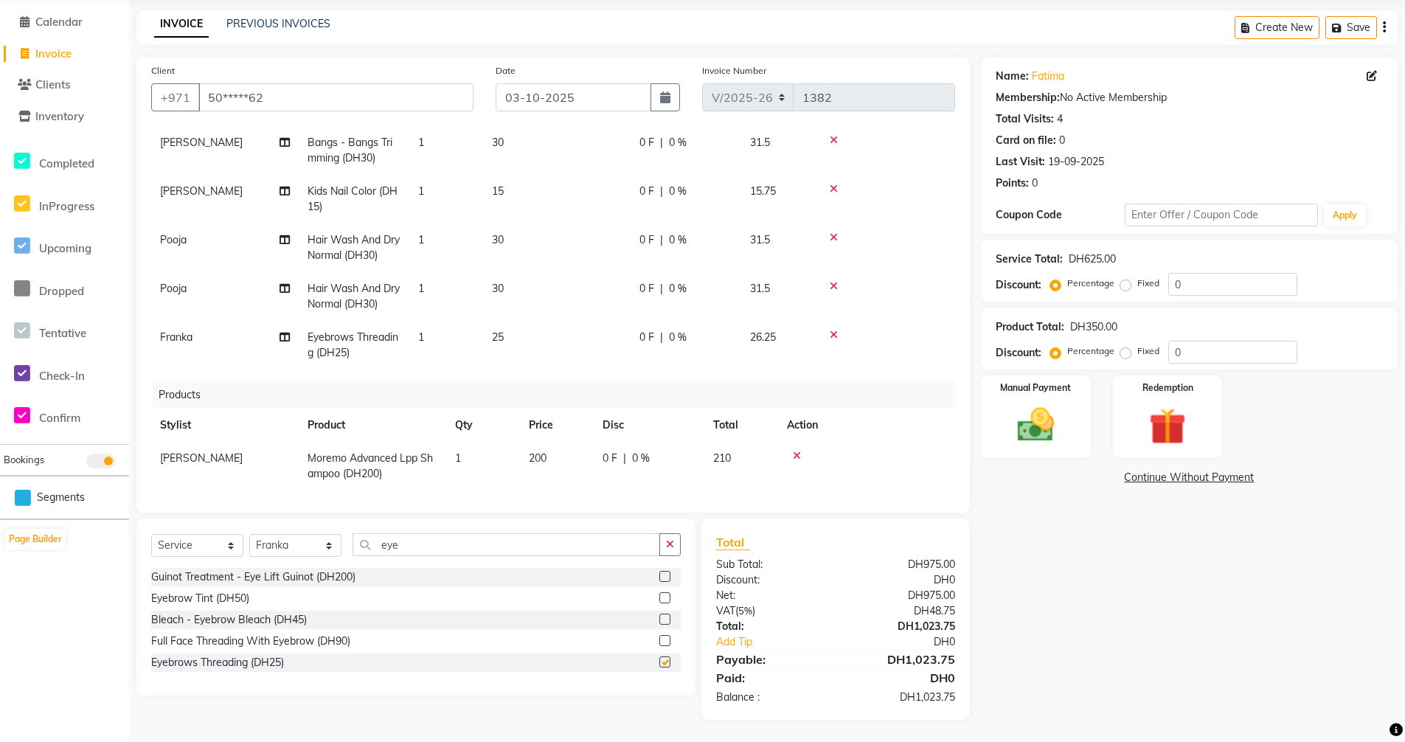
checkbox input "false"
click at [330, 547] on select "Select Stylist [PERSON_NAME] [PERSON_NAME] Hera Karuna [PERSON_NAME] Mamita [PE…" at bounding box center [295, 545] width 92 height 23
select select "86183"
click at [249, 534] on select "Select Stylist [PERSON_NAME] [PERSON_NAME] Hera Karuna [PERSON_NAME] Mamita [PE…" at bounding box center [295, 545] width 92 height 23
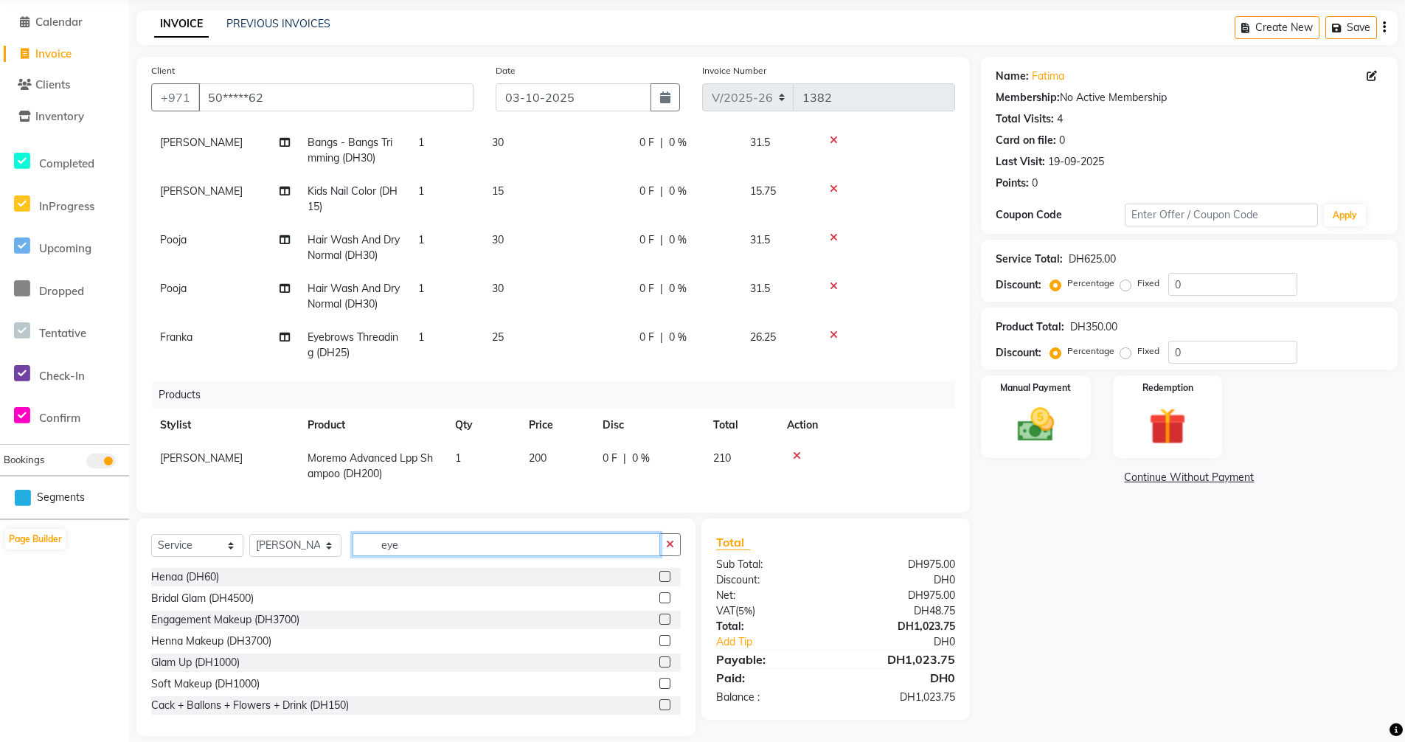
click at [412, 538] on input "eye" at bounding box center [507, 544] width 308 height 23
type input "e"
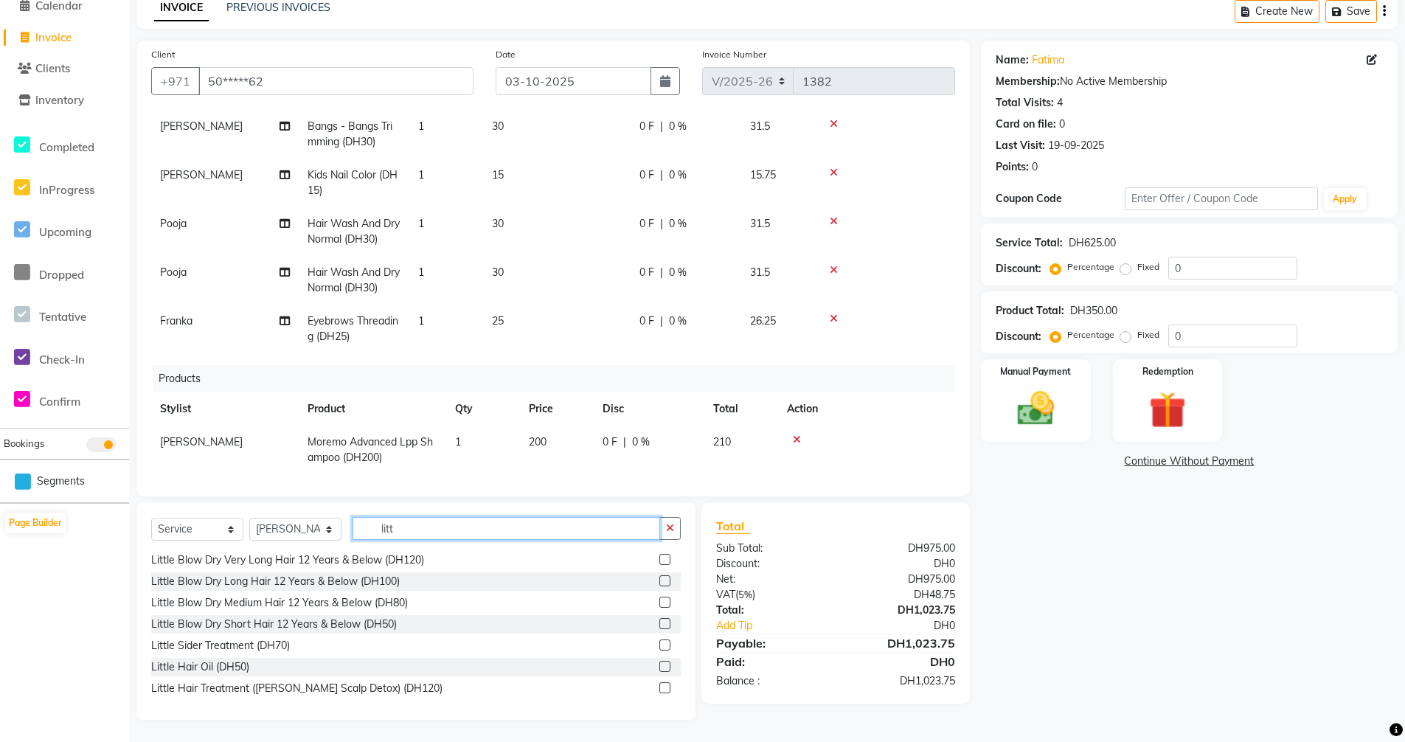
scroll to position [0, 0]
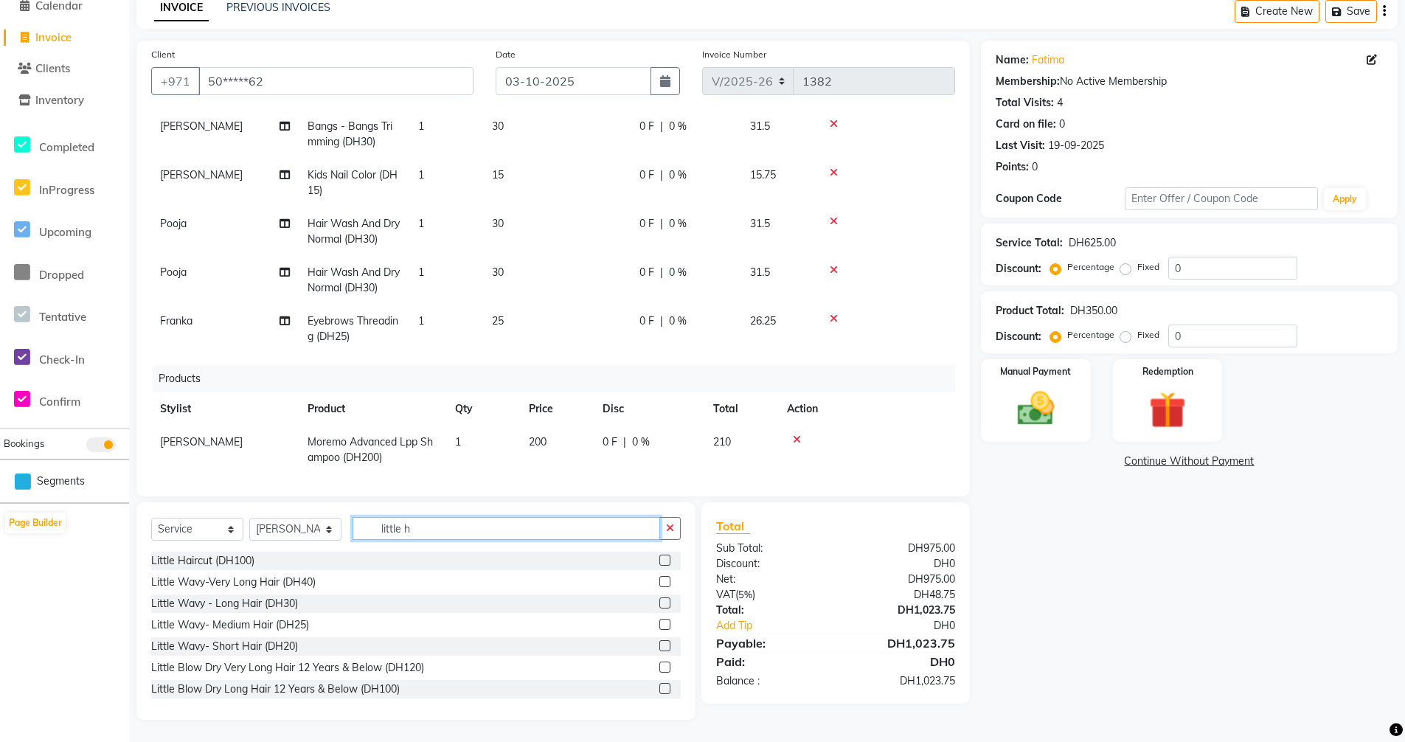
type input "little h"
click at [659, 561] on label at bounding box center [664, 560] width 11 height 11
click at [659, 561] on input "checkbox" at bounding box center [664, 561] width 10 height 10
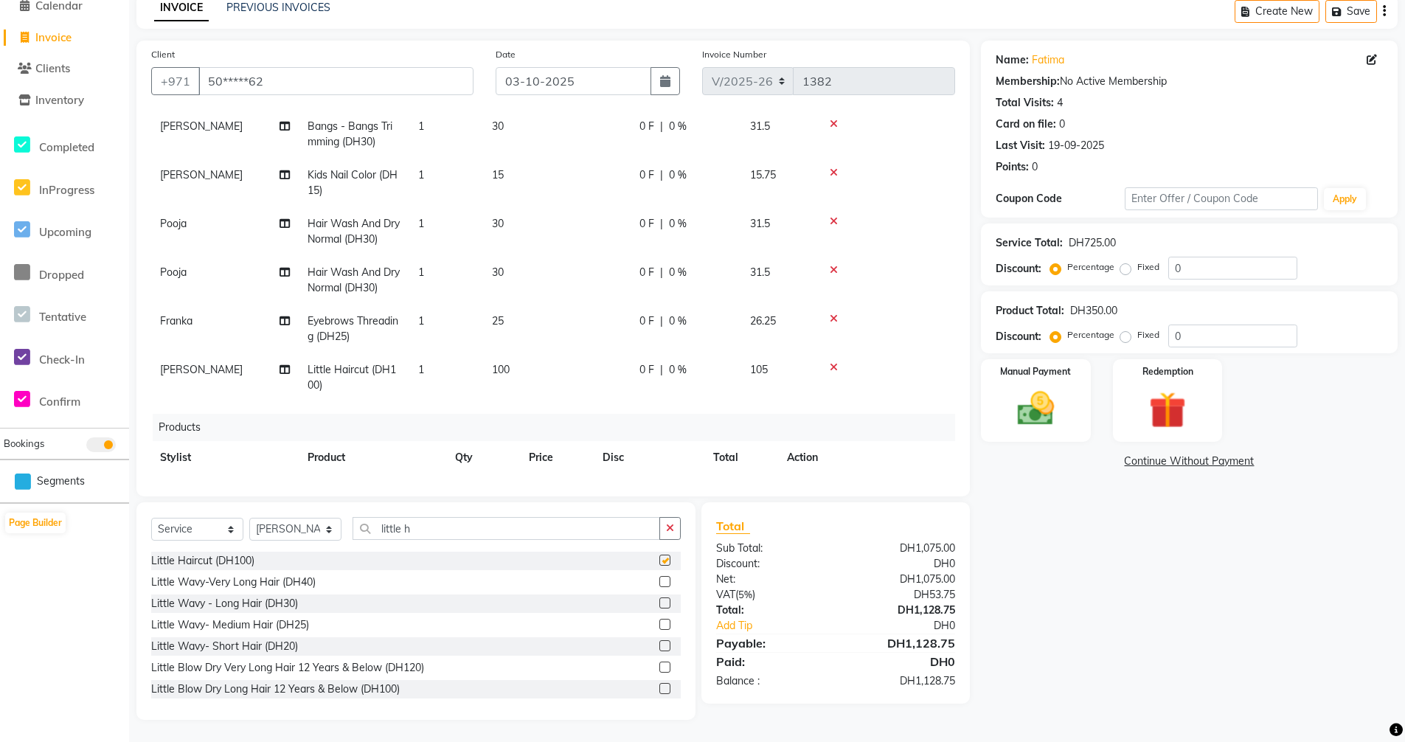
checkbox input "false"
click at [417, 530] on input "little h" at bounding box center [507, 528] width 308 height 23
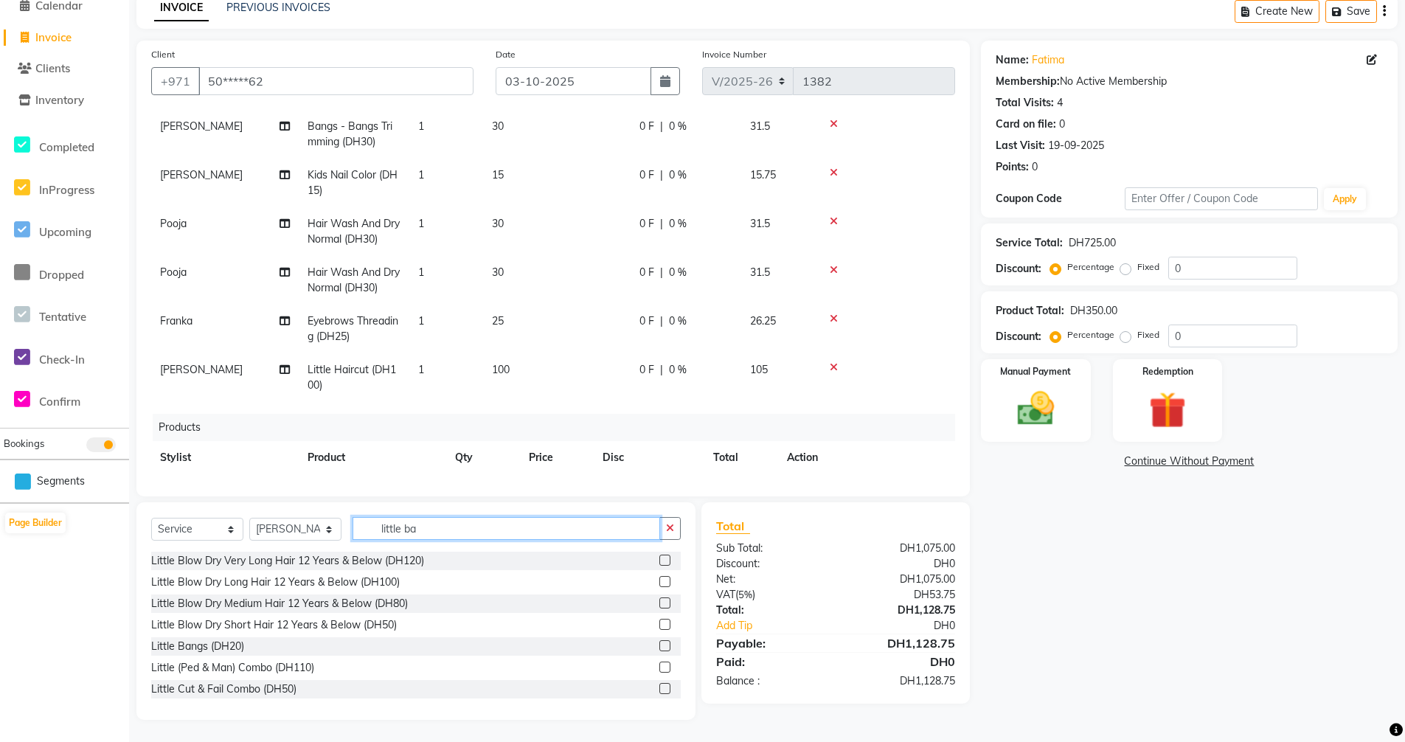
scroll to position [54, 0]
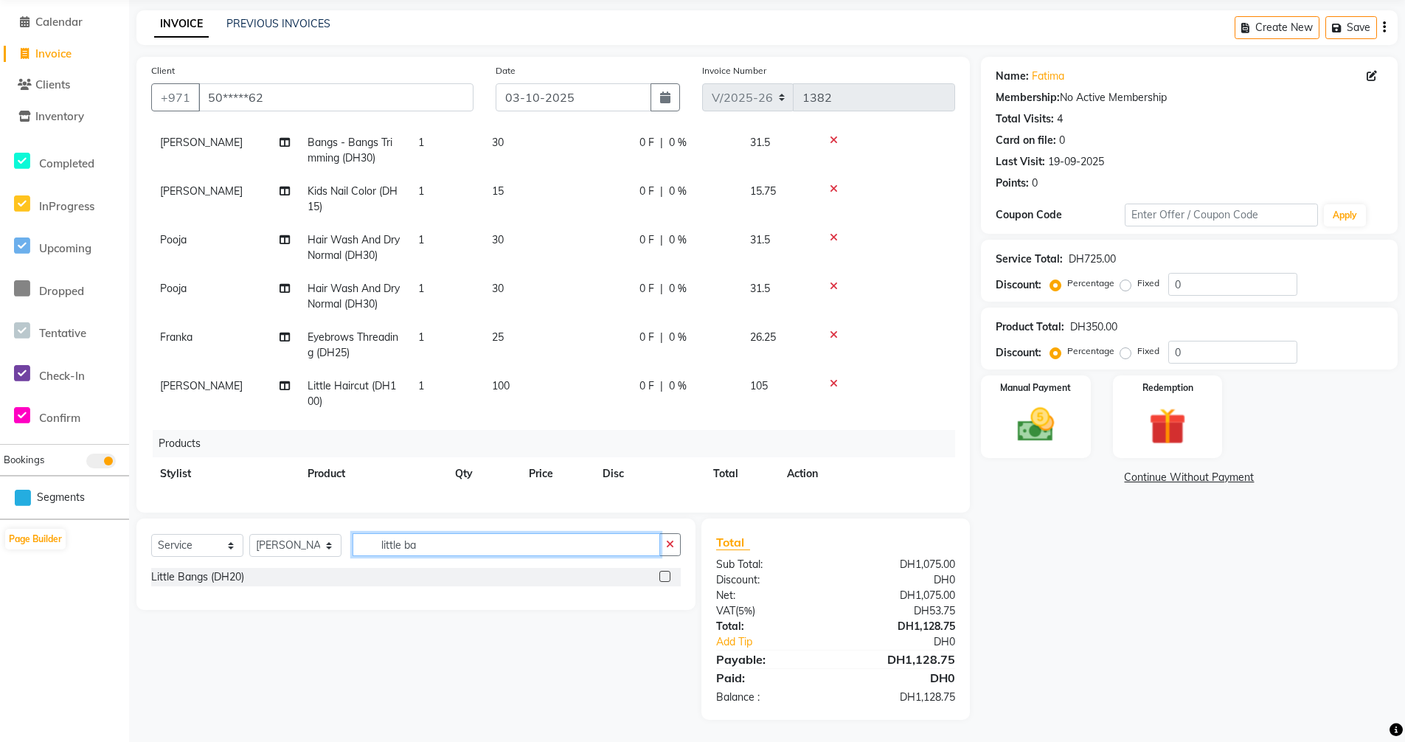
type input "little ba"
drag, startPoint x: 666, startPoint y: 575, endPoint x: 651, endPoint y: 578, distance: 15.8
click at [664, 576] on label at bounding box center [664, 576] width 11 height 11
click at [664, 576] on input "checkbox" at bounding box center [664, 577] width 10 height 10
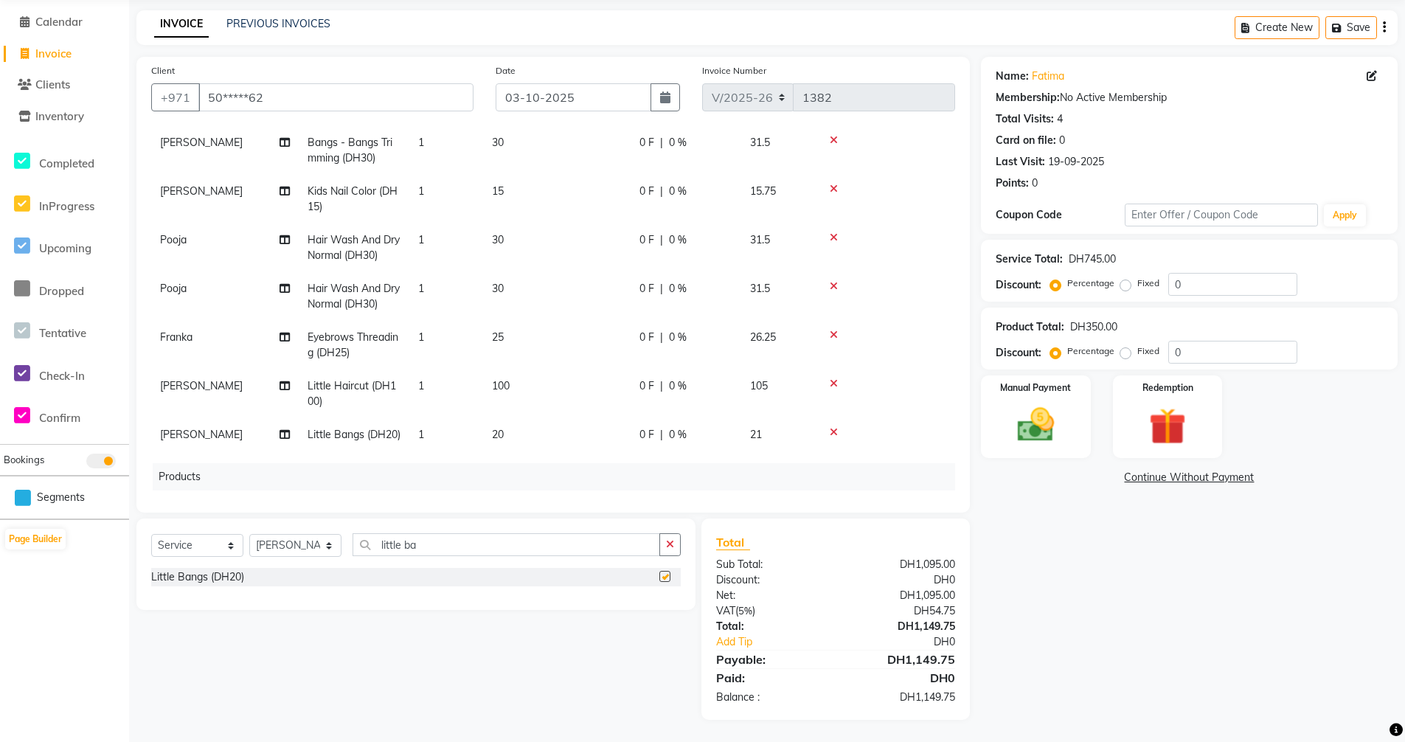
checkbox input "false"
click at [435, 546] on input "little ba" at bounding box center [507, 544] width 308 height 23
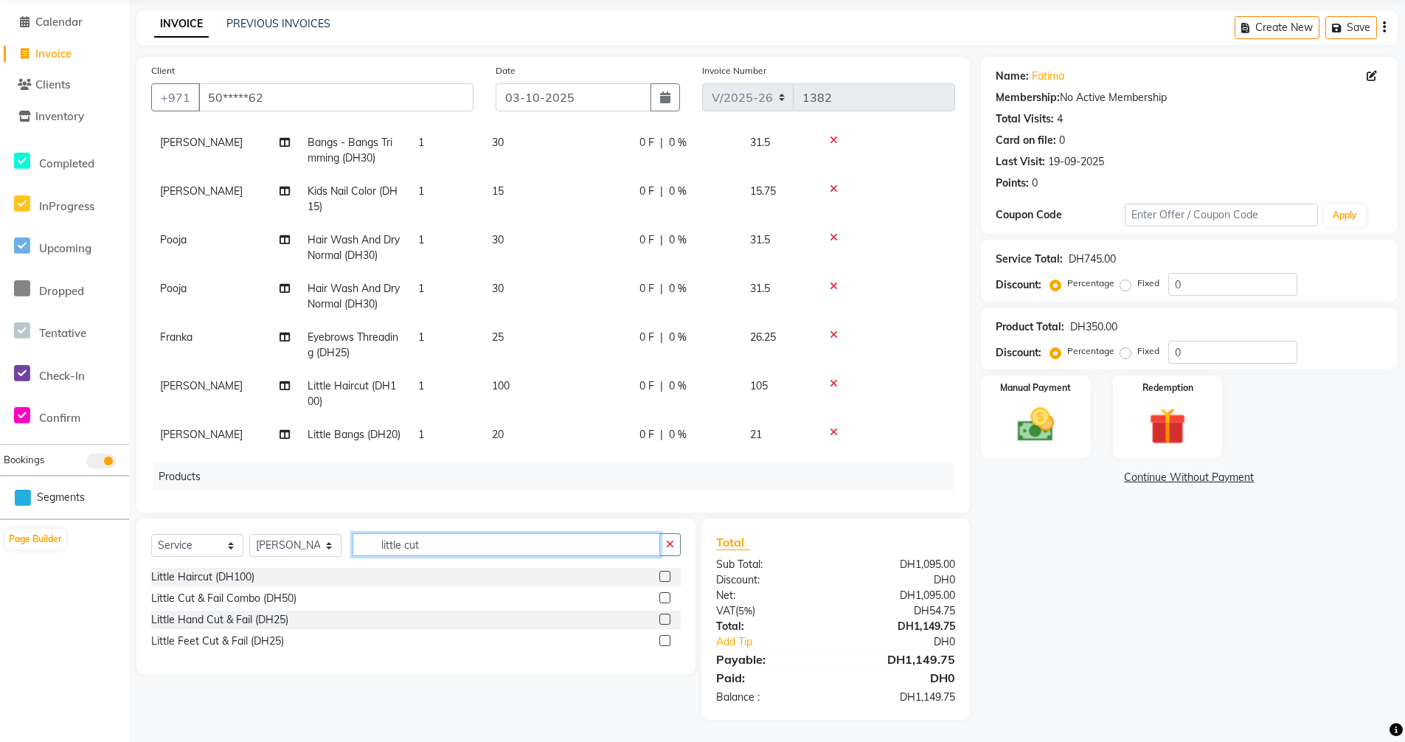
type input "little cut"
click at [665, 578] on label at bounding box center [664, 576] width 11 height 11
click at [665, 578] on input "checkbox" at bounding box center [664, 577] width 10 height 10
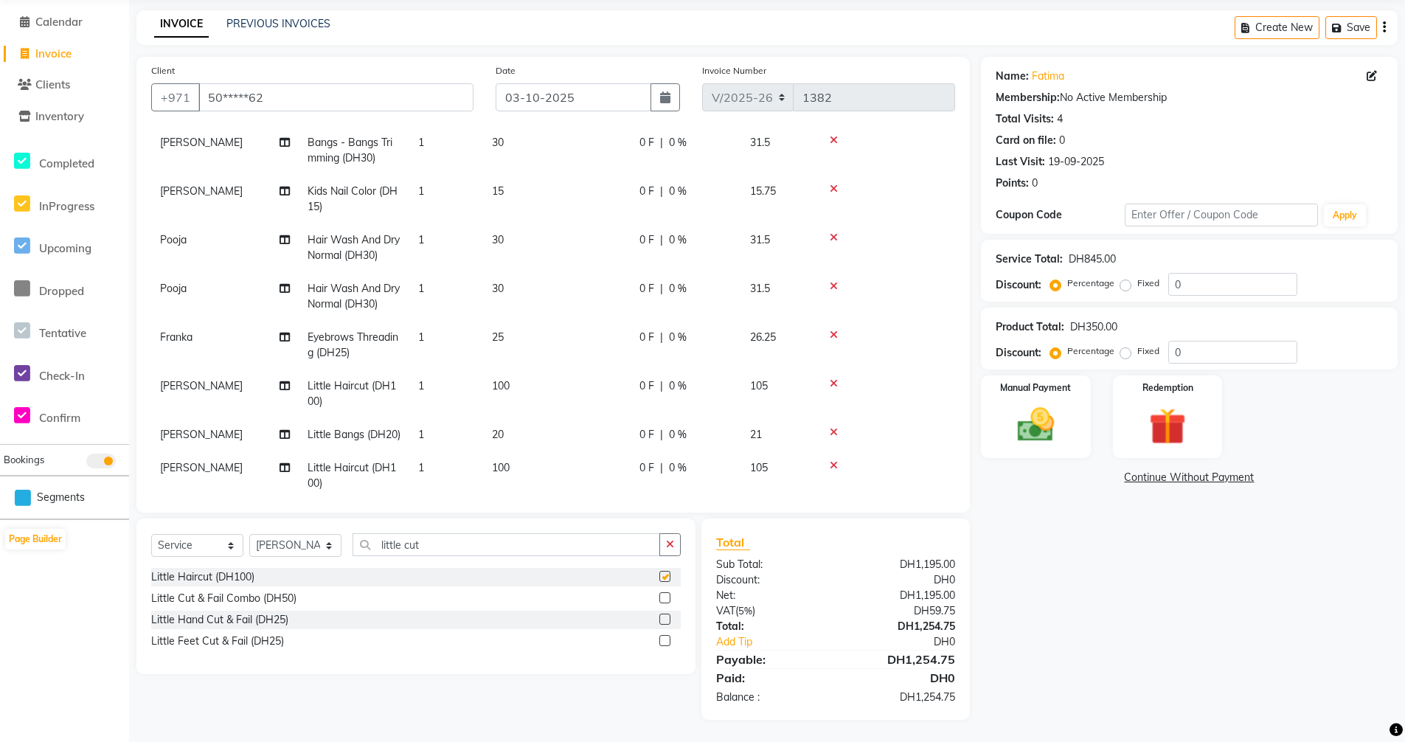
checkbox input "false"
click at [435, 545] on input "little cut" at bounding box center [507, 544] width 308 height 23
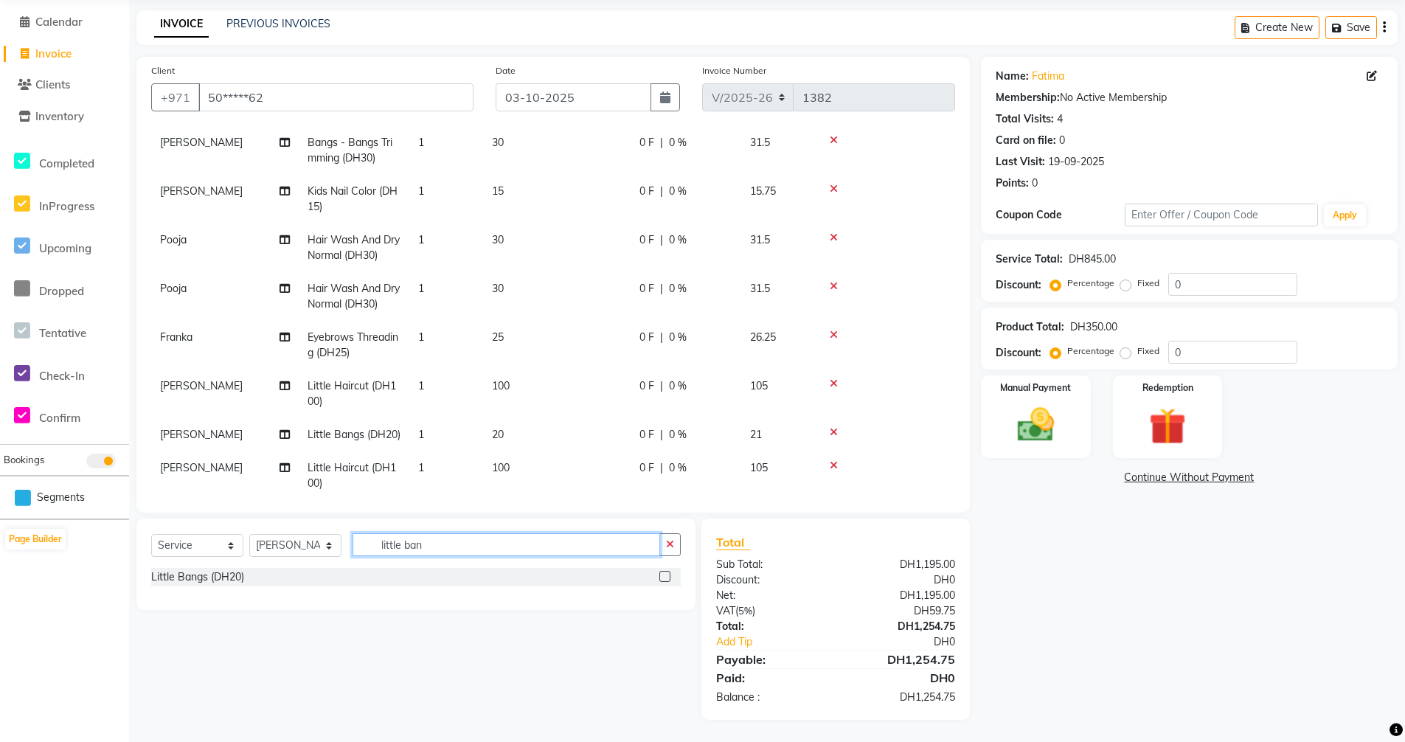
type input "little ban"
click at [660, 577] on label at bounding box center [664, 576] width 11 height 11
click at [660, 577] on input "checkbox" at bounding box center [664, 577] width 10 height 10
checkbox input "false"
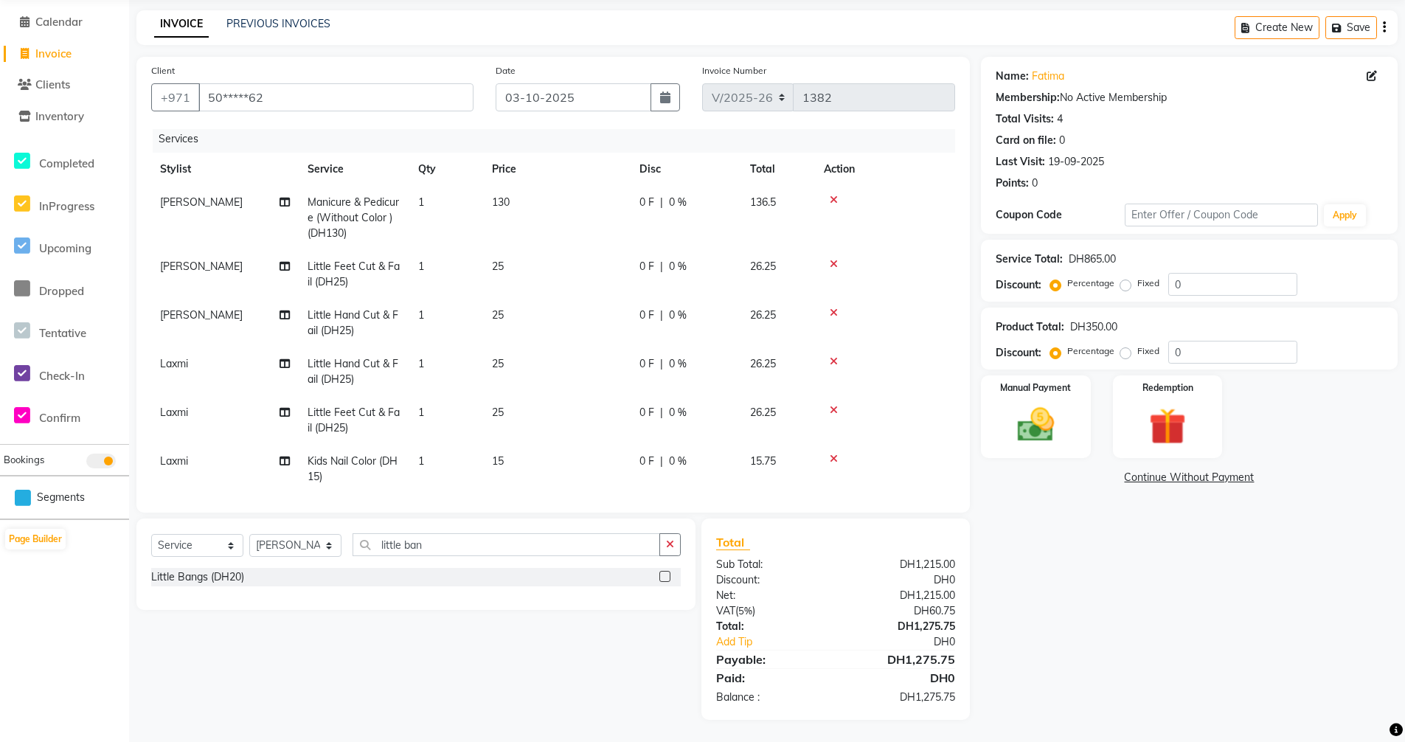
scroll to position [0, 0]
click at [1025, 423] on img at bounding box center [1036, 425] width 63 height 44
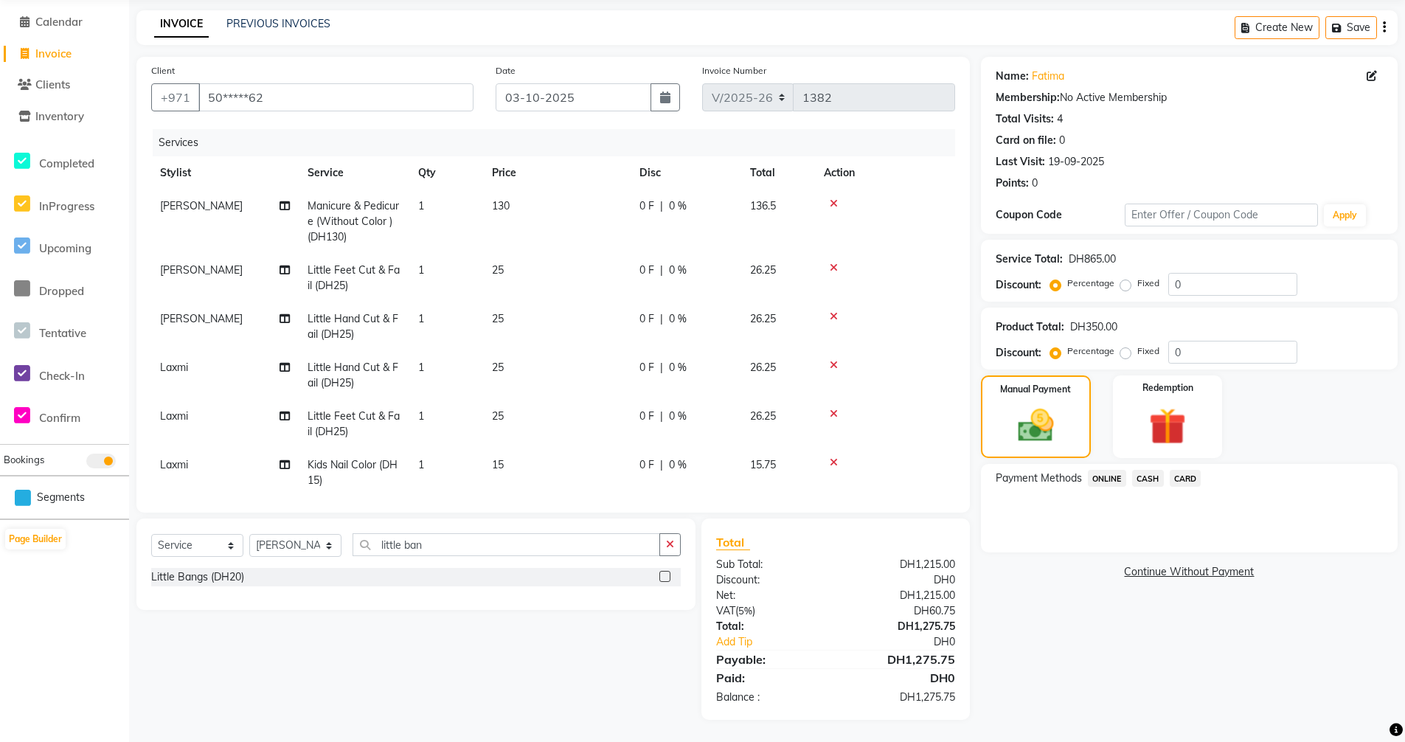
click at [1181, 479] on span "CARD" at bounding box center [1186, 478] width 32 height 17
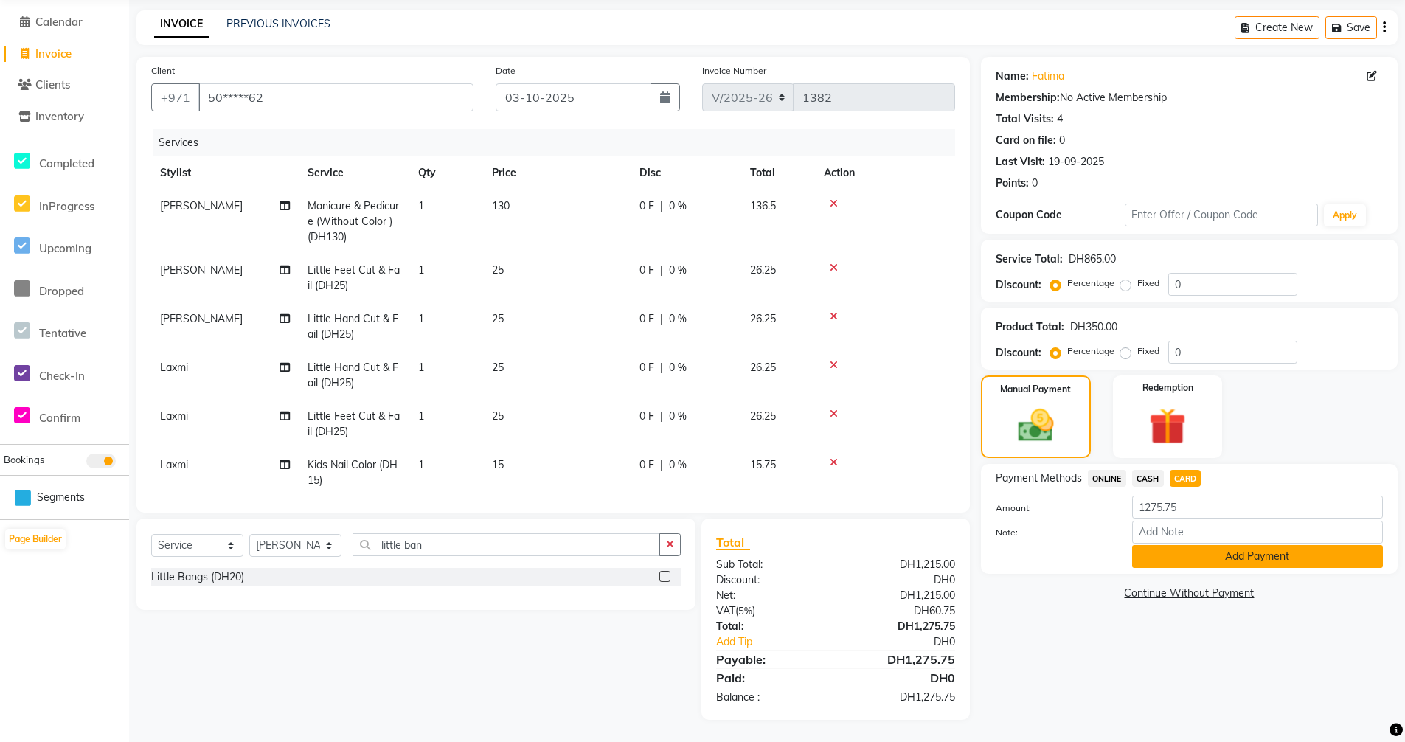
click at [1202, 566] on button "Add Payment" at bounding box center [1257, 556] width 251 height 23
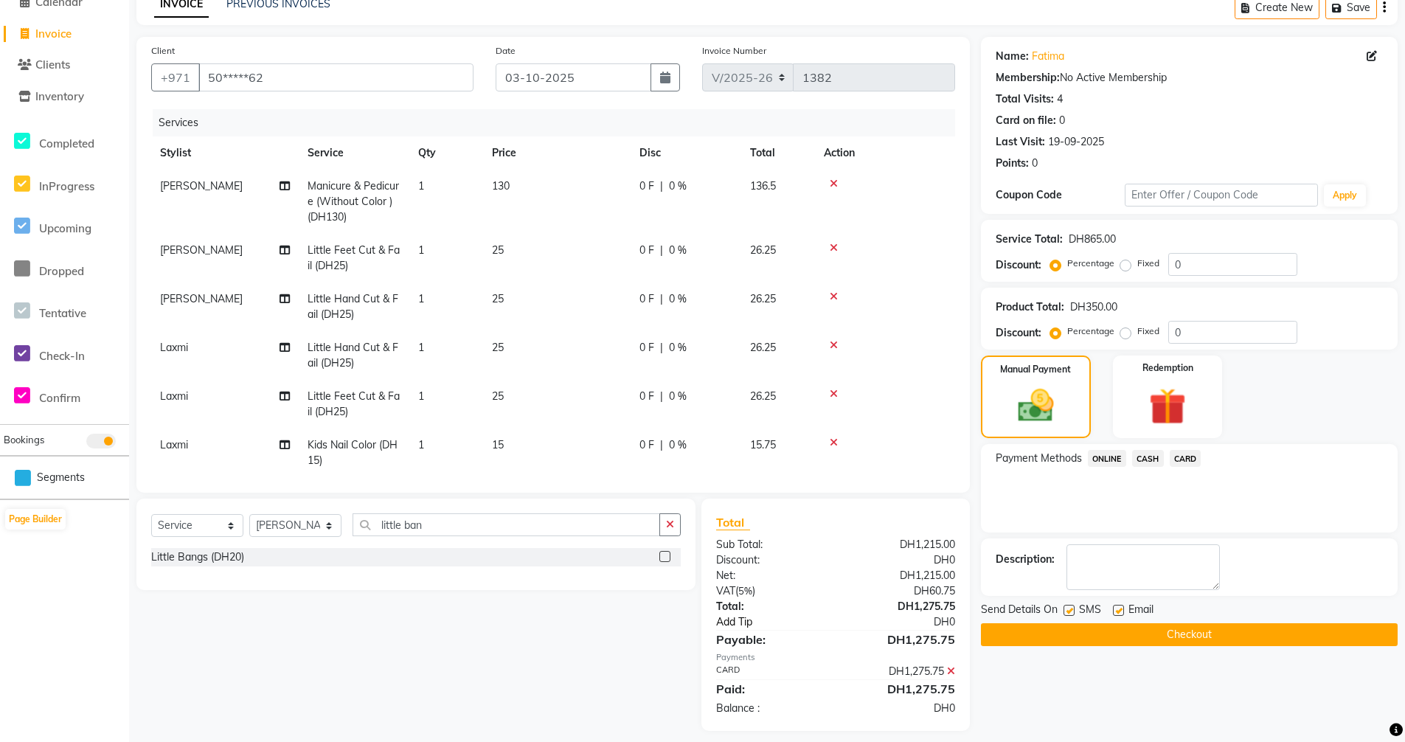
scroll to position [85, 0]
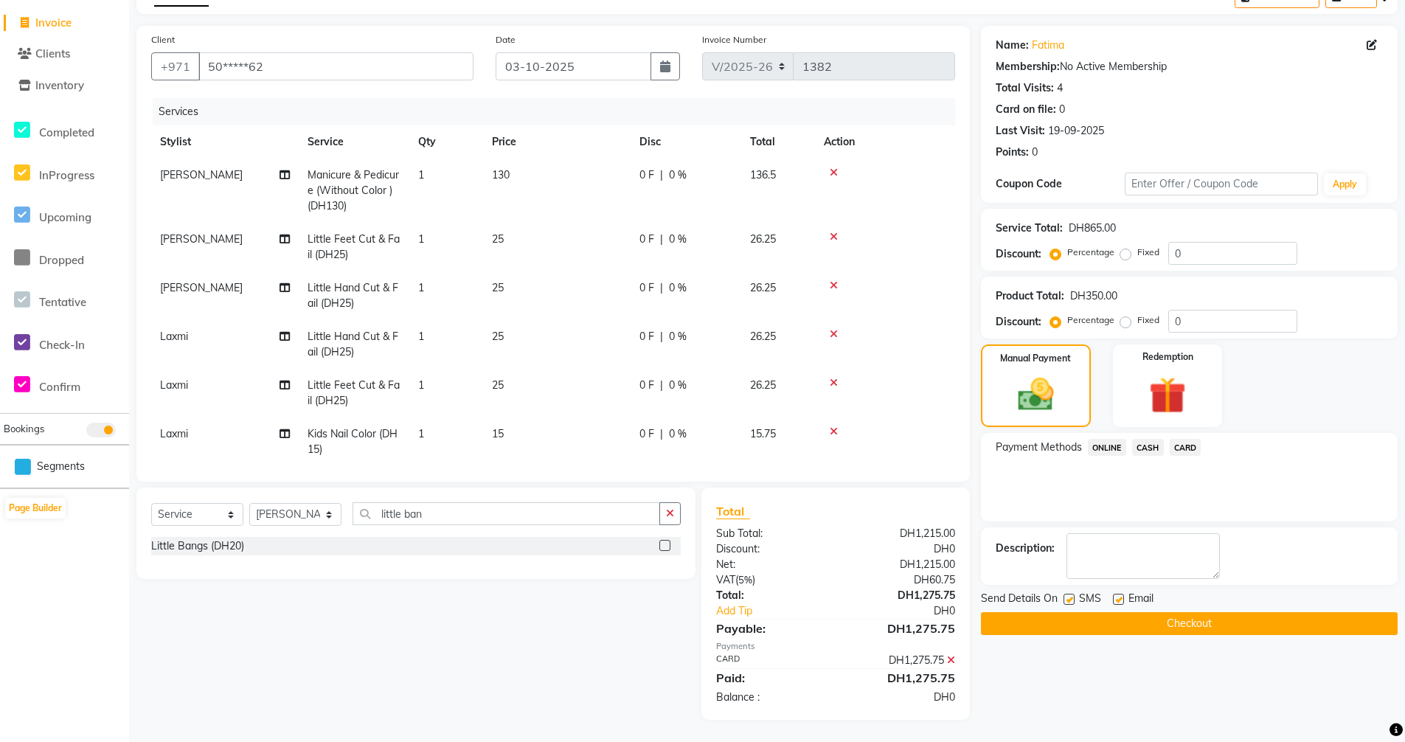
click at [1193, 627] on button "Checkout" at bounding box center [1189, 623] width 417 height 23
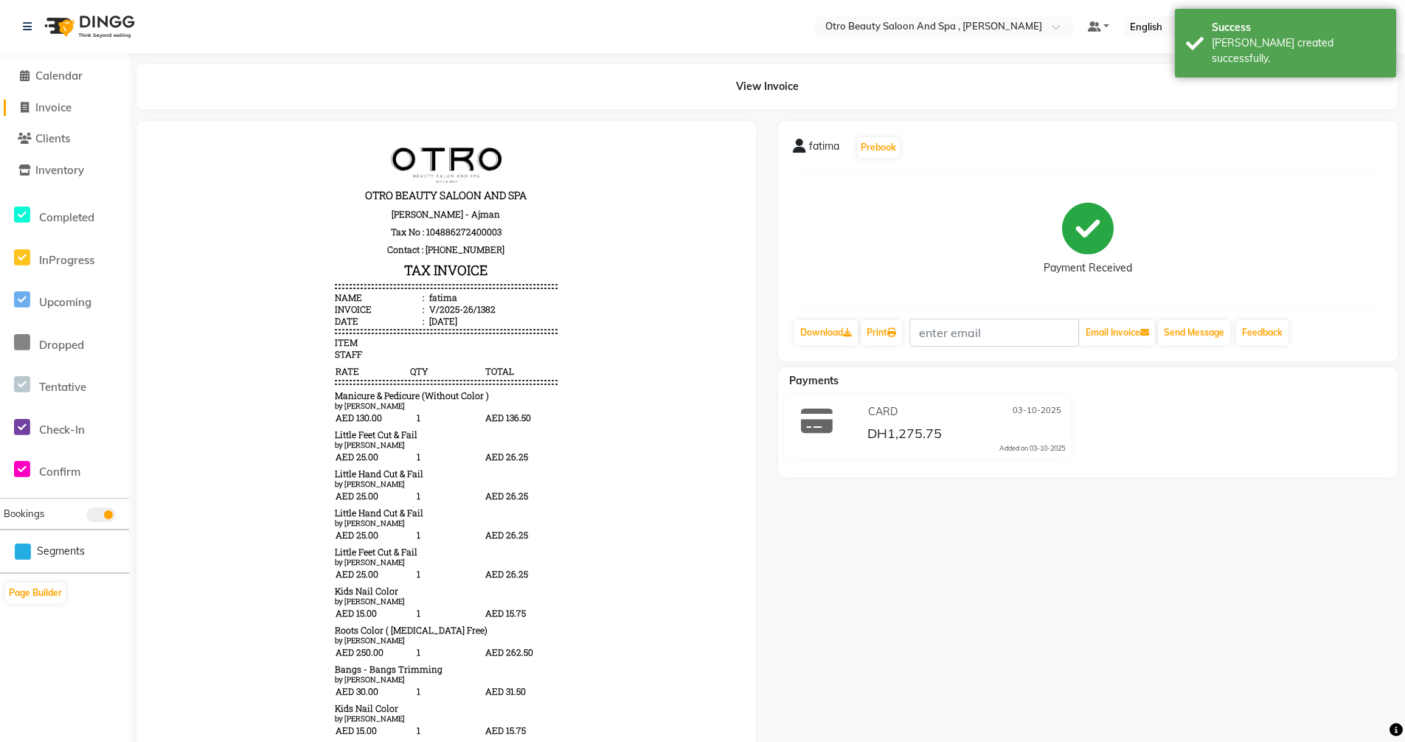
click at [46, 111] on span "Invoice" at bounding box center [53, 107] width 36 height 14
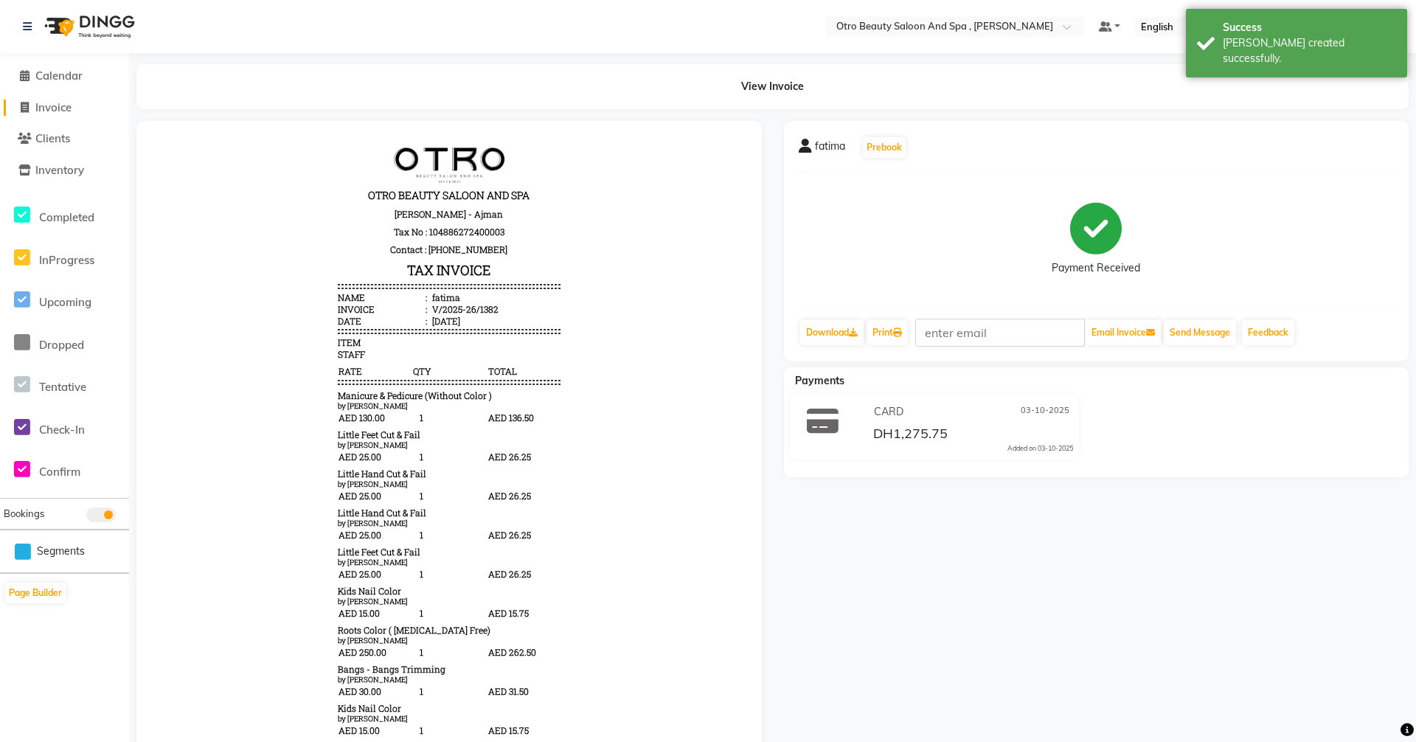
select select "service"
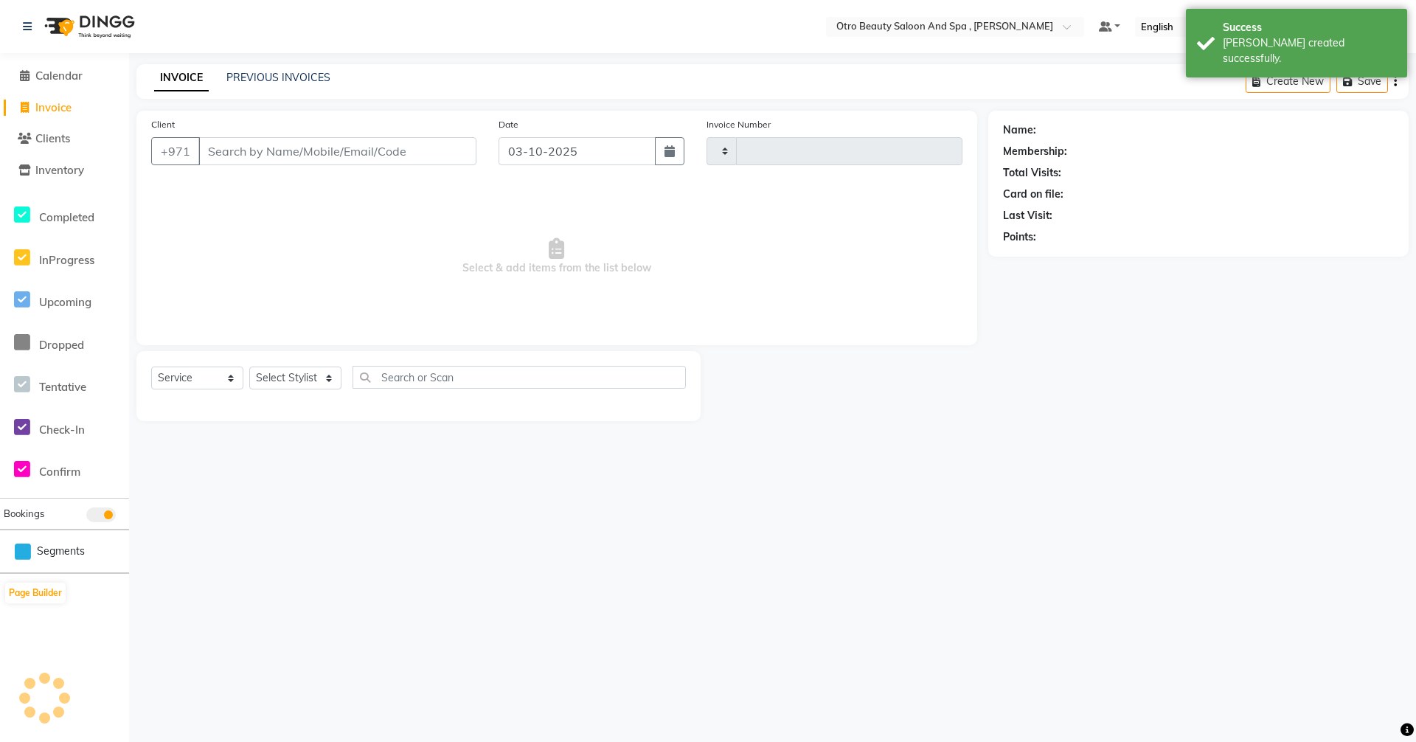
type input "1383"
select select "8622"
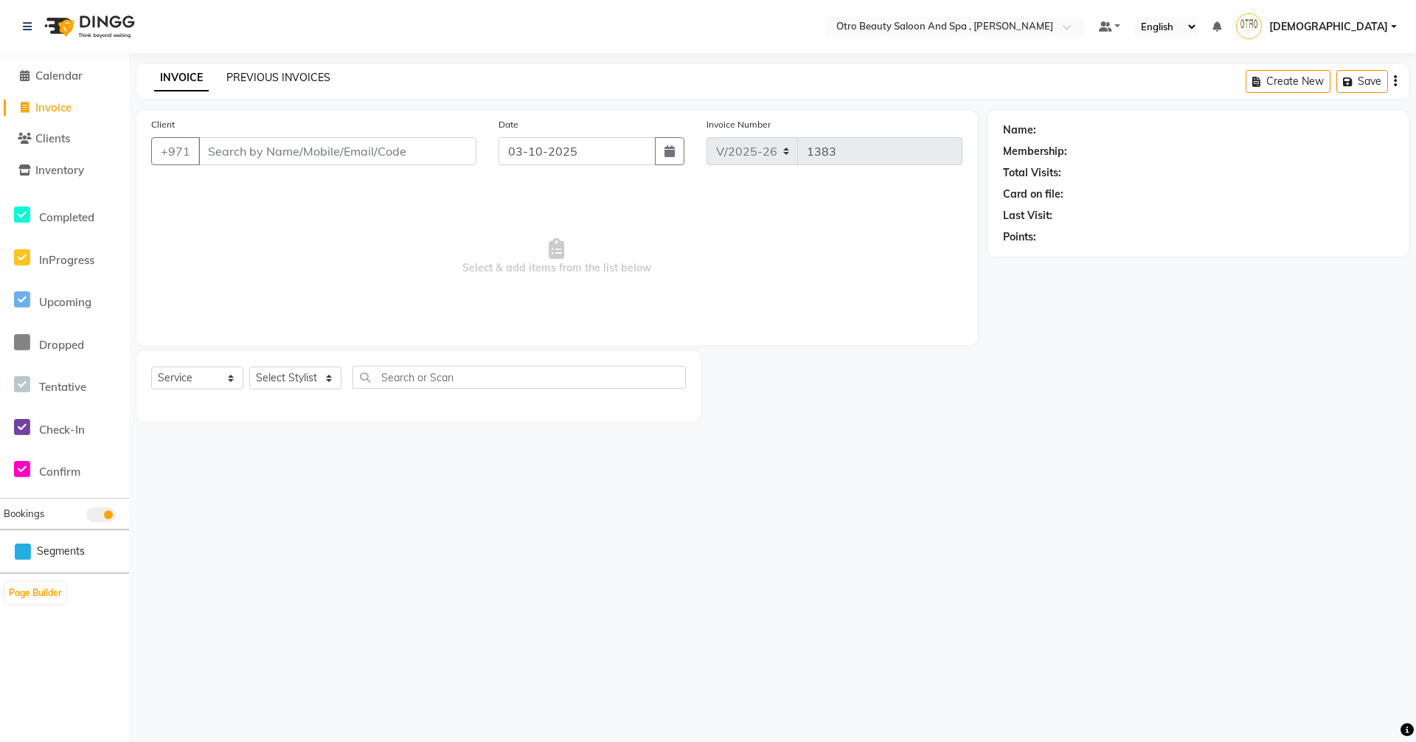
click at [303, 76] on link "PREVIOUS INVOICES" at bounding box center [278, 77] width 104 height 13
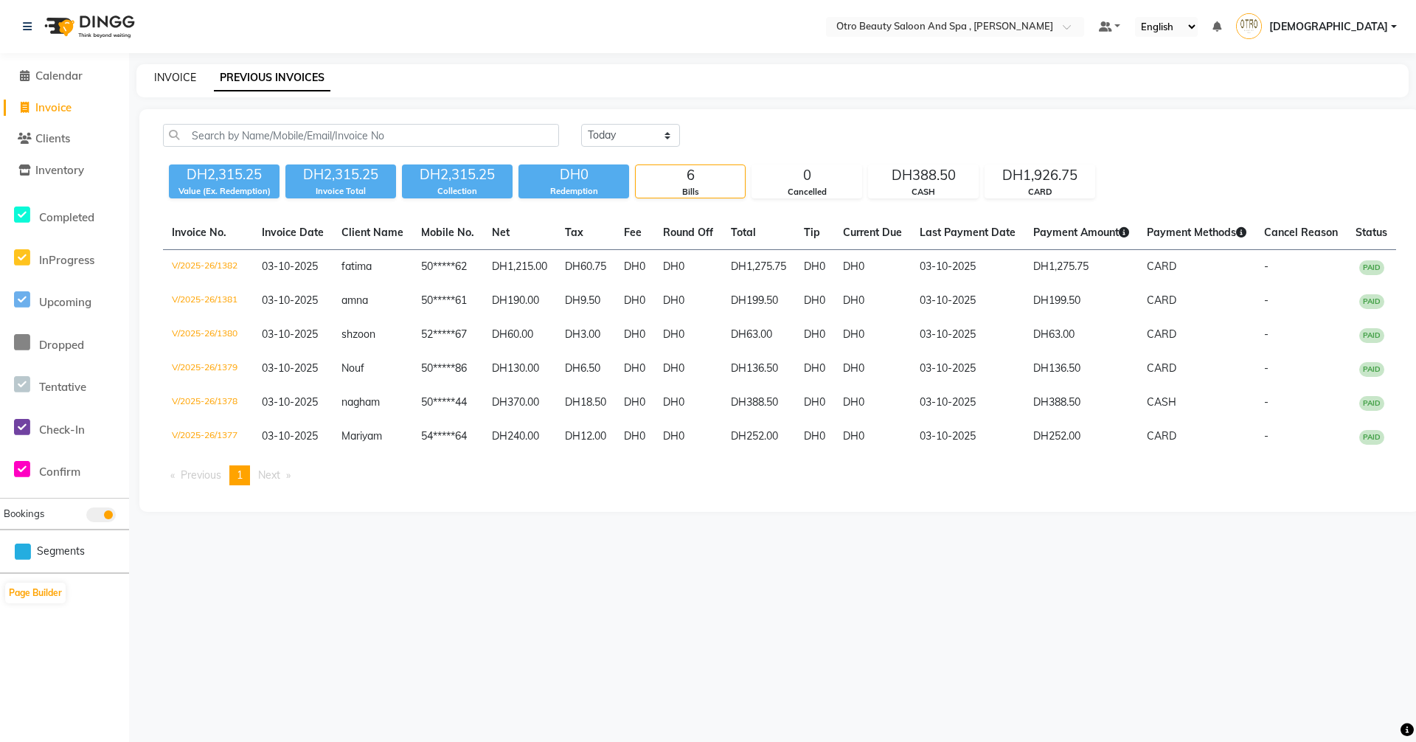
click at [164, 82] on link "INVOICE" at bounding box center [175, 77] width 42 height 13
select select "service"
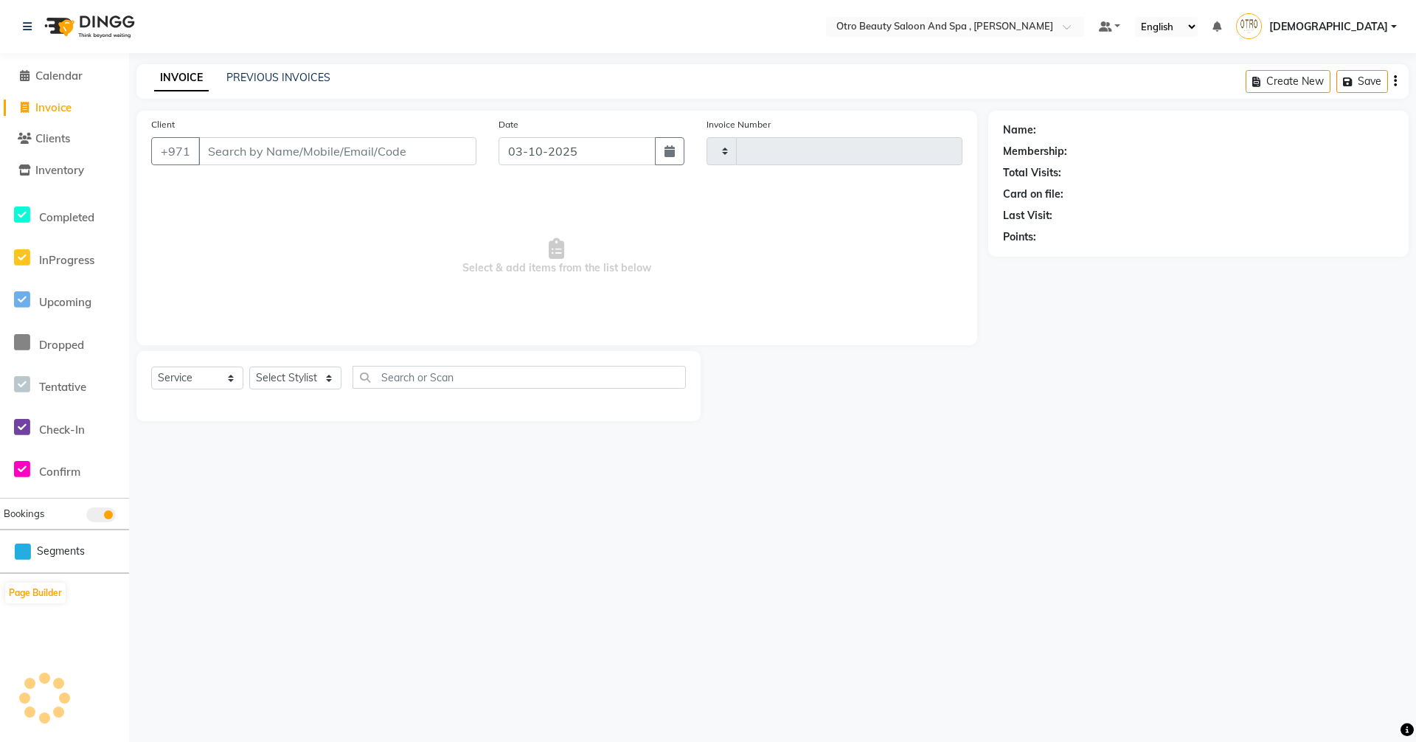
type input "1383"
select select "8622"
type input "503494664"
click at [427, 145] on span "Add Client" at bounding box center [438, 151] width 58 height 15
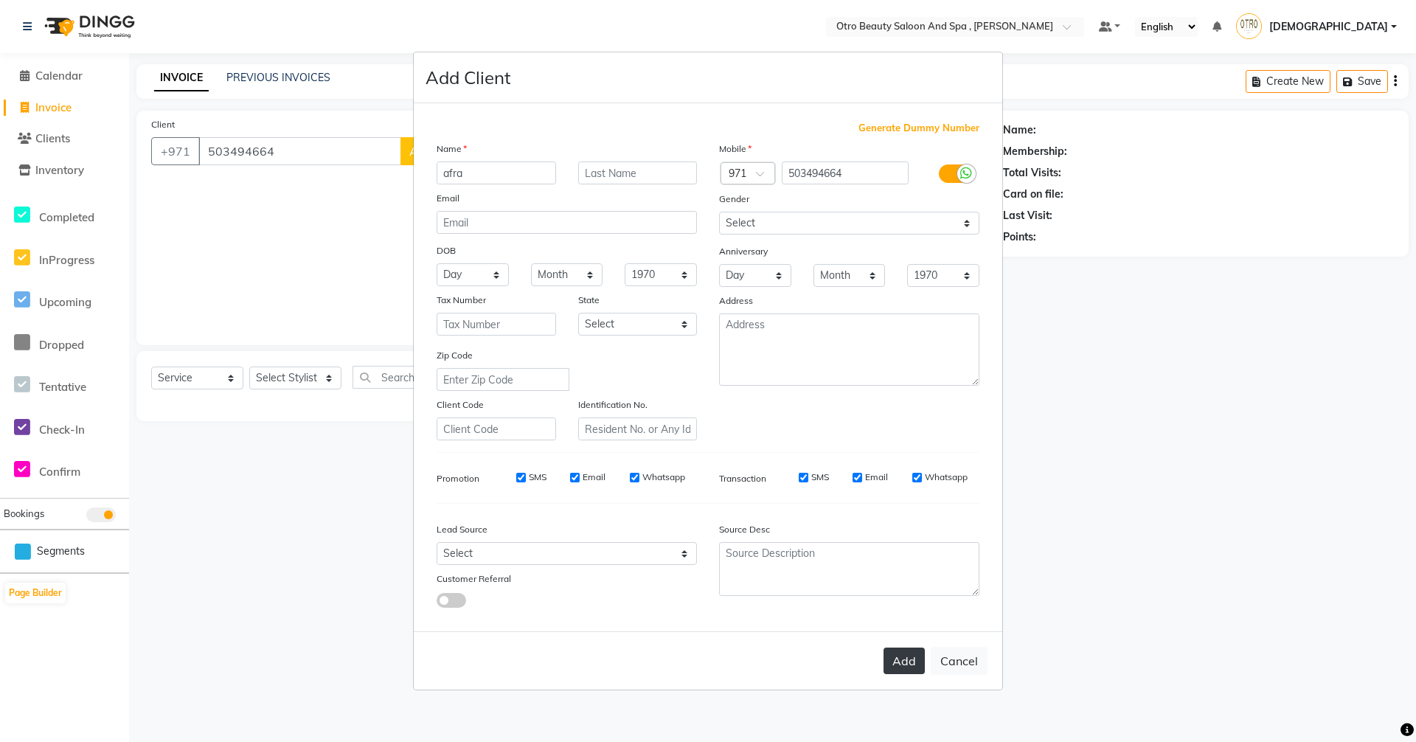
type input "afra"
click at [899, 663] on button "Add" at bounding box center [904, 661] width 41 height 27
type input "50*****64"
select select
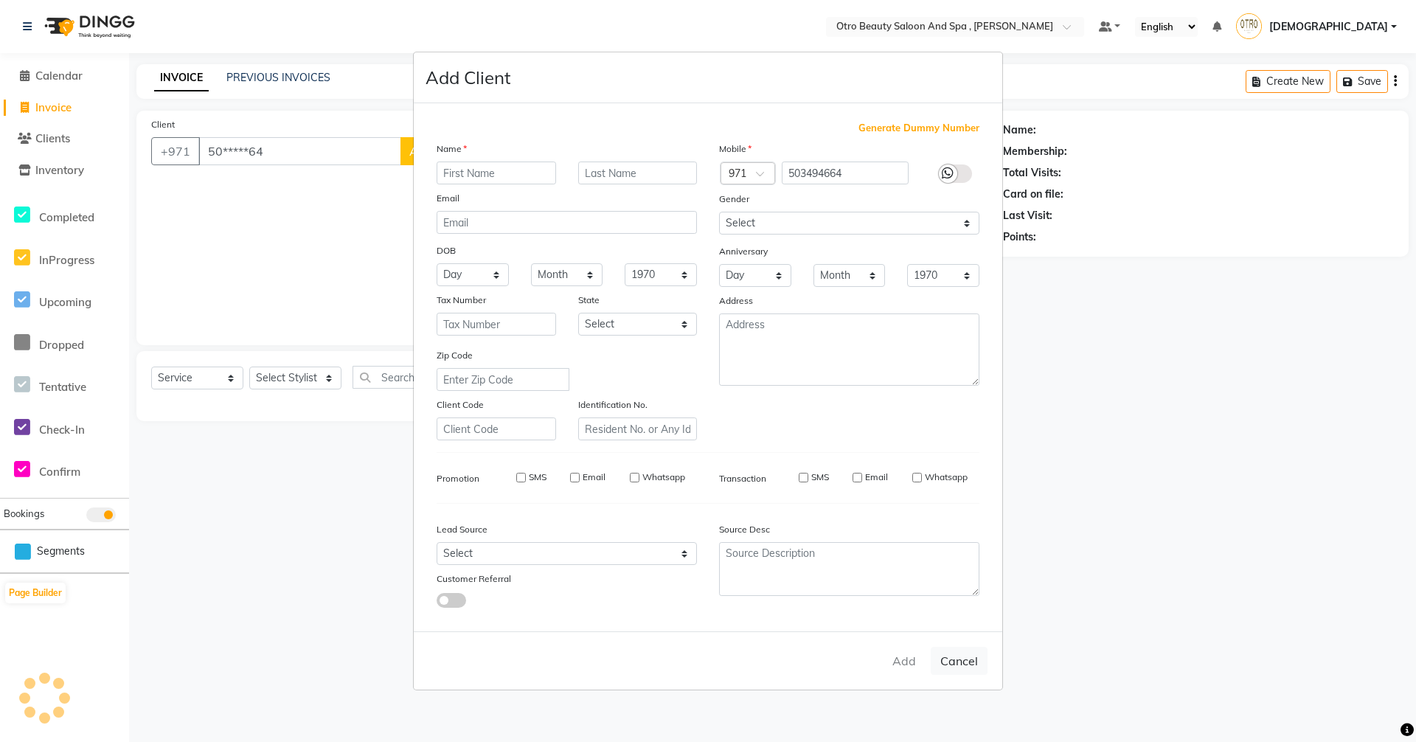
select select
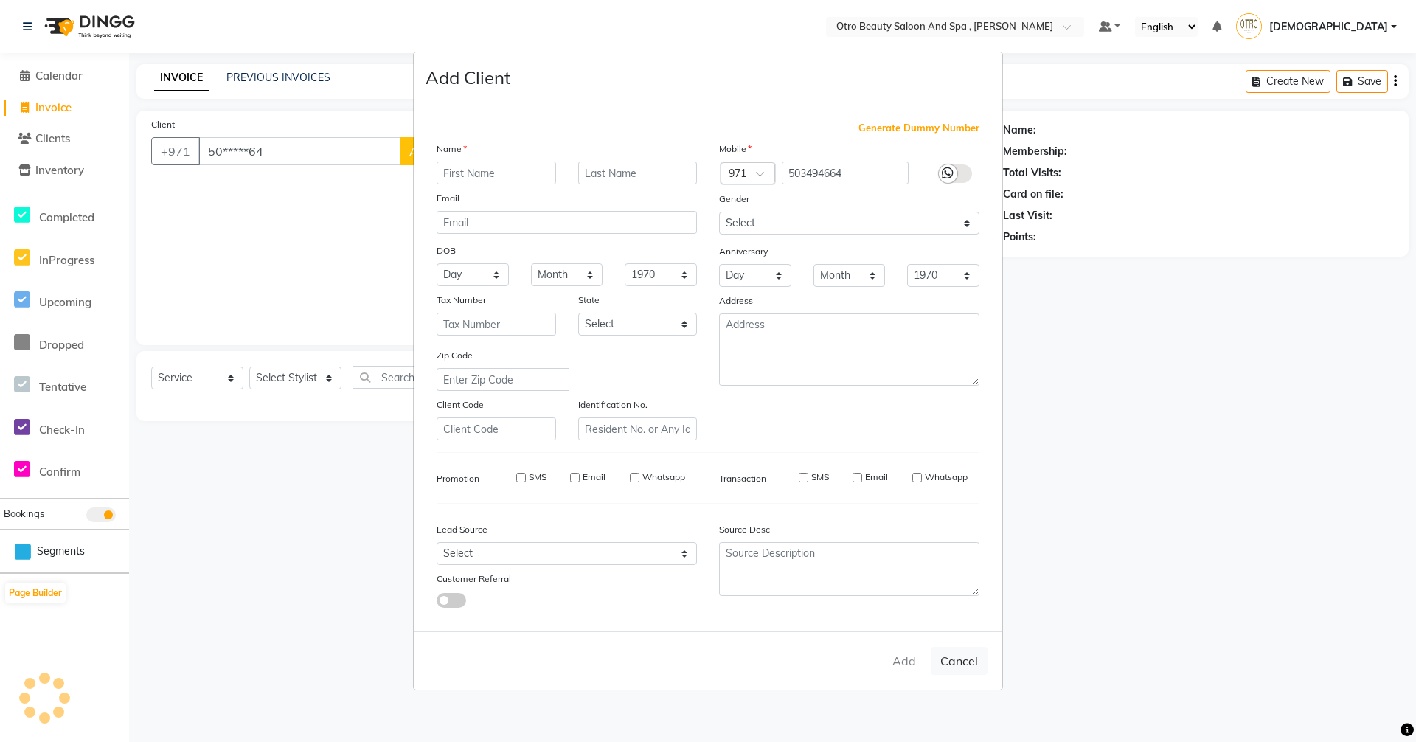
checkbox input "false"
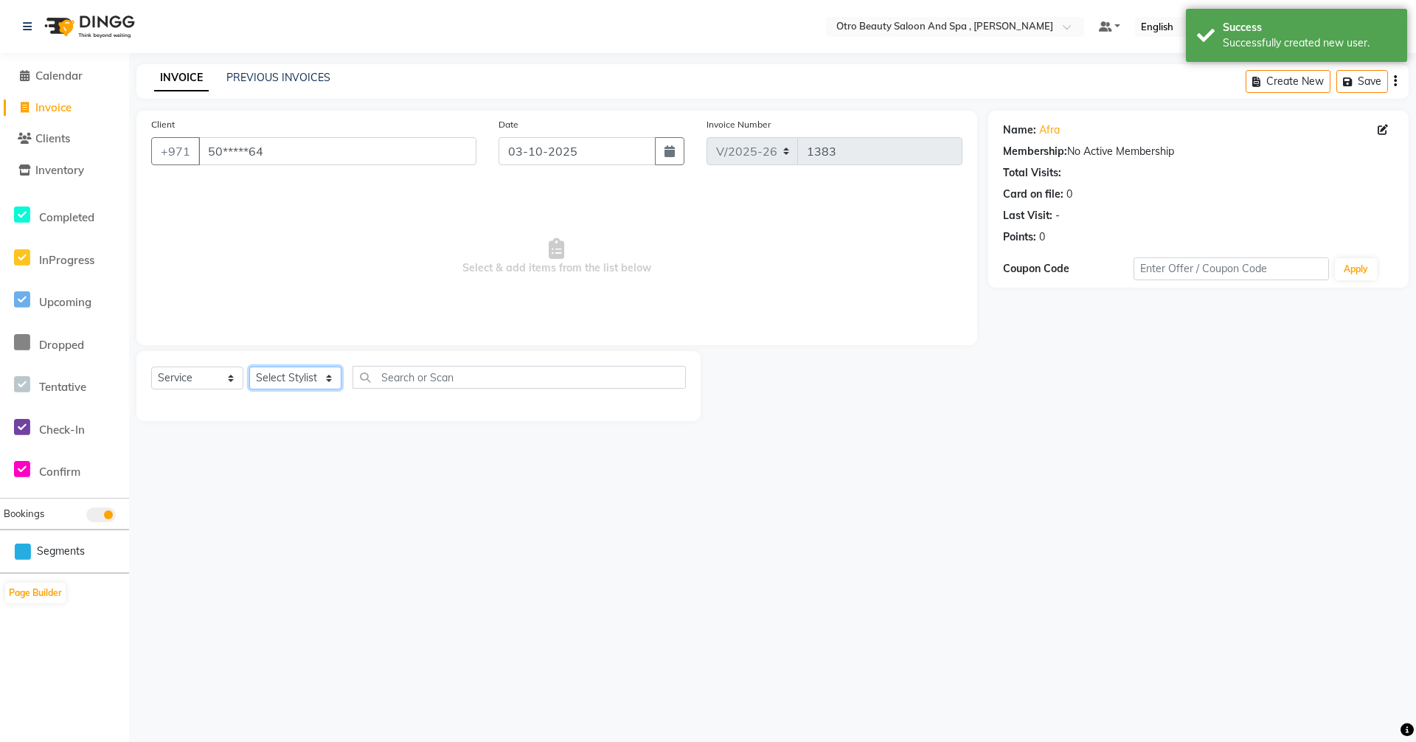
click at [327, 377] on select "Select Stylist [PERSON_NAME] [PERSON_NAME] Hera Karuna [PERSON_NAME] Mamita [PE…" at bounding box center [295, 378] width 92 height 23
select select "86184"
click at [249, 367] on select "Select Stylist [PERSON_NAME] [PERSON_NAME] Hera Karuna [PERSON_NAME] Mamita [PE…" at bounding box center [295, 378] width 92 height 23
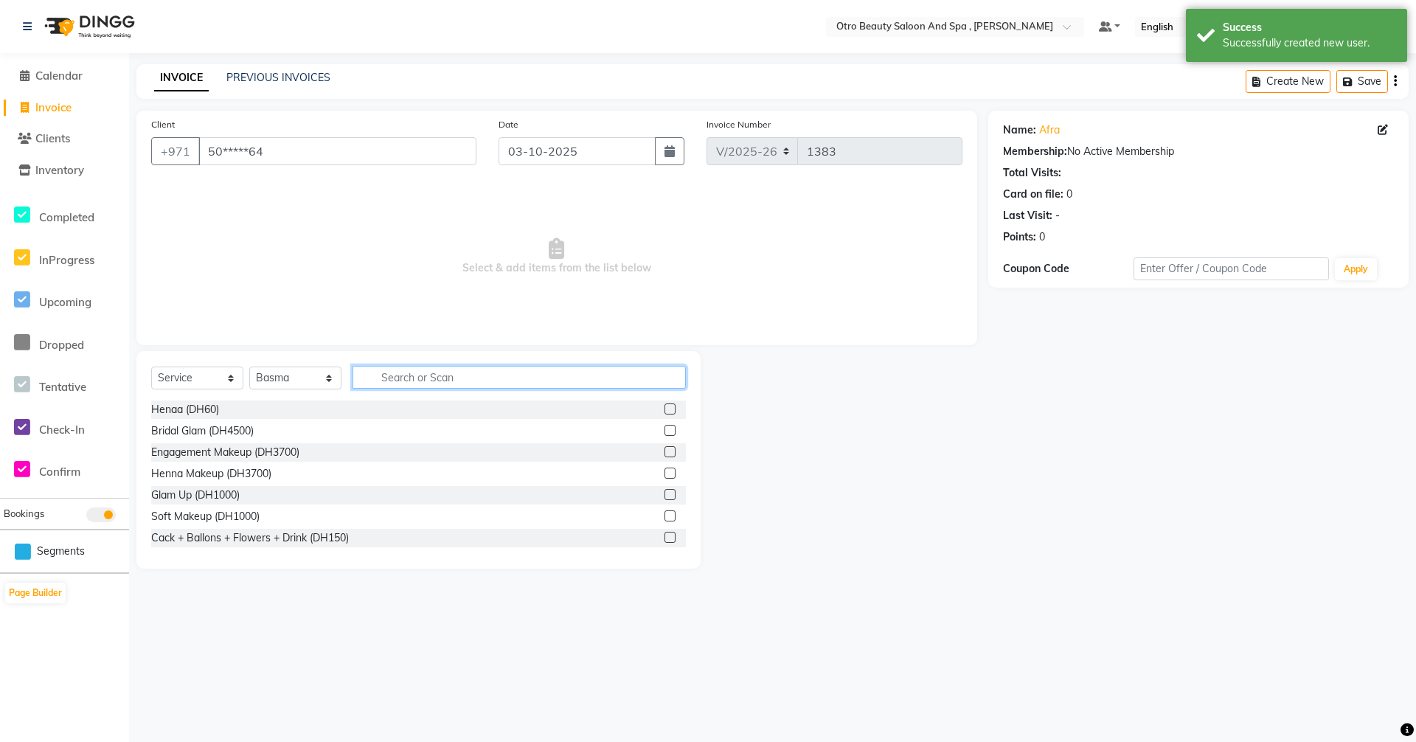
click at [493, 372] on input "text" at bounding box center [519, 377] width 333 height 23
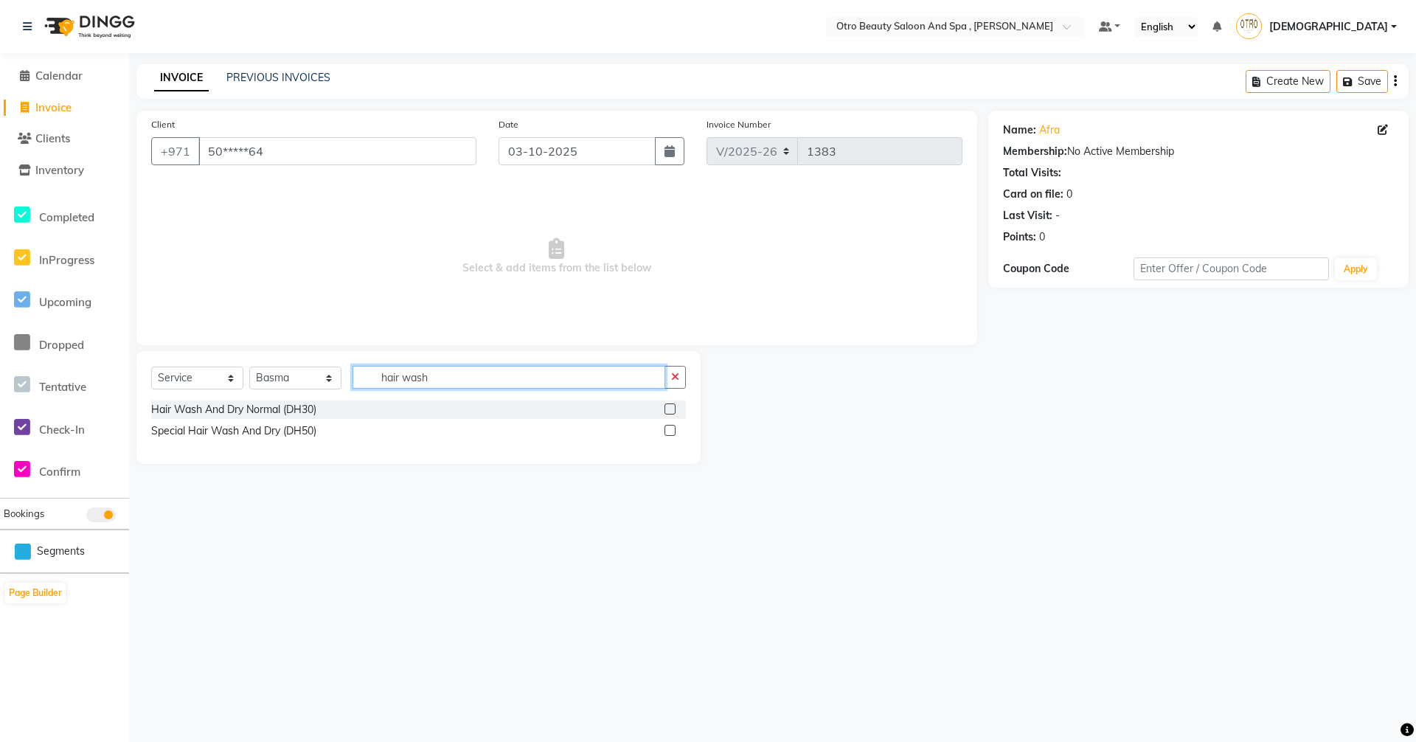
type input "hair wash"
click at [670, 432] on label at bounding box center [670, 430] width 11 height 11
click at [670, 432] on input "checkbox" at bounding box center [670, 431] width 10 height 10
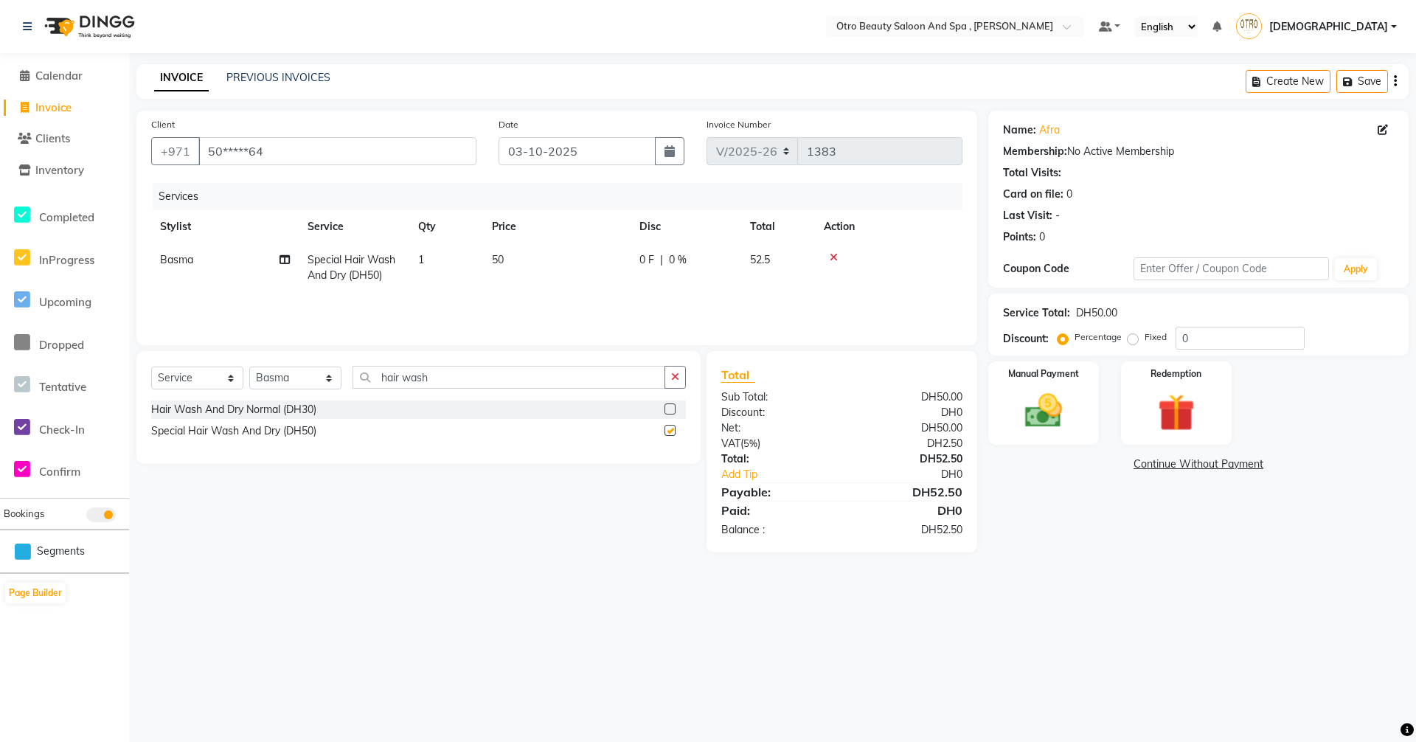
checkbox input "false"
click at [437, 378] on input "hair wash" at bounding box center [509, 377] width 313 height 23
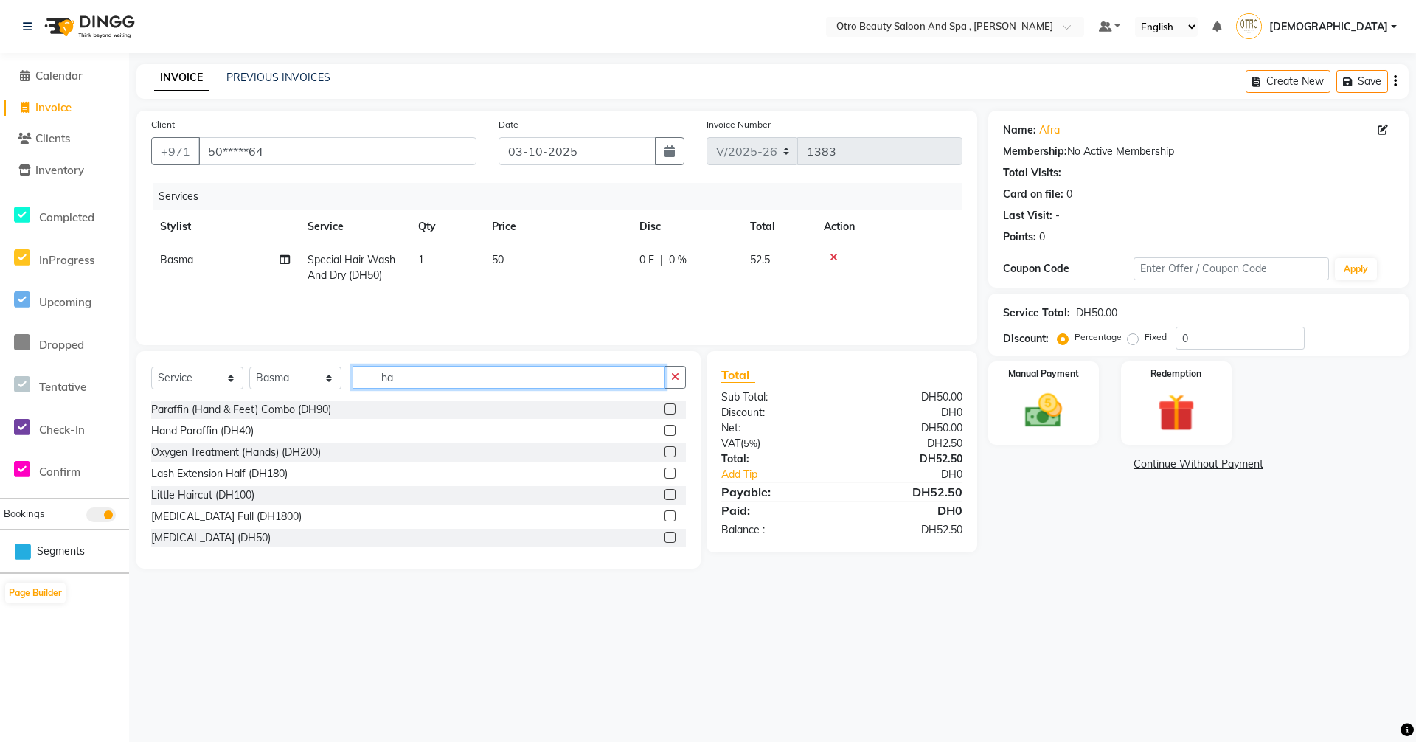
type input "h"
type input "blow dry"
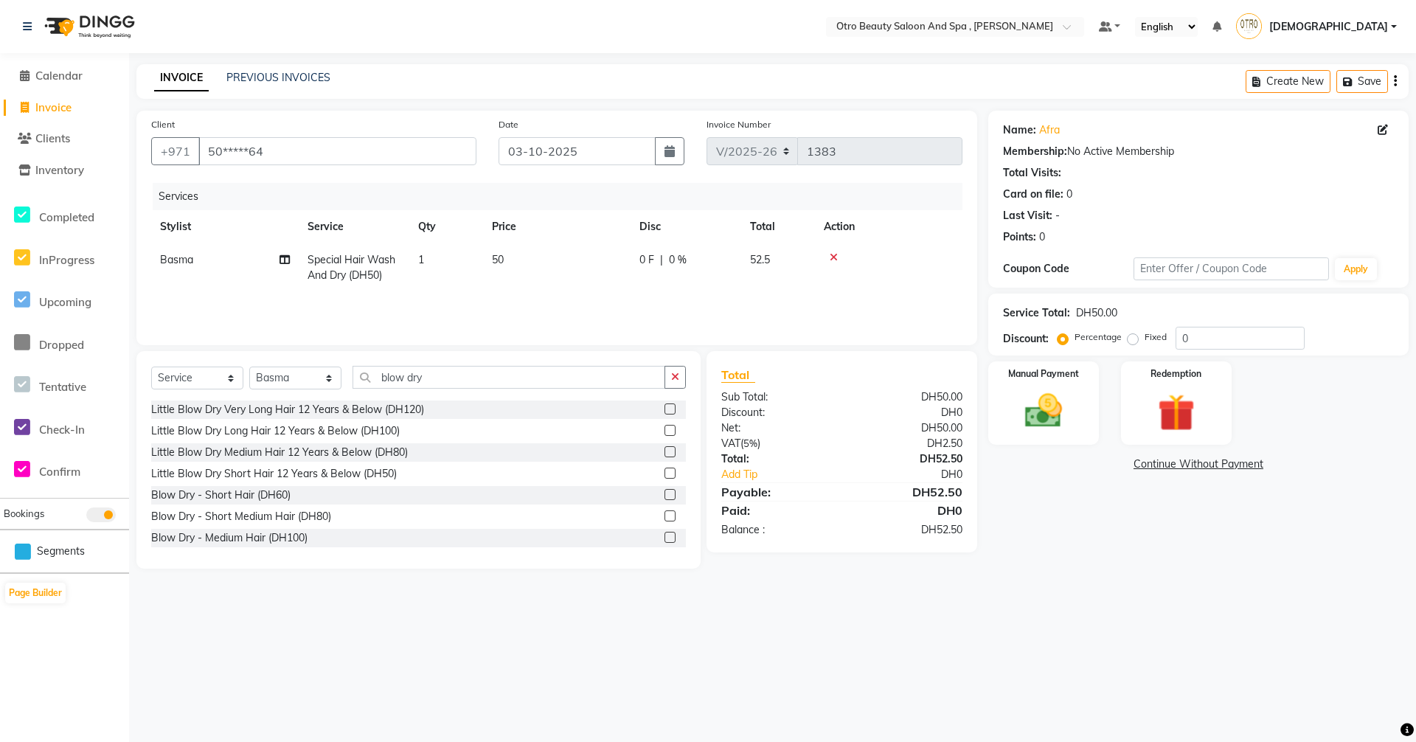
click at [665, 536] on label at bounding box center [670, 537] width 11 height 11
click at [665, 536] on input "checkbox" at bounding box center [670, 538] width 10 height 10
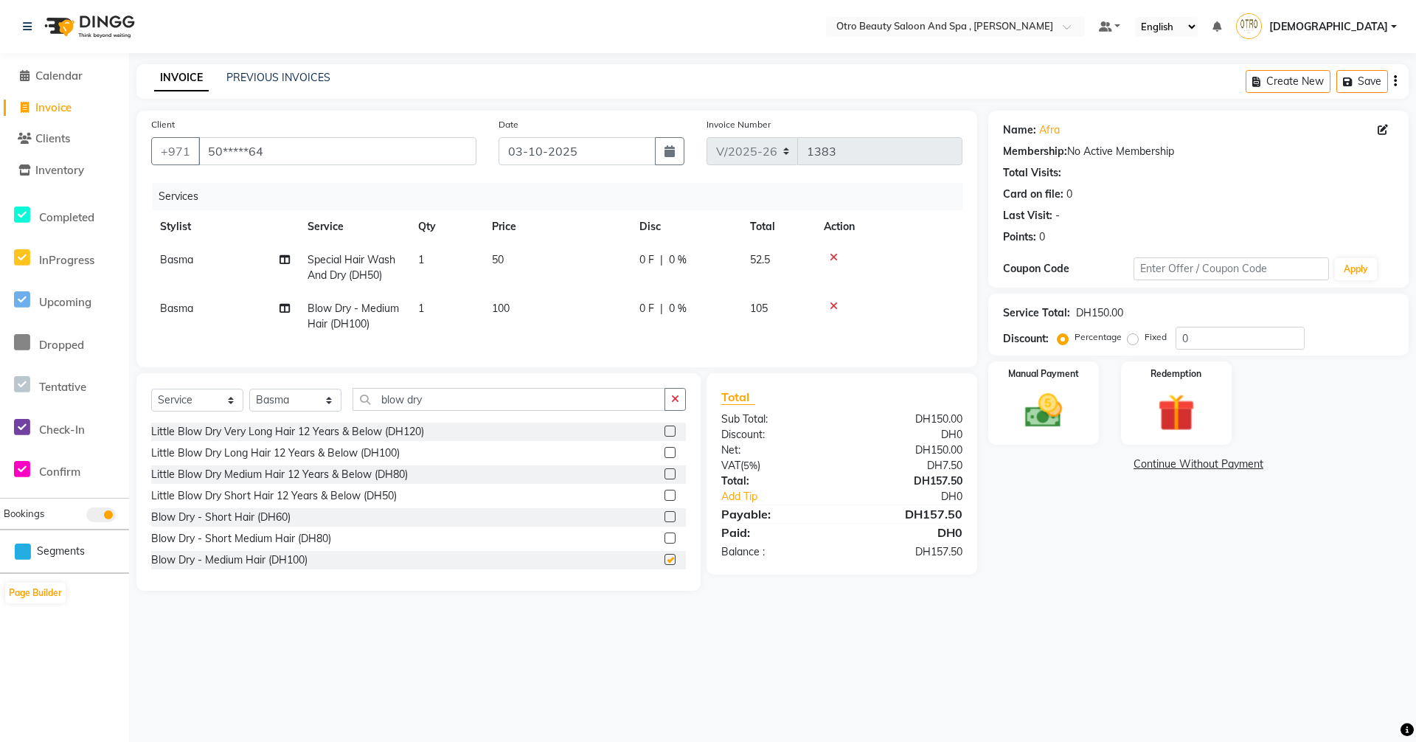
checkbox input "false"
click at [229, 412] on select "Select Service Product Membership Package Voucher Prepaid Gift Card" at bounding box center [197, 400] width 92 height 23
select select "product"
click at [151, 400] on select "Select Service Product Membership Package Voucher Prepaid Gift Card" at bounding box center [197, 400] width 92 height 23
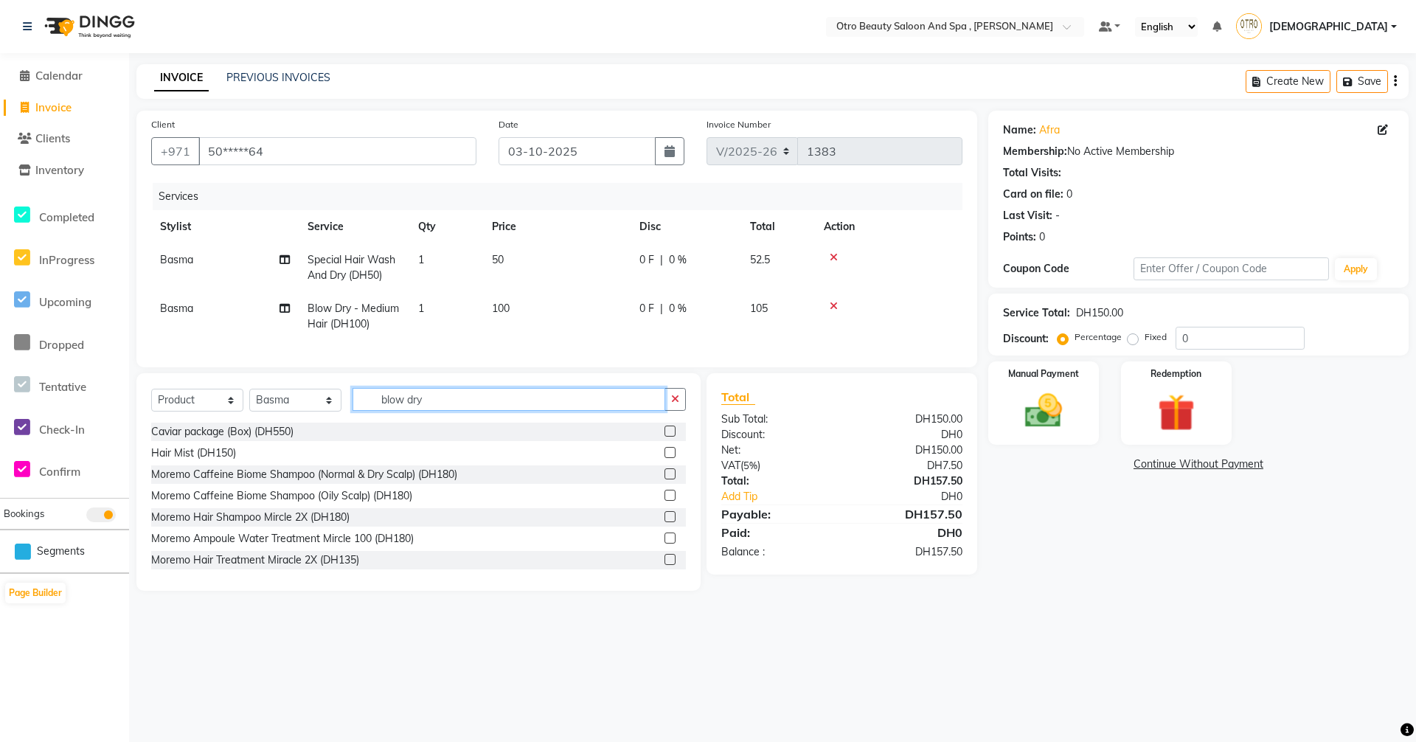
click at [440, 411] on input "blow dry" at bounding box center [509, 399] width 313 height 23
type input "b"
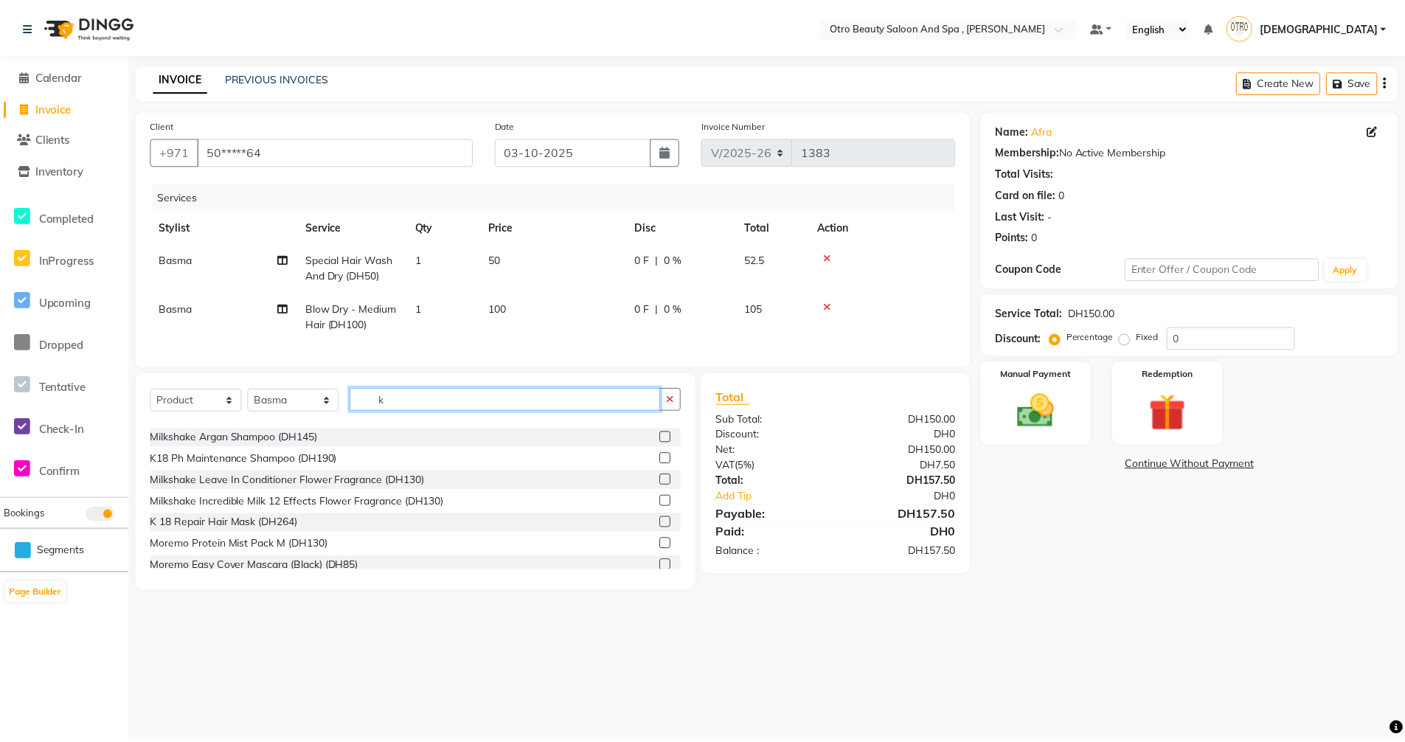
scroll to position [369, 0]
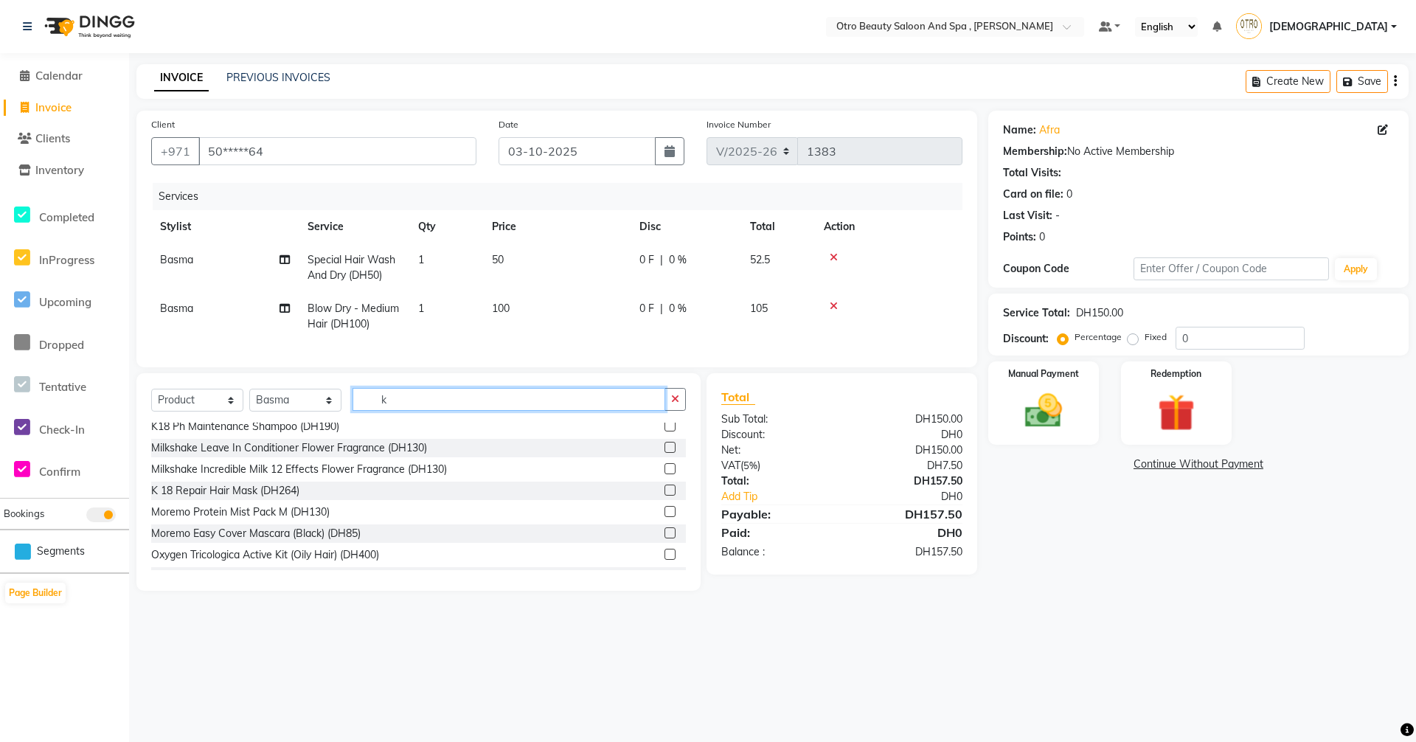
type input "k"
click at [665, 496] on label at bounding box center [670, 490] width 11 height 11
click at [665, 496] on input "checkbox" at bounding box center [670, 491] width 10 height 10
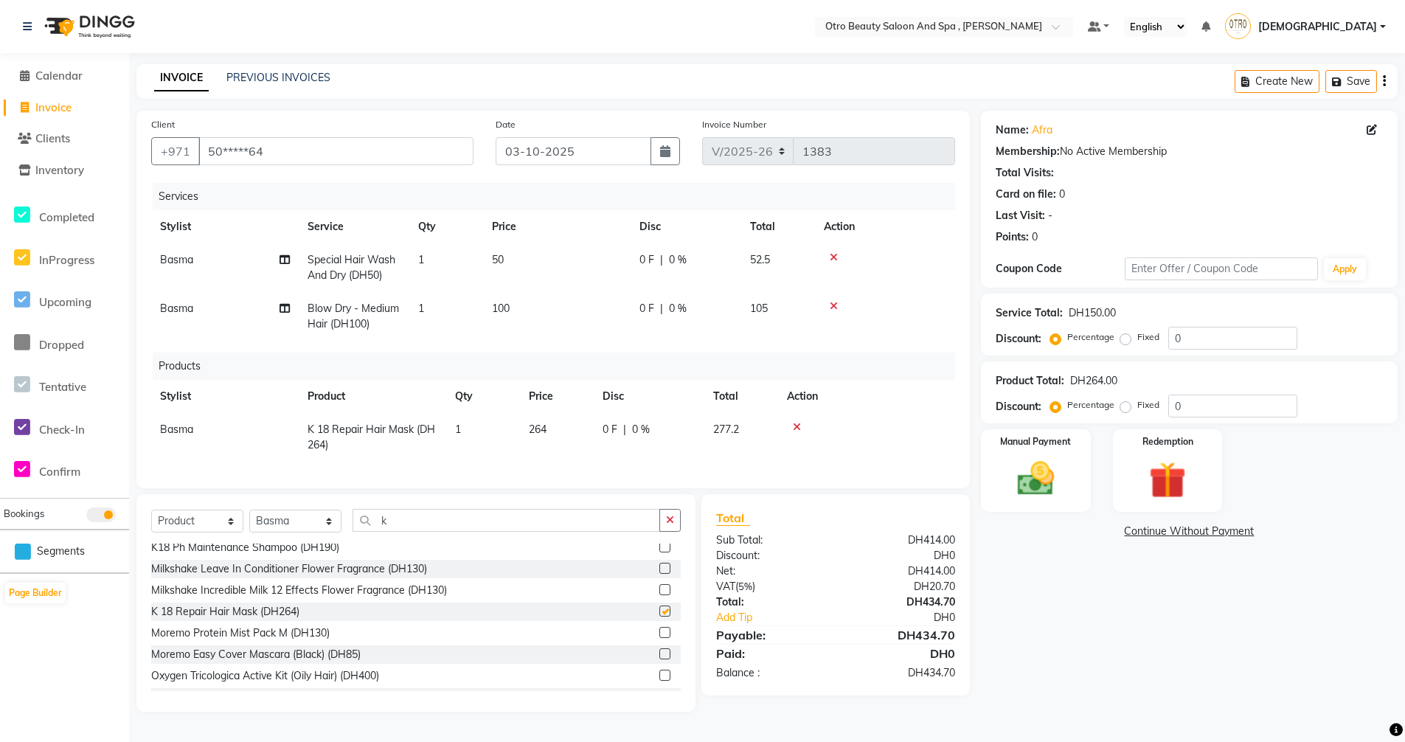
checkbox input "false"
click at [1053, 467] on img at bounding box center [1036, 479] width 63 height 44
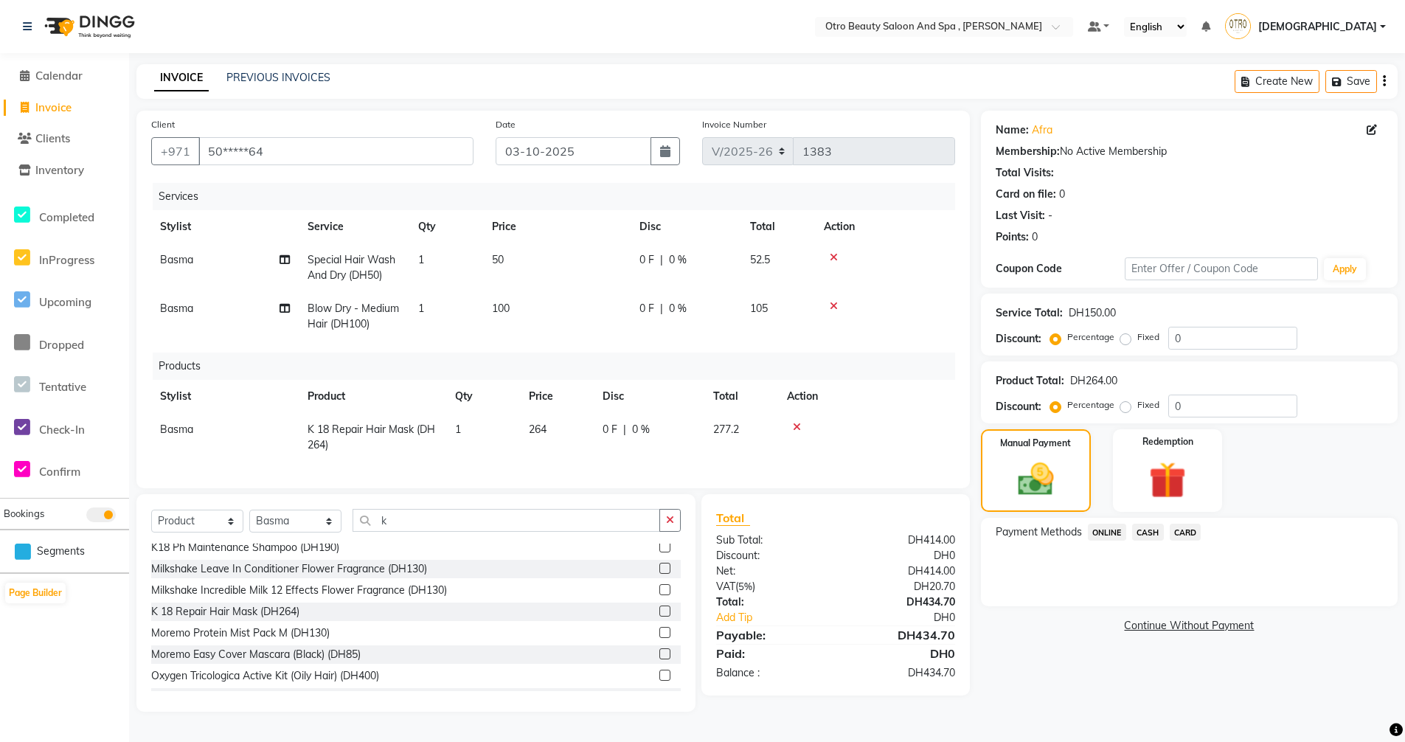
click at [1183, 531] on span "CARD" at bounding box center [1186, 532] width 32 height 17
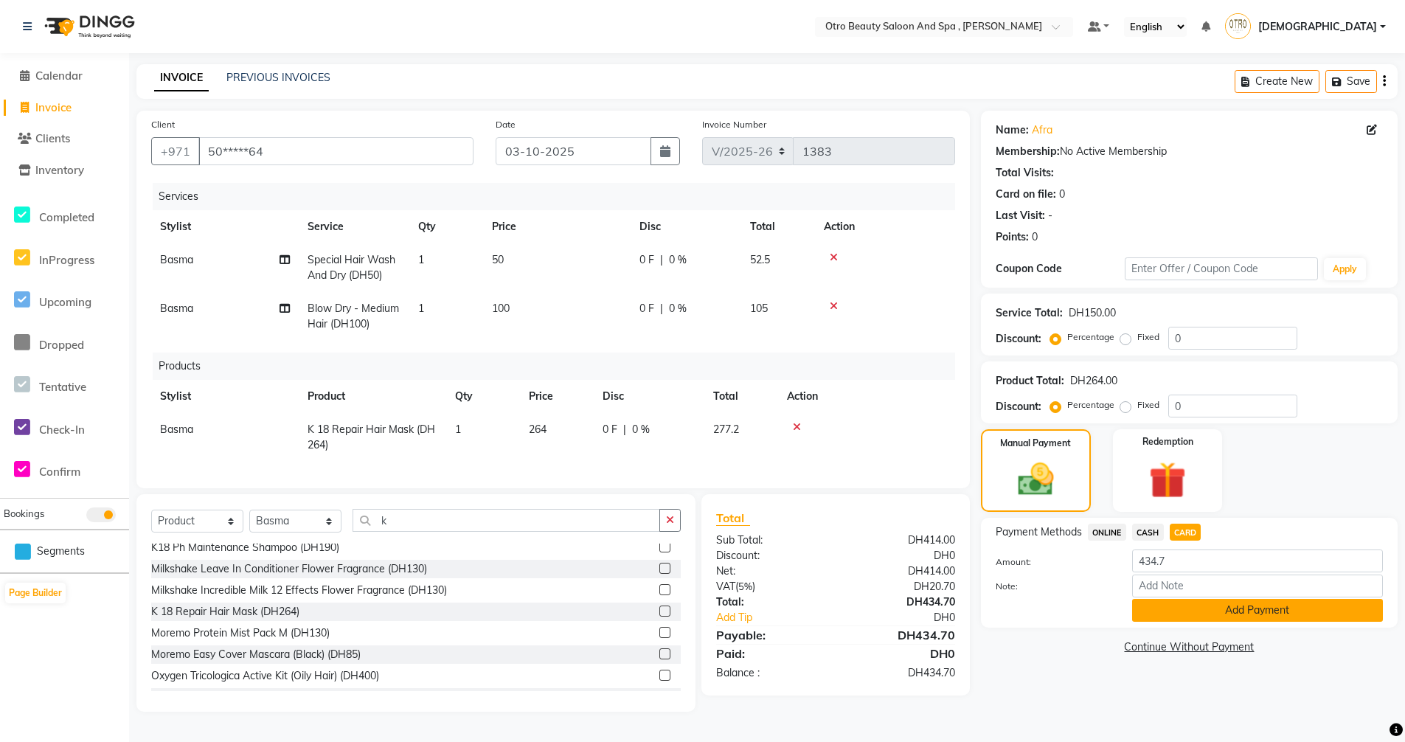
click at [1232, 611] on button "Add Payment" at bounding box center [1257, 610] width 251 height 23
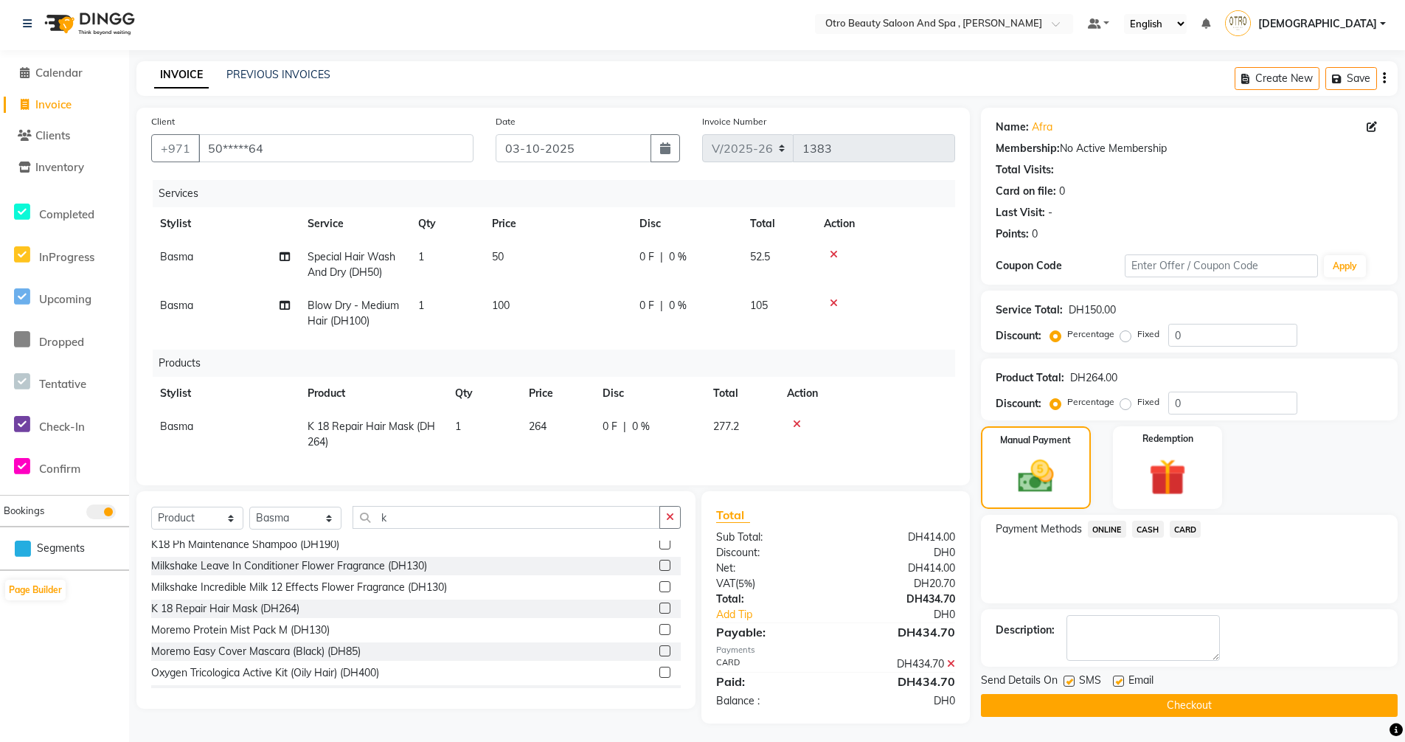
click at [1213, 709] on button "Checkout" at bounding box center [1189, 705] width 417 height 23
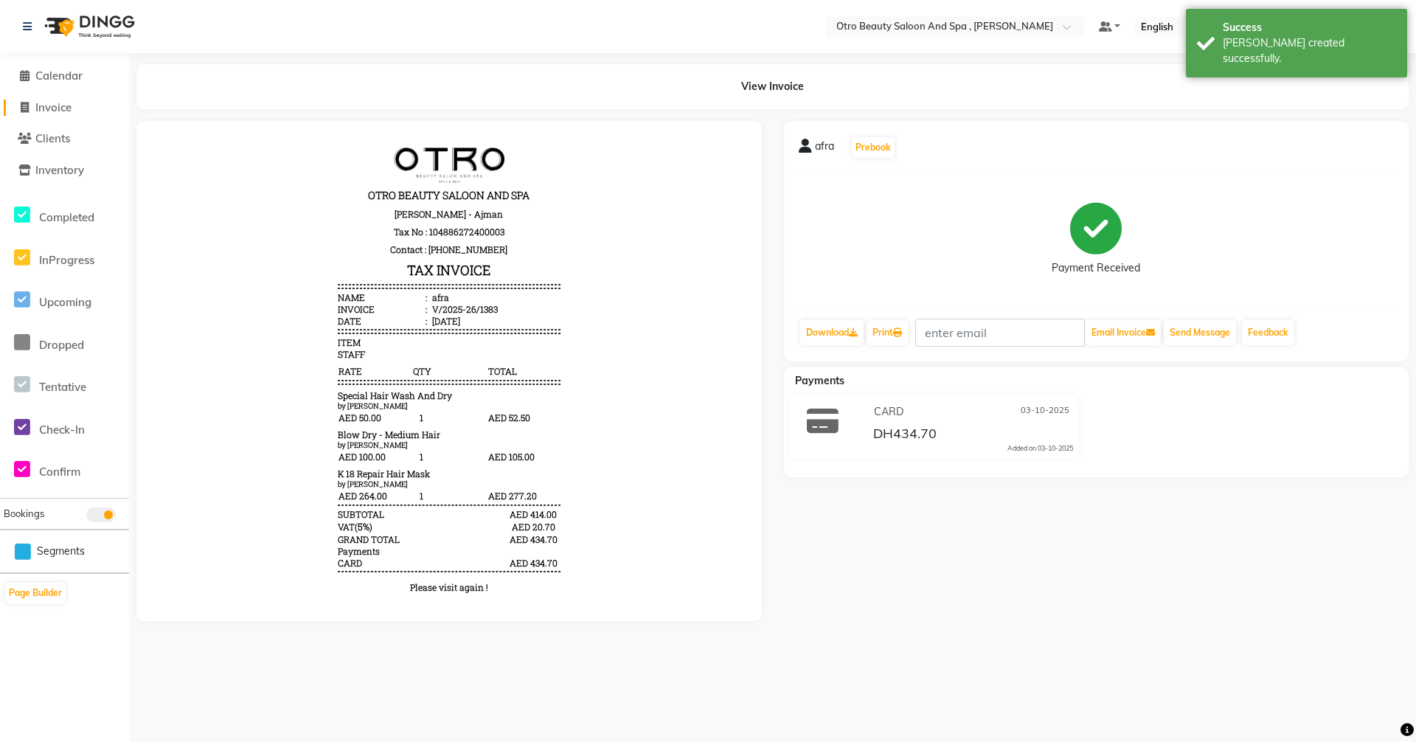
drag, startPoint x: 58, startPoint y: 109, endPoint x: 111, endPoint y: 109, distance: 53.1
click at [59, 109] on span "Invoice" at bounding box center [53, 107] width 36 height 14
select select "8622"
select select "service"
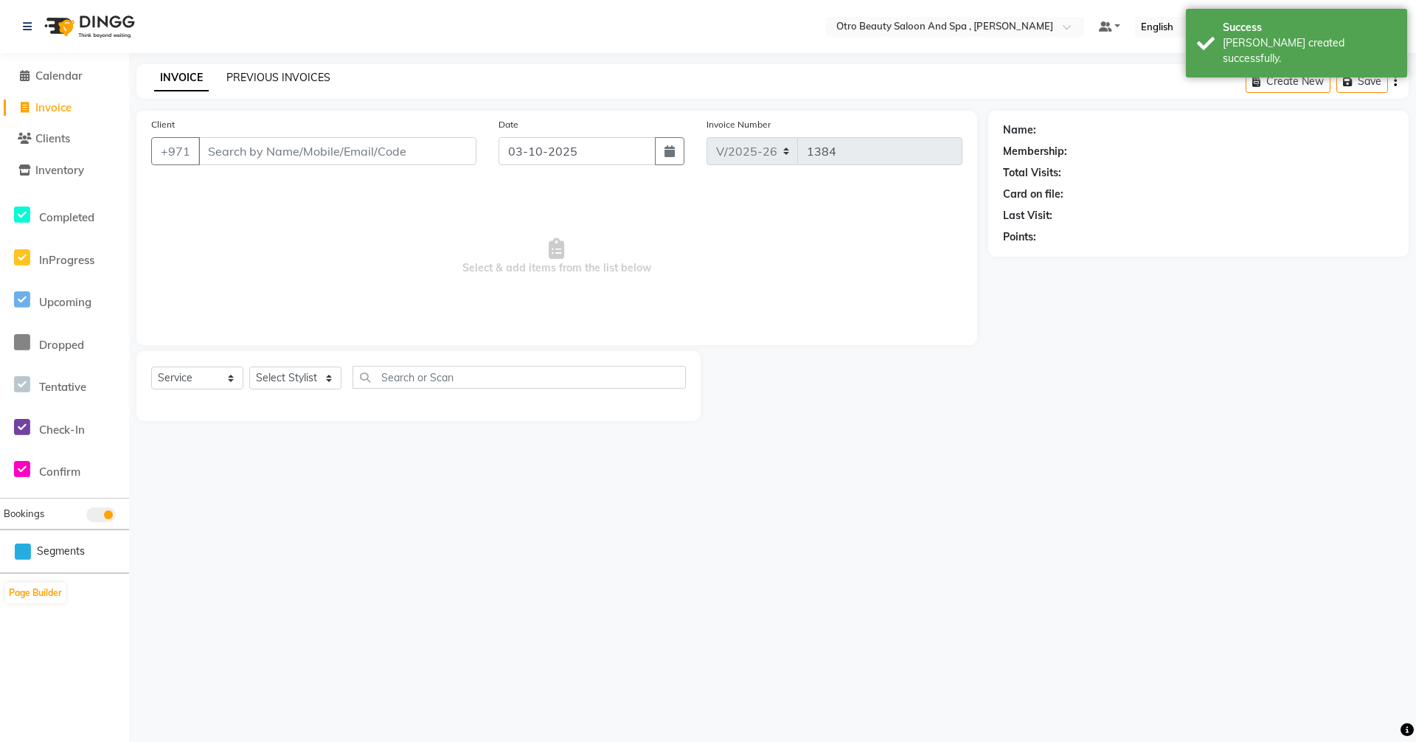
click at [295, 77] on link "PREVIOUS INVOICES" at bounding box center [278, 77] width 104 height 13
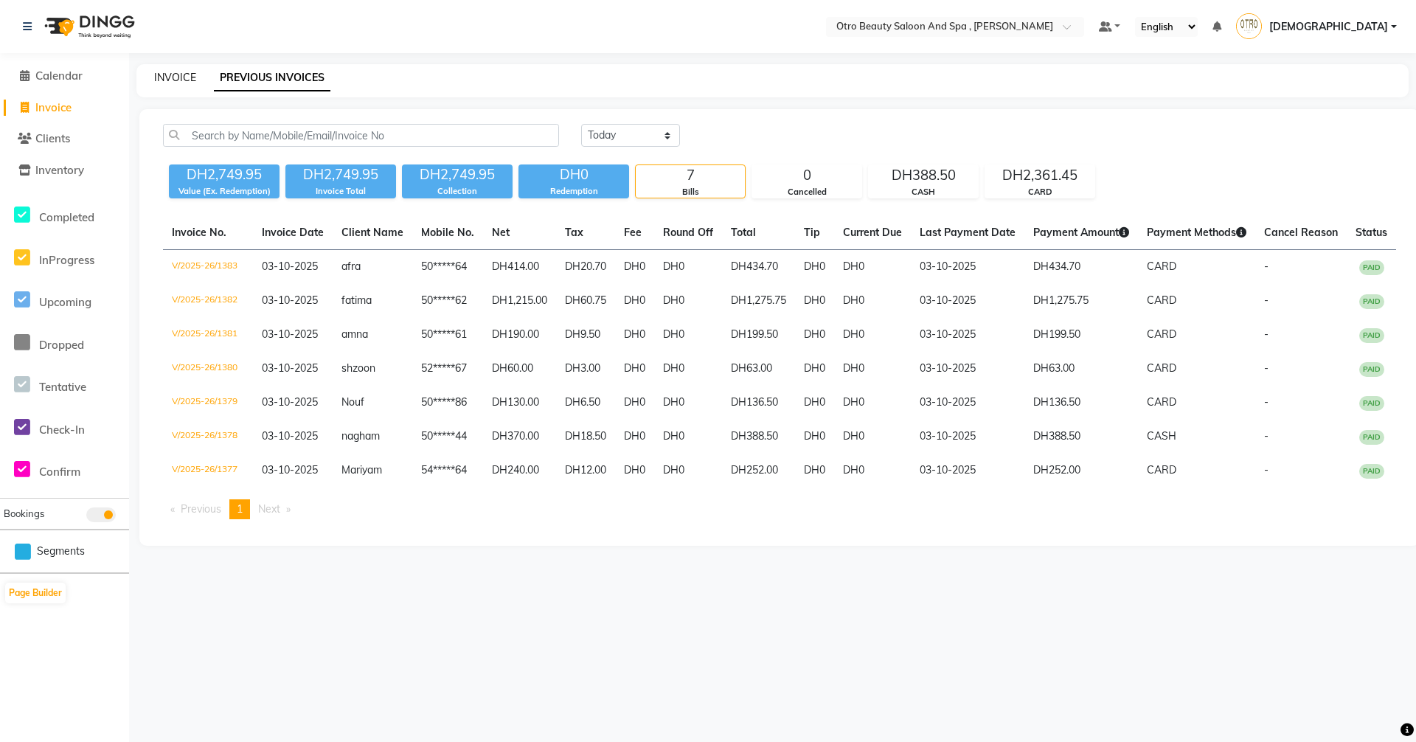
click at [181, 74] on link "INVOICE" at bounding box center [175, 77] width 42 height 13
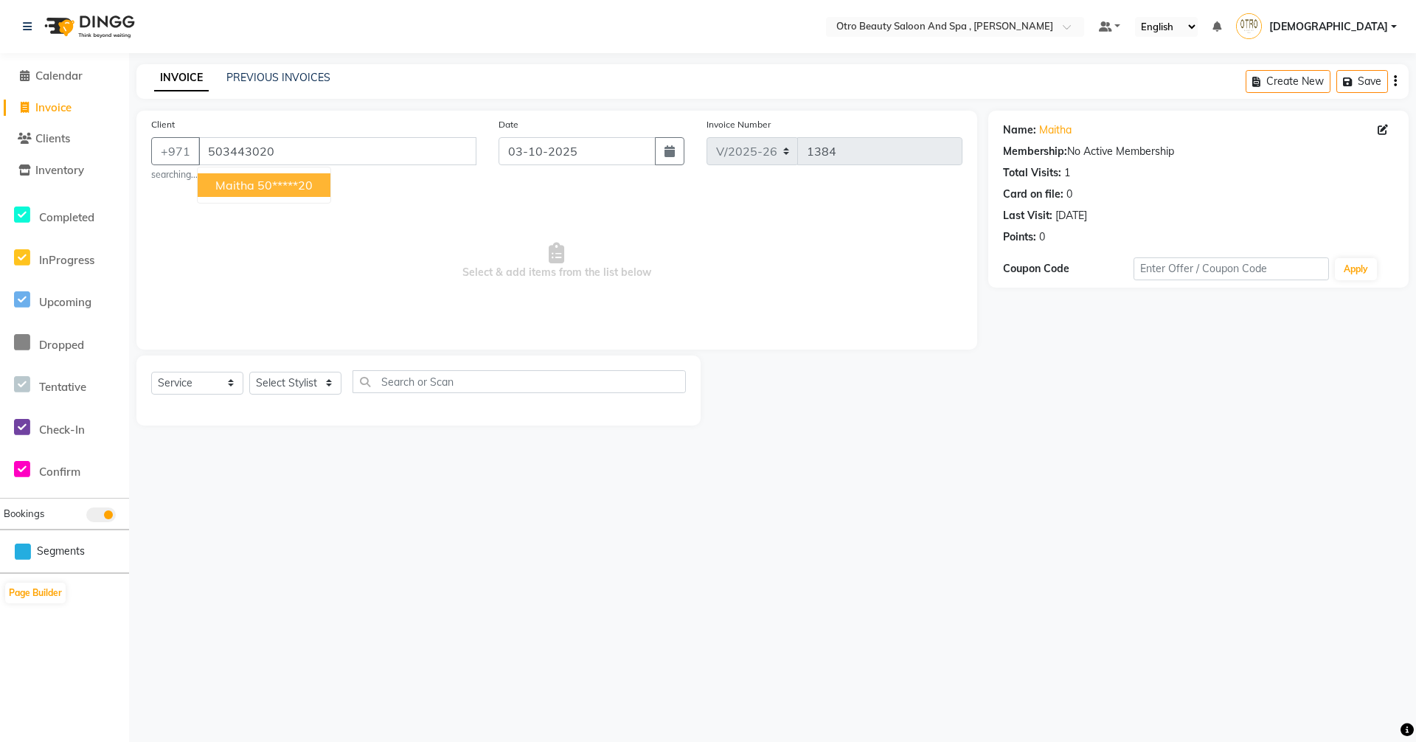
click at [288, 181] on ngb-highlight "50*****20" at bounding box center [284, 185] width 55 height 15
click at [328, 385] on select "Select Stylist [PERSON_NAME] [PERSON_NAME] Hera Karuna [PERSON_NAME] Mamita [PE…" at bounding box center [295, 383] width 92 height 23
click at [249, 372] on select "Select Stylist [PERSON_NAME] [PERSON_NAME] Hera Karuna [PERSON_NAME] Mamita [PE…" at bounding box center [295, 383] width 92 height 23
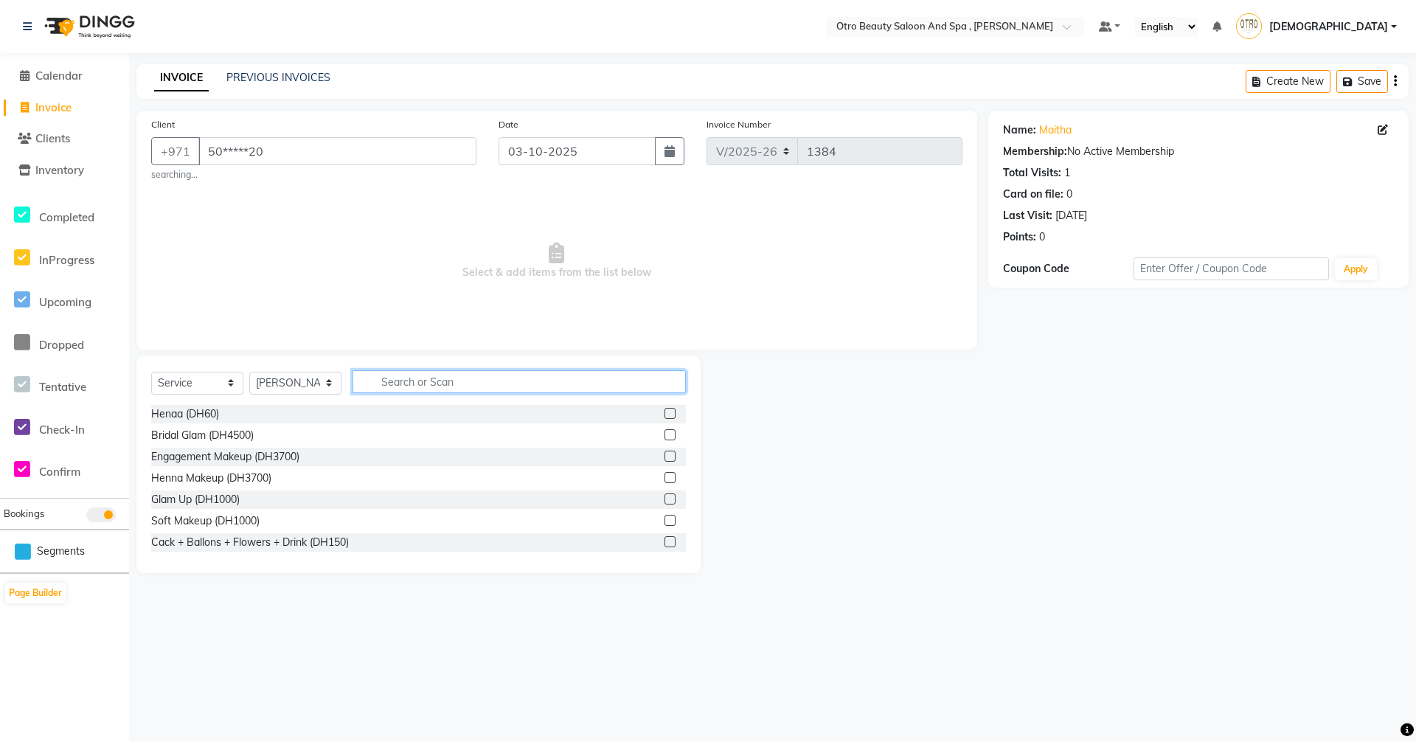
click at [474, 386] on input "text" at bounding box center [519, 381] width 333 height 23
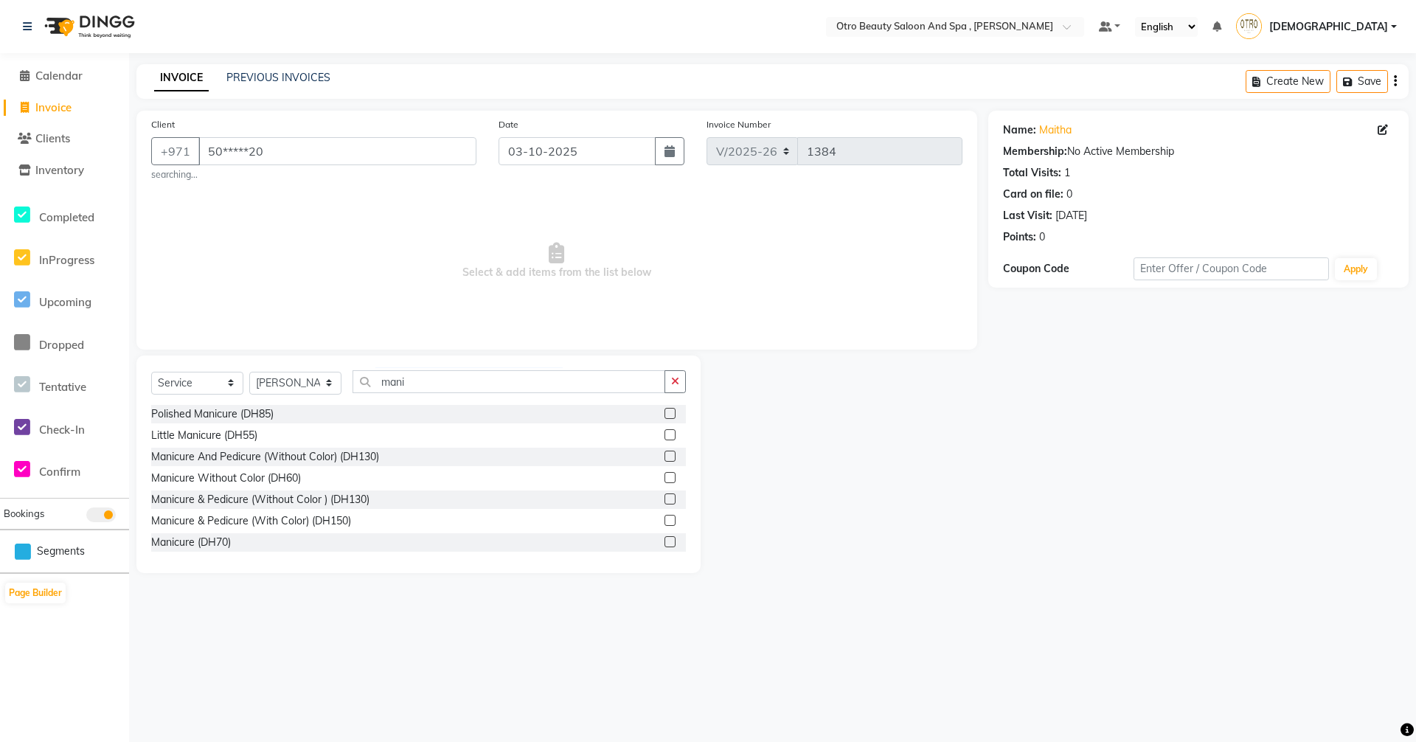
click at [665, 544] on label at bounding box center [670, 541] width 11 height 11
click at [665, 544] on input "checkbox" at bounding box center [670, 543] width 10 height 10
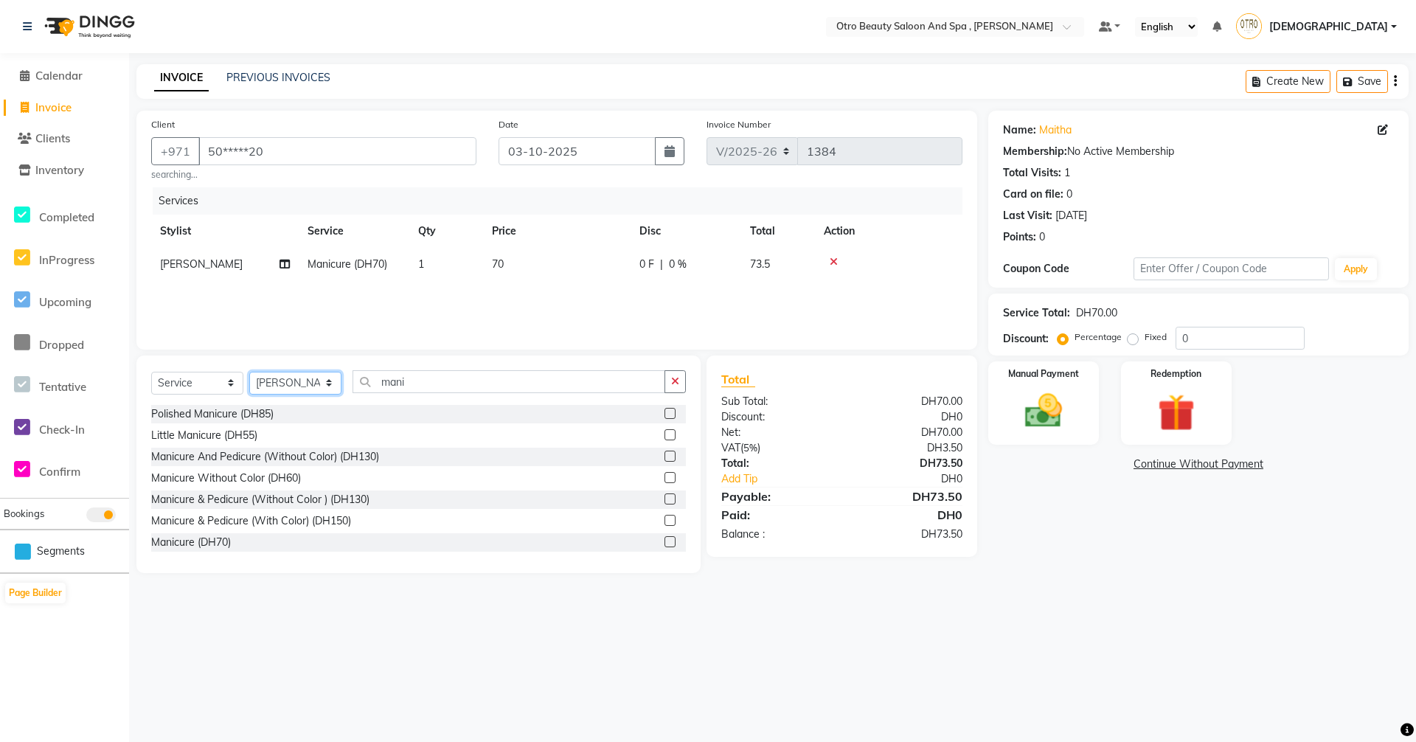
click at [328, 387] on select "Select Stylist [PERSON_NAME] [PERSON_NAME] Hera Karuna [PERSON_NAME] Mamita [PE…" at bounding box center [295, 383] width 92 height 23
click at [249, 372] on select "Select Stylist [PERSON_NAME] [PERSON_NAME] Hera Karuna [PERSON_NAME] Mamita [PE…" at bounding box center [295, 383] width 92 height 23
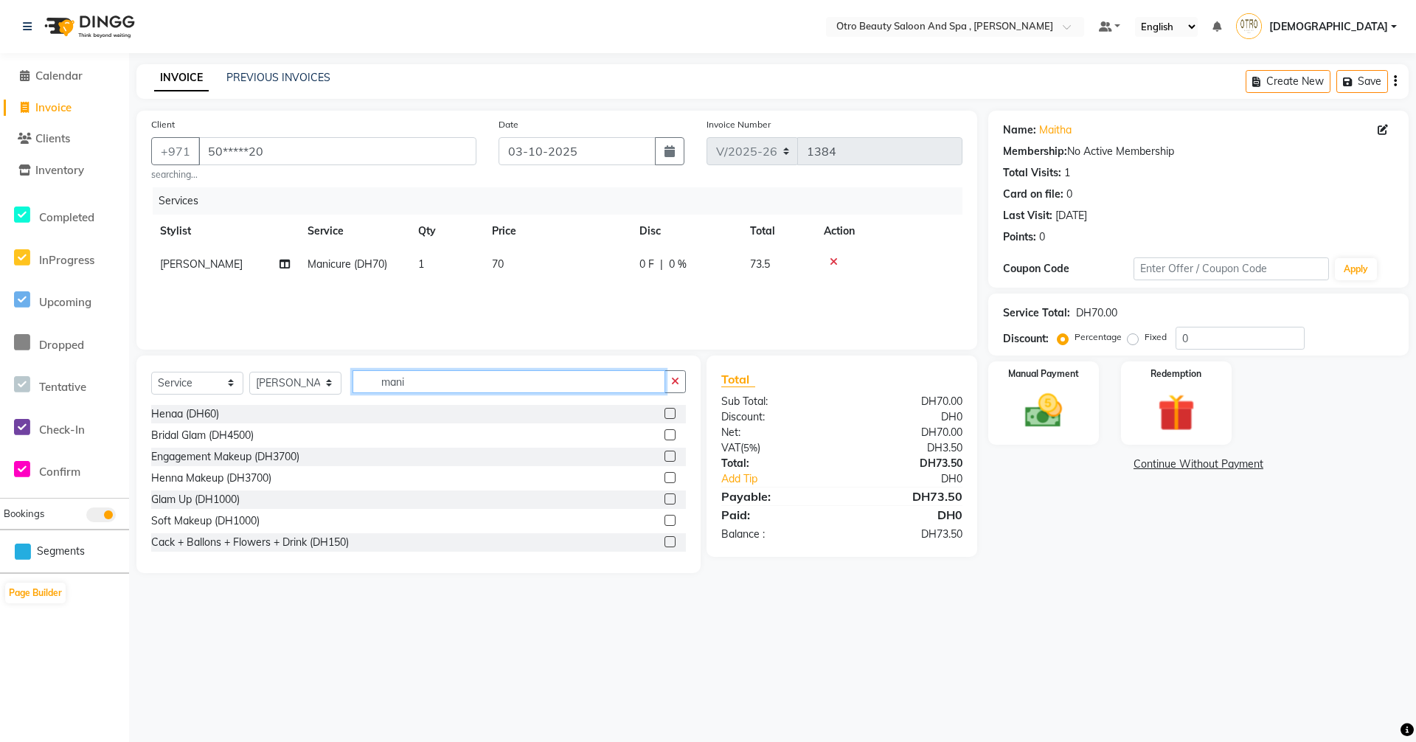
click at [419, 379] on input "mani" at bounding box center [509, 381] width 313 height 23
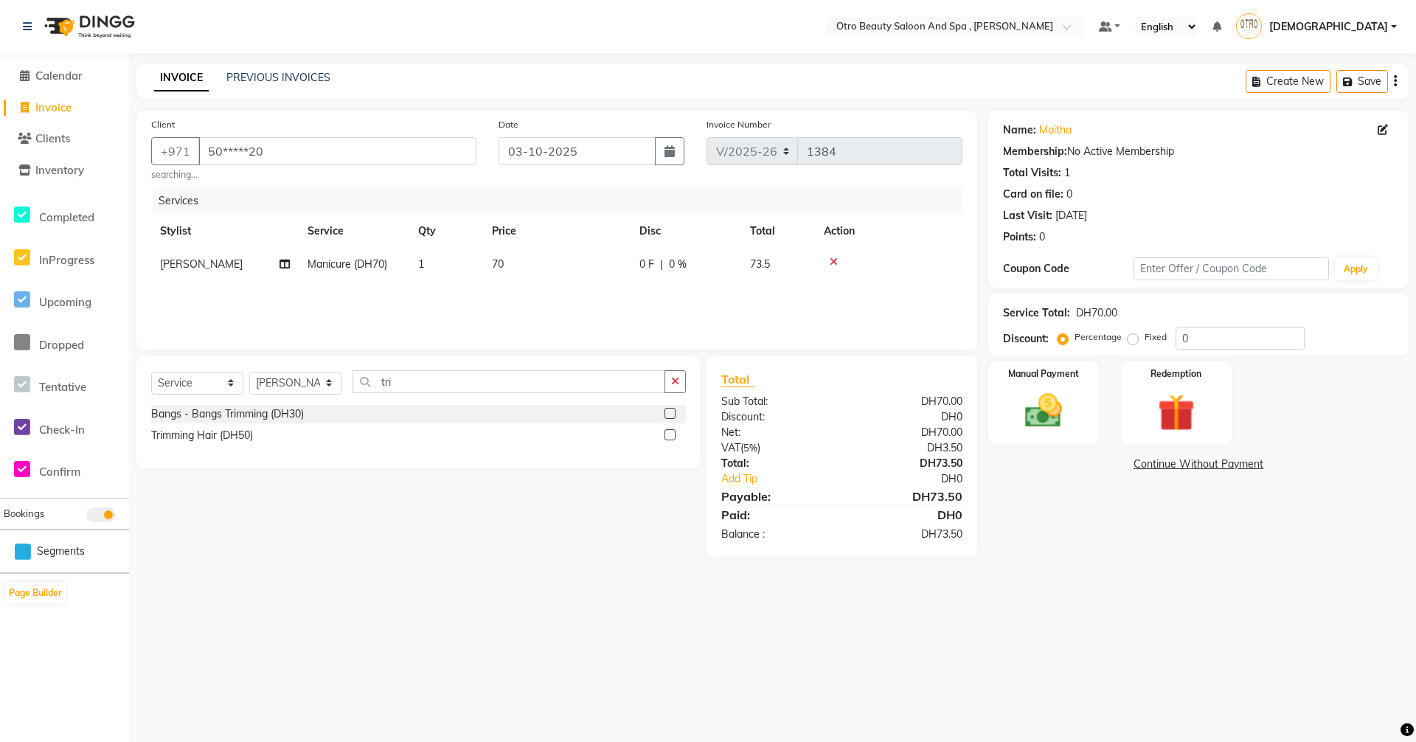
click at [670, 434] on label at bounding box center [670, 434] width 11 height 11
click at [670, 434] on input "checkbox" at bounding box center [670, 436] width 10 height 10
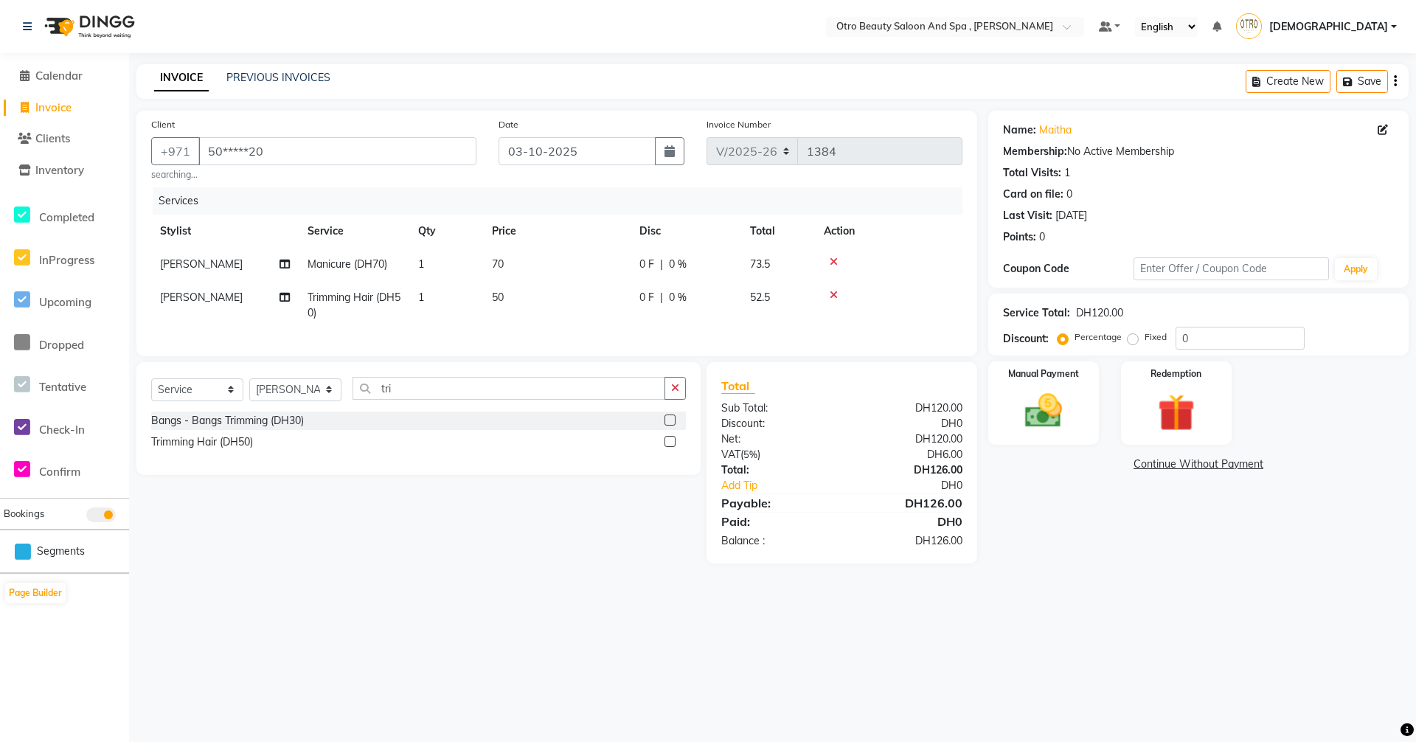
click at [670, 426] on label at bounding box center [670, 420] width 11 height 11
click at [670, 426] on input "checkbox" at bounding box center [670, 421] width 10 height 10
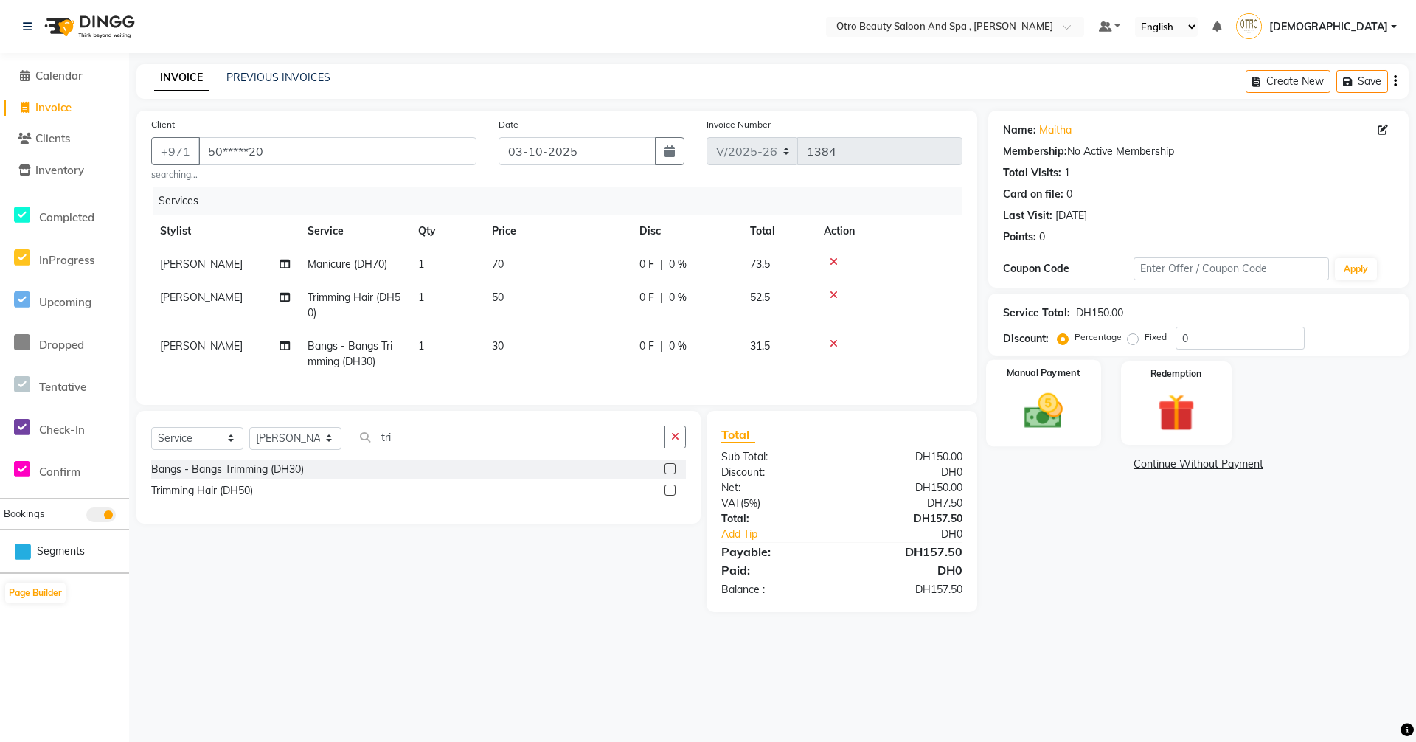
click at [1019, 391] on img at bounding box center [1043, 411] width 63 height 45
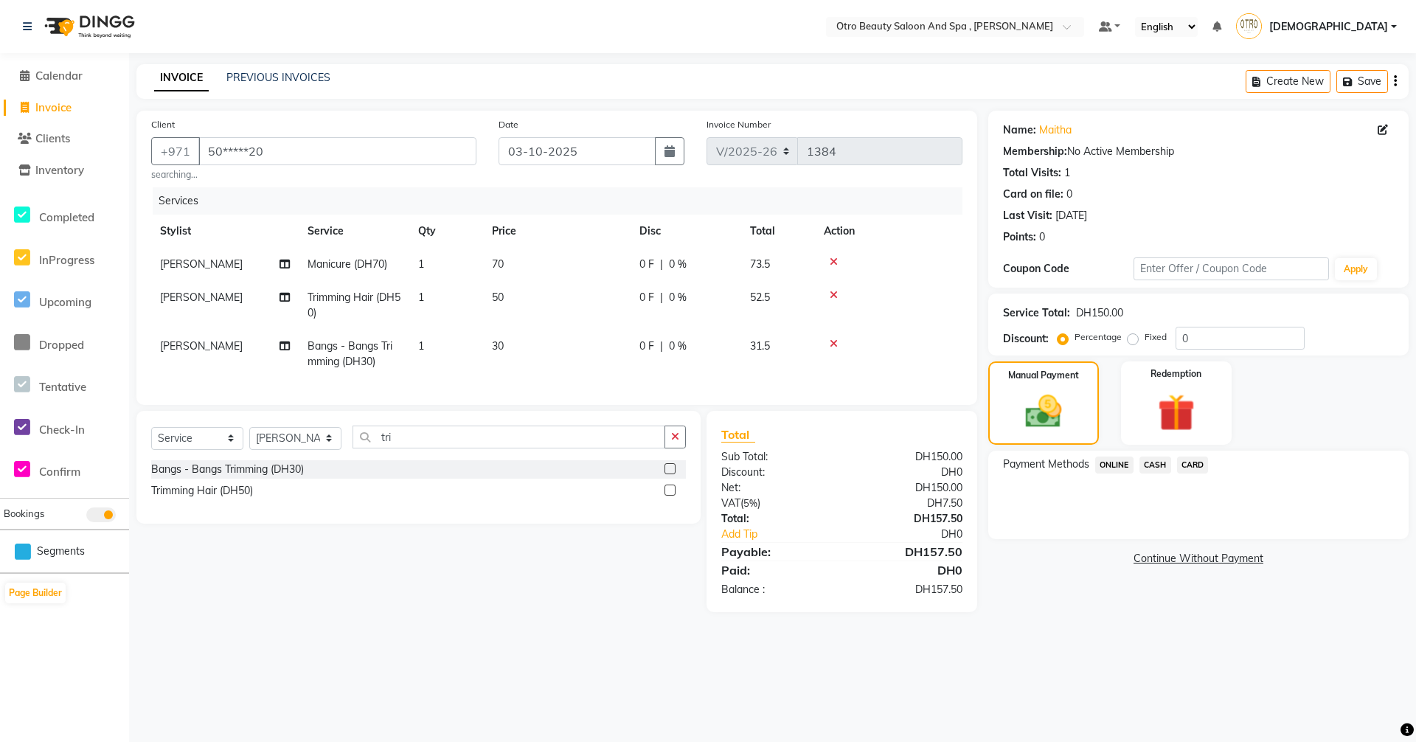
click at [1197, 462] on span "CARD" at bounding box center [1193, 465] width 32 height 17
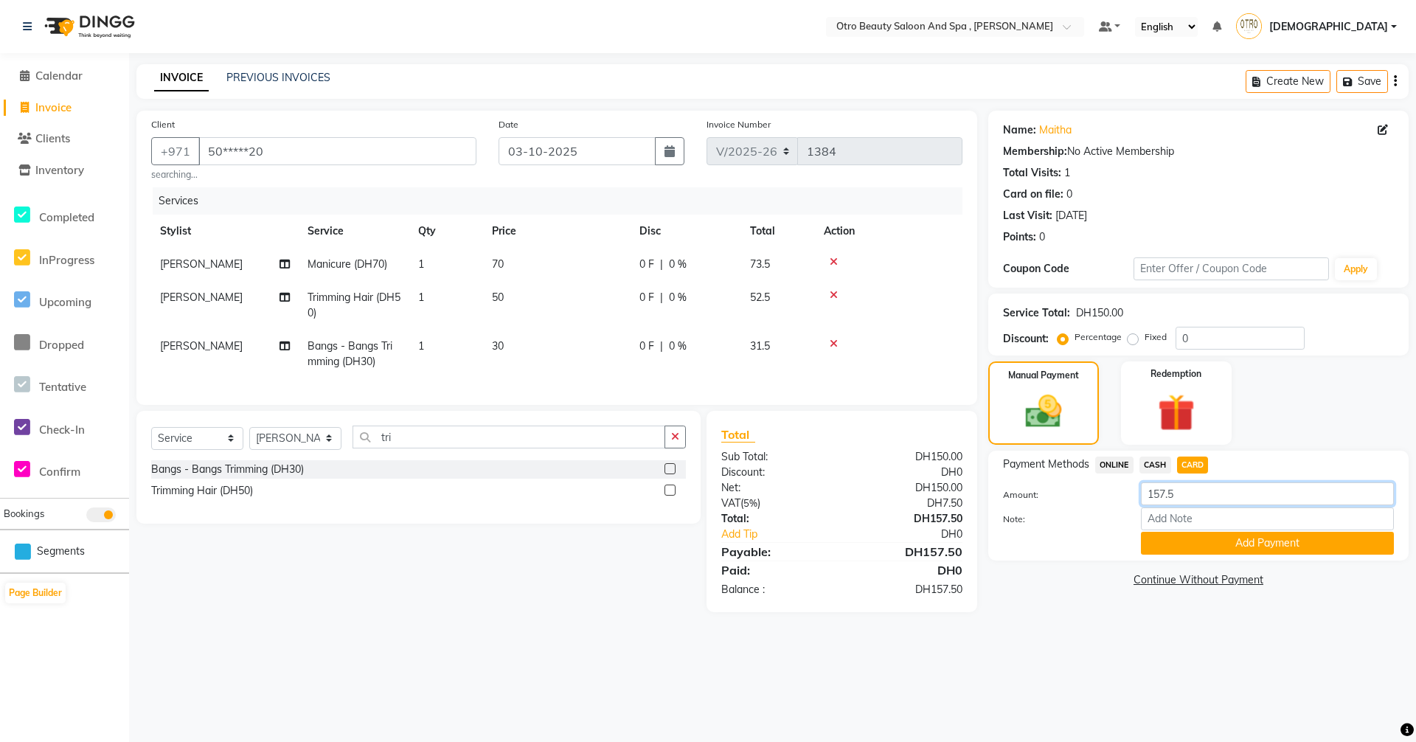
click at [1179, 496] on input "157.5" at bounding box center [1267, 493] width 253 height 23
click at [1266, 551] on button "Add Payment" at bounding box center [1267, 543] width 253 height 23
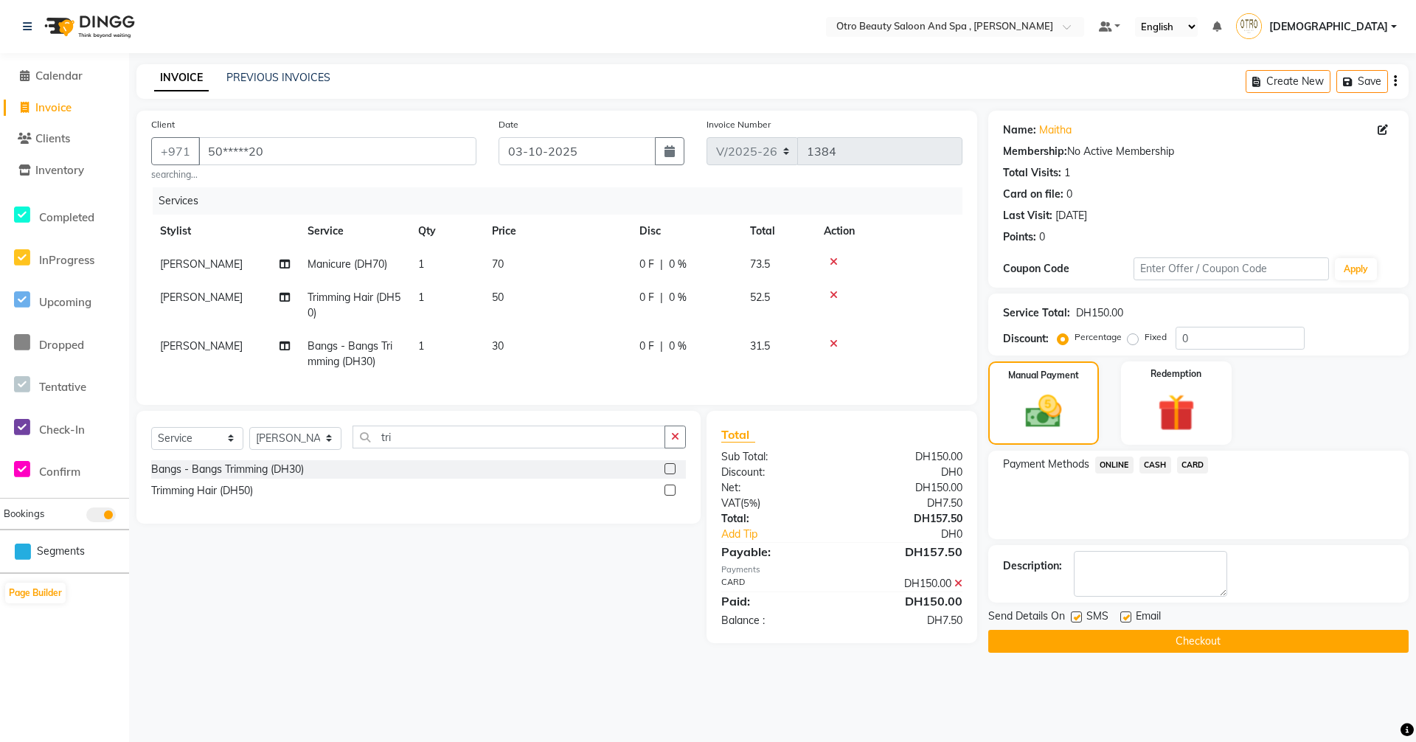
click at [1162, 467] on span "CASH" at bounding box center [1156, 465] width 32 height 17
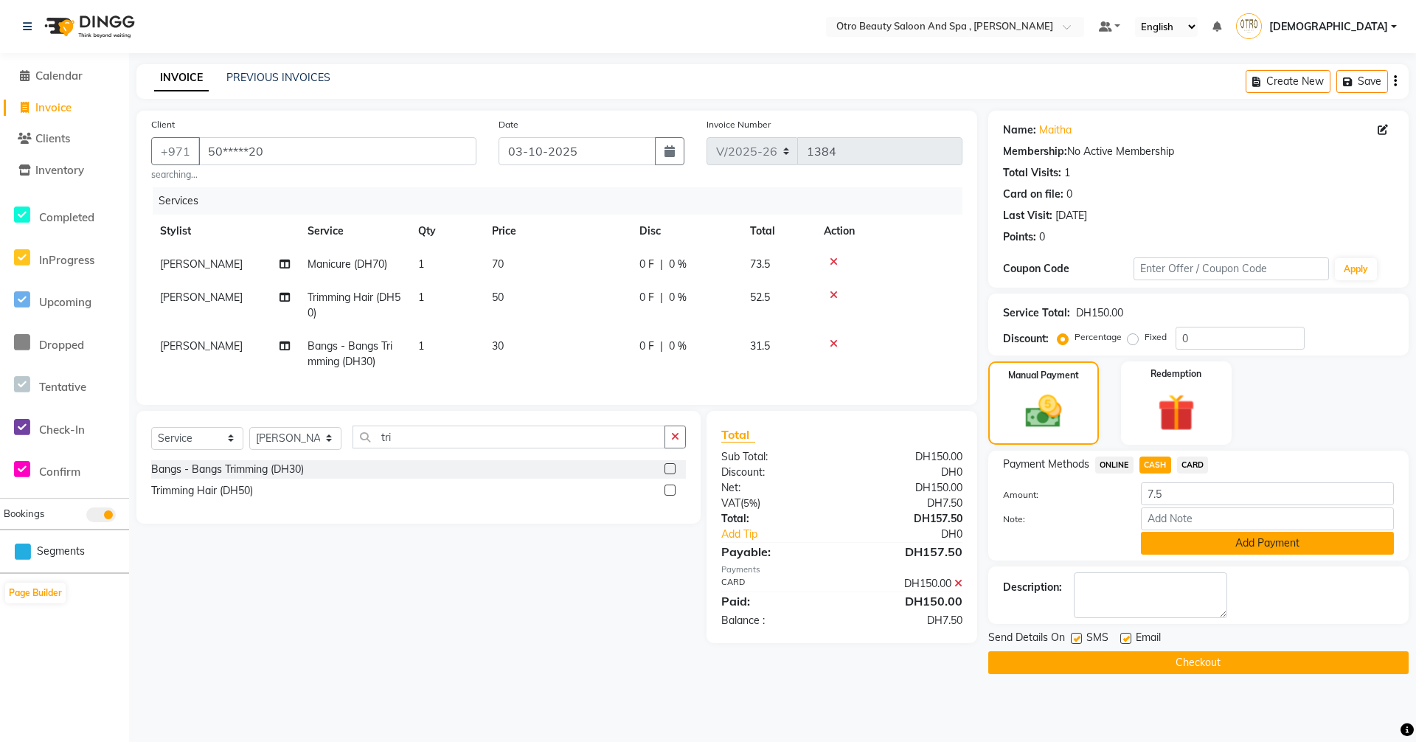
click at [1238, 541] on button "Add Payment" at bounding box center [1267, 543] width 253 height 23
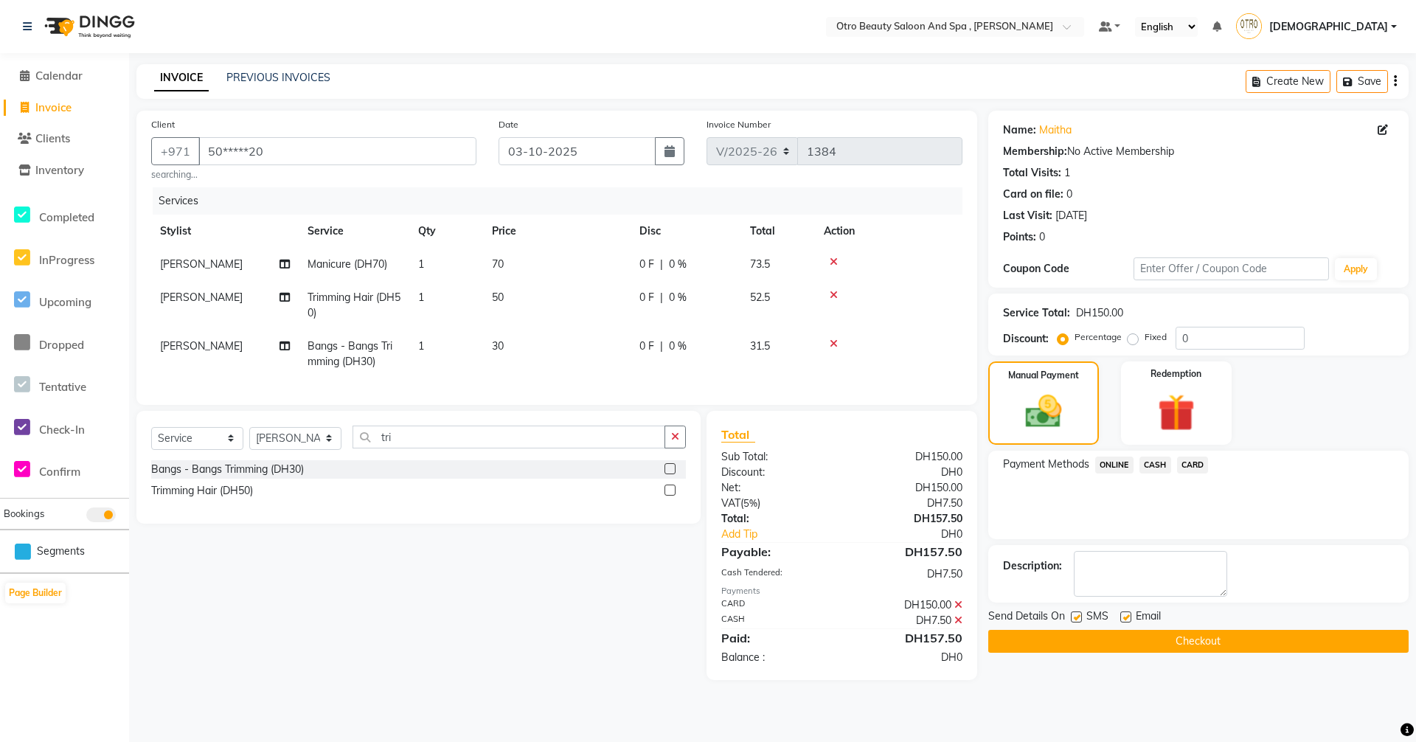
click at [1212, 646] on button "Checkout" at bounding box center [1198, 641] width 420 height 23
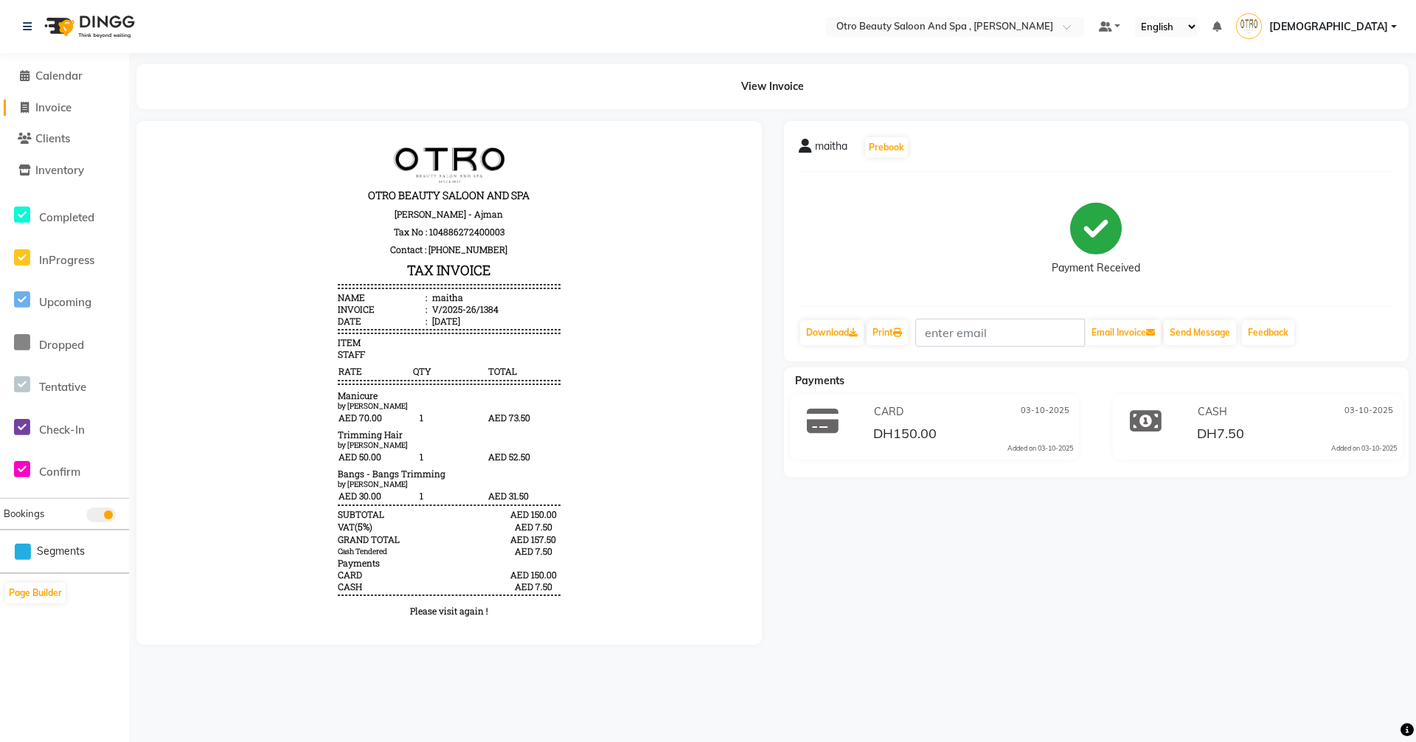
click at [46, 109] on span "Invoice" at bounding box center [53, 107] width 36 height 14
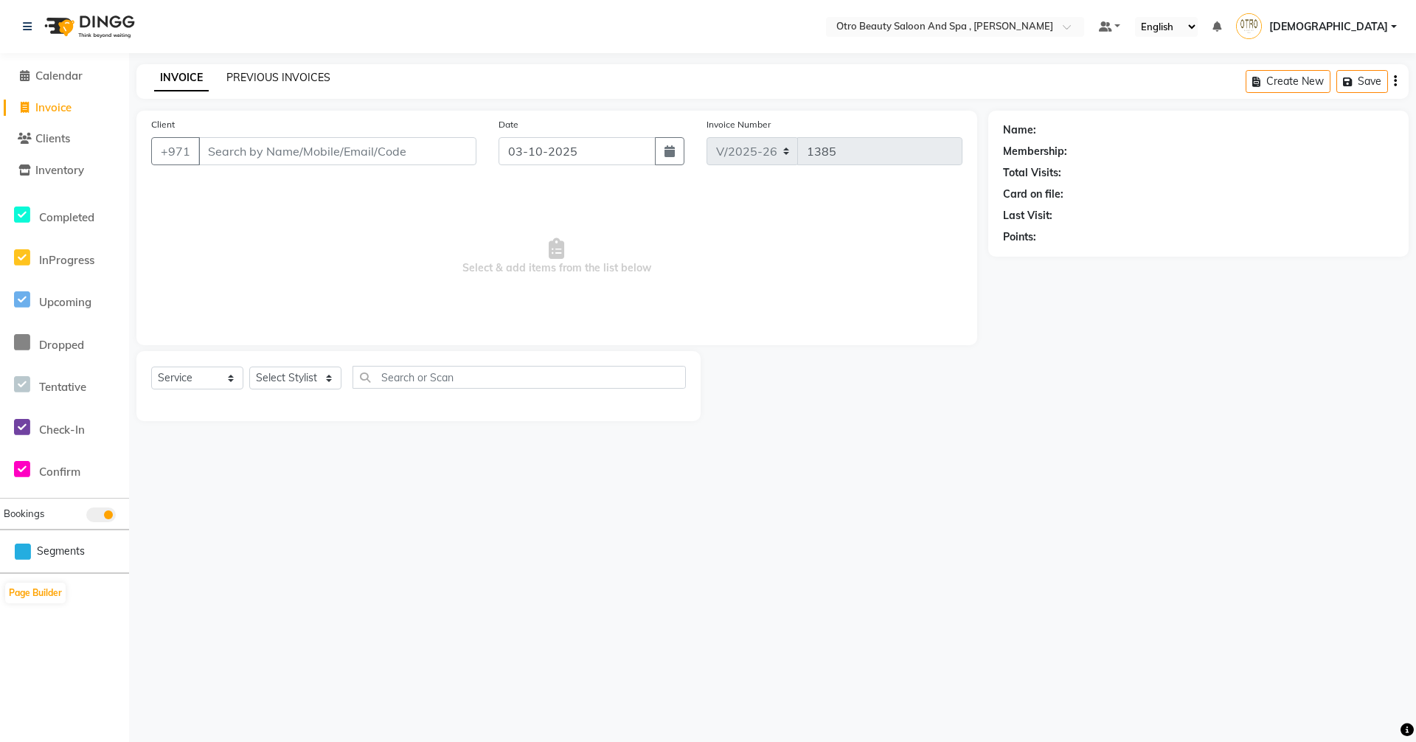
click at [276, 77] on link "PREVIOUS INVOICES" at bounding box center [278, 77] width 104 height 13
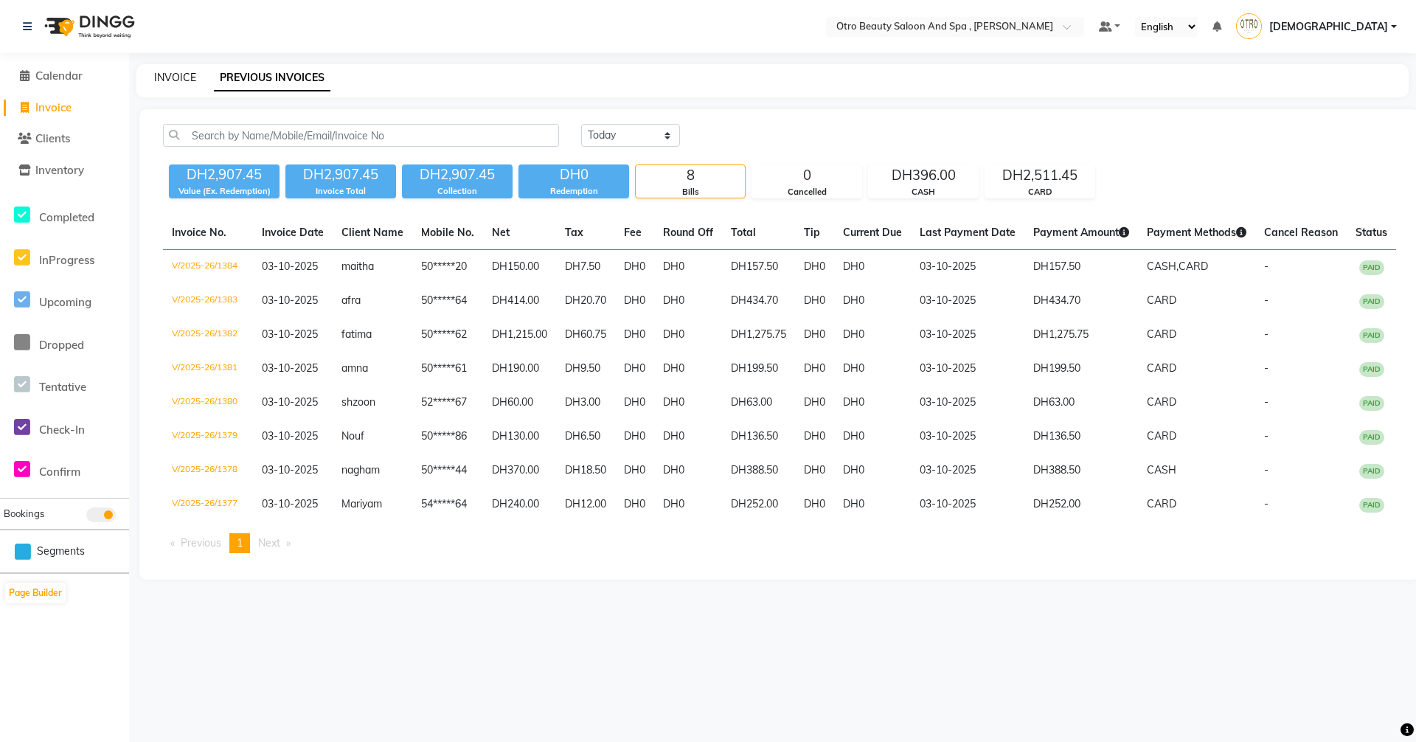
click at [167, 76] on link "INVOICE" at bounding box center [175, 77] width 42 height 13
